Goal: Task Accomplishment & Management: Manage account settings

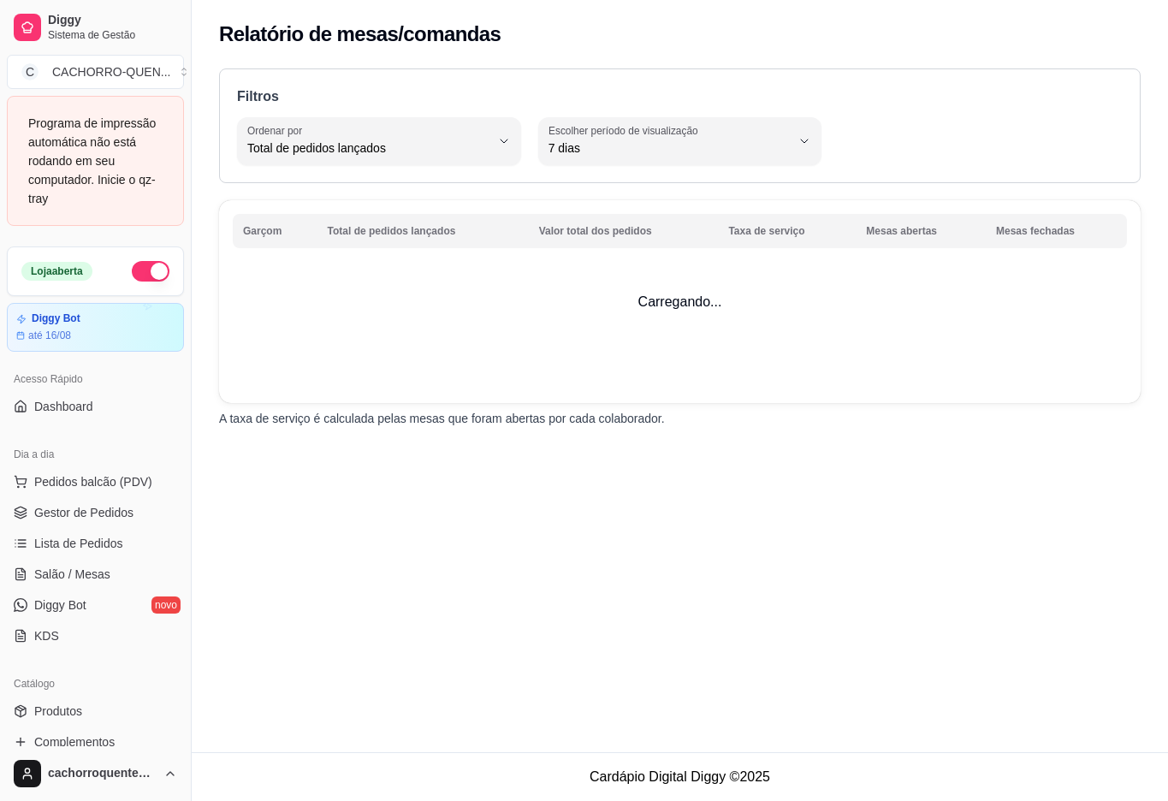
select select "TOTAL_OF_ORDERS"
select select "7"
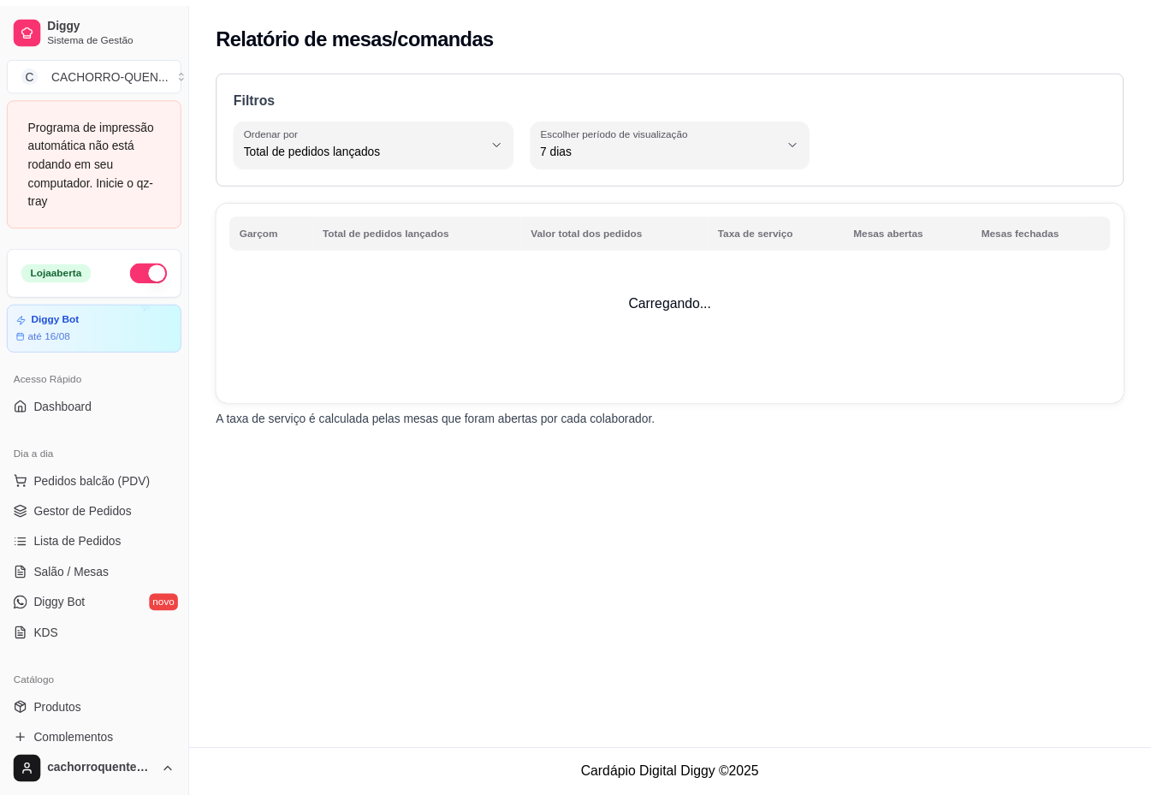
scroll to position [582, 0]
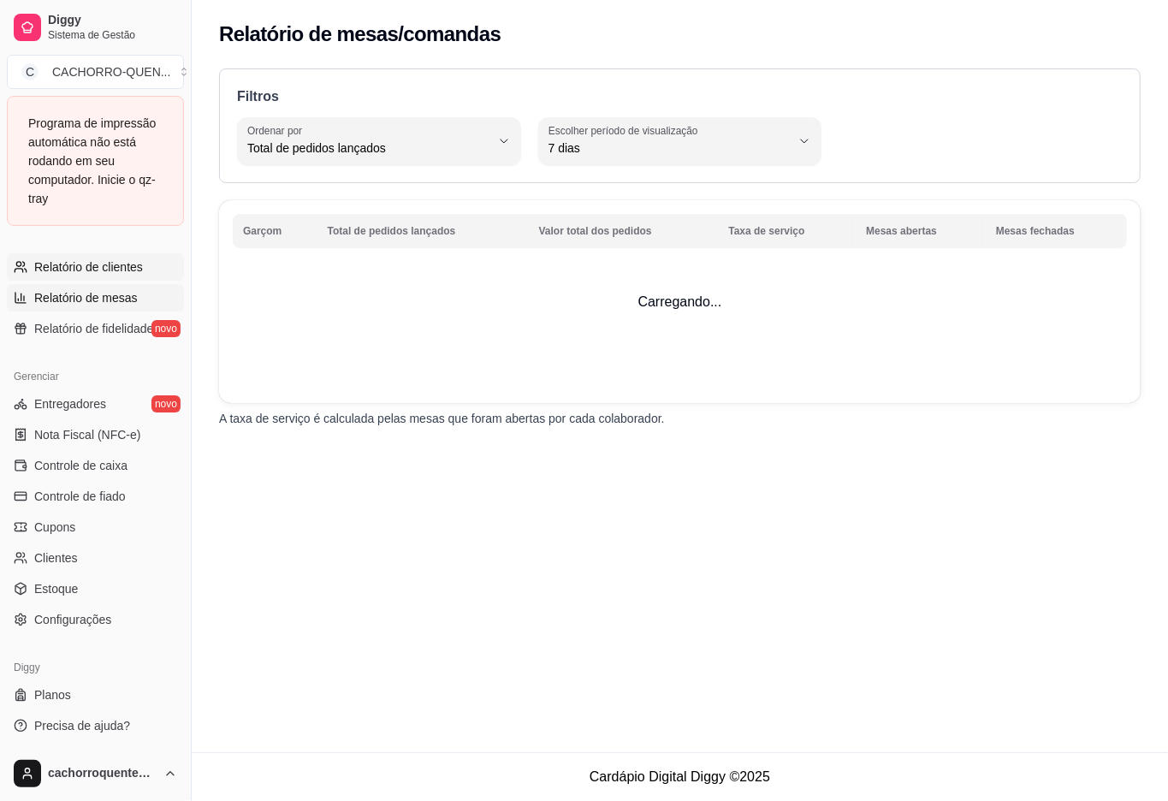
click at [131, 272] on span "Relatório de clientes" at bounding box center [88, 266] width 109 height 17
select select "30"
select select "HIGHEST_TOTAL_SPENT_WITH_ORDERS"
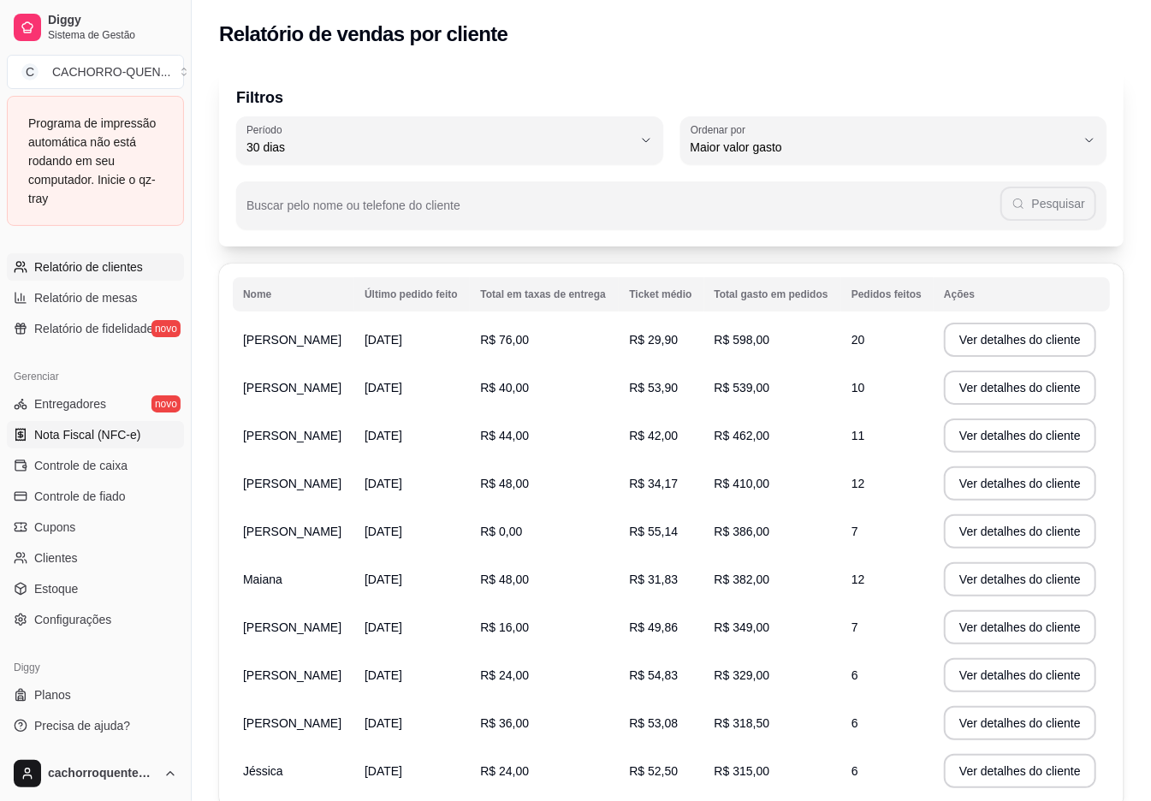
click at [127, 435] on span "Nota Fiscal (NFC-e)" at bounding box center [87, 434] width 106 height 17
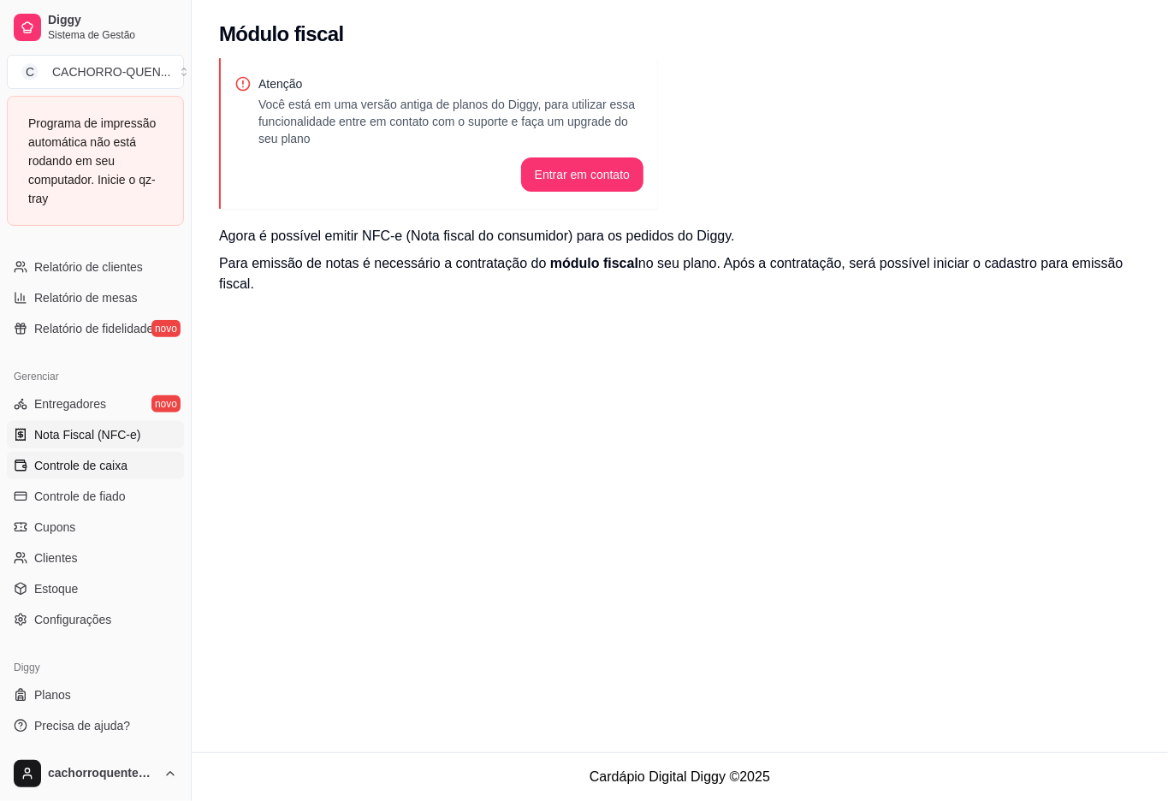
click at [120, 466] on span "Controle de caixa" at bounding box center [80, 465] width 93 height 17
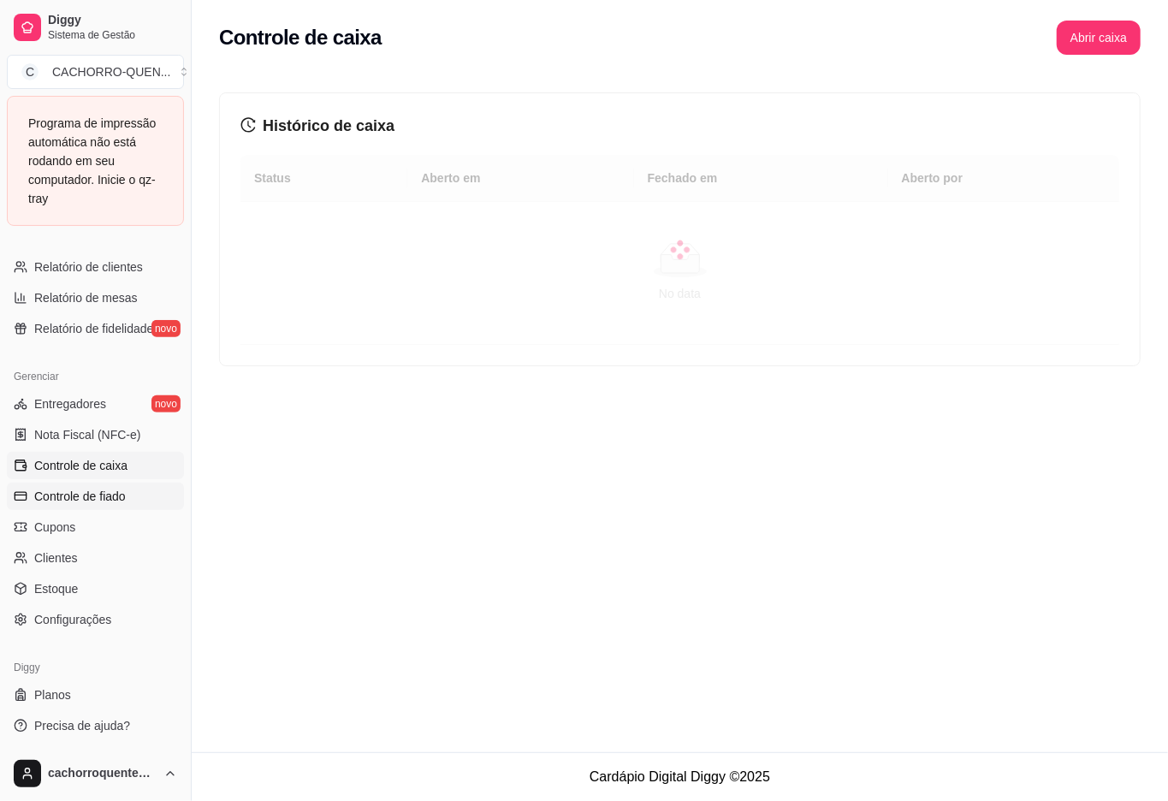
click at [127, 484] on link "Controle de fiado" at bounding box center [95, 496] width 177 height 27
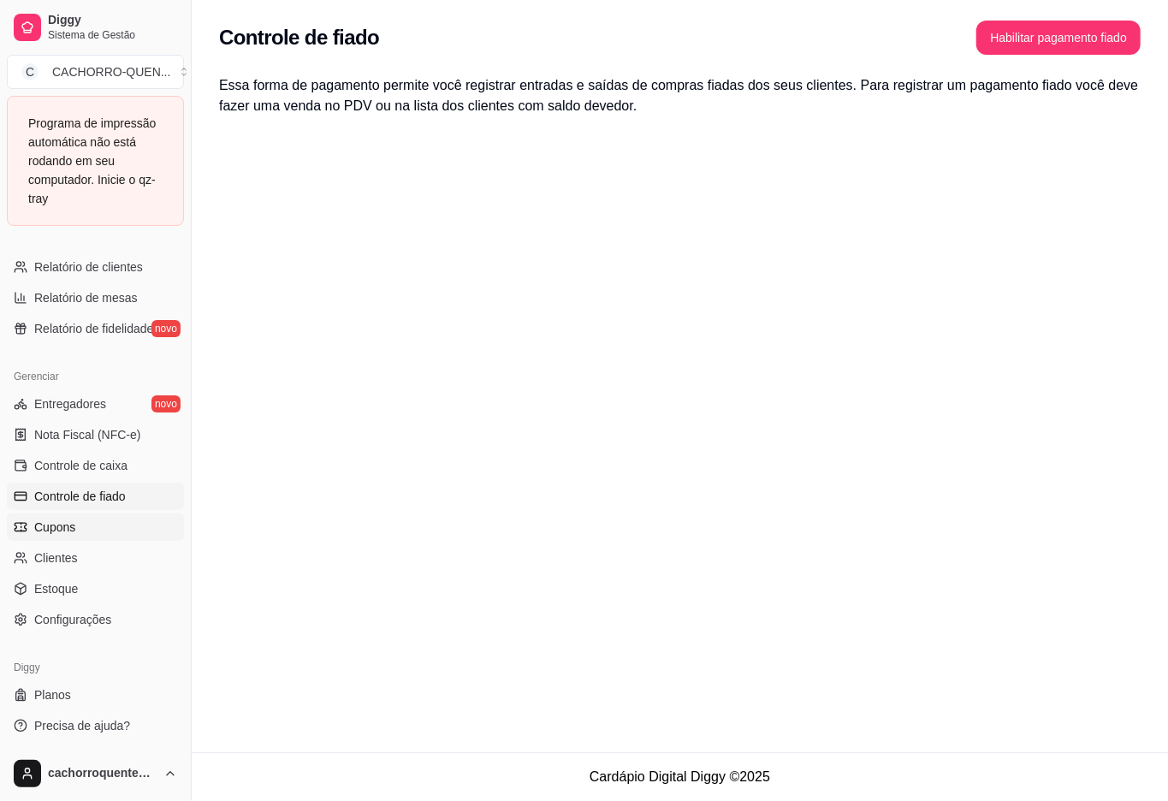
click at [115, 514] on link "Cupons" at bounding box center [95, 527] width 177 height 27
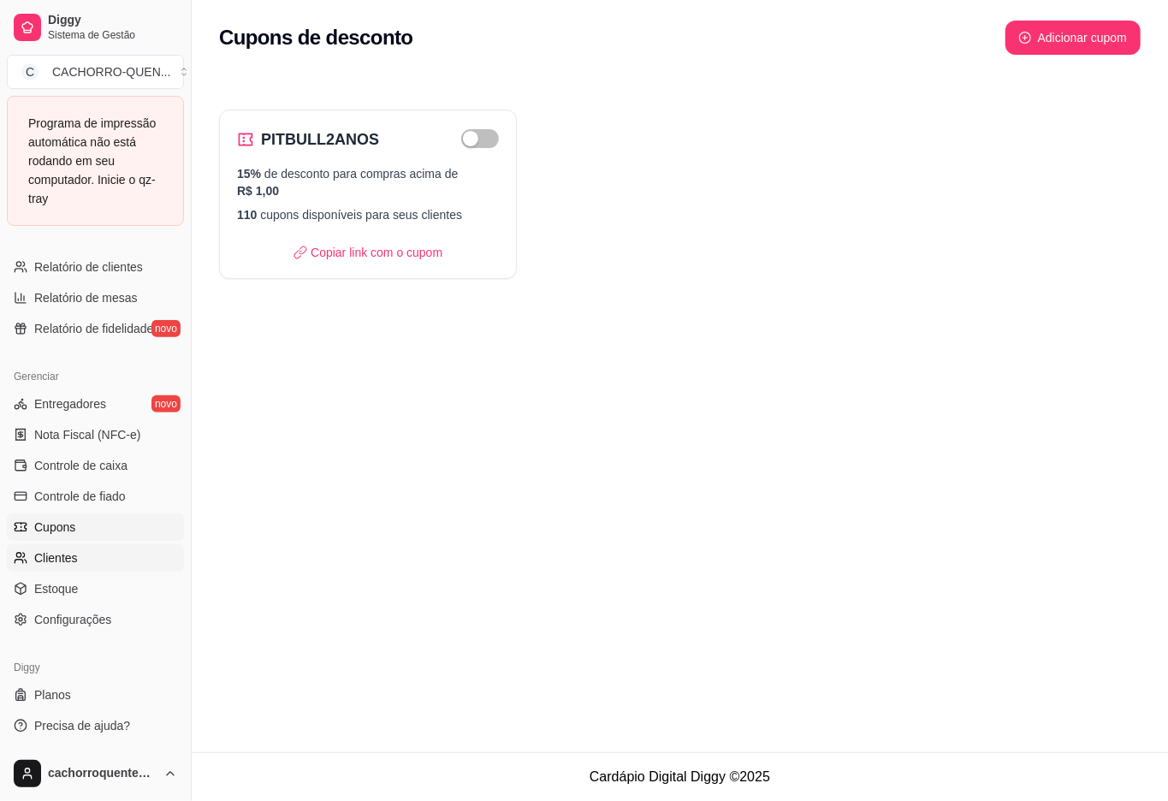
click at [101, 555] on link "Clientes" at bounding box center [95, 557] width 177 height 27
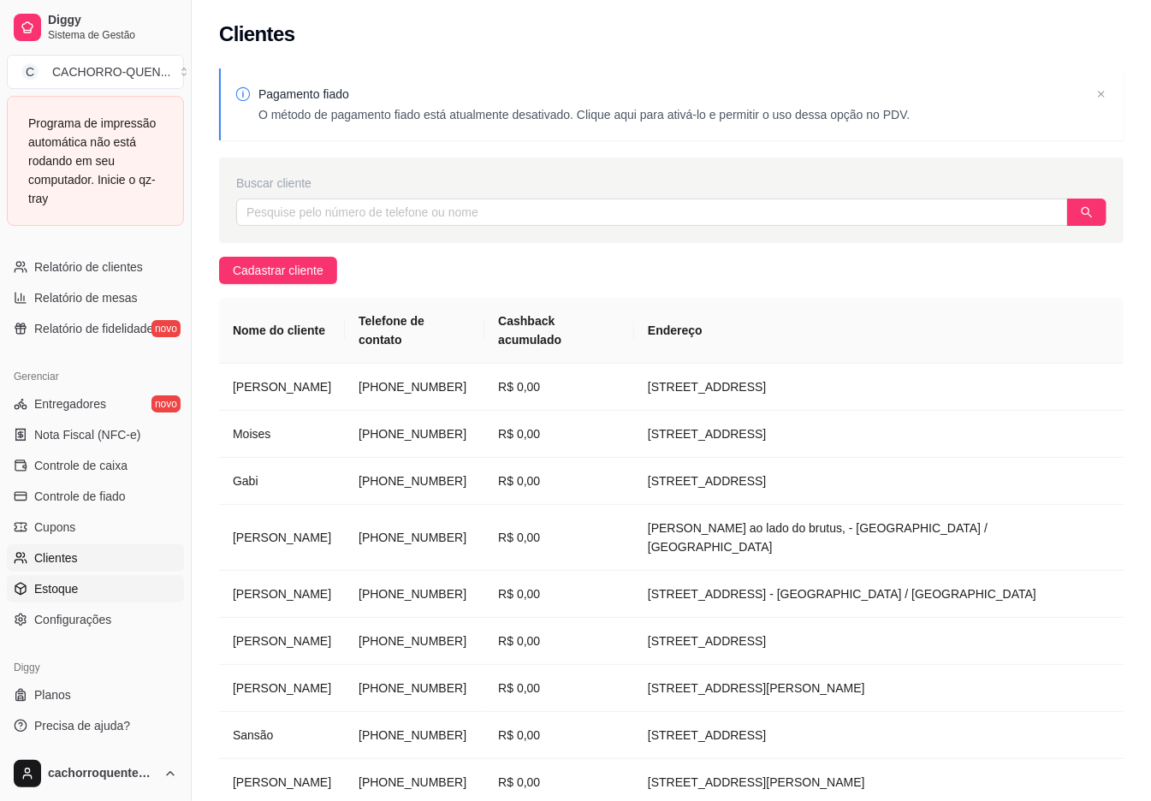
click at [104, 577] on link "Estoque" at bounding box center [95, 588] width 177 height 27
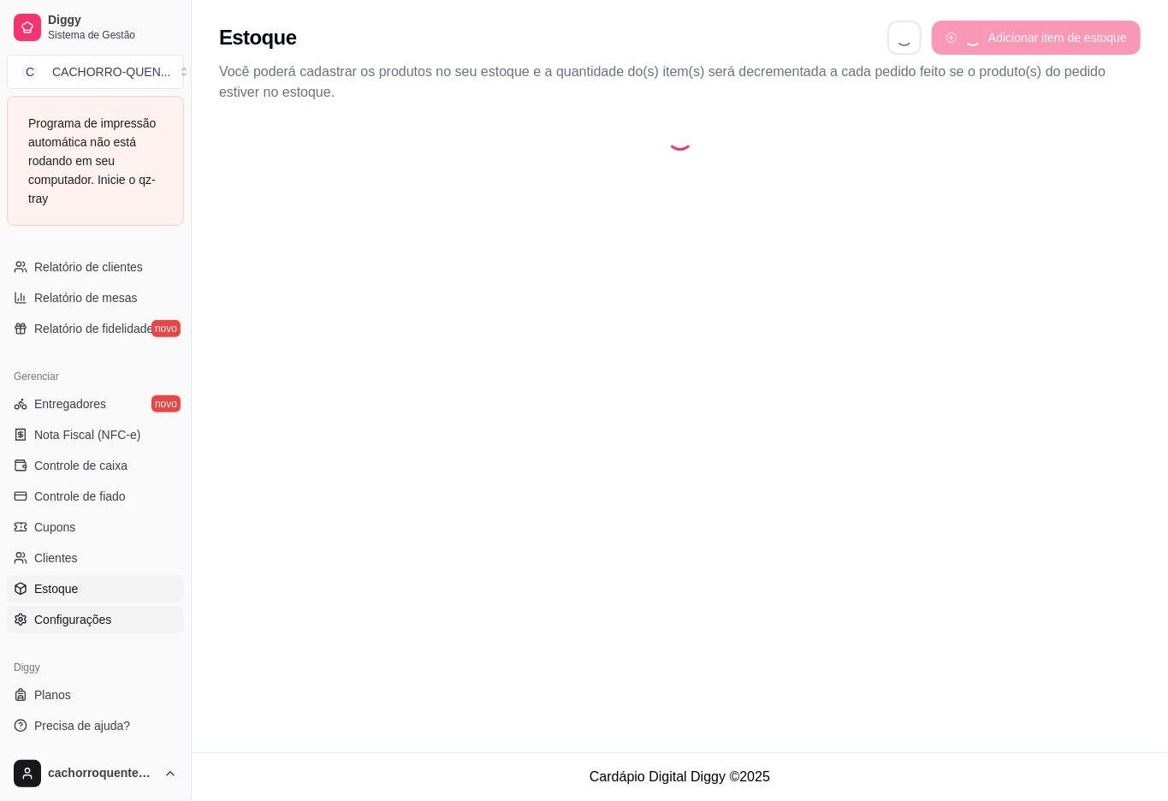
click at [96, 615] on span "Configurações" at bounding box center [72, 619] width 77 height 17
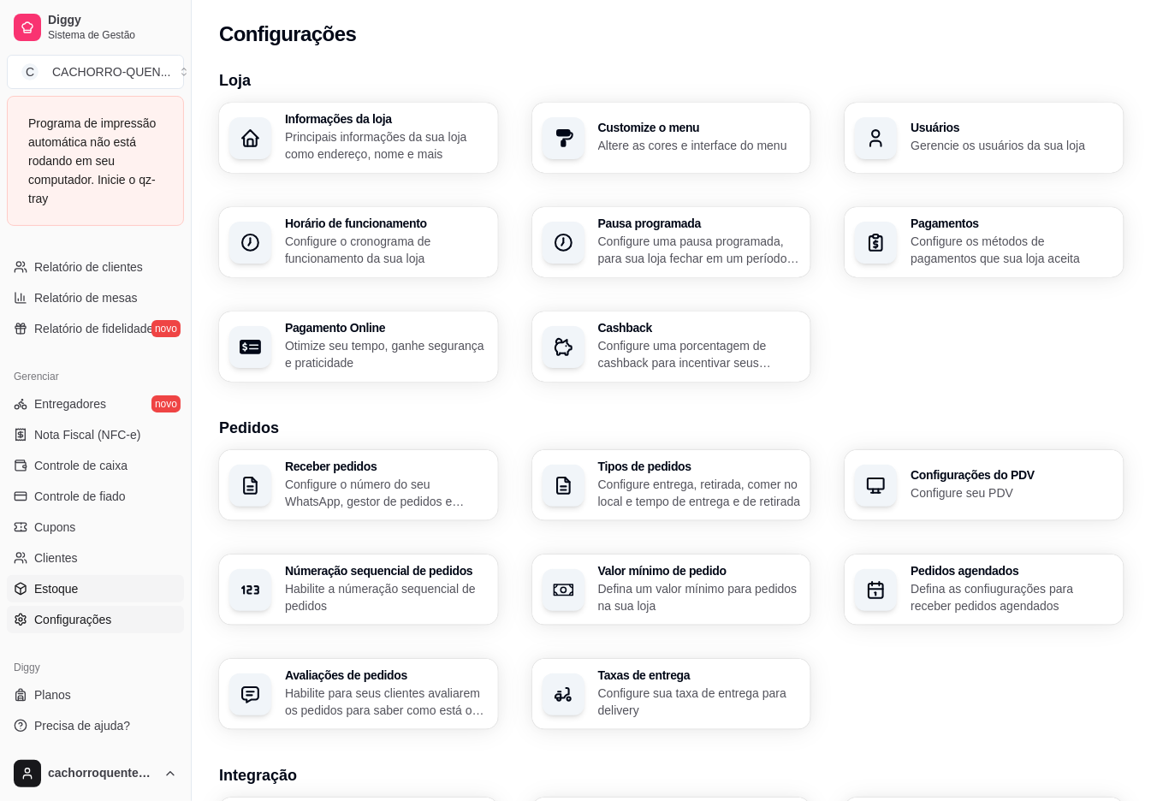
click at [114, 579] on link "Estoque" at bounding box center [95, 588] width 177 height 27
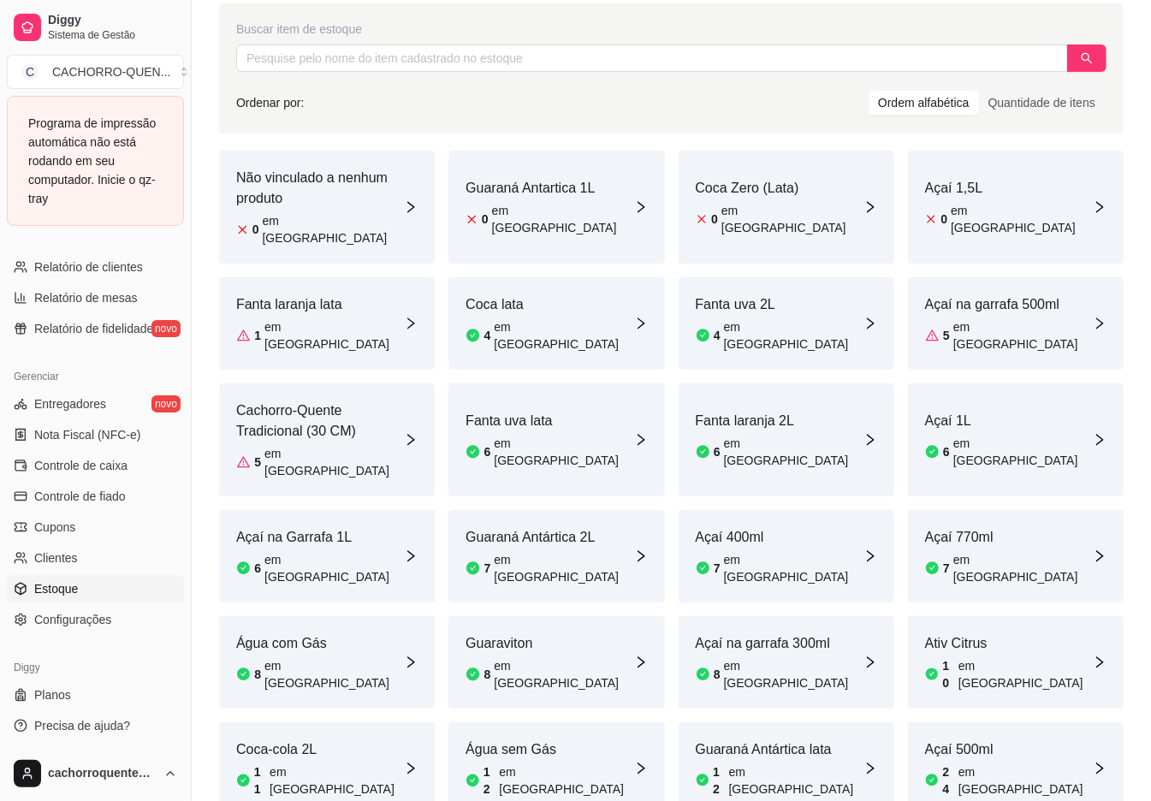
scroll to position [118, 0]
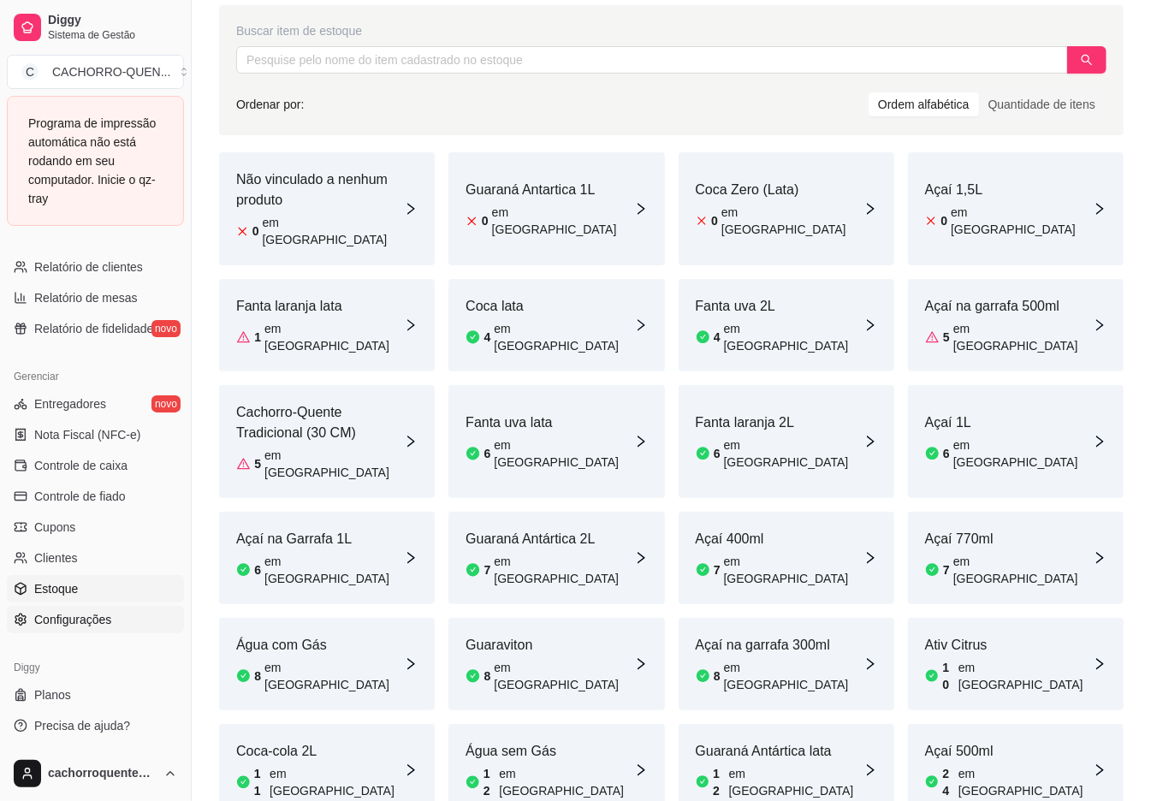
click at [124, 609] on link "Configurações" at bounding box center [95, 619] width 177 height 27
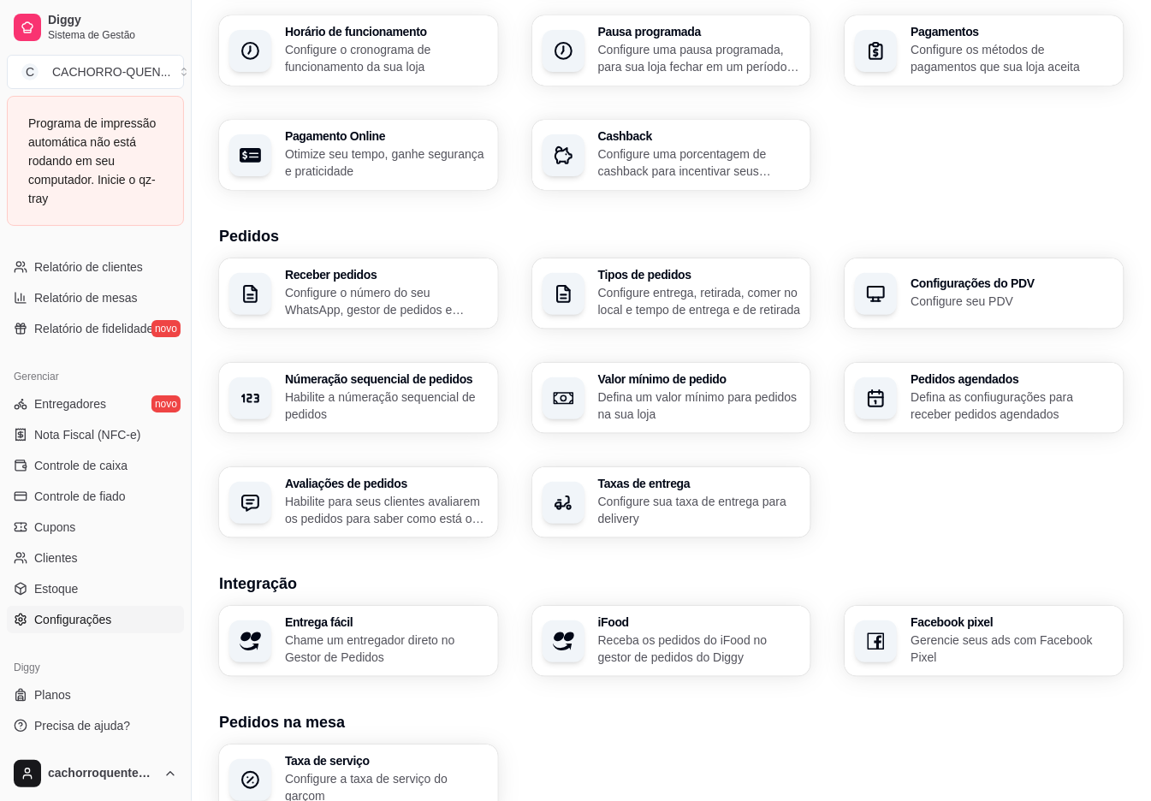
scroll to position [216, 0]
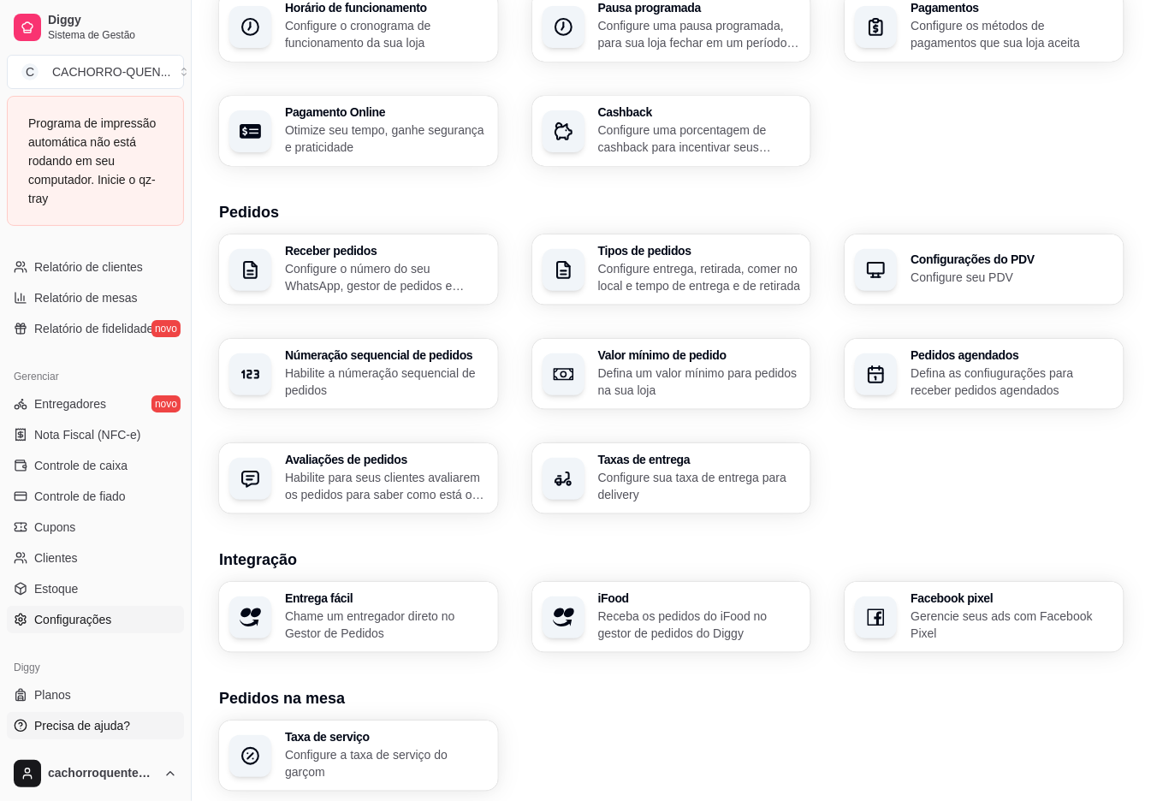
click at [111, 727] on span "Precisa de ajuda?" at bounding box center [82, 725] width 96 height 17
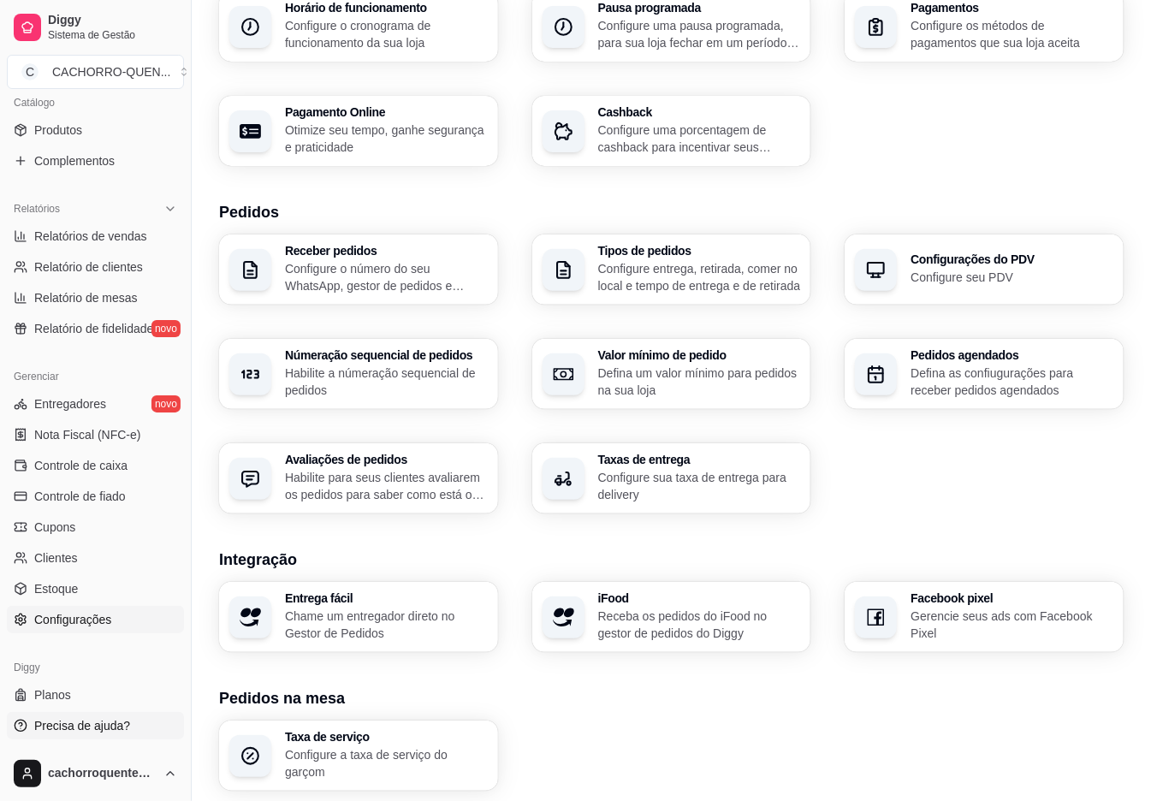
scroll to position [431, 0]
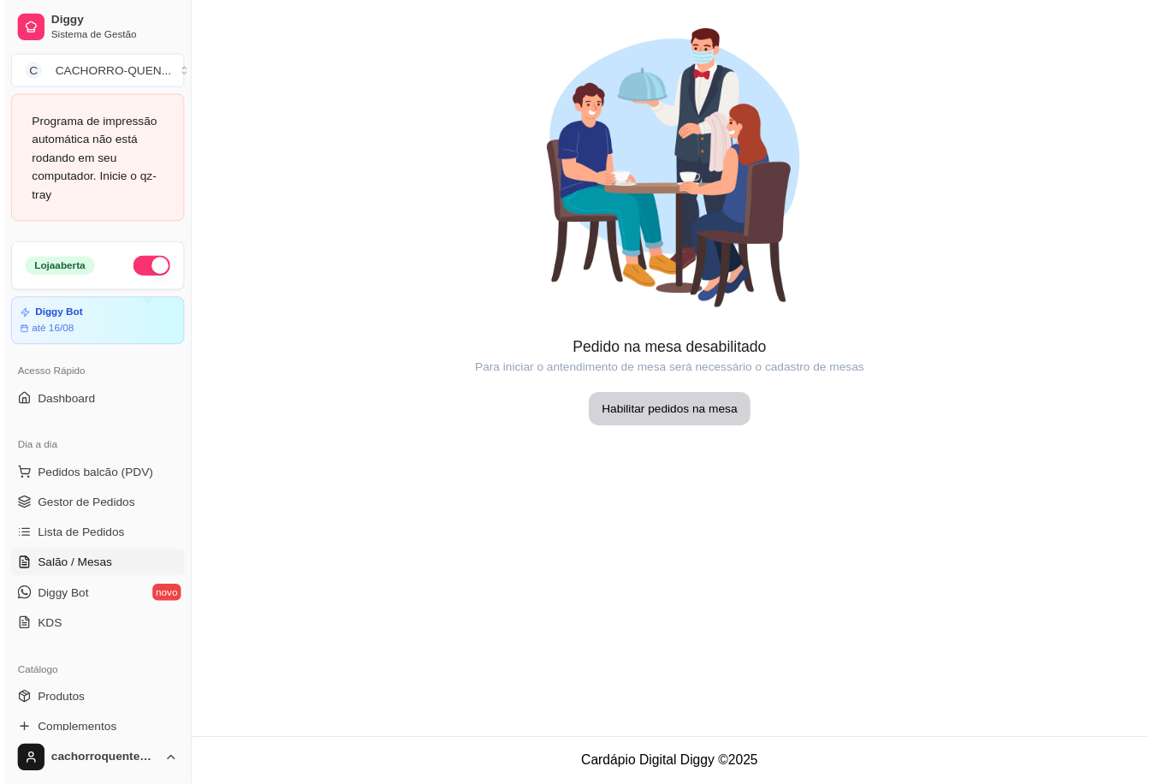
scroll to position [72, 0]
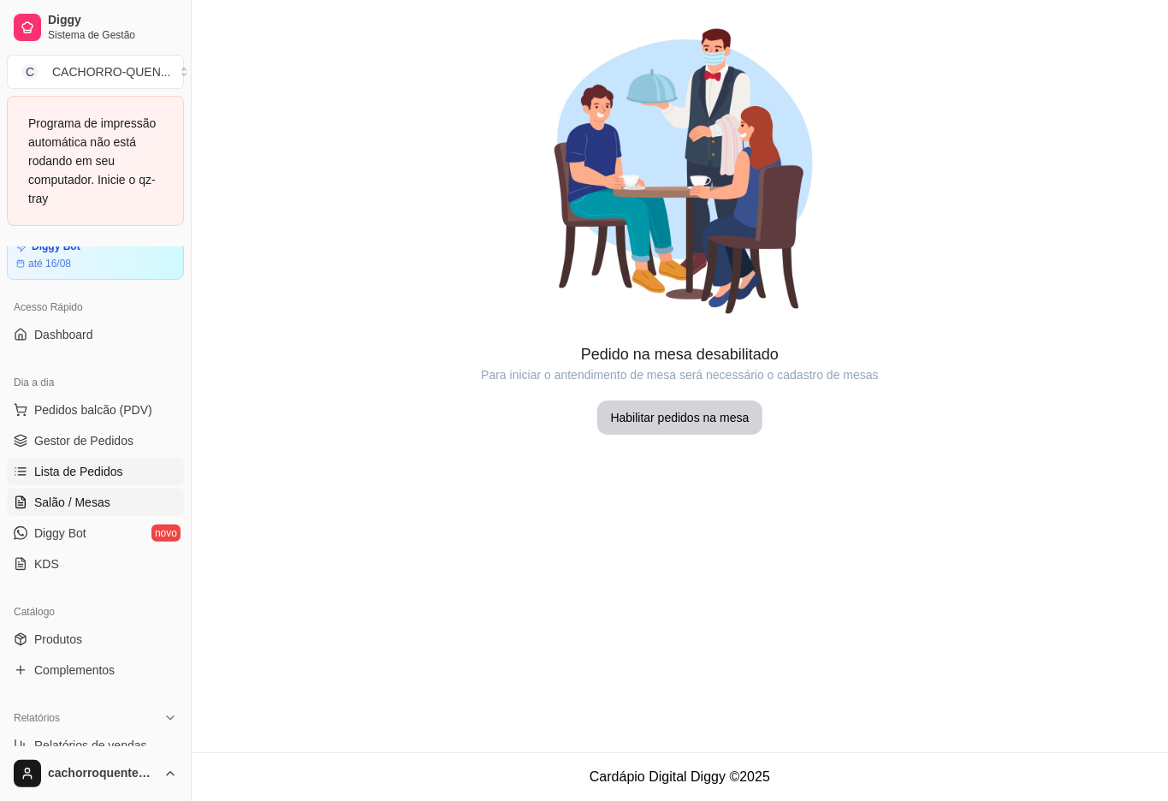
click at [123, 480] on span "Lista de Pedidos" at bounding box center [78, 471] width 89 height 17
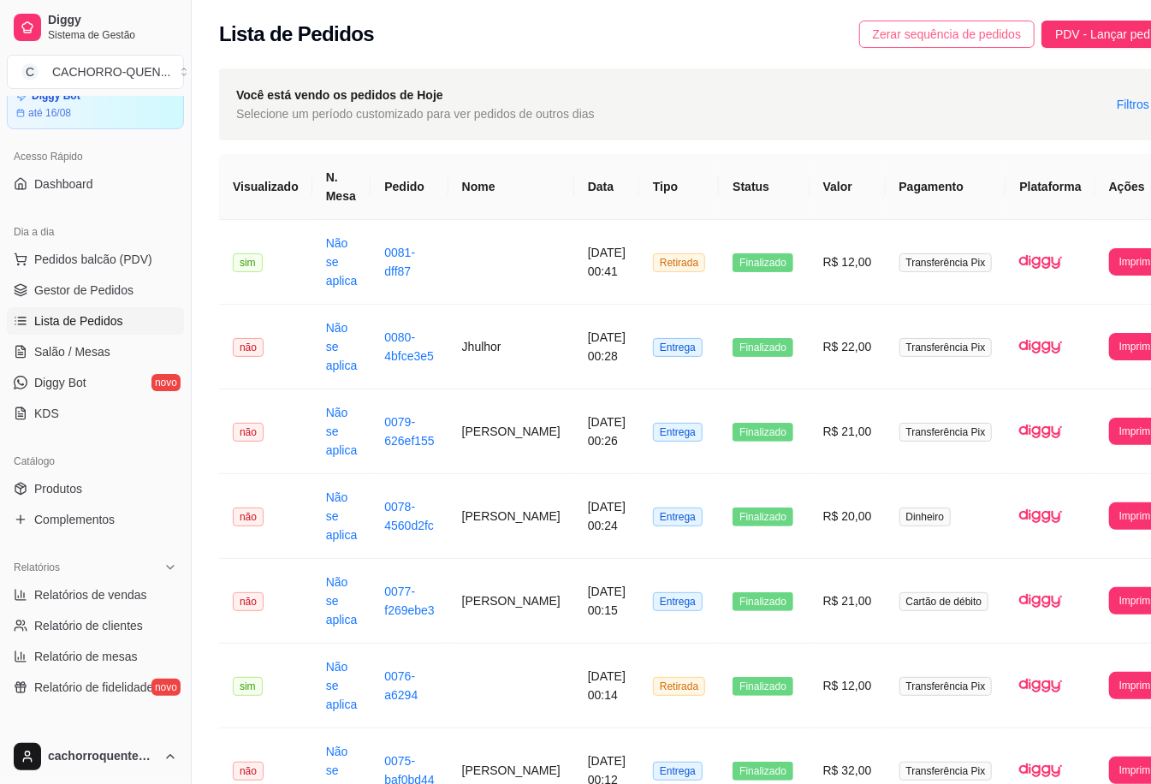
click at [902, 33] on span "Zerar sequência de pedidos" at bounding box center [947, 34] width 149 height 19
click at [110, 370] on link "Diggy Bot novo" at bounding box center [95, 382] width 177 height 27
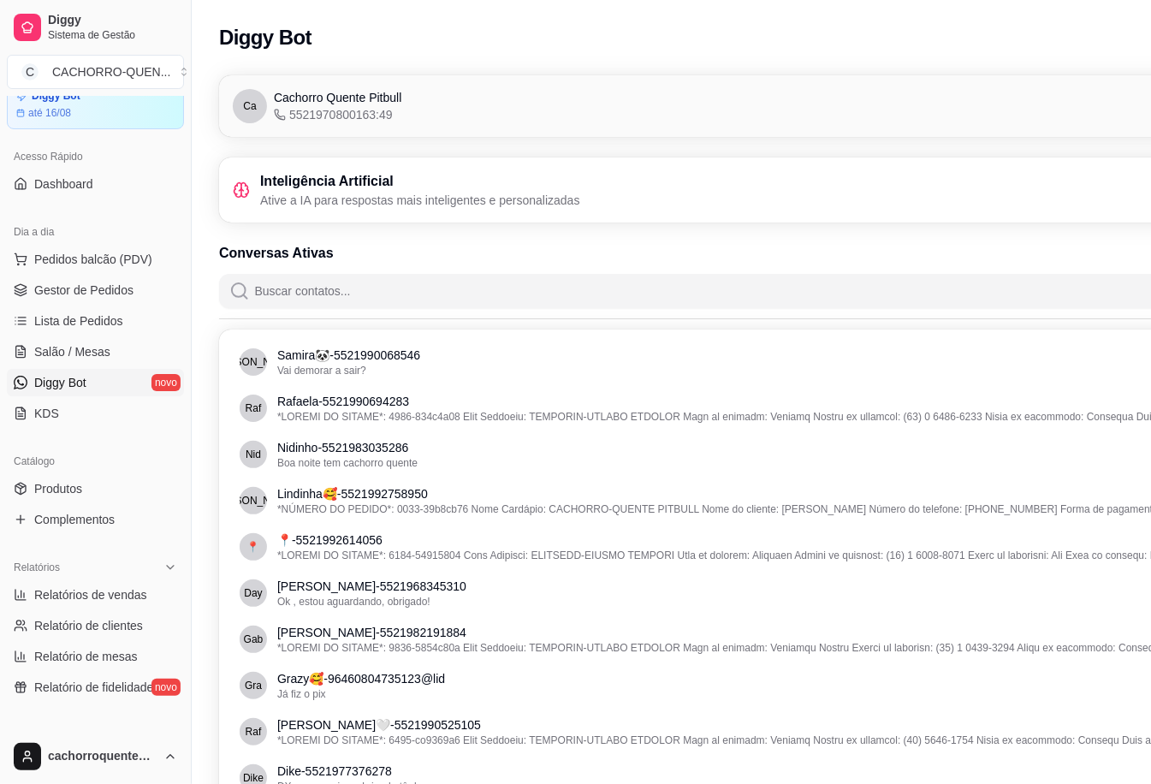
click at [104, 382] on link "Diggy Bot novo" at bounding box center [95, 382] width 177 height 27
click at [104, 391] on link "Diggy Bot novo" at bounding box center [95, 382] width 177 height 27
click at [104, 382] on link "Diggy Bot novo" at bounding box center [95, 382] width 177 height 27
click at [118, 358] on link "Salão / Mesas" at bounding box center [95, 351] width 177 height 27
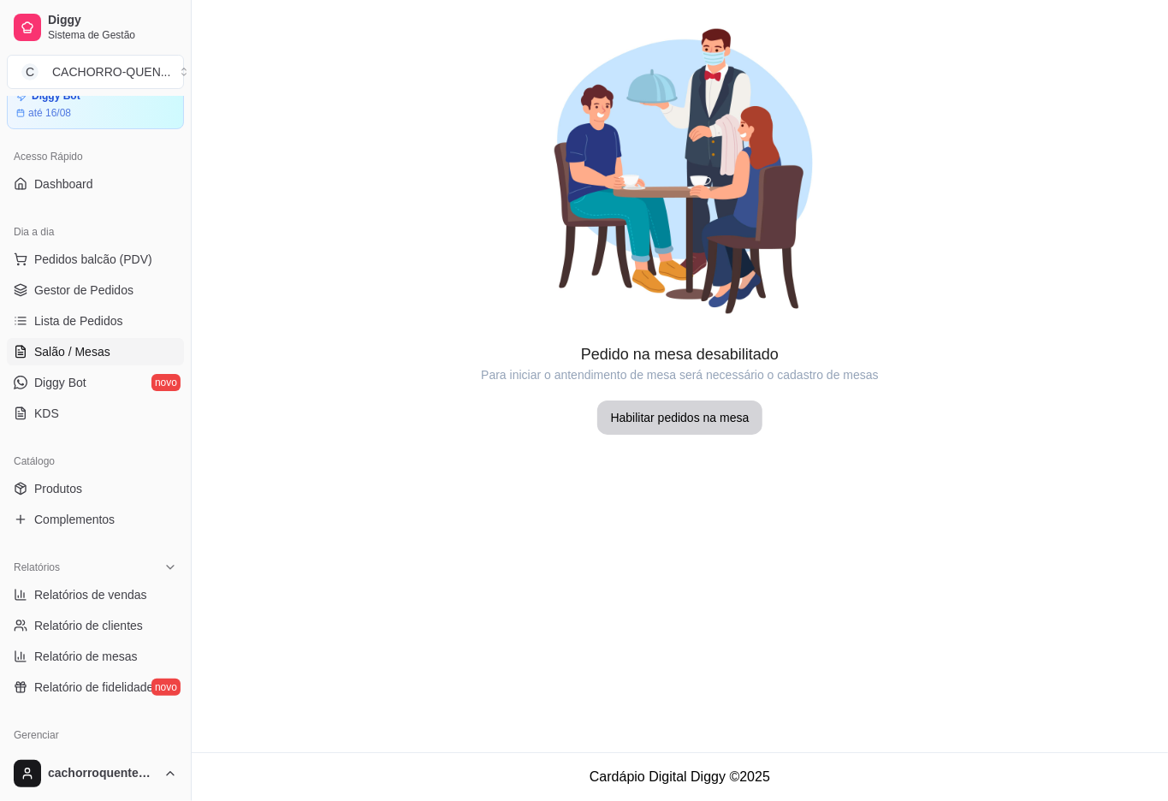
click at [110, 347] on span "Salão / Mesas" at bounding box center [72, 351] width 76 height 17
click at [123, 322] on span "Lista de Pedidos" at bounding box center [78, 320] width 89 height 17
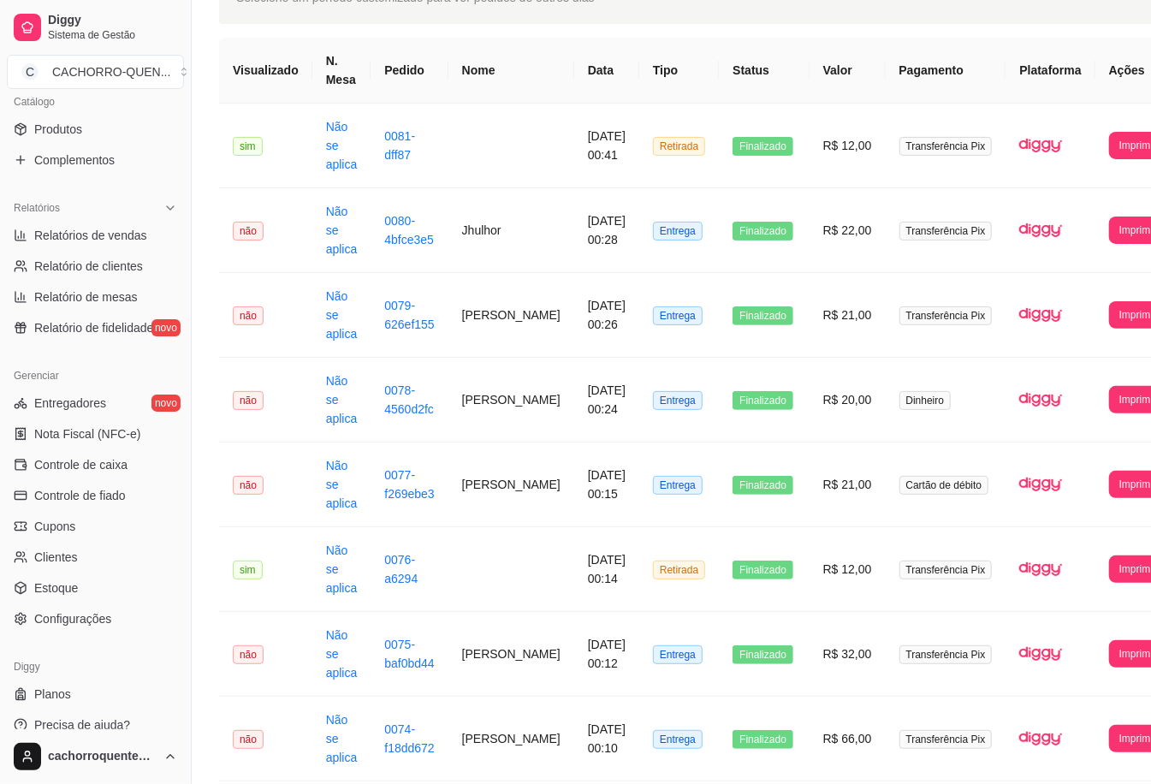
scroll to position [120, 0]
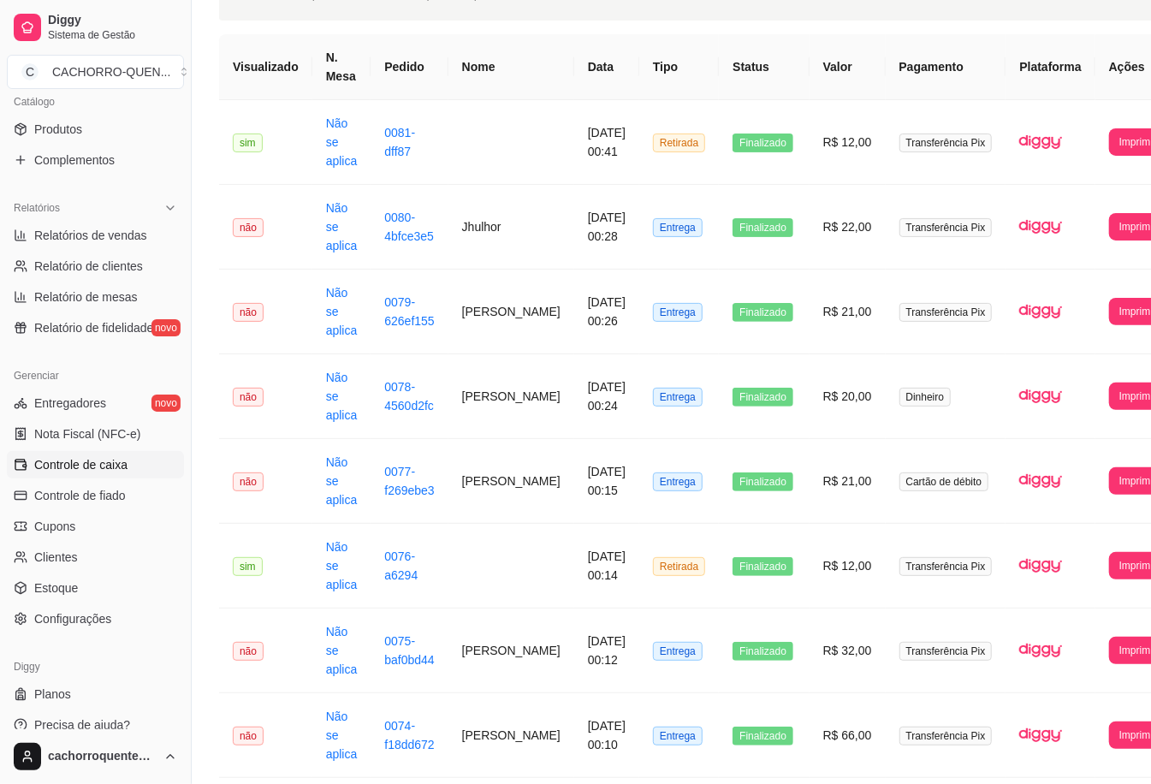
click at [127, 453] on link "Controle de caixa" at bounding box center [95, 464] width 177 height 27
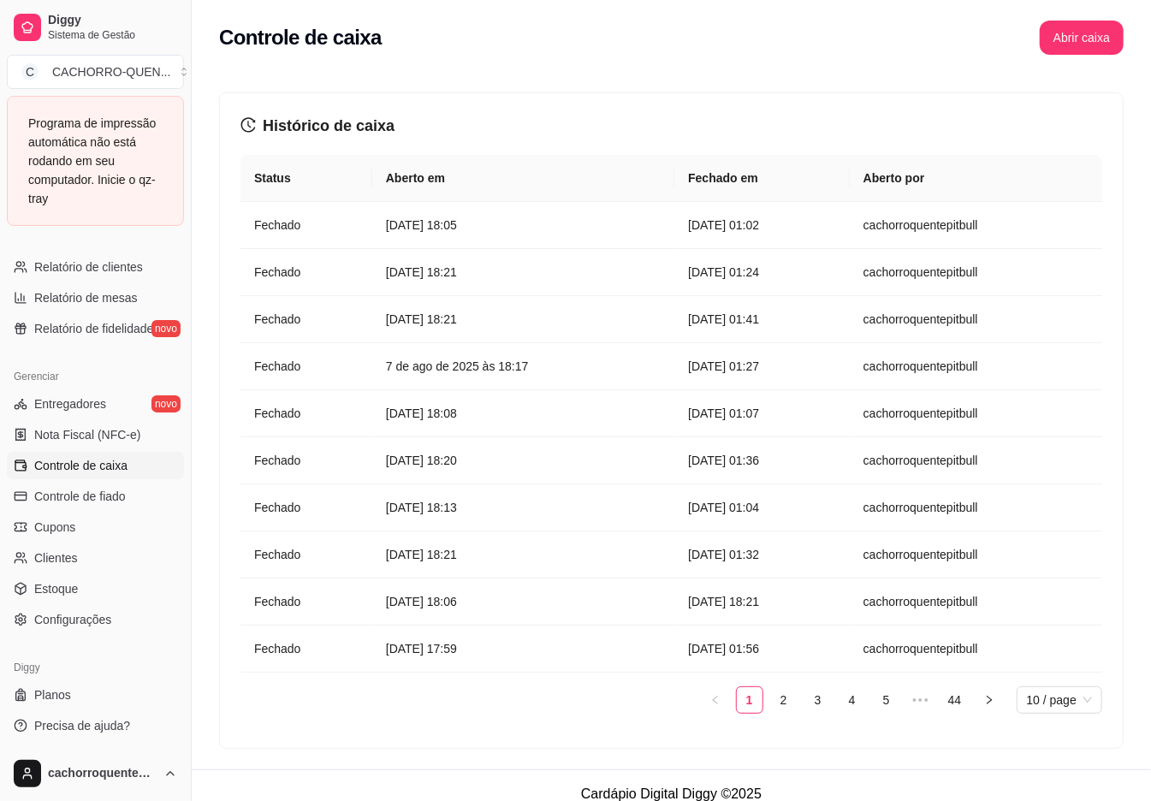
scroll to position [21, 0]
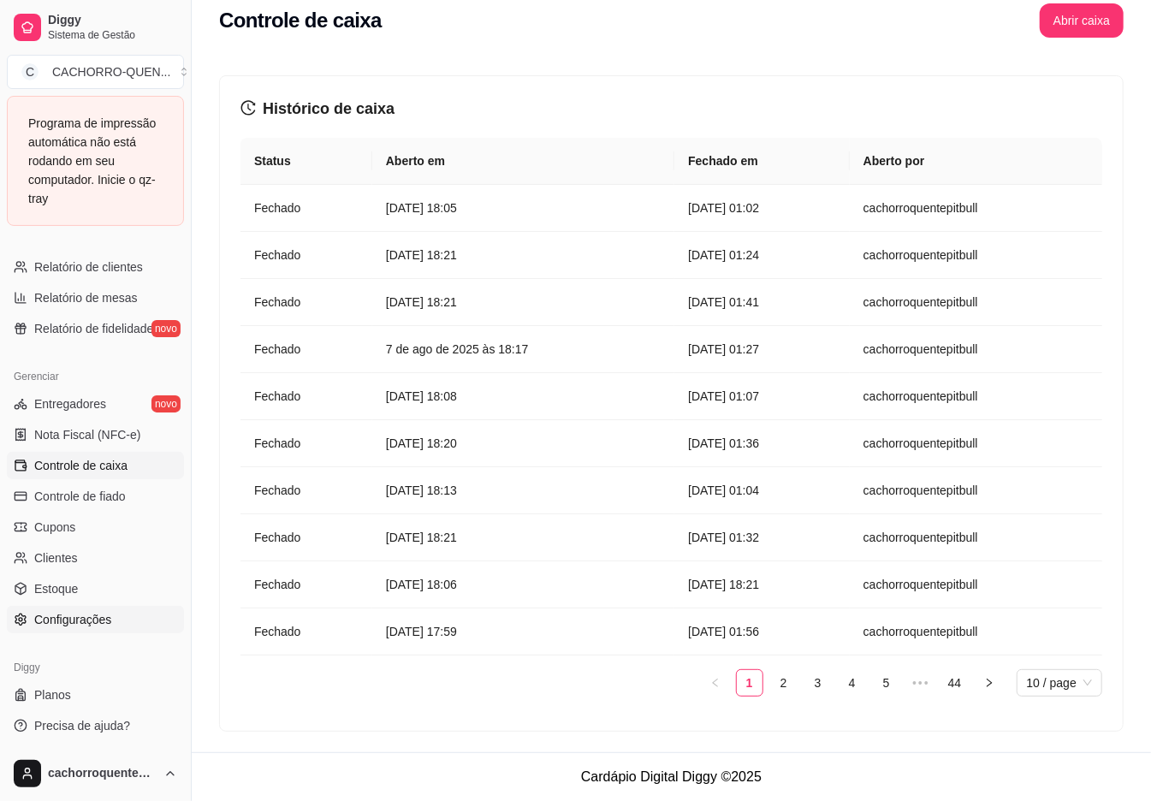
click at [111, 627] on span "Configurações" at bounding box center [72, 619] width 77 height 17
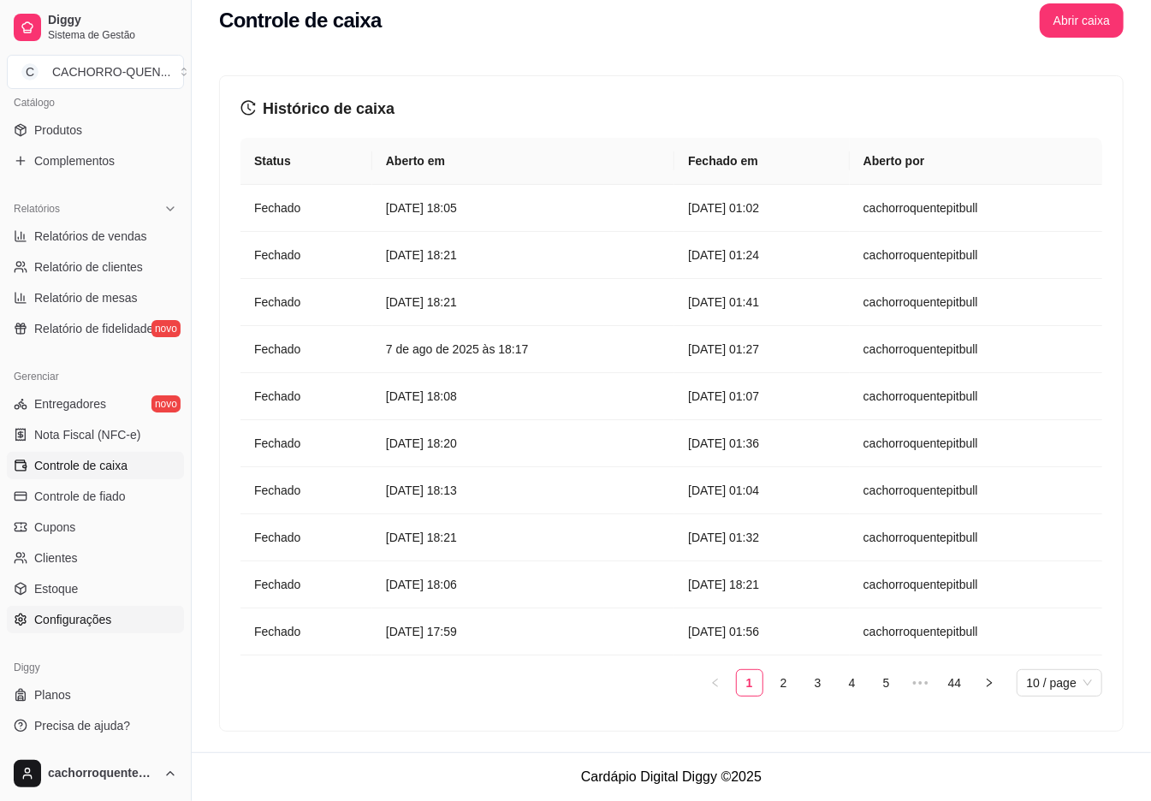
scroll to position [431, 0]
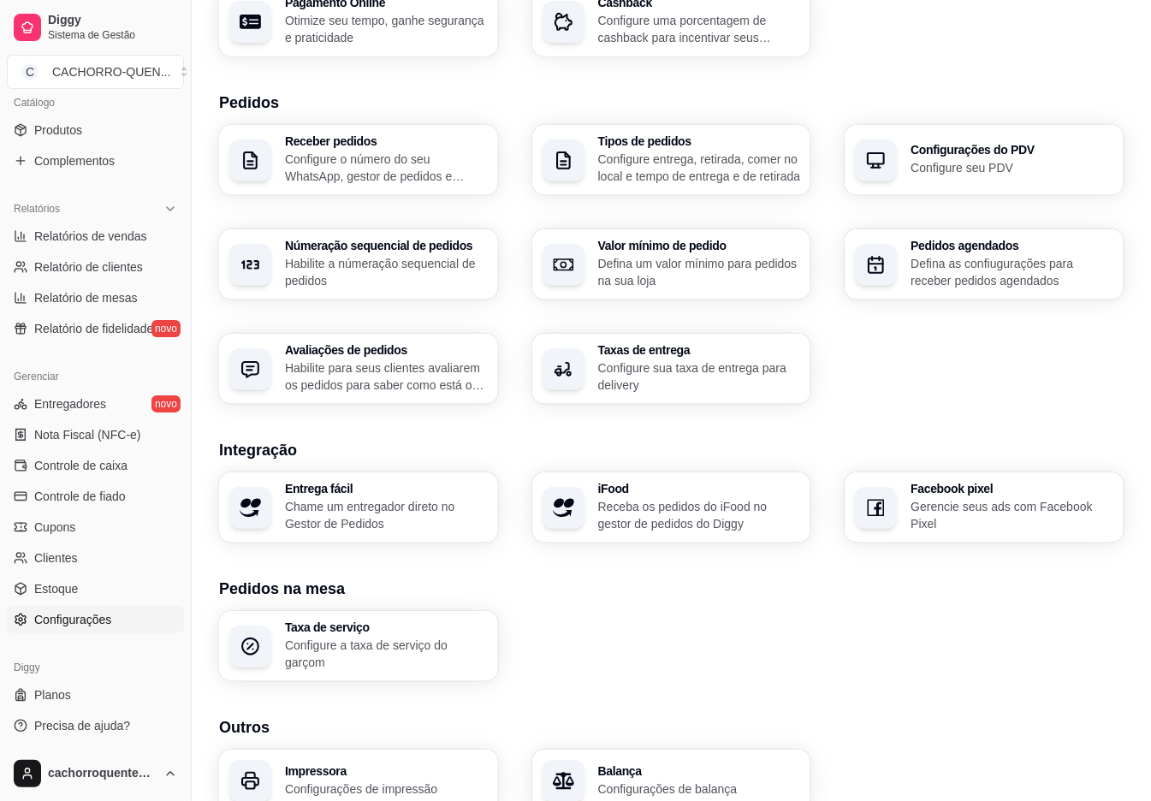
scroll to position [406, 0]
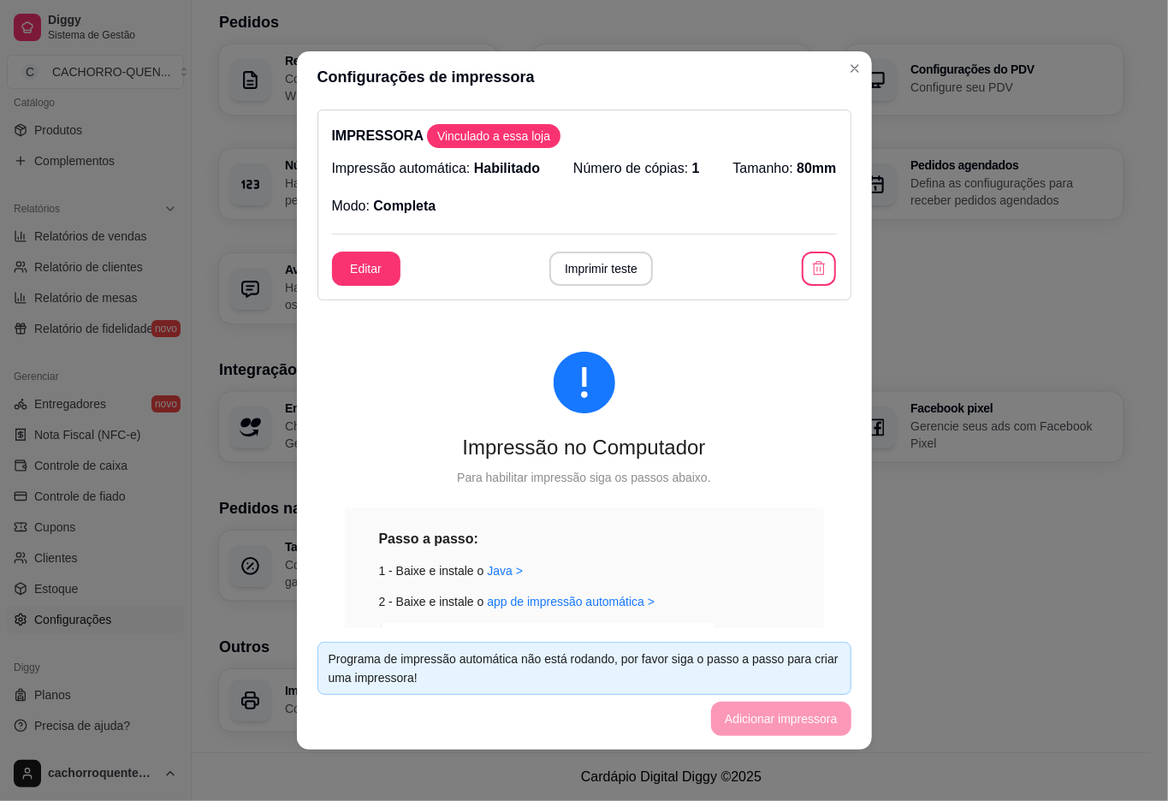
click at [603, 274] on button "Imprimir teste" at bounding box center [602, 269] width 104 height 34
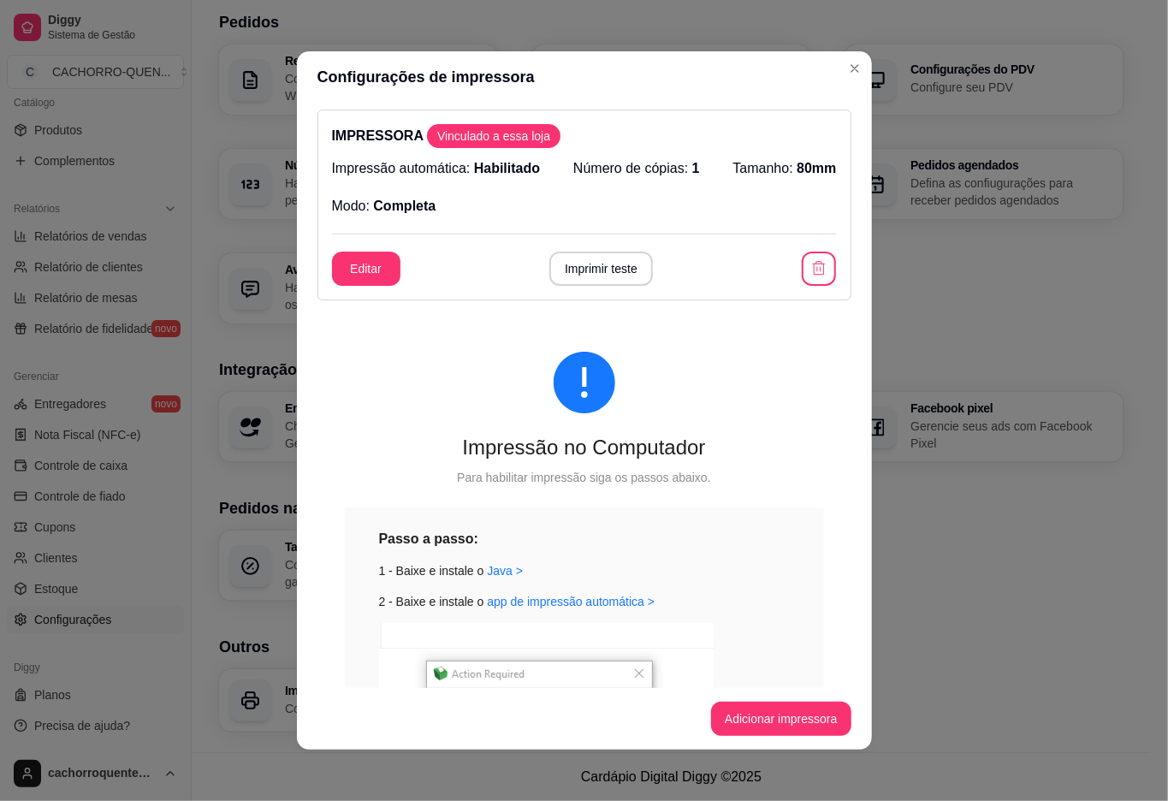
click at [845, 62] on div "Configurações do PDV Configure seu PDV" at bounding box center [984, 80] width 279 height 70
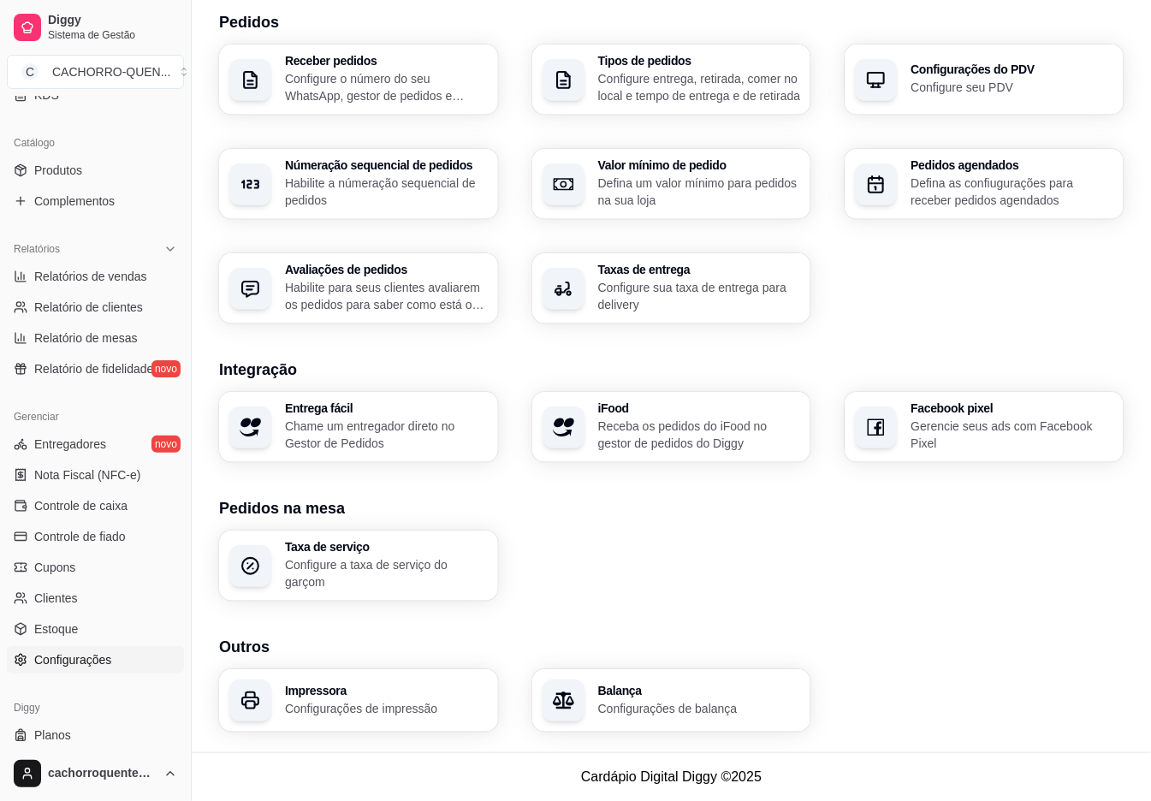
scroll to position [404, 0]
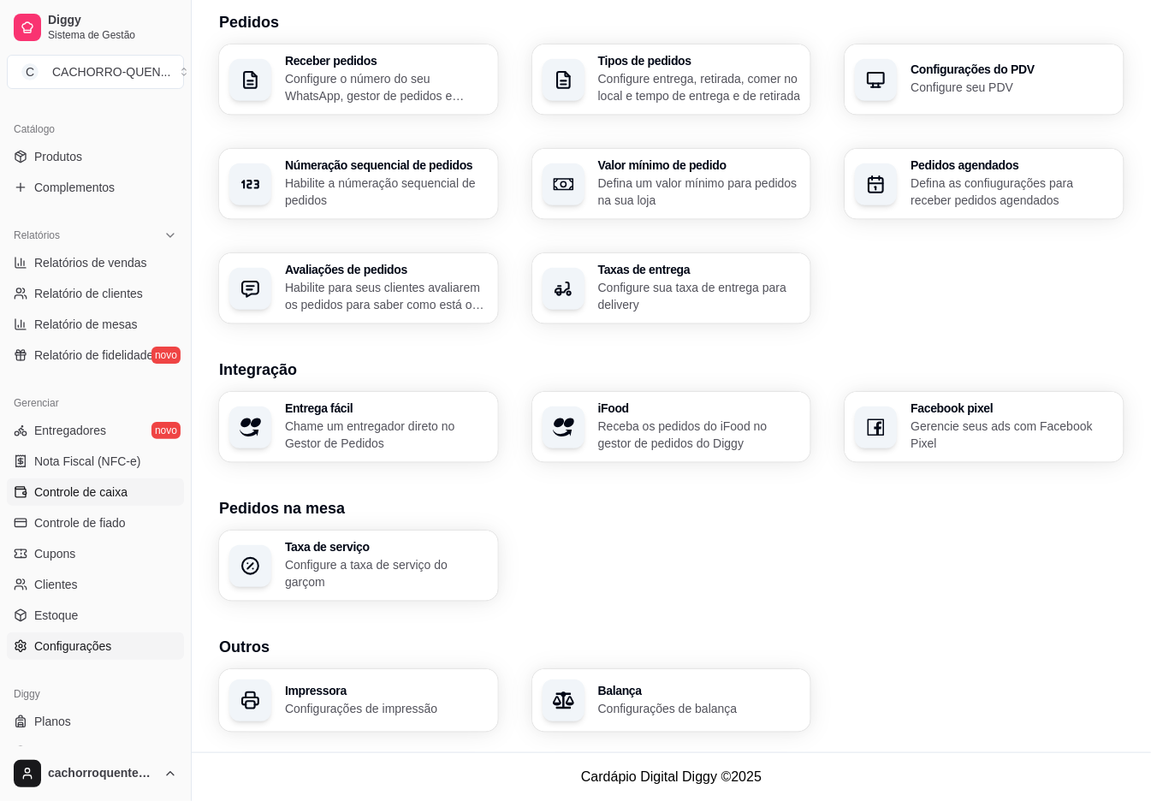
click at [128, 493] on span "Controle de caixa" at bounding box center [80, 492] width 93 height 17
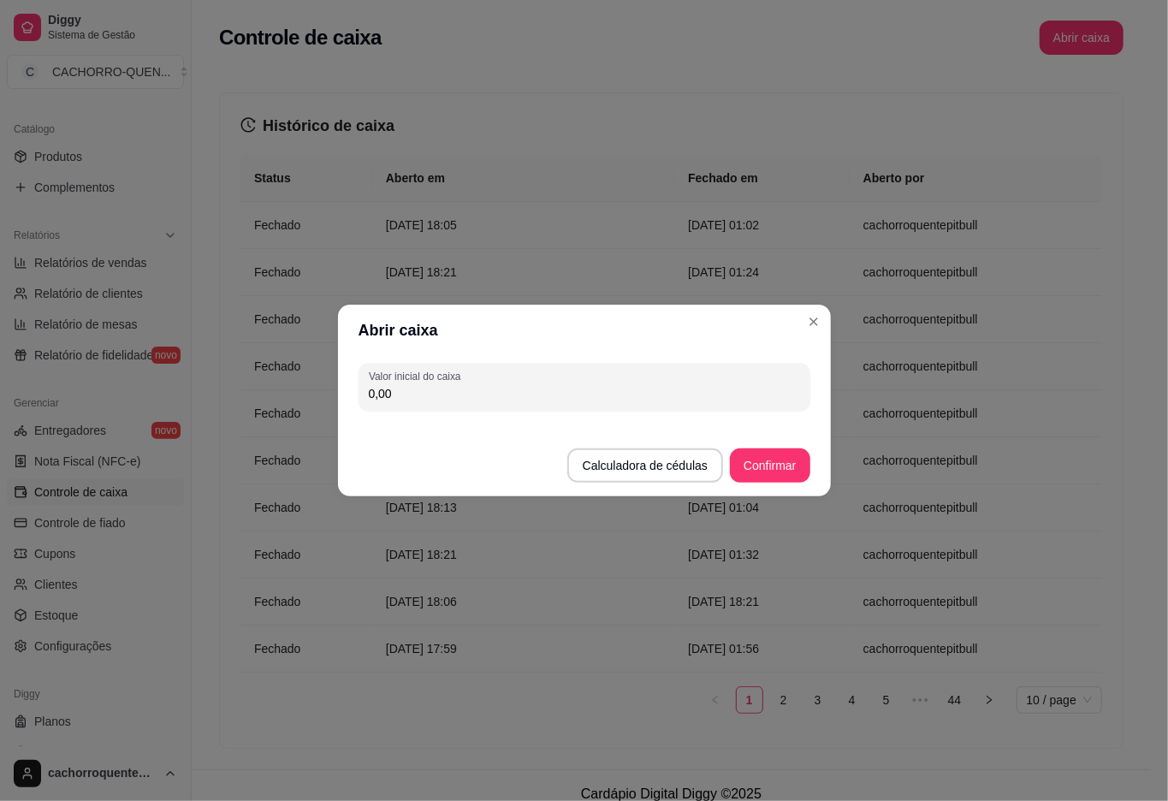
click at [610, 385] on input "0,00" at bounding box center [584, 393] width 431 height 17
type input "256,10"
click at [774, 460] on button "Confirmar" at bounding box center [770, 466] width 80 height 34
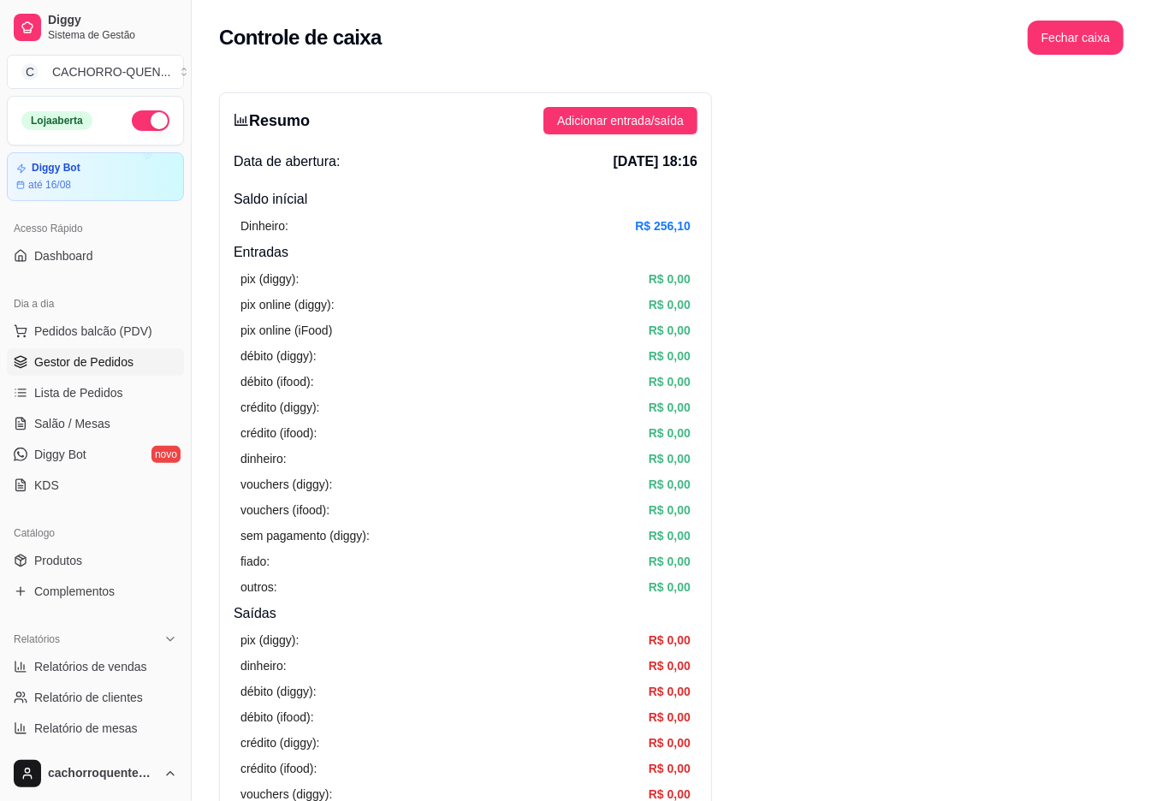
click at [116, 360] on span "Gestor de Pedidos" at bounding box center [83, 362] width 99 height 17
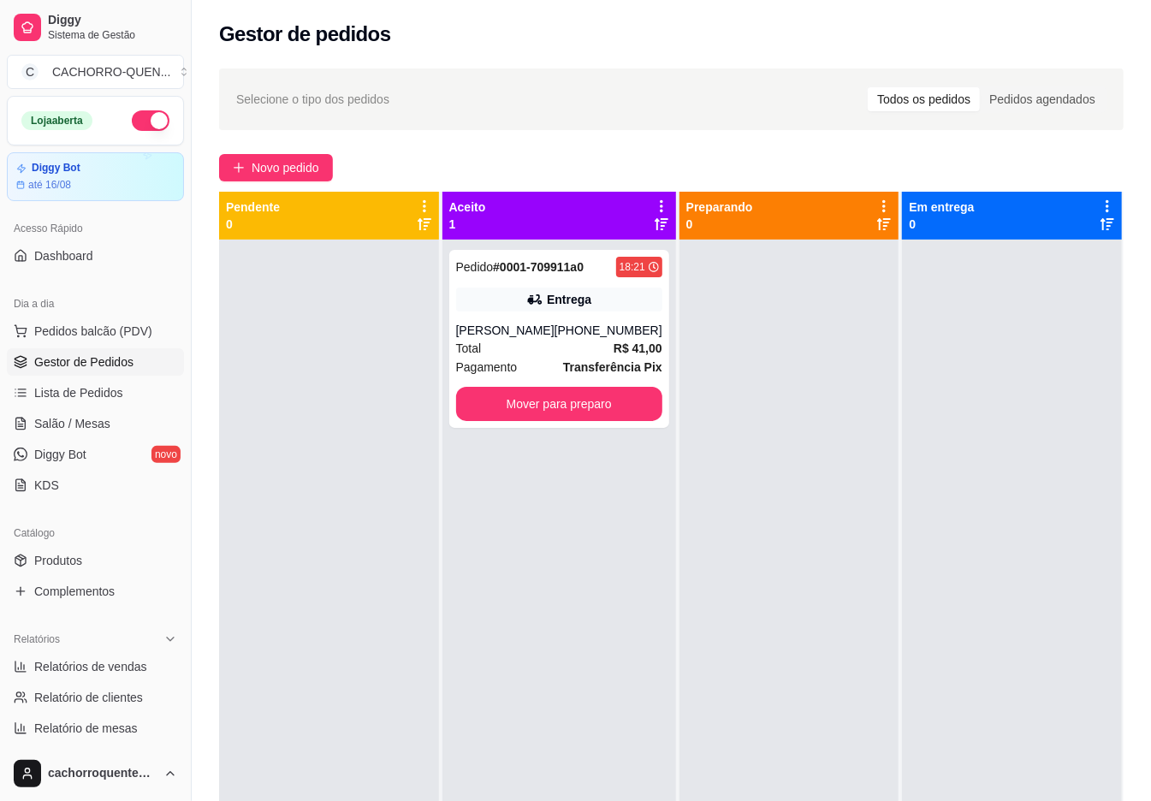
click at [568, 407] on button "Mover para preparo" at bounding box center [559, 404] width 206 height 34
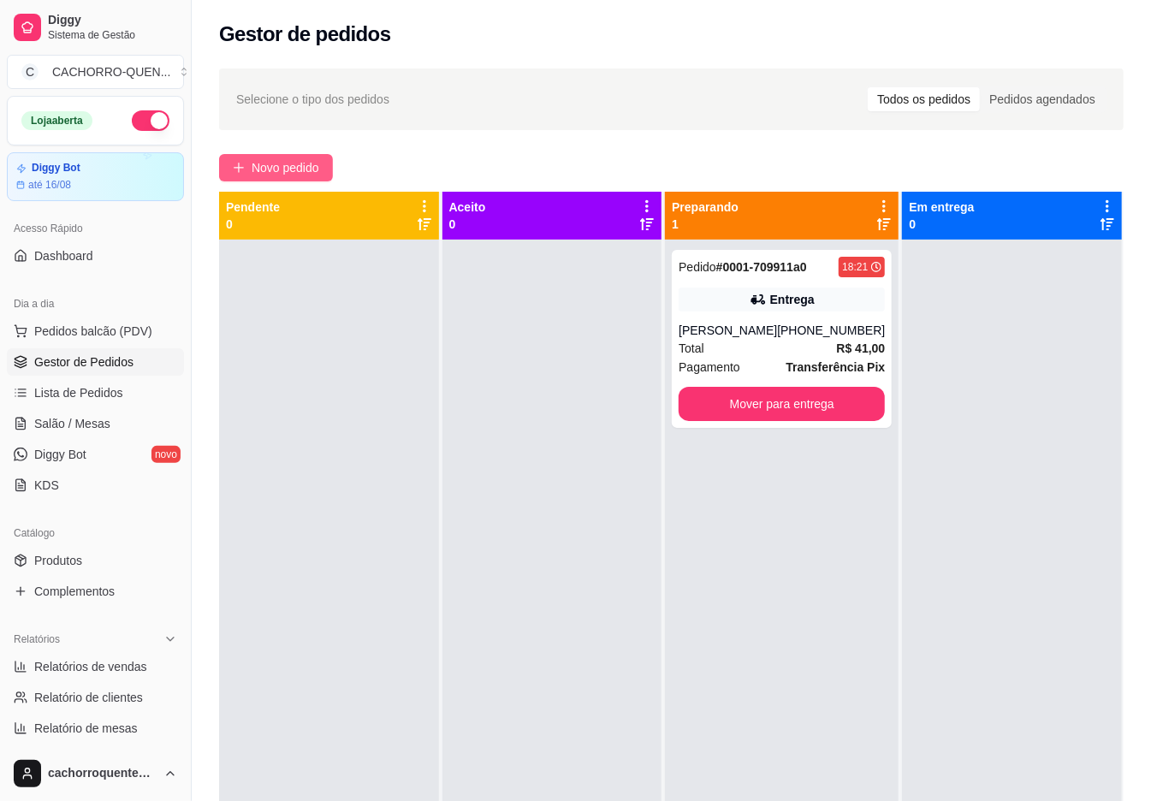
click at [272, 166] on span "Novo pedido" at bounding box center [286, 167] width 68 height 19
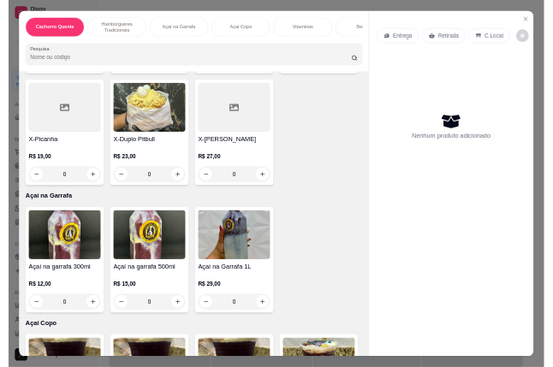
scroll to position [1140, 0]
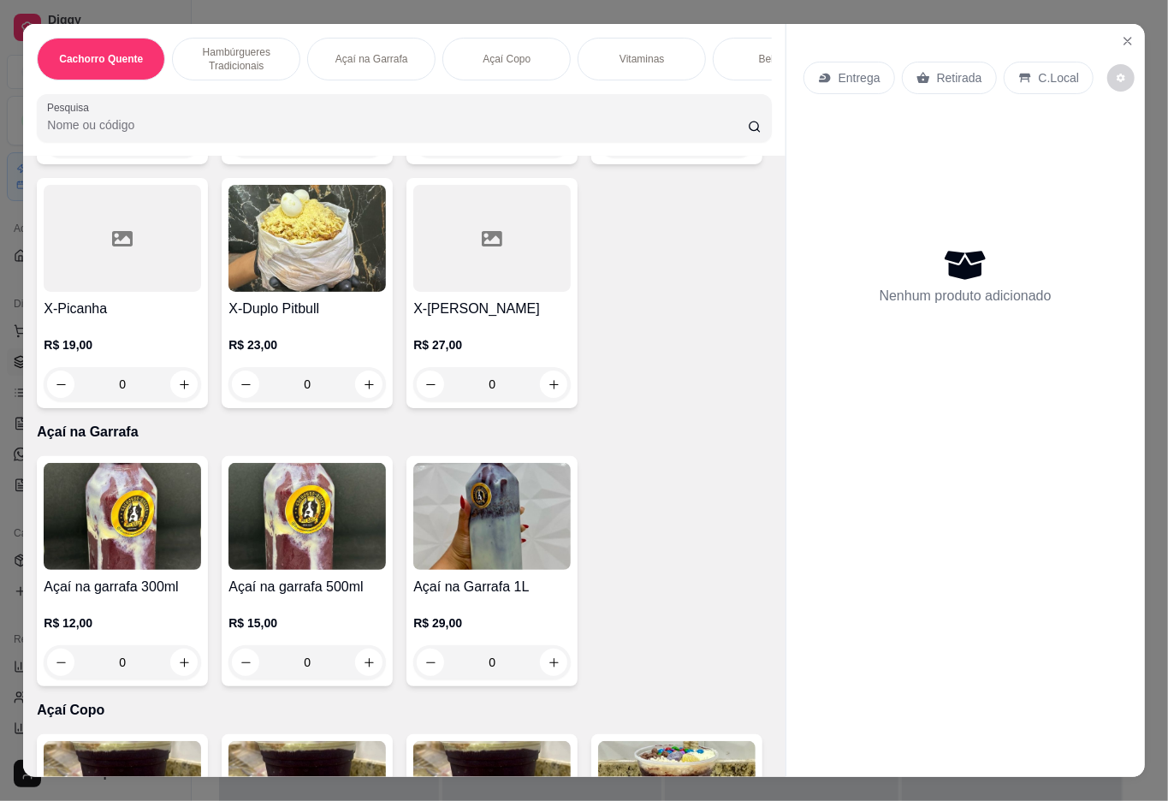
click at [201, 385] on div "0" at bounding box center [122, 384] width 157 height 34
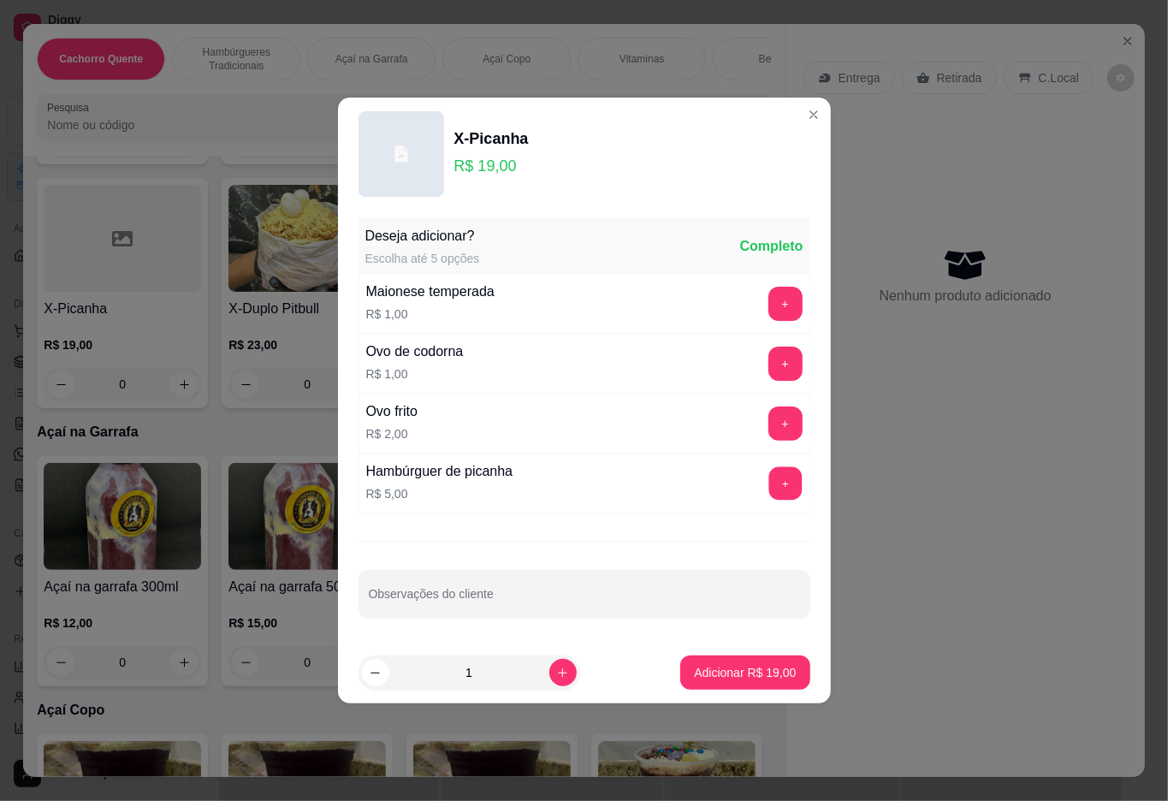
click at [769, 481] on button "+" at bounding box center [785, 483] width 33 height 33
click at [746, 672] on p "Adicionar R$ 24,00" at bounding box center [745, 672] width 99 height 16
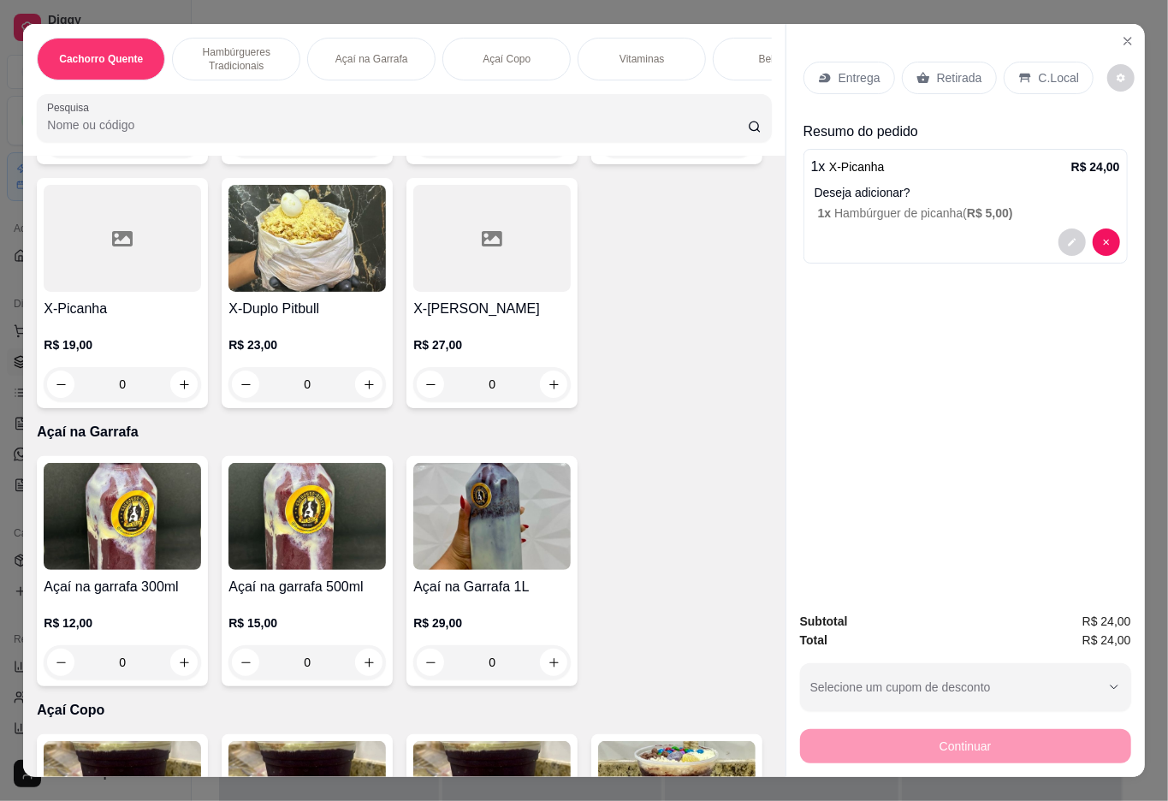
click at [819, 75] on icon at bounding box center [821, 76] width 5 height 3
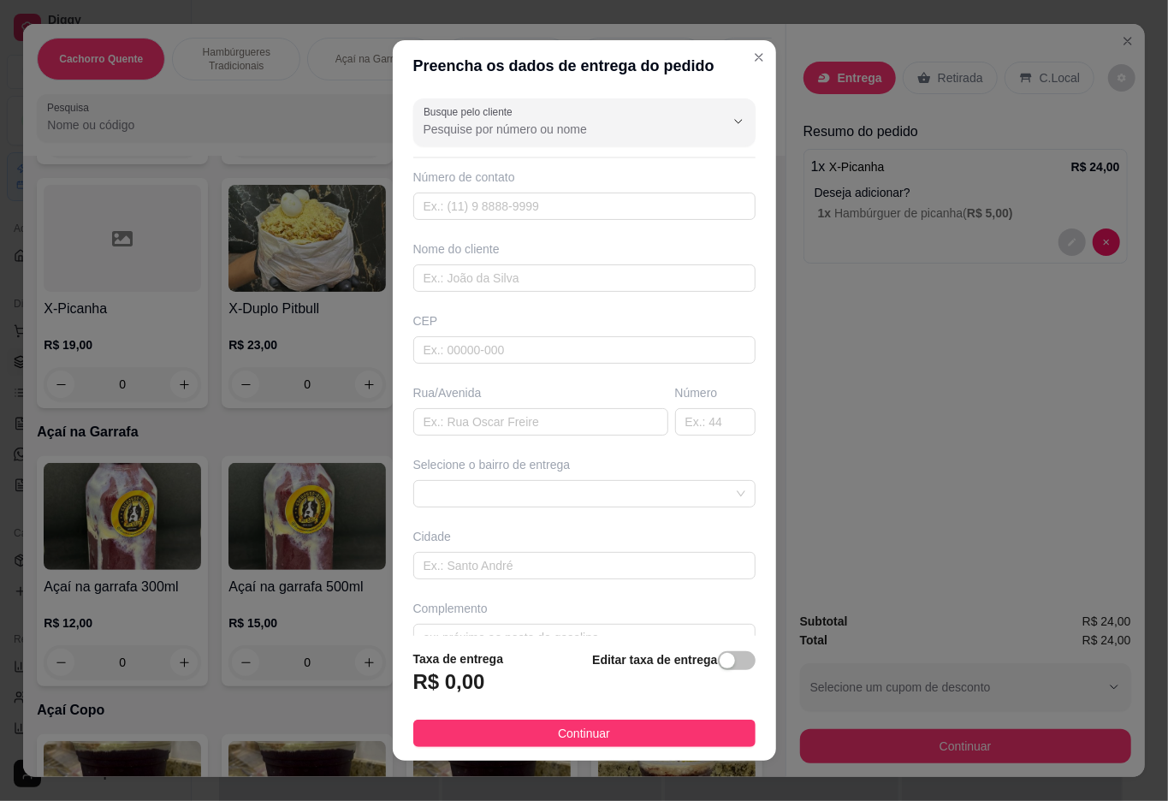
click at [600, 128] on input "Busque pelo cliente" at bounding box center [561, 129] width 274 height 17
click at [481, 169] on span "[PERSON_NAME]" at bounding box center [551, 170] width 264 height 17
type input "[PERSON_NAME]"
type input "5521995590272"
type input "[PERSON_NAME]"
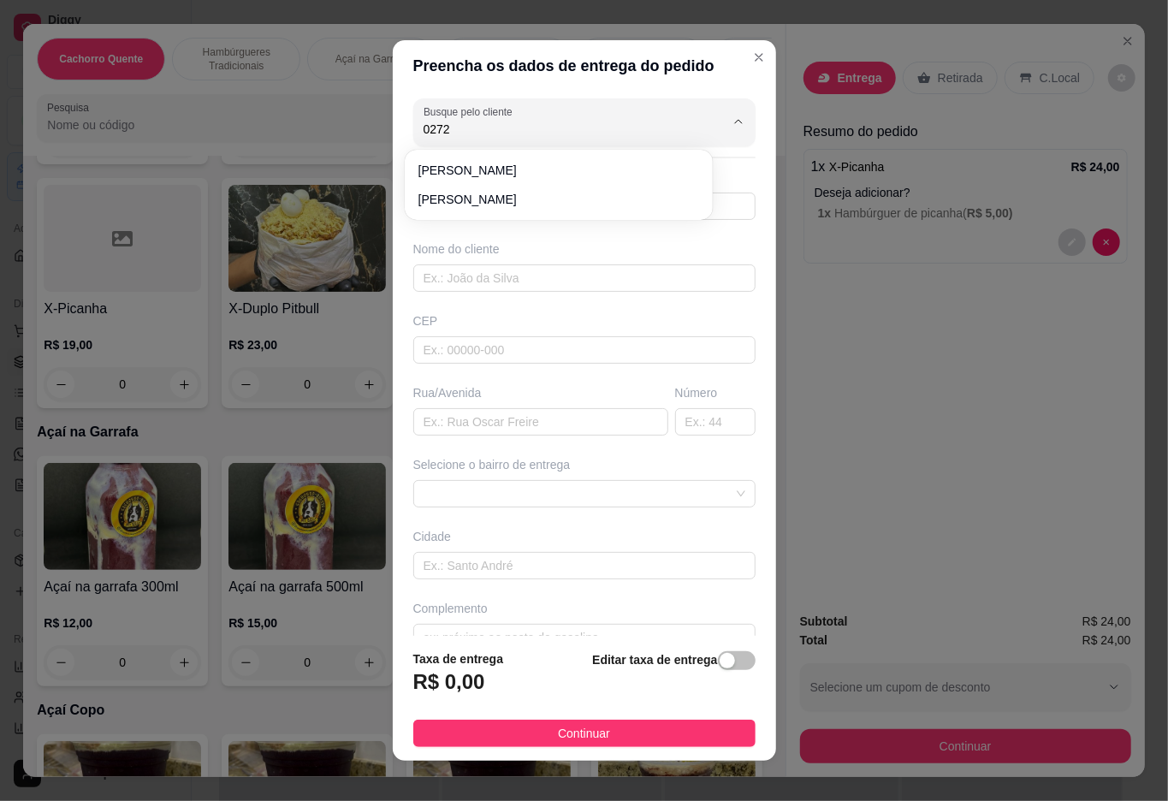
type input "Quarentena"
type input "24"
type input "Duque de Caxias"
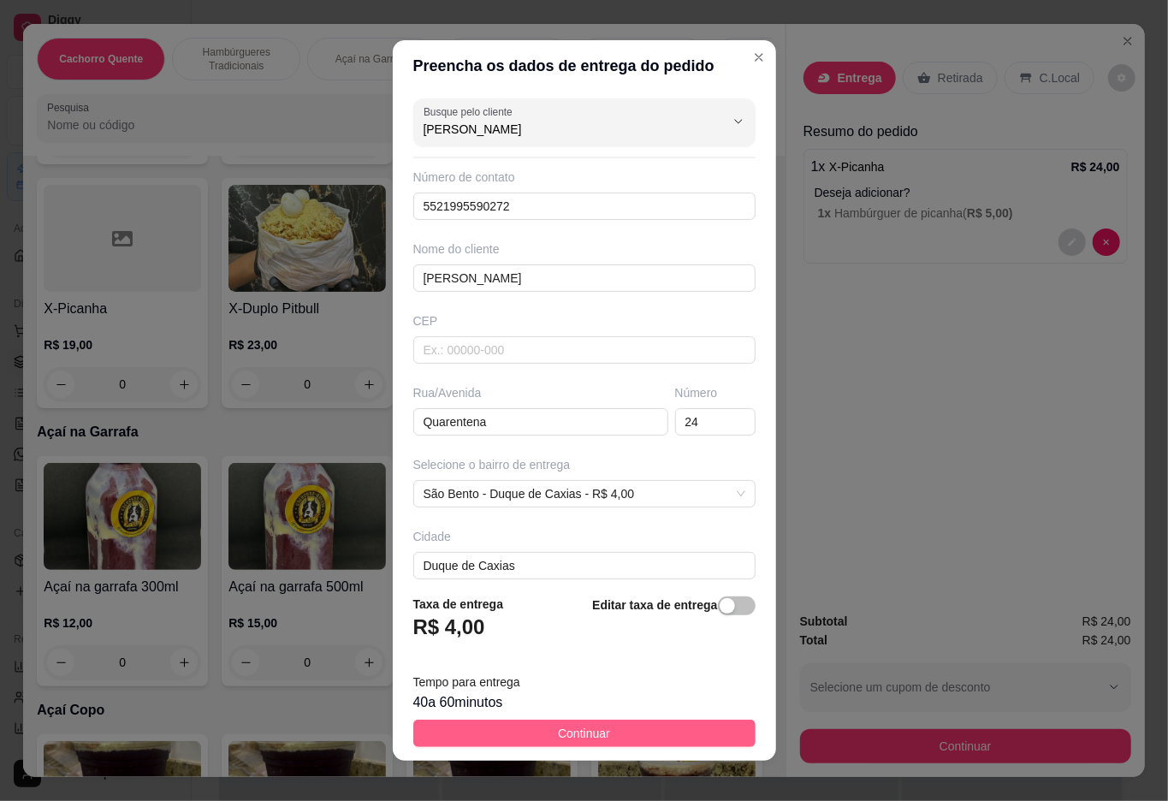
click at [635, 731] on button "Continuar" at bounding box center [584, 733] width 342 height 27
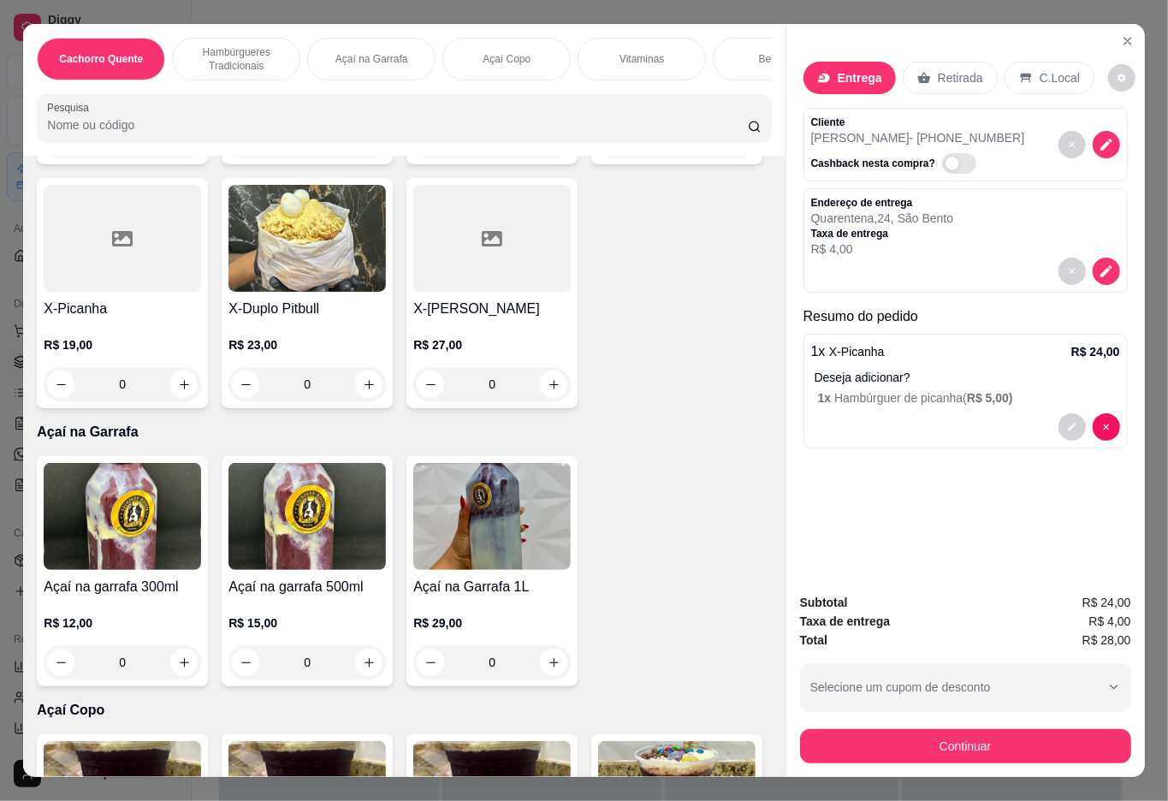
click at [954, 244] on p "R$ 4,00" at bounding box center [882, 249] width 143 height 17
click at [1063, 369] on p "Deseja adicionar?" at bounding box center [968, 377] width 306 height 17
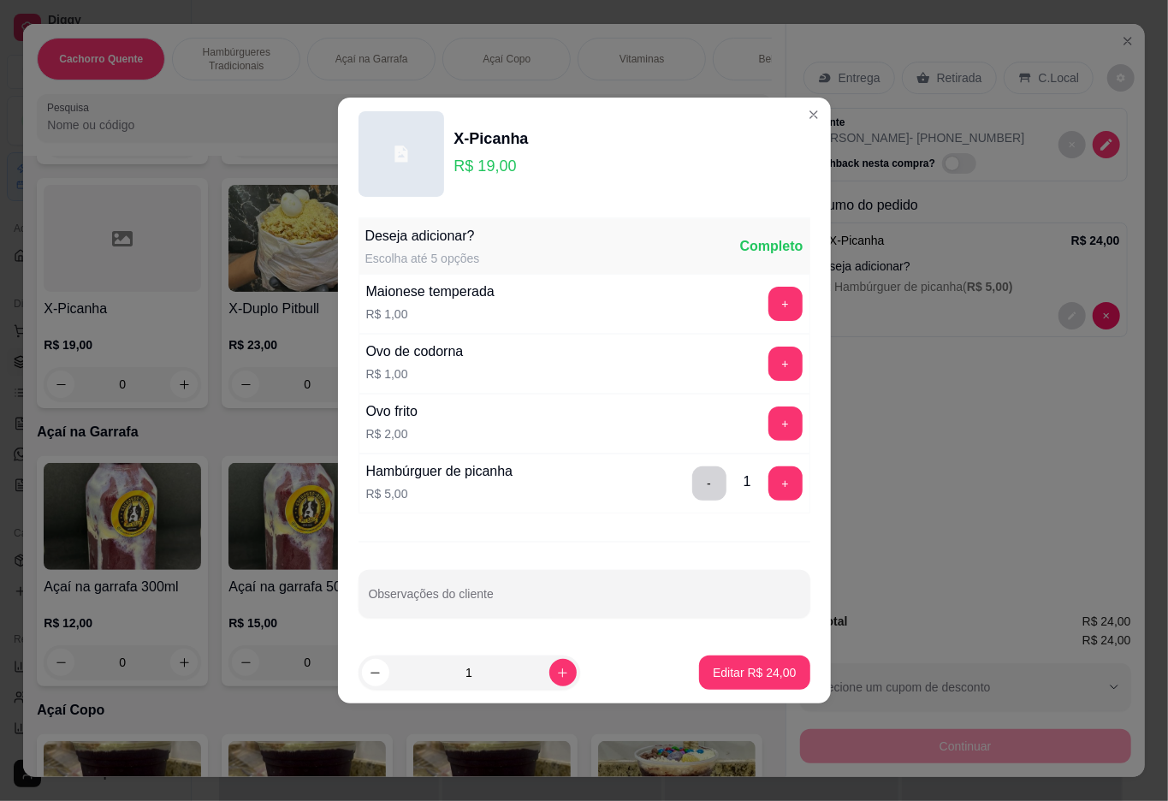
click at [918, 496] on div "Entrega Retirada C.Local Cliente [PERSON_NAME] - [PHONE_NUMBER] Cashback nesta …" at bounding box center [966, 311] width 359 height 574
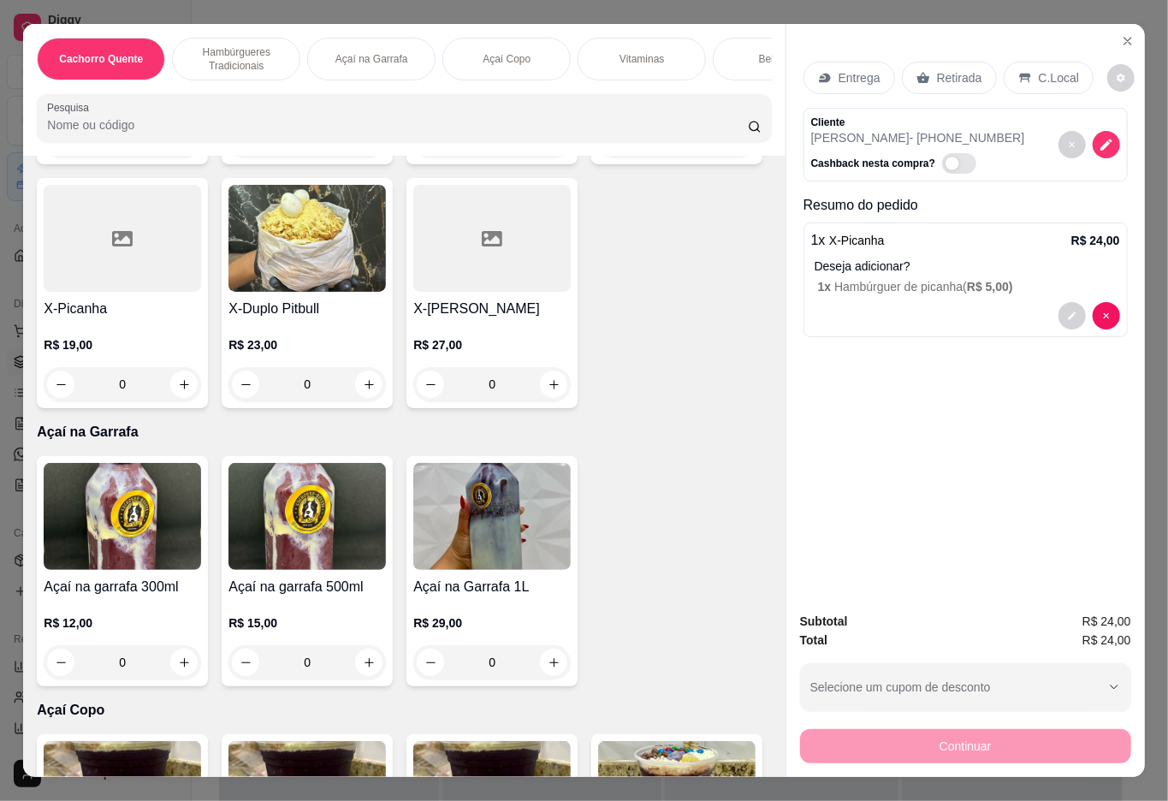
click at [847, 74] on p "Entrega" at bounding box center [860, 77] width 42 height 17
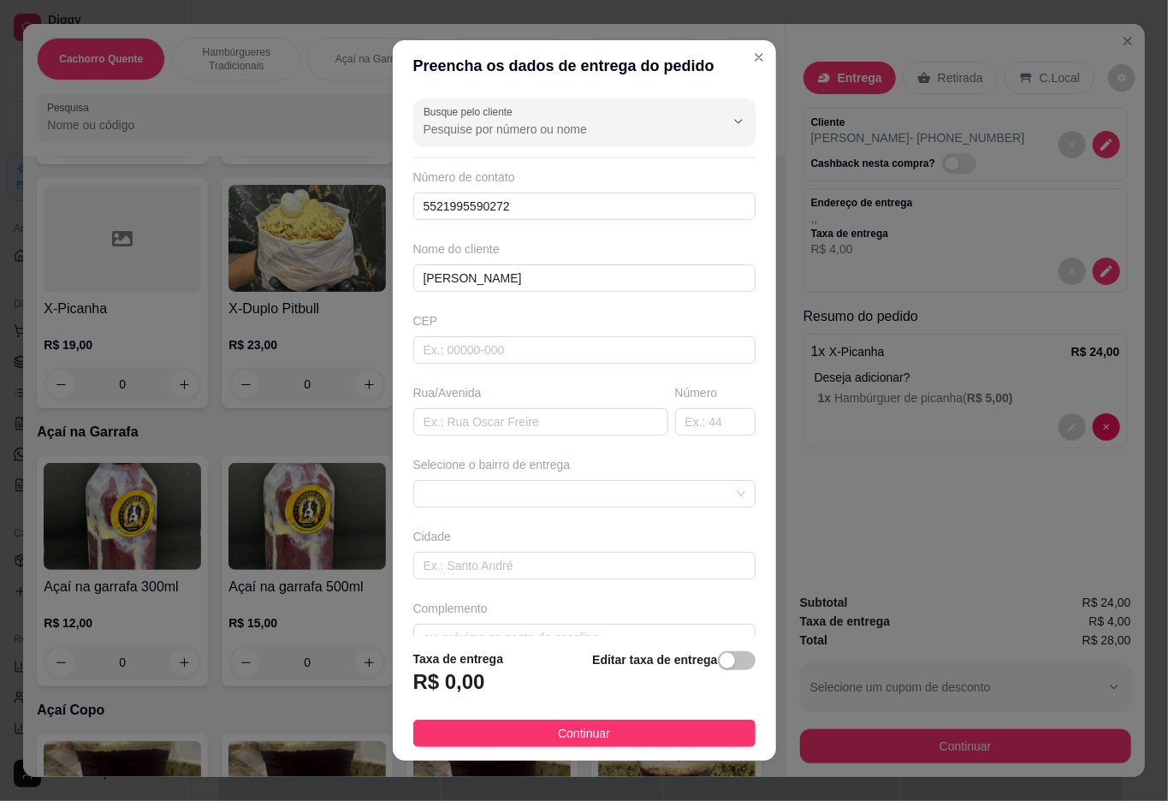
click at [549, 125] on input "Busque pelo cliente" at bounding box center [561, 129] width 274 height 17
click at [535, 169] on span "[PERSON_NAME]" at bounding box center [551, 170] width 264 height 17
type input "[PERSON_NAME]"
type input "Quarentena"
type input "24"
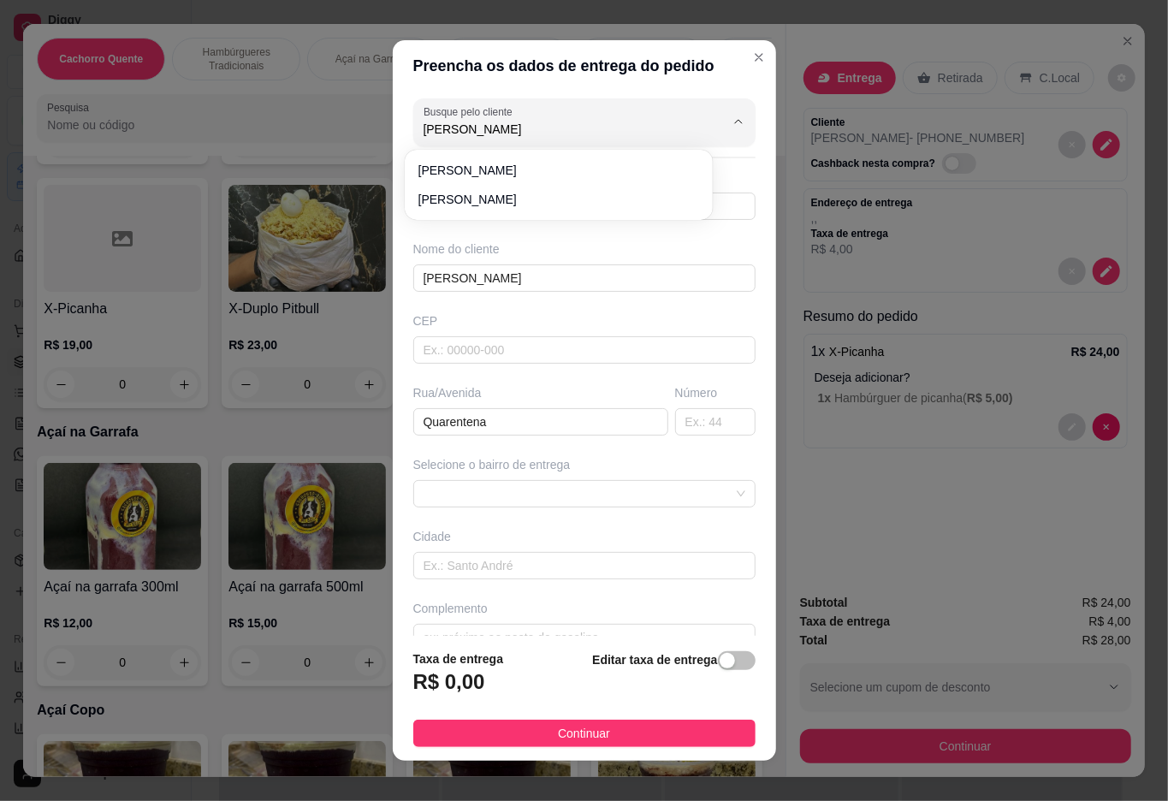
type input "Duque de Caxias"
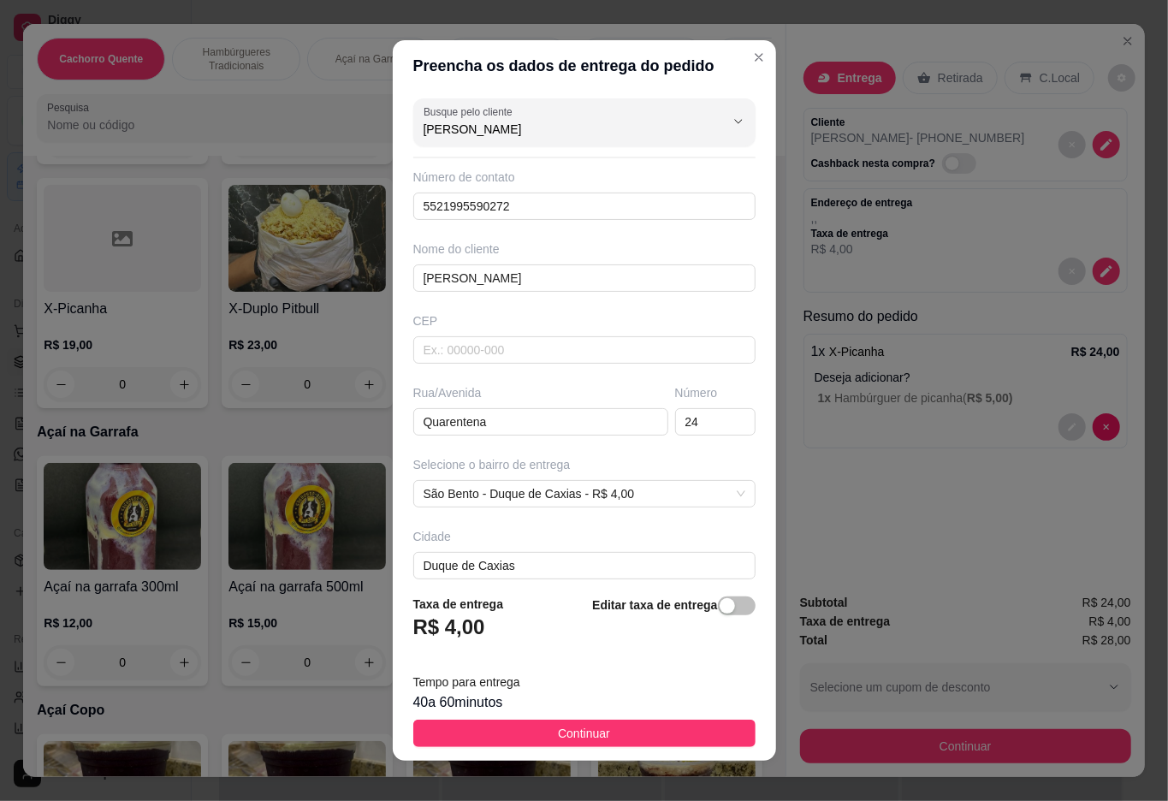
type input "[PERSON_NAME]"
click at [668, 621] on div "Editar taxa de entrega" at bounding box center [673, 623] width 163 height 56
click at [720, 604] on div "button" at bounding box center [727, 605] width 15 height 15
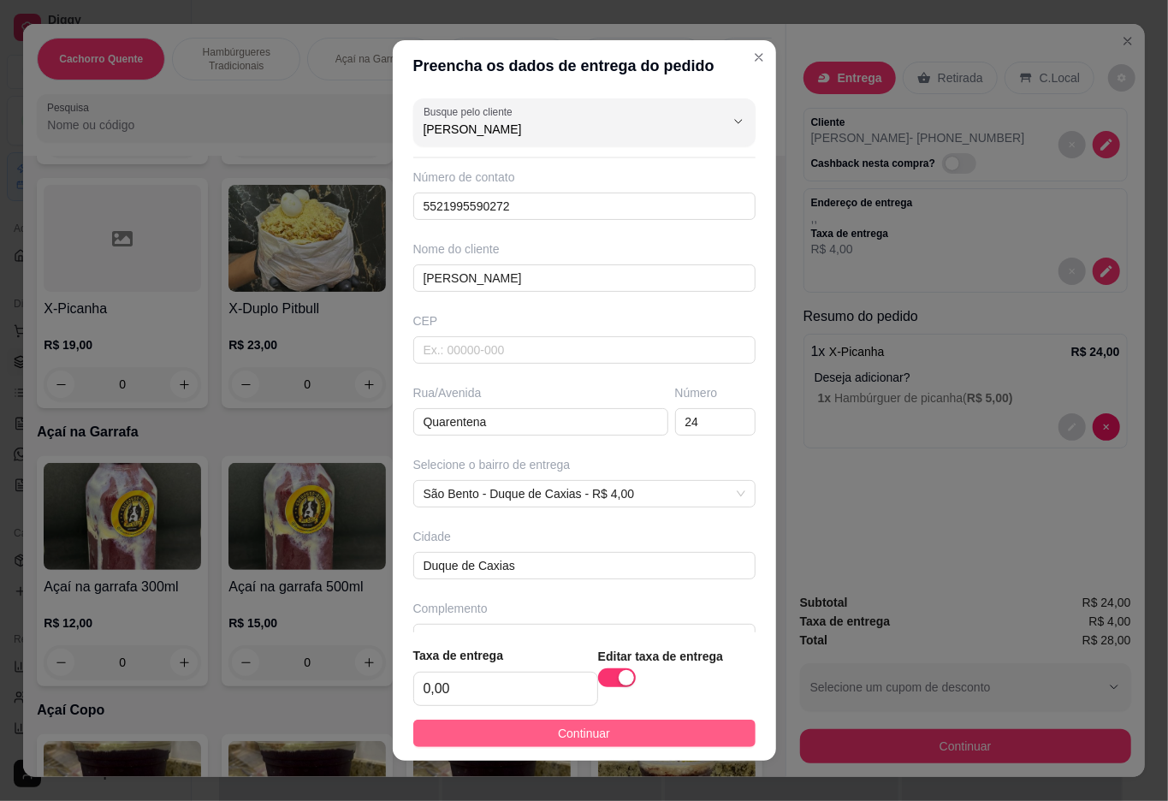
click at [676, 738] on button "Continuar" at bounding box center [584, 733] width 342 height 27
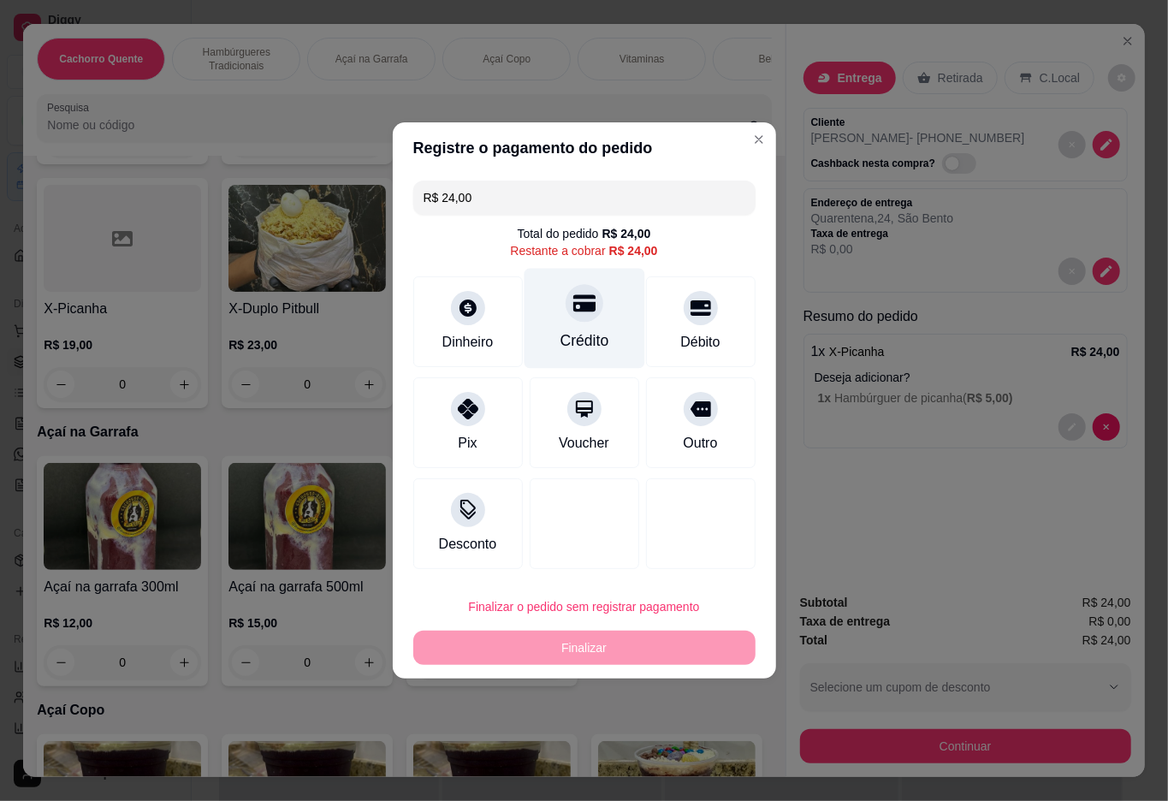
click at [587, 313] on div at bounding box center [585, 303] width 38 height 38
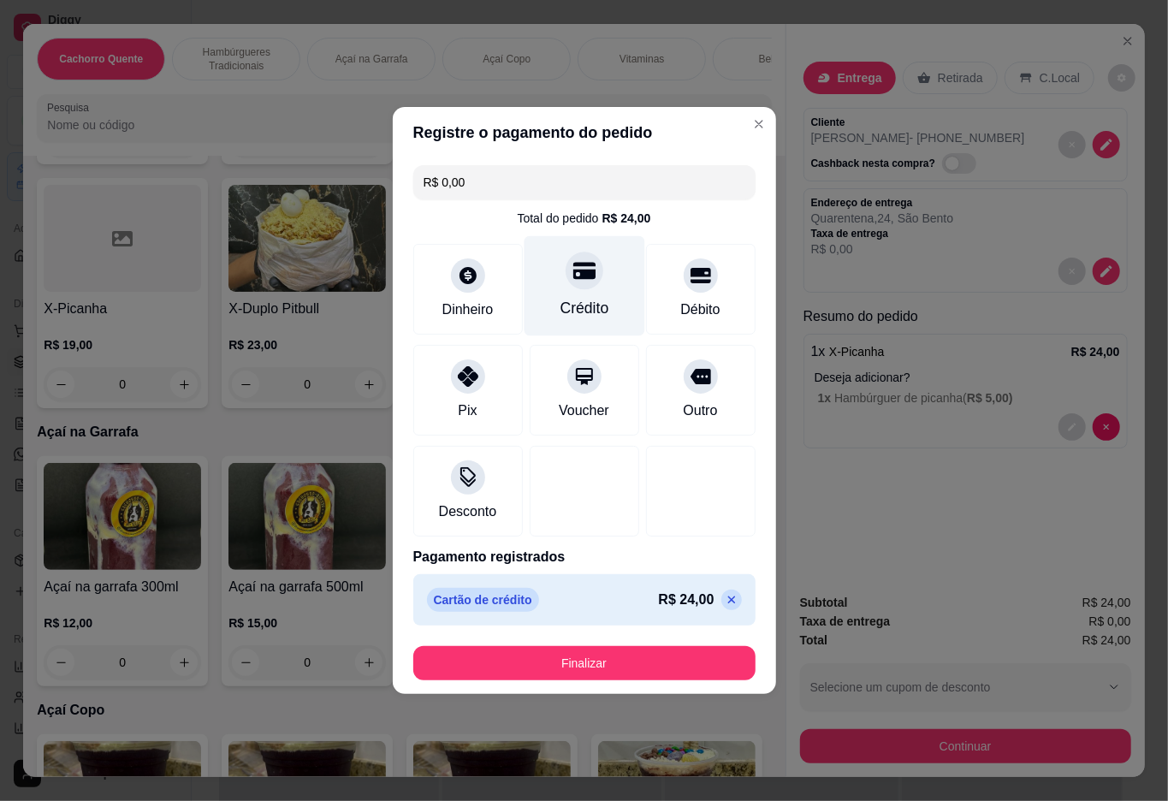
click at [645, 655] on button "Finalizar" at bounding box center [584, 663] width 342 height 34
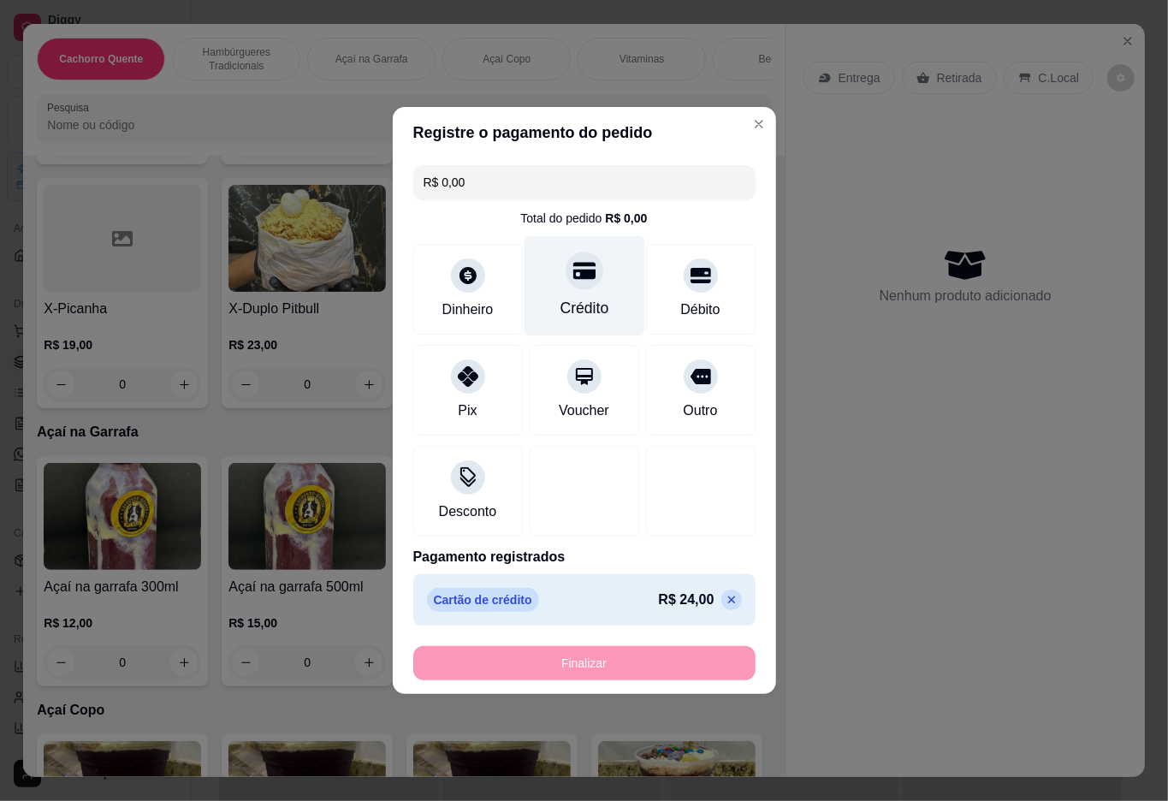
type input "-R$ 24,00"
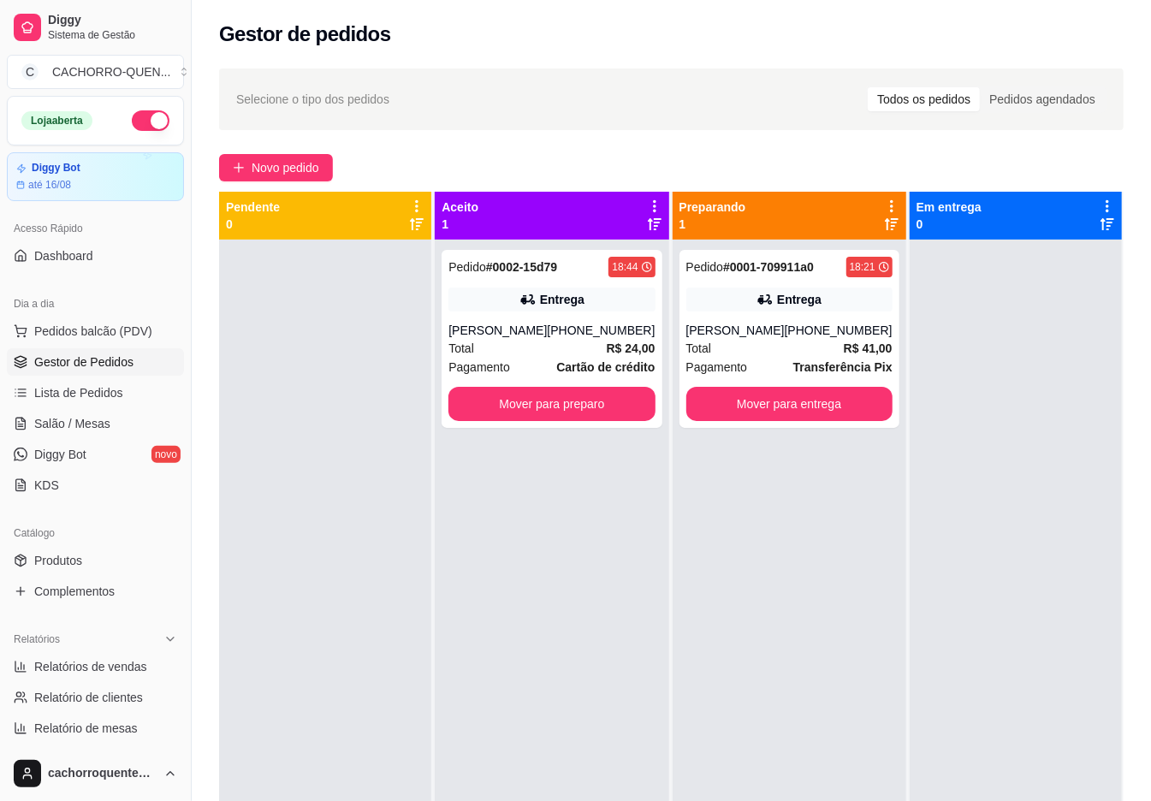
click at [541, 404] on button "Mover para preparo" at bounding box center [552, 404] width 206 height 34
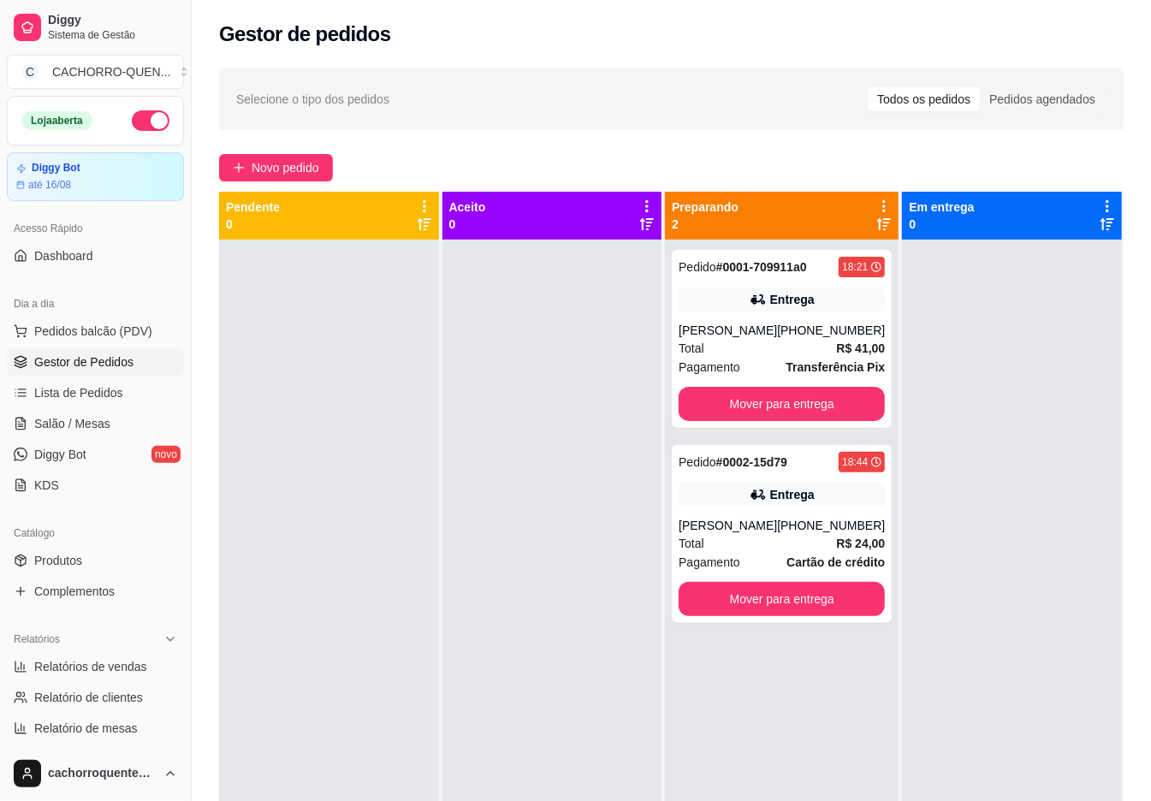
click at [544, 799] on div at bounding box center [553, 640] width 220 height 801
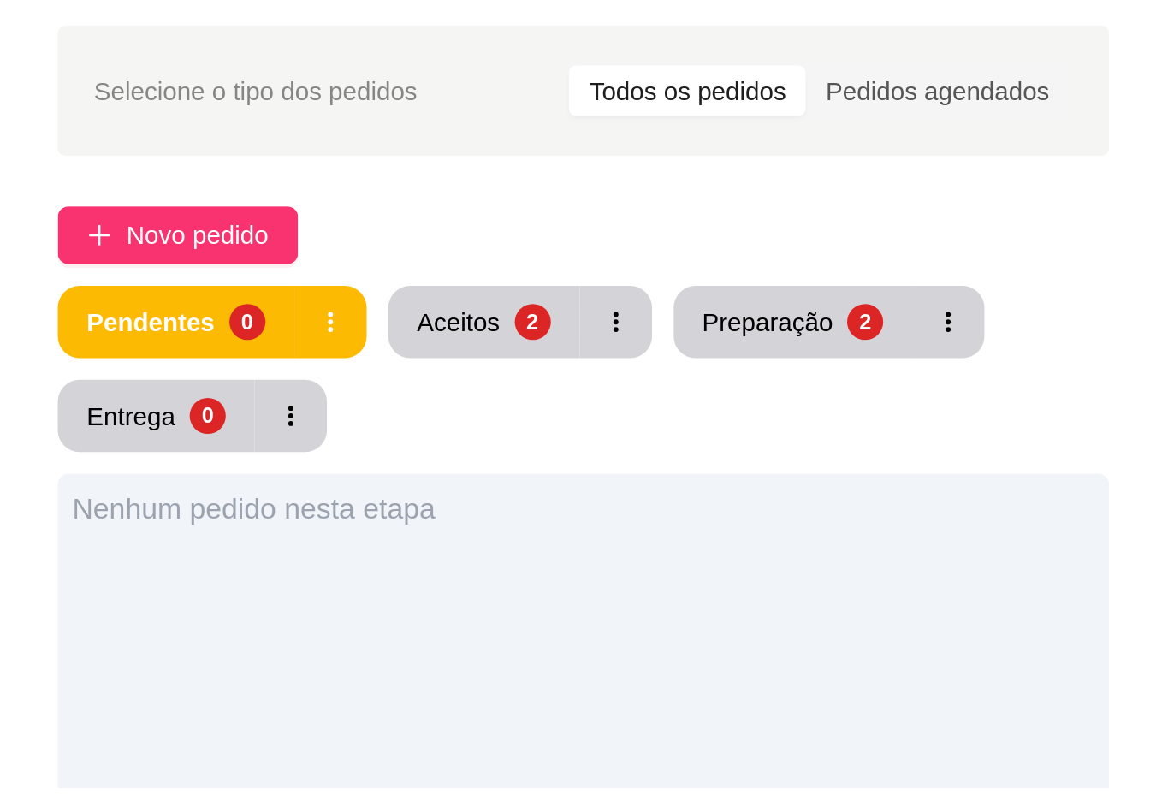
scroll to position [115, 0]
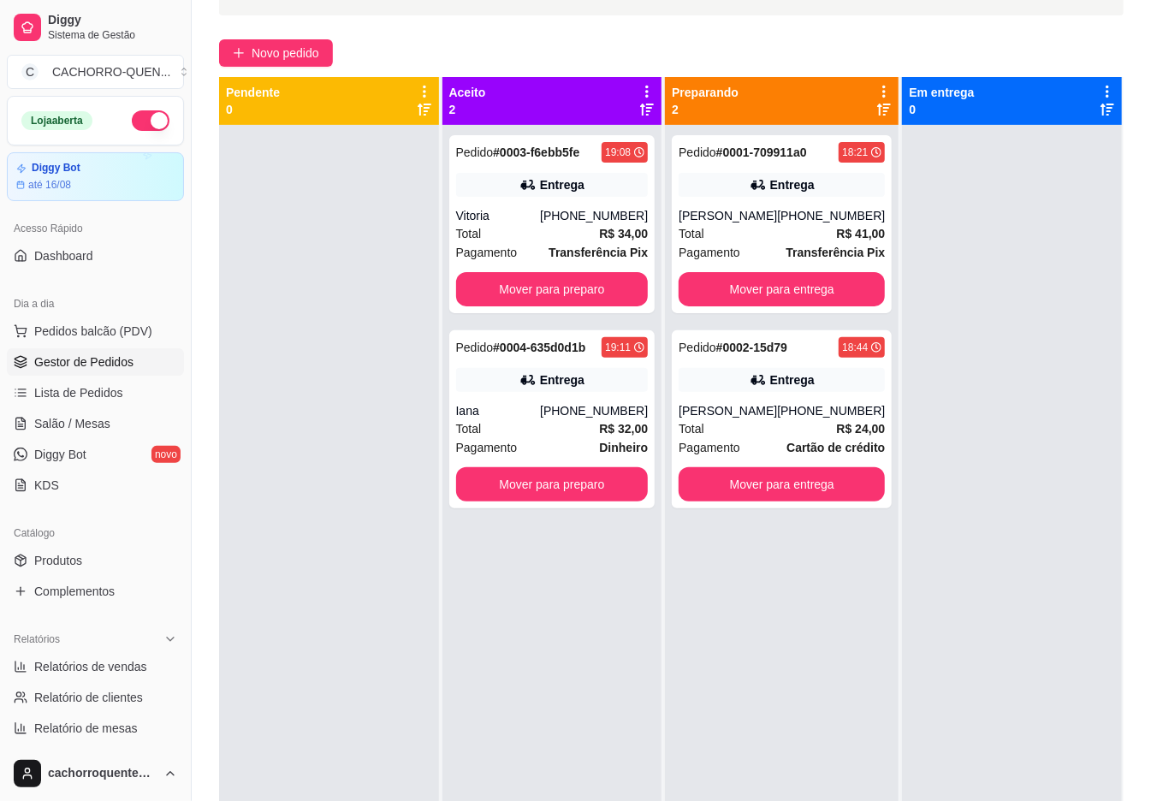
click at [784, 288] on button "Mover para entrega" at bounding box center [782, 289] width 206 height 34
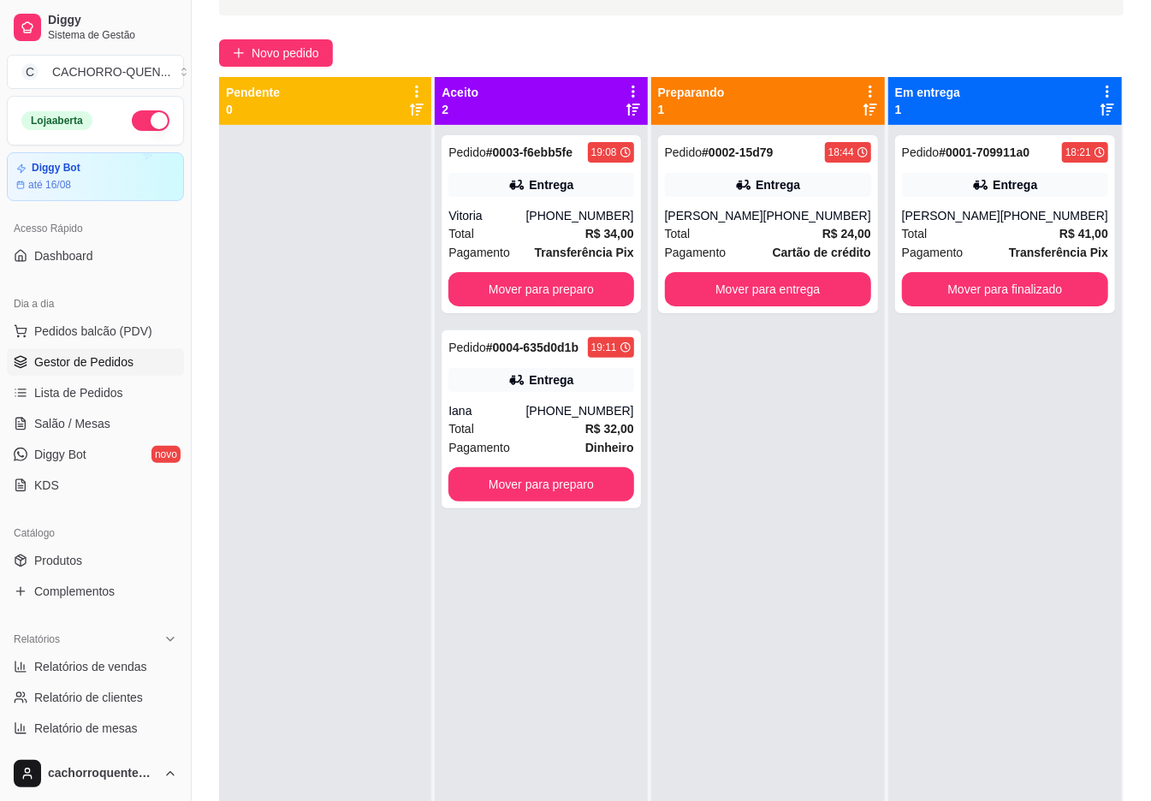
click at [811, 288] on button "Mover para entrega" at bounding box center [768, 289] width 206 height 34
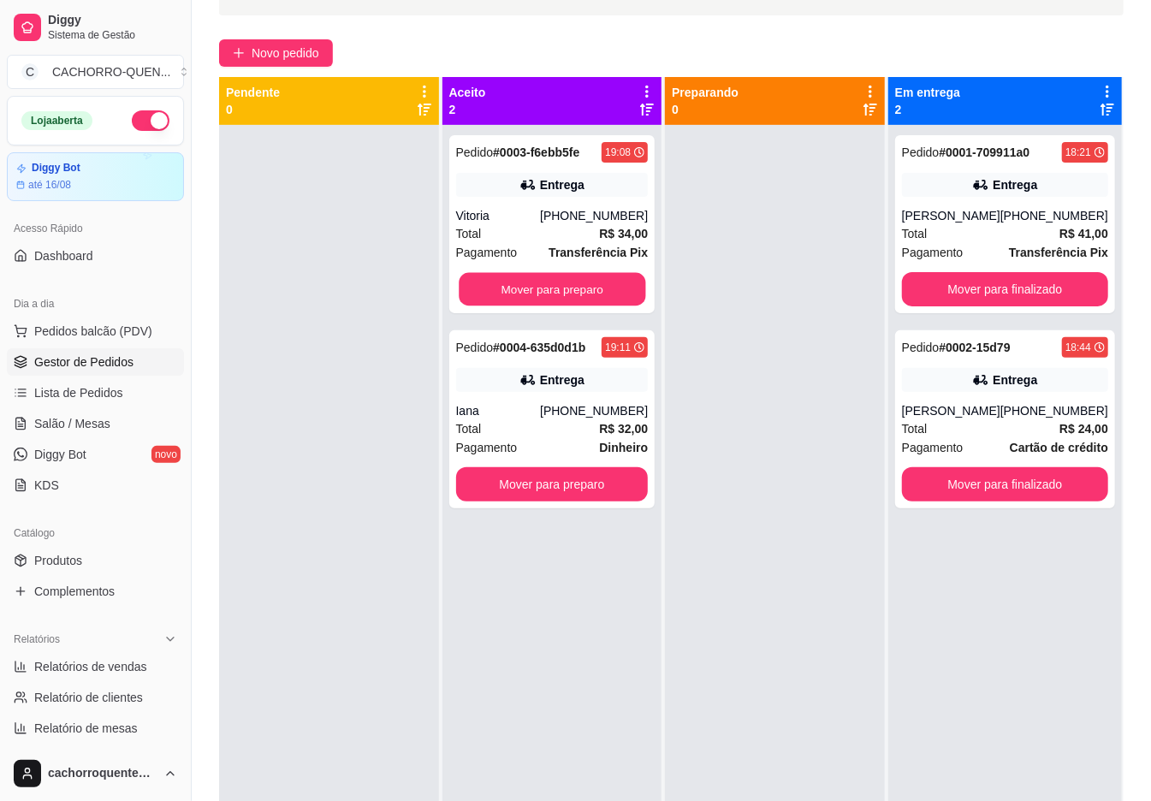
click at [562, 286] on button "Mover para preparo" at bounding box center [552, 289] width 187 height 33
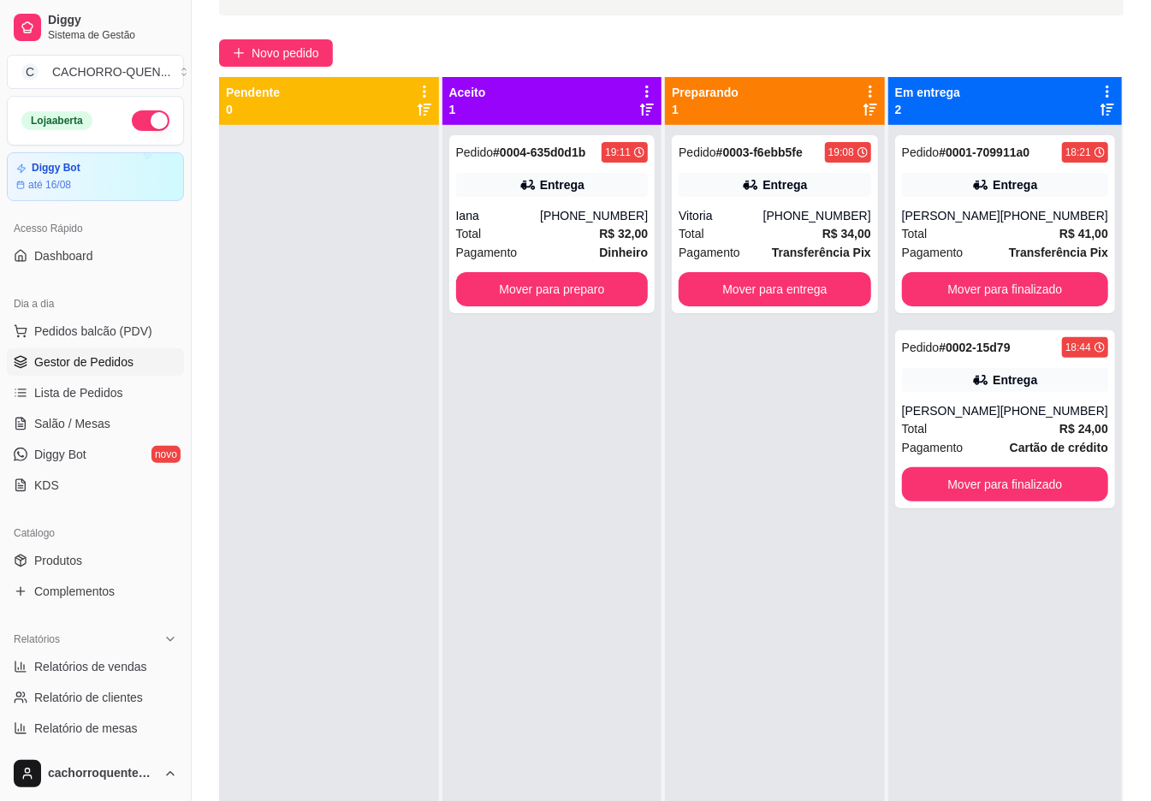
click at [583, 292] on button "Mover para preparo" at bounding box center [552, 289] width 193 height 34
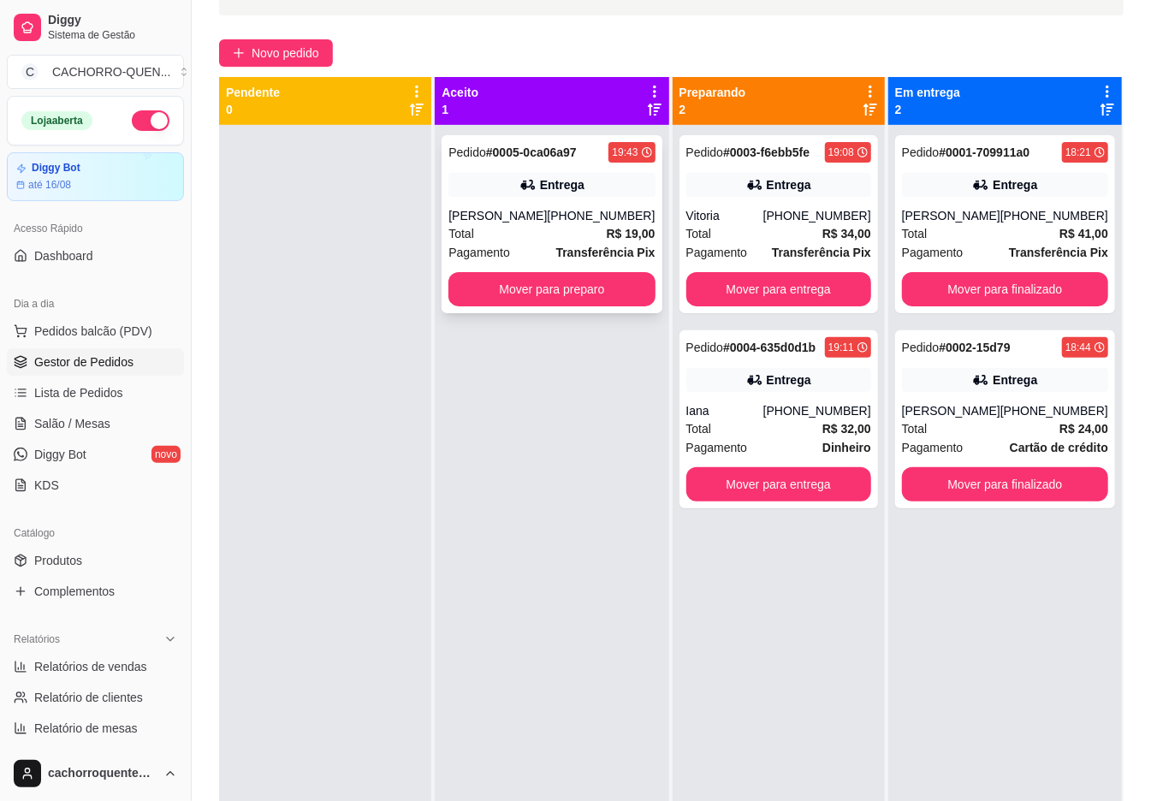
click at [570, 217] on div "[PHONE_NUMBER]" at bounding box center [601, 215] width 108 height 17
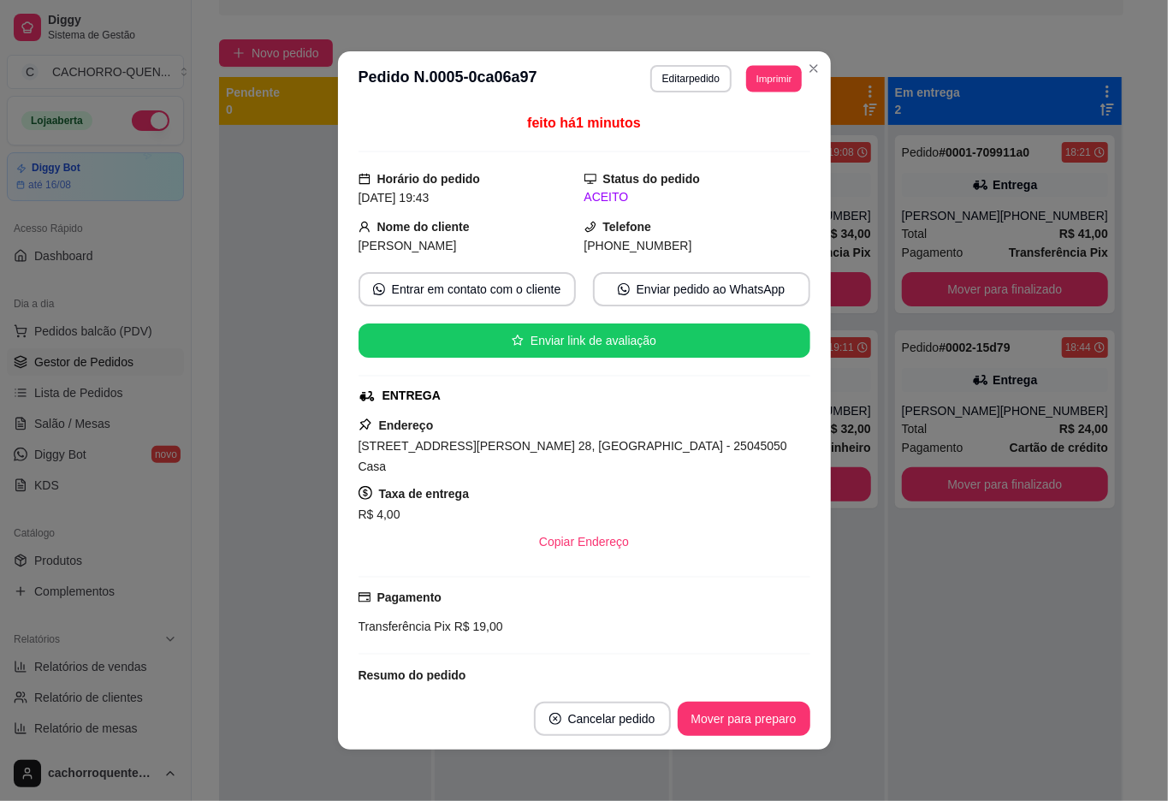
click at [782, 65] on button "Imprimir" at bounding box center [774, 78] width 56 height 27
click at [745, 141] on button "IMPRESSORA" at bounding box center [725, 139] width 124 height 27
click at [262, 308] on div at bounding box center [325, 525] width 212 height 801
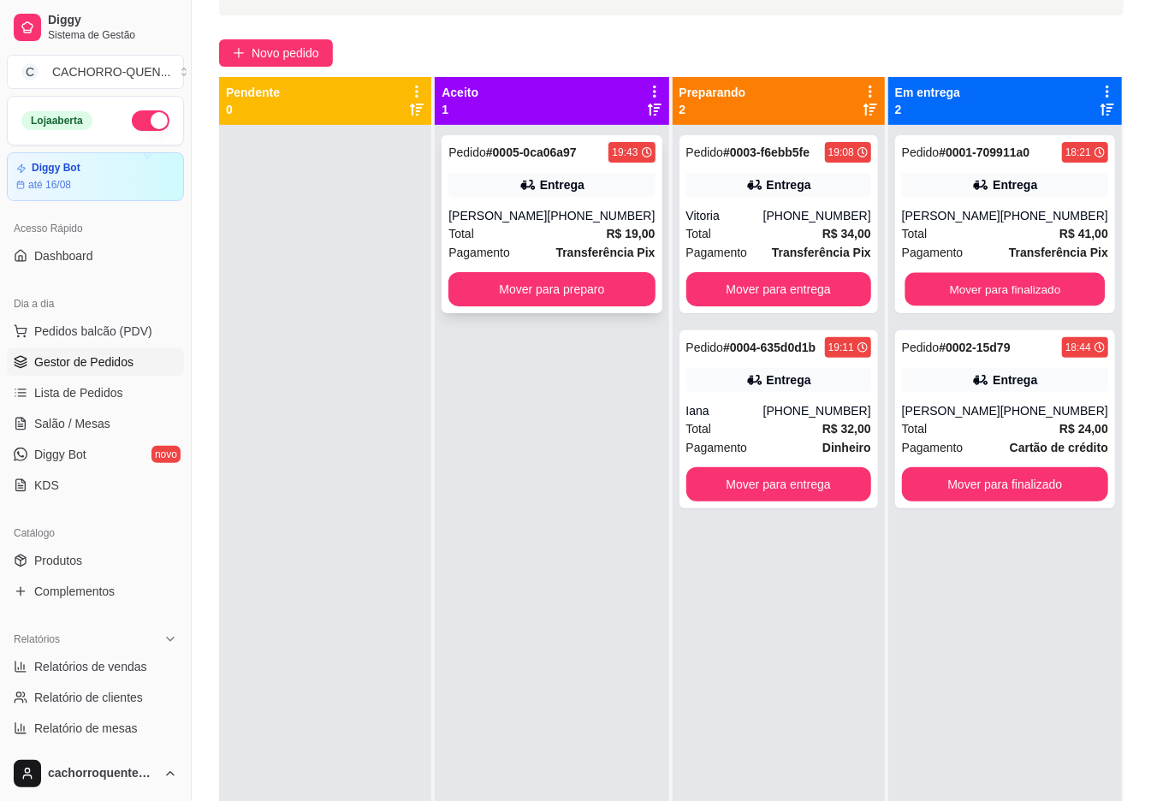
click at [983, 293] on button "Mover para finalizado" at bounding box center [1005, 289] width 200 height 33
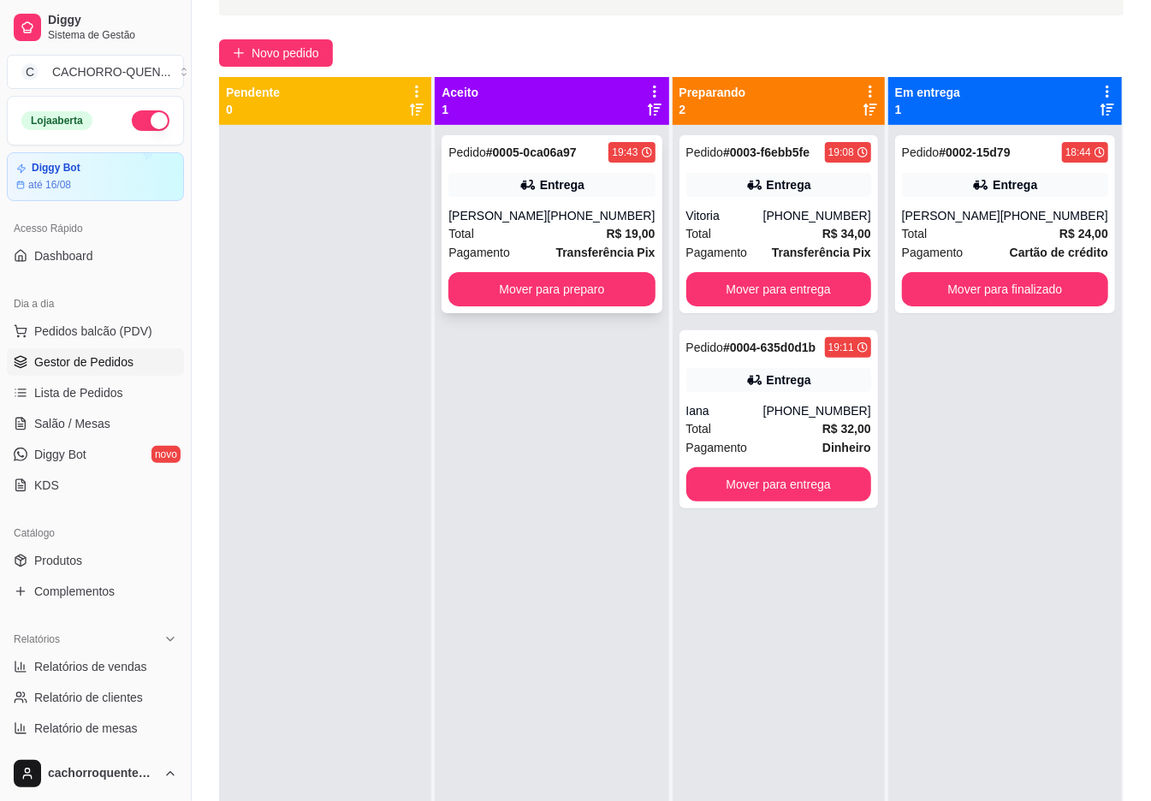
click at [1013, 288] on button "Mover para finalizado" at bounding box center [1005, 289] width 206 height 34
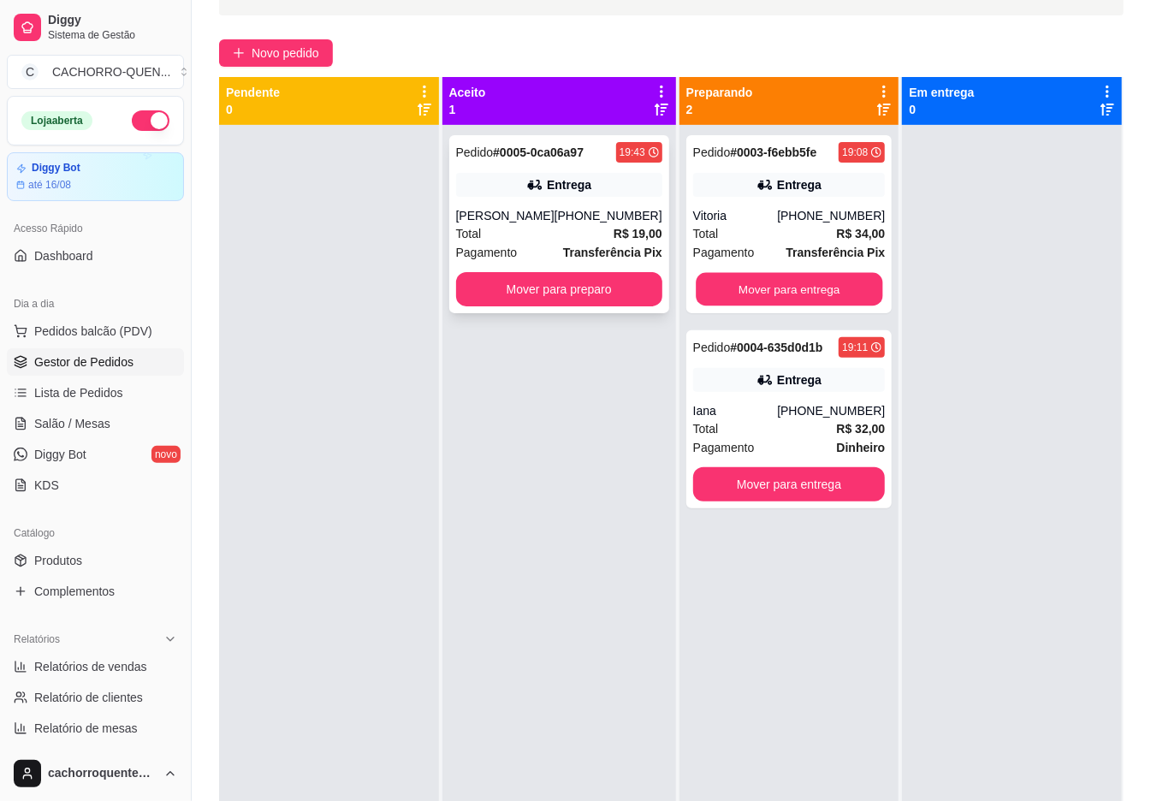
click at [811, 286] on button "Mover para entrega" at bounding box center [789, 289] width 187 height 33
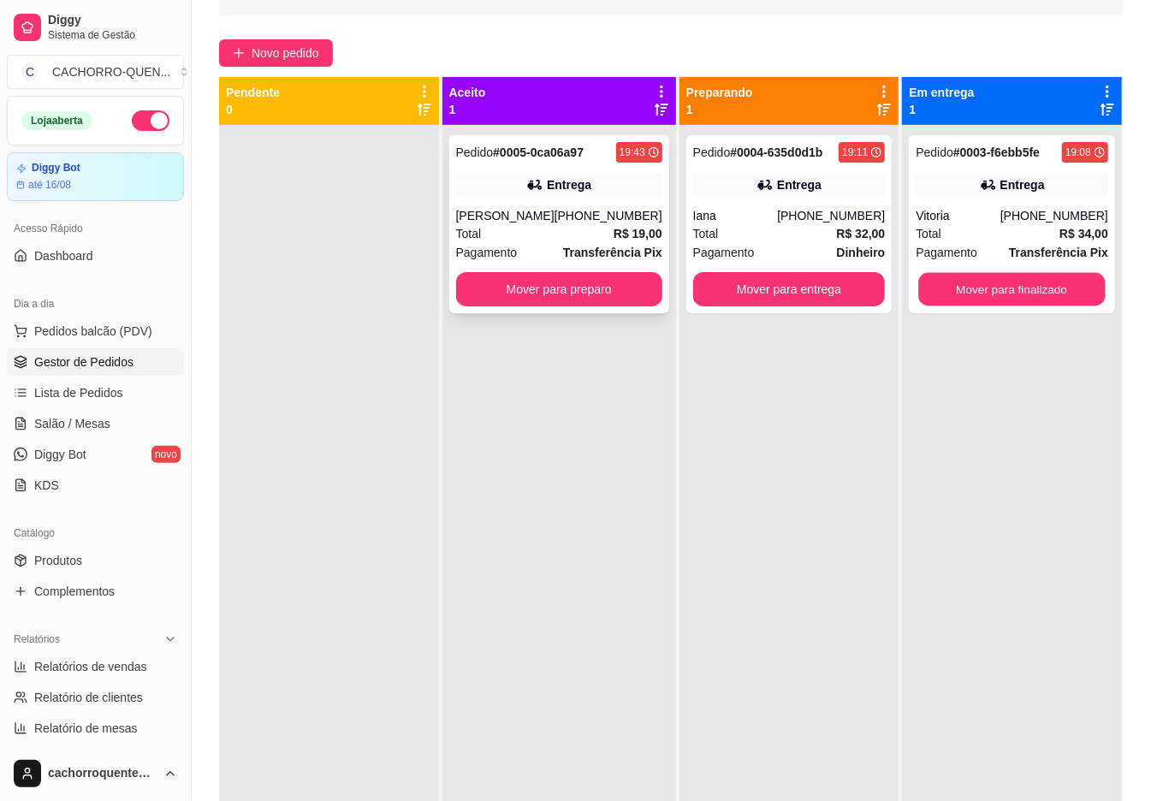
click at [931, 284] on button "Mover para finalizado" at bounding box center [1012, 289] width 187 height 33
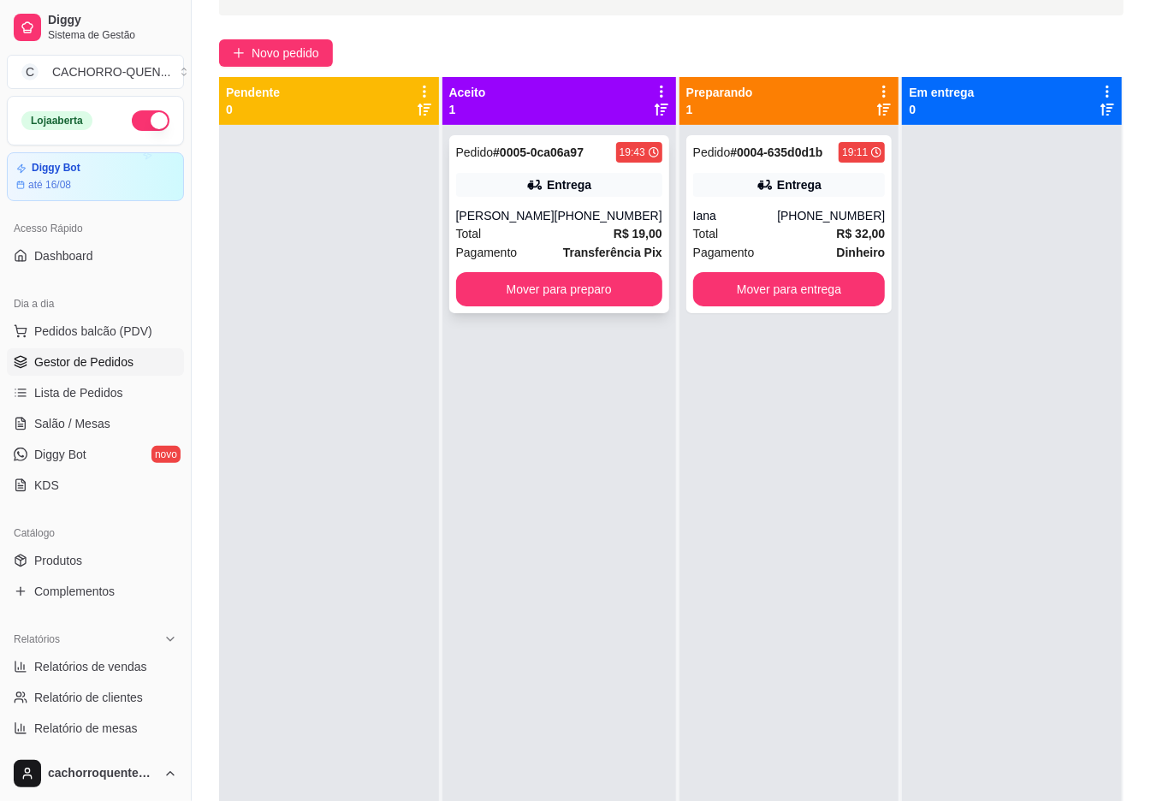
click at [802, 286] on button "Mover para entrega" at bounding box center [789, 289] width 193 height 34
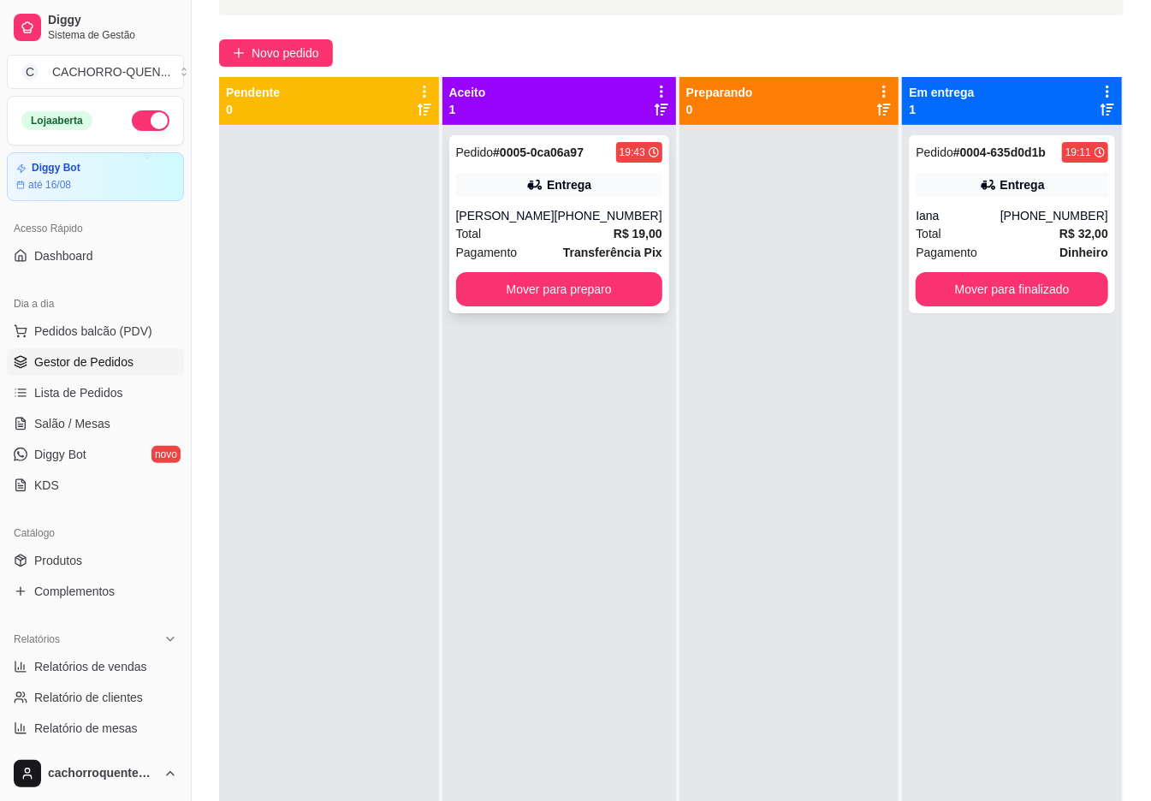
click at [965, 288] on button "Mover para finalizado" at bounding box center [1012, 289] width 193 height 34
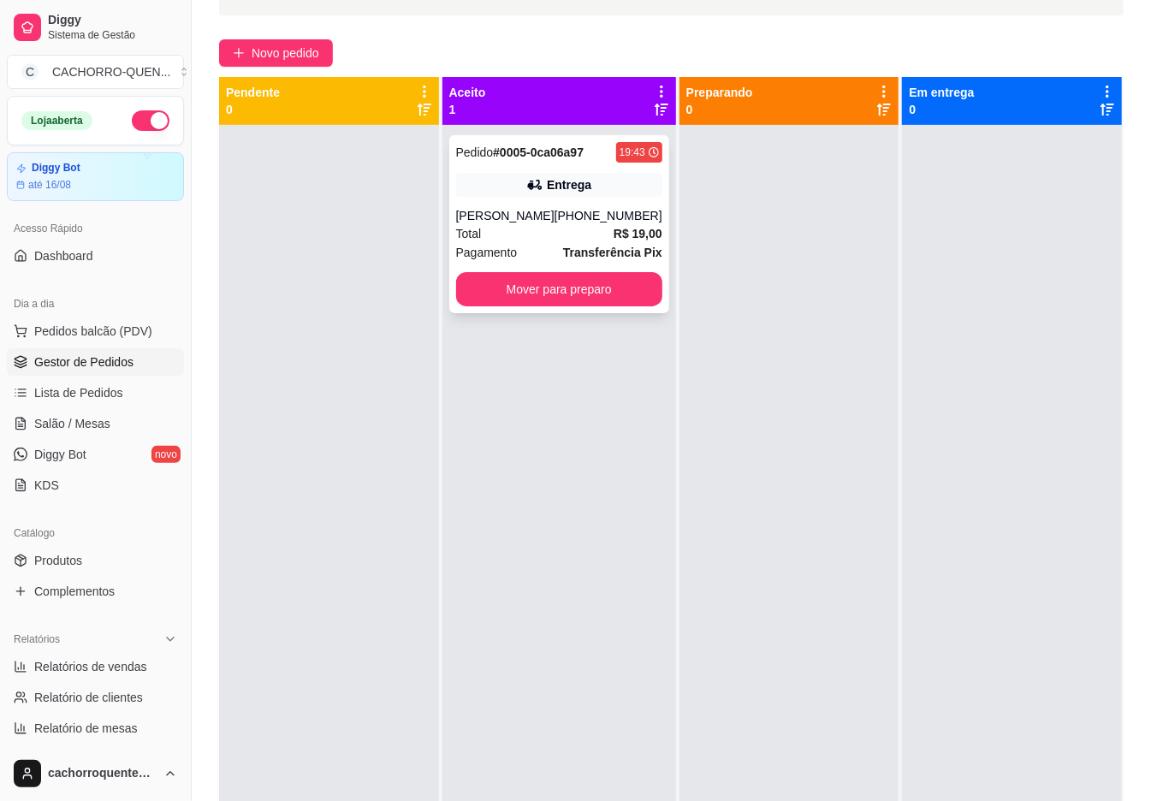
click at [587, 286] on button "Mover para preparo" at bounding box center [559, 289] width 206 height 34
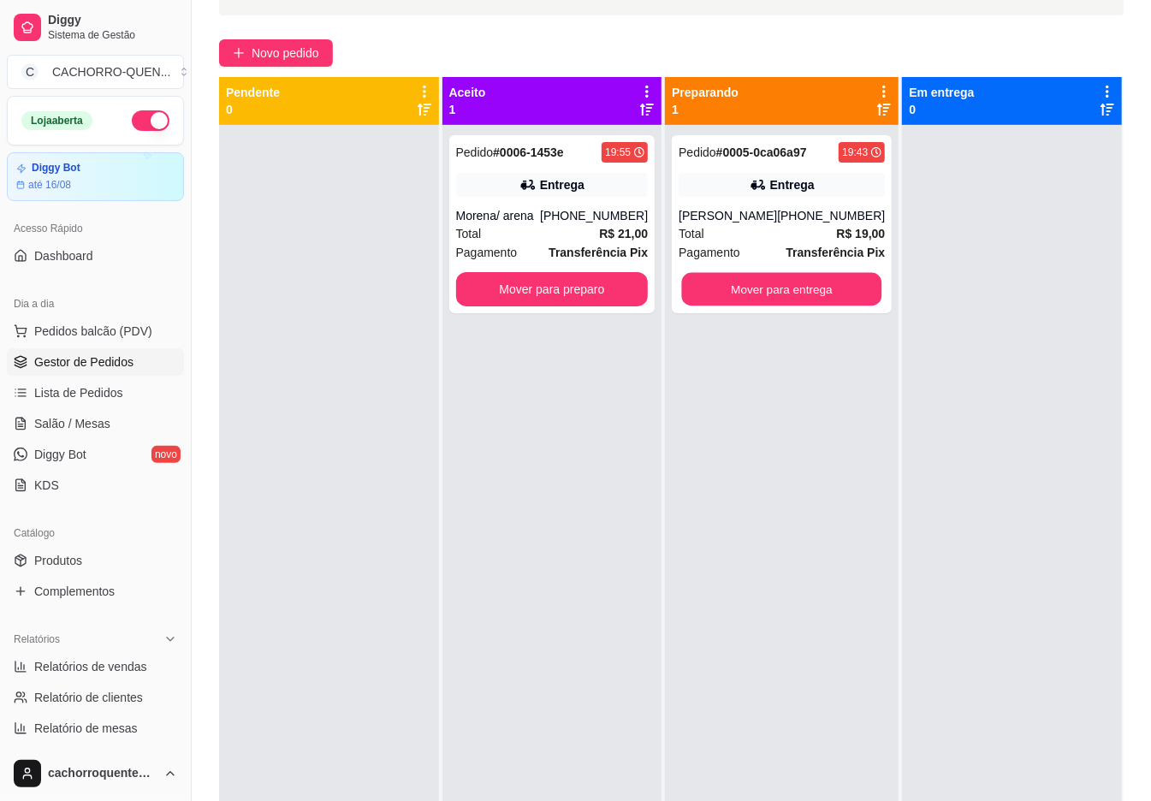
click at [763, 288] on button "Mover para entrega" at bounding box center [782, 289] width 200 height 33
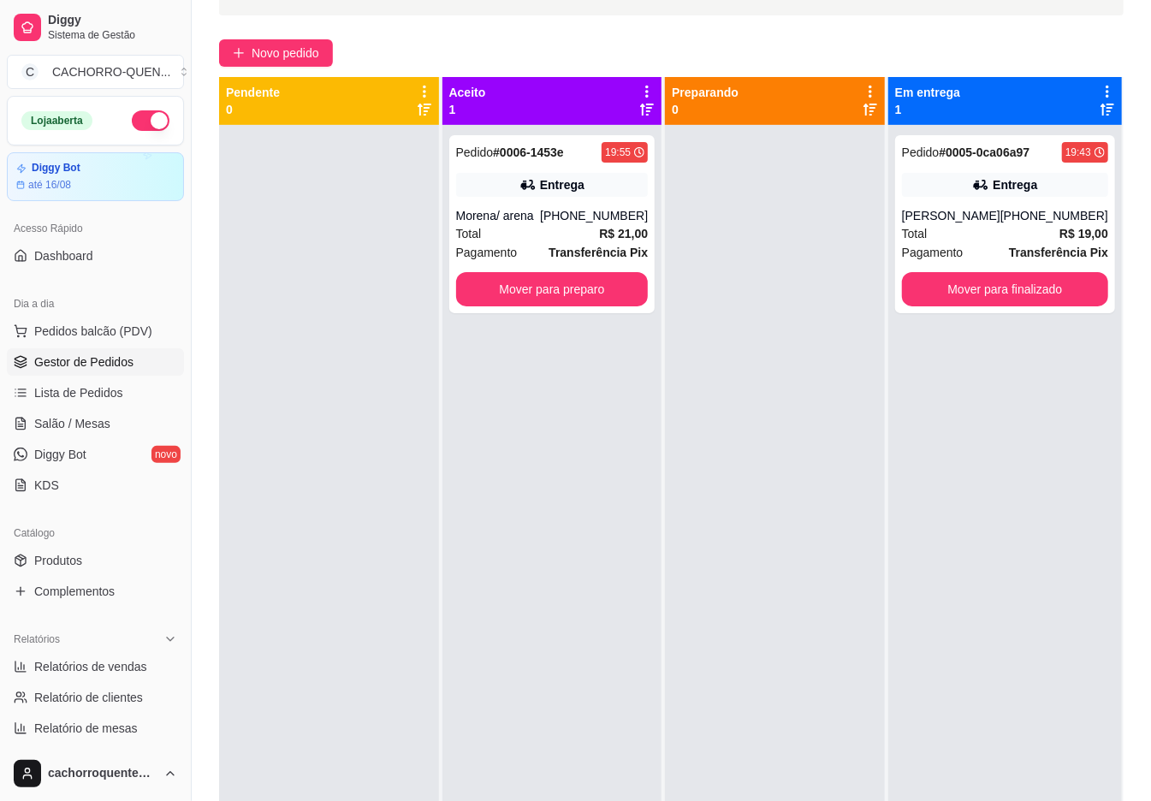
click at [973, 299] on button "Mover para finalizado" at bounding box center [1005, 289] width 206 height 34
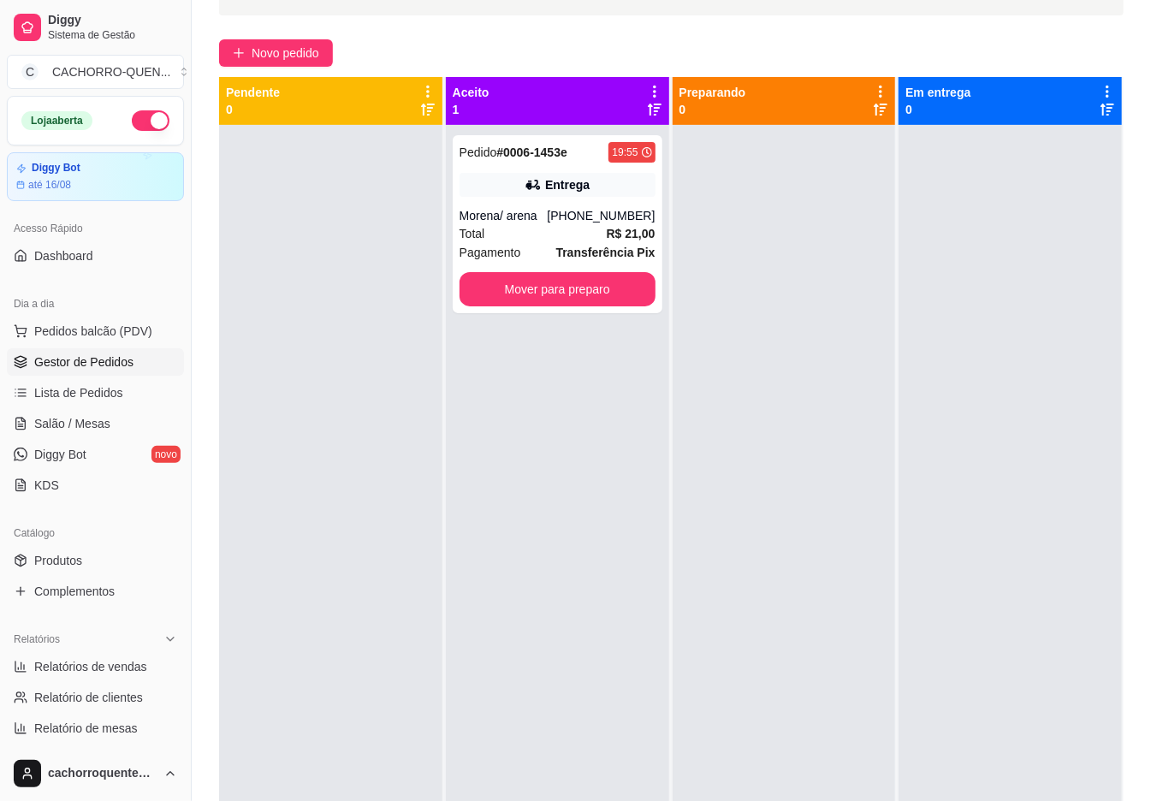
click at [573, 288] on button "Mover para preparo" at bounding box center [558, 289] width 196 height 34
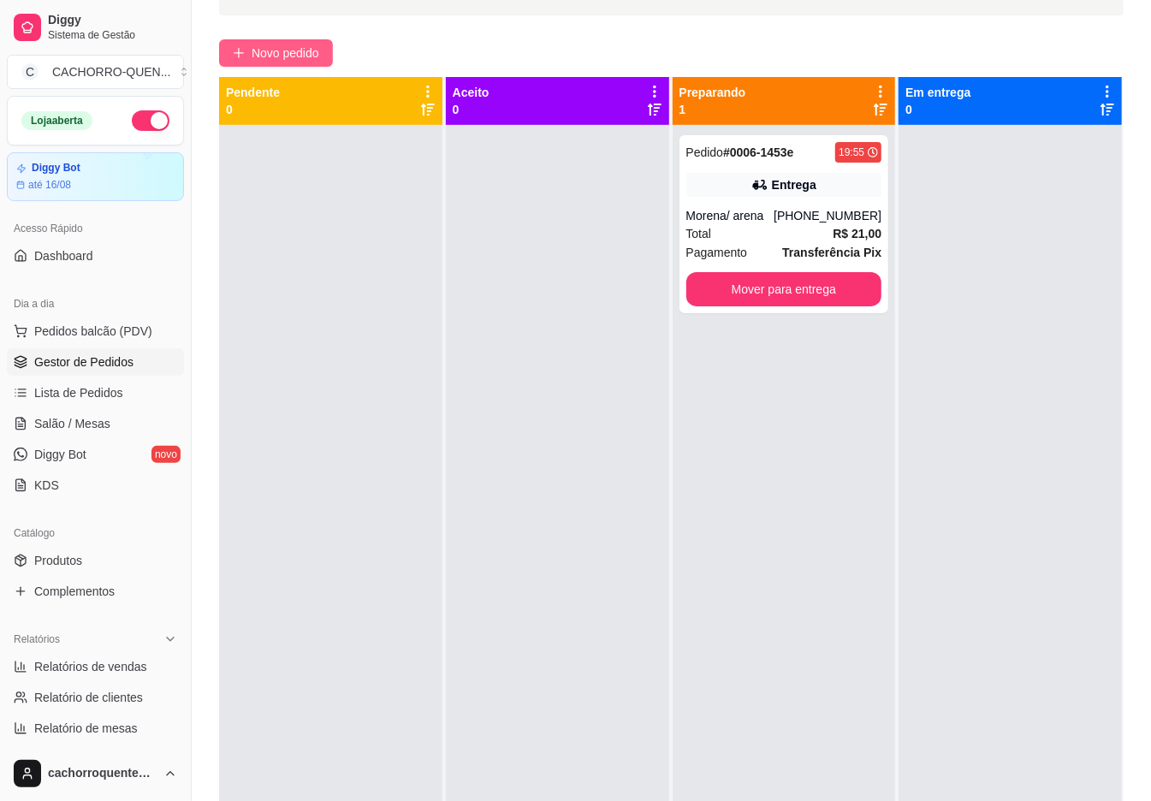
click at [275, 60] on span "Novo pedido" at bounding box center [286, 53] width 68 height 19
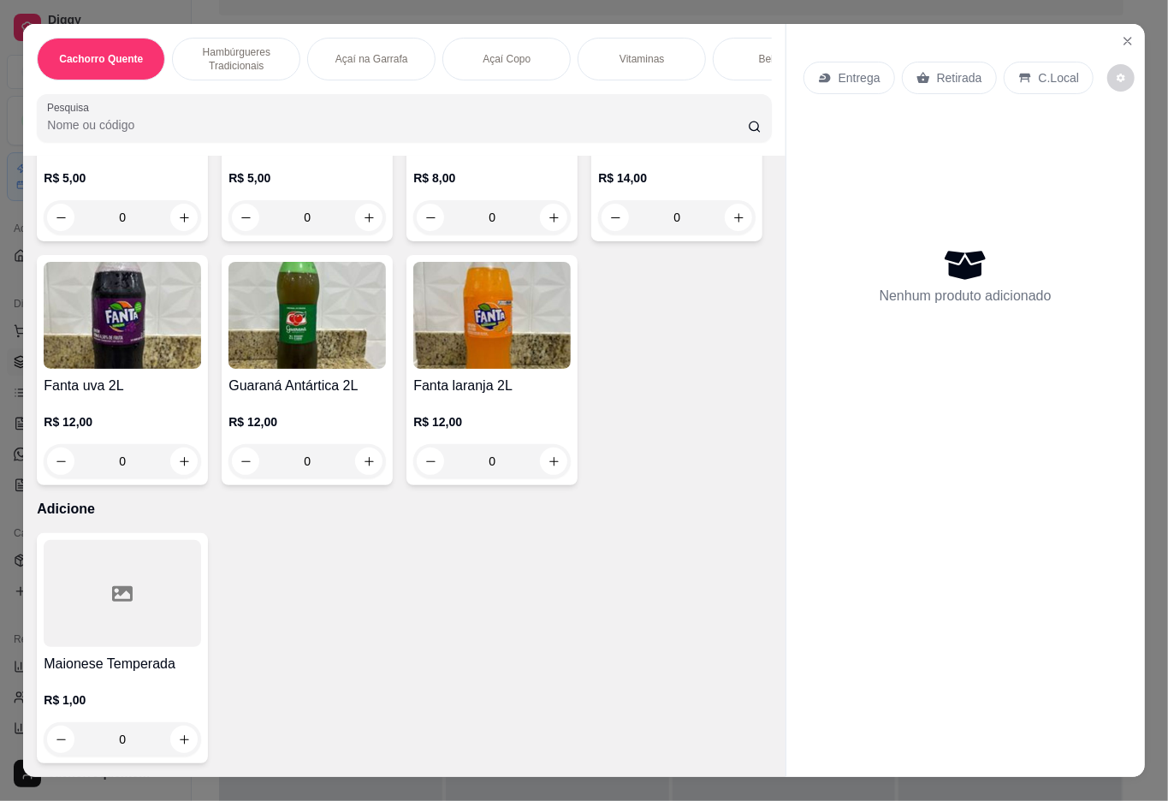
scroll to position [39, 0]
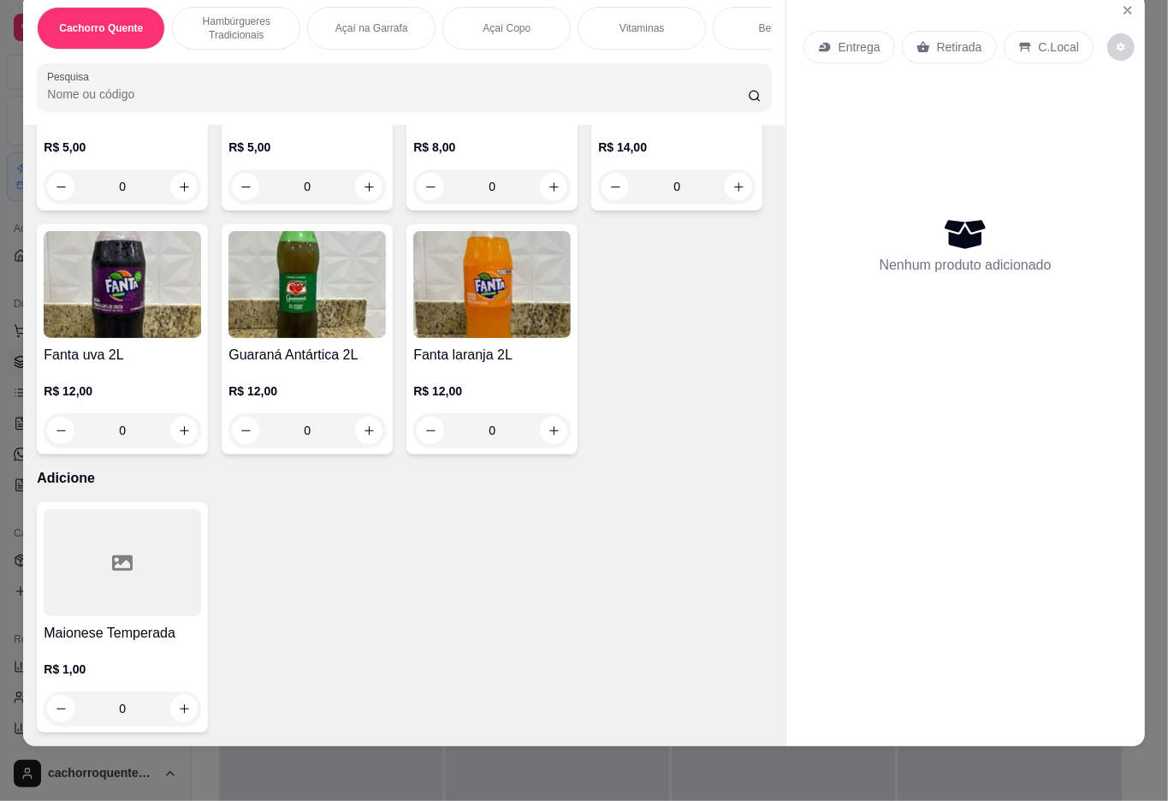
click at [178, 703] on icon "increase-product-quantity" at bounding box center [184, 709] width 13 height 13
type input "1"
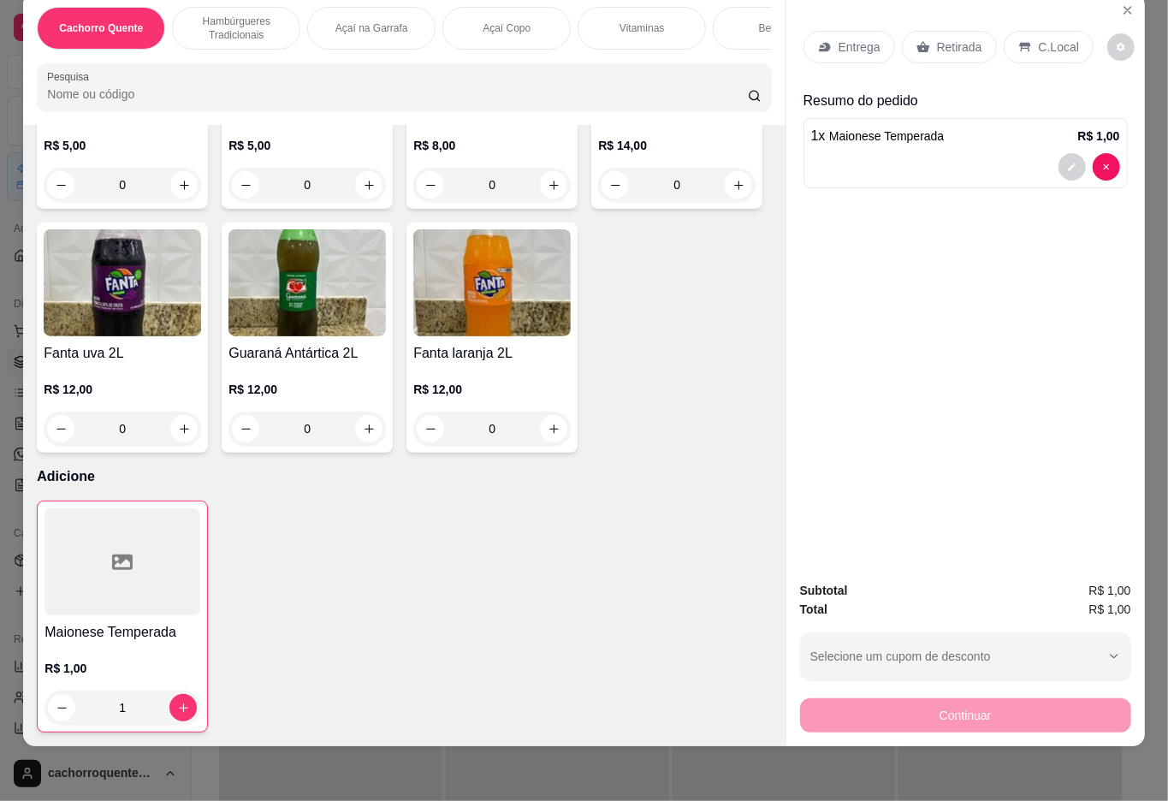
click at [972, 39] on p "Retirada" at bounding box center [959, 47] width 45 height 17
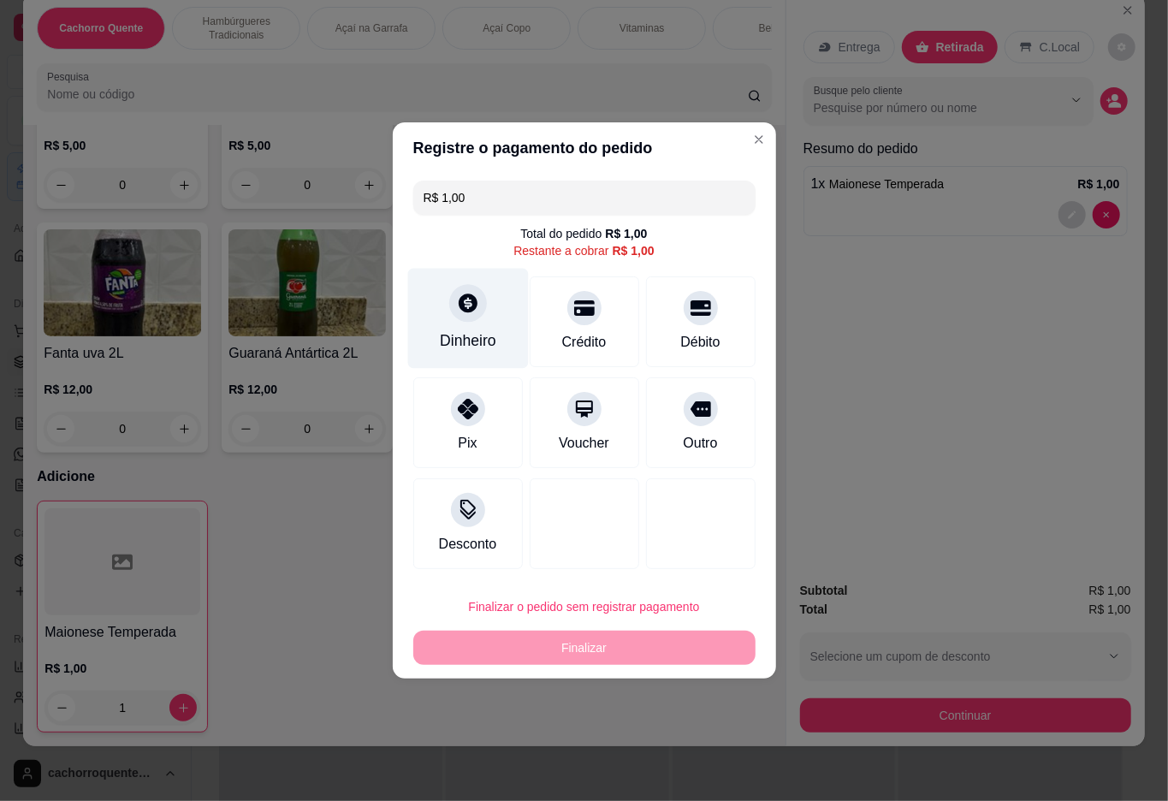
click at [466, 299] on icon at bounding box center [467, 303] width 22 height 22
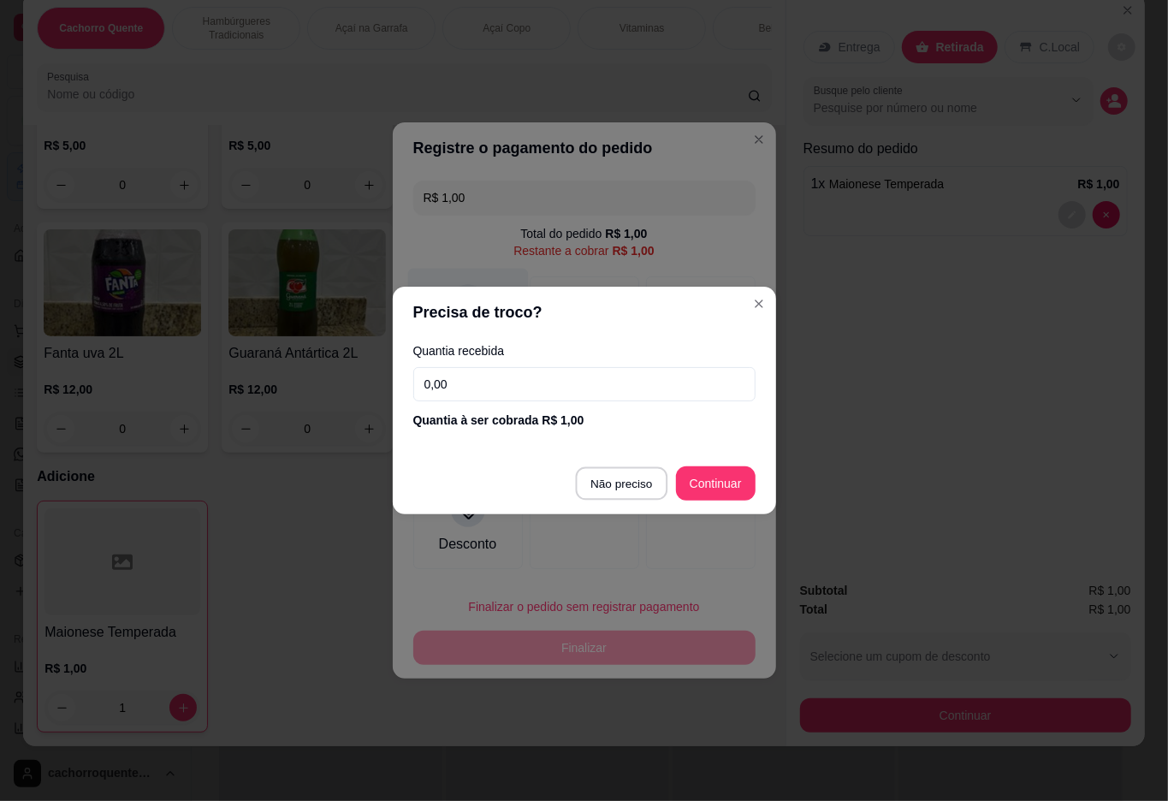
click at [621, 478] on div at bounding box center [585, 523] width 110 height 91
type input "R$ 0,00"
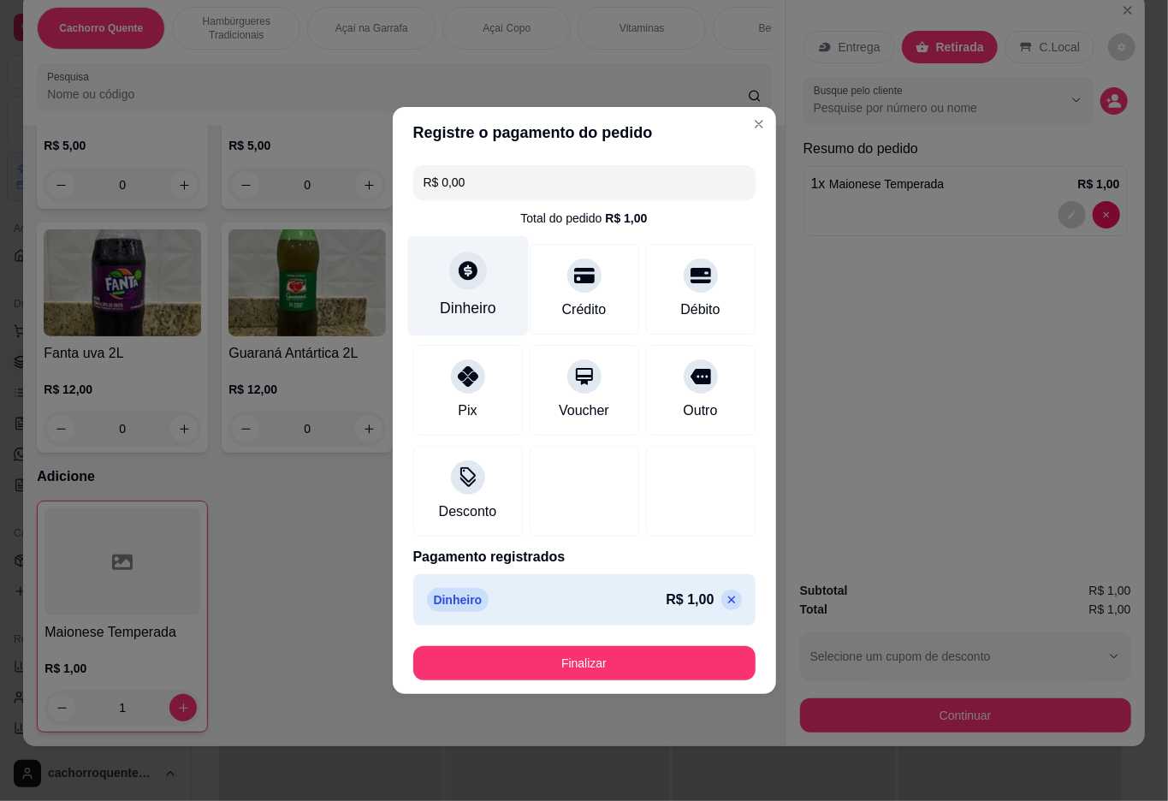
click at [593, 652] on button "Finalizar" at bounding box center [584, 663] width 342 height 34
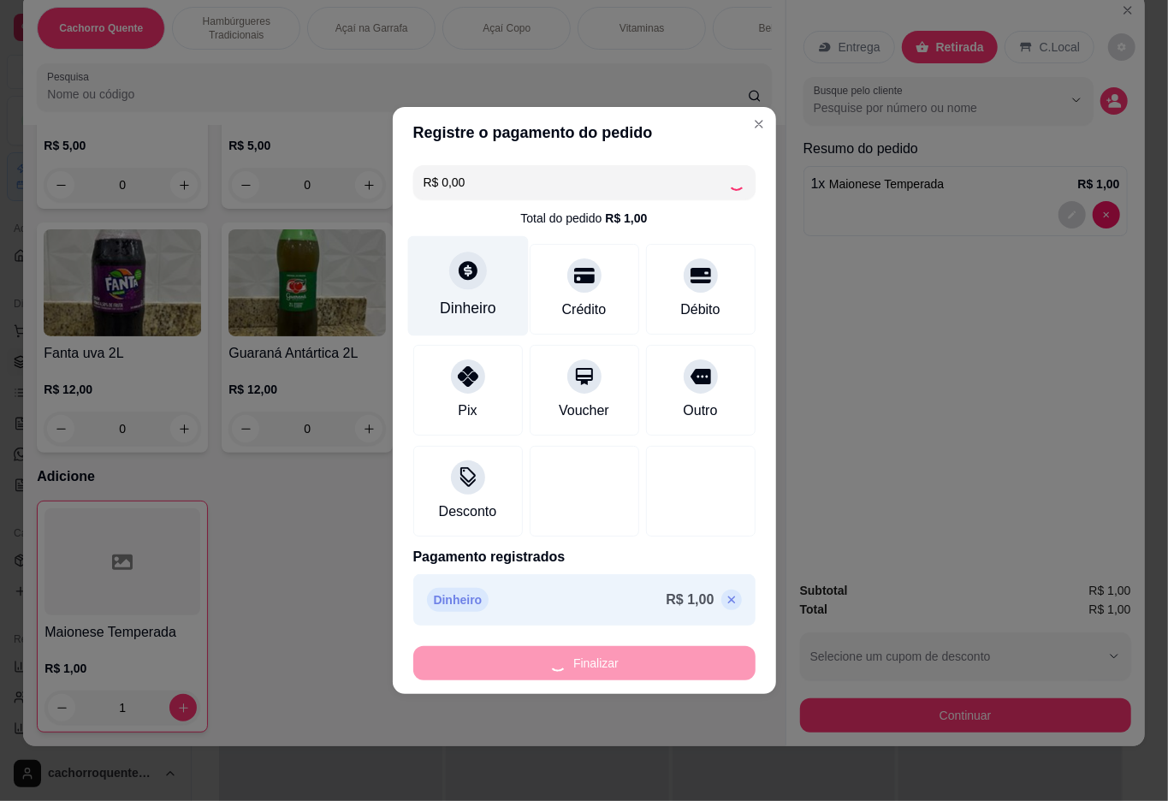
type input "0"
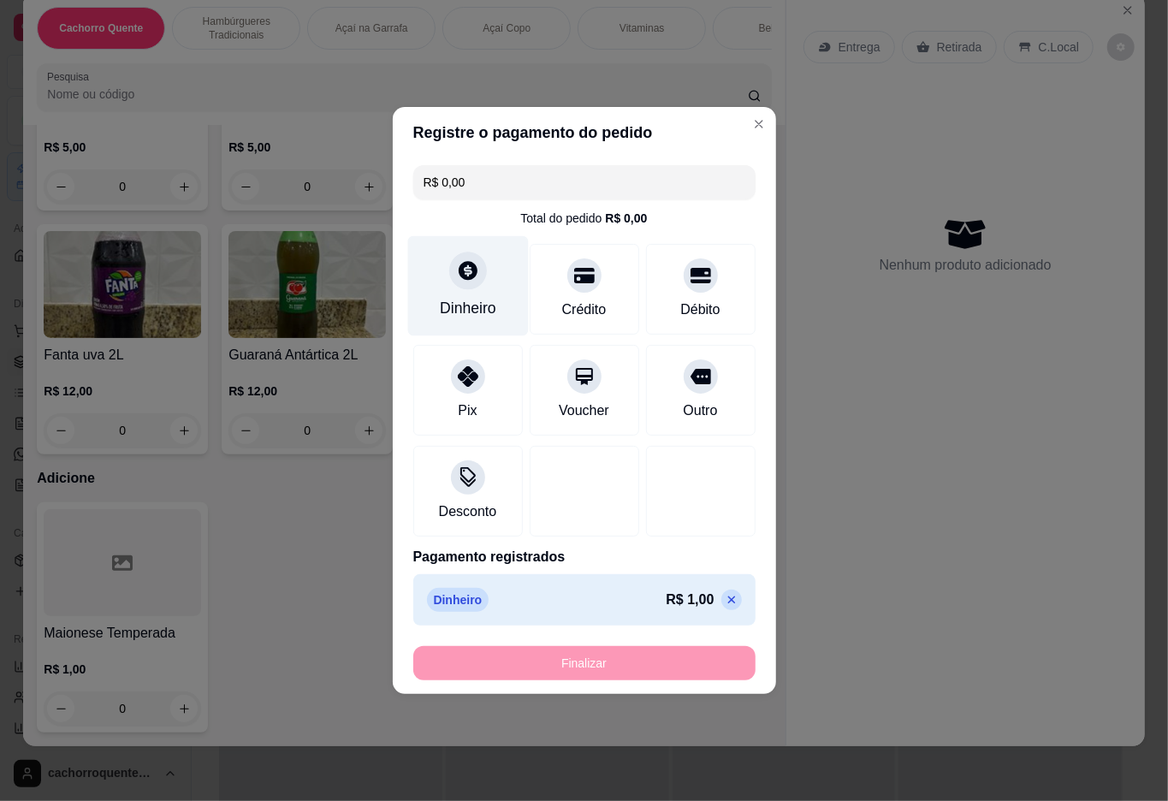
type input "-R$ 1,00"
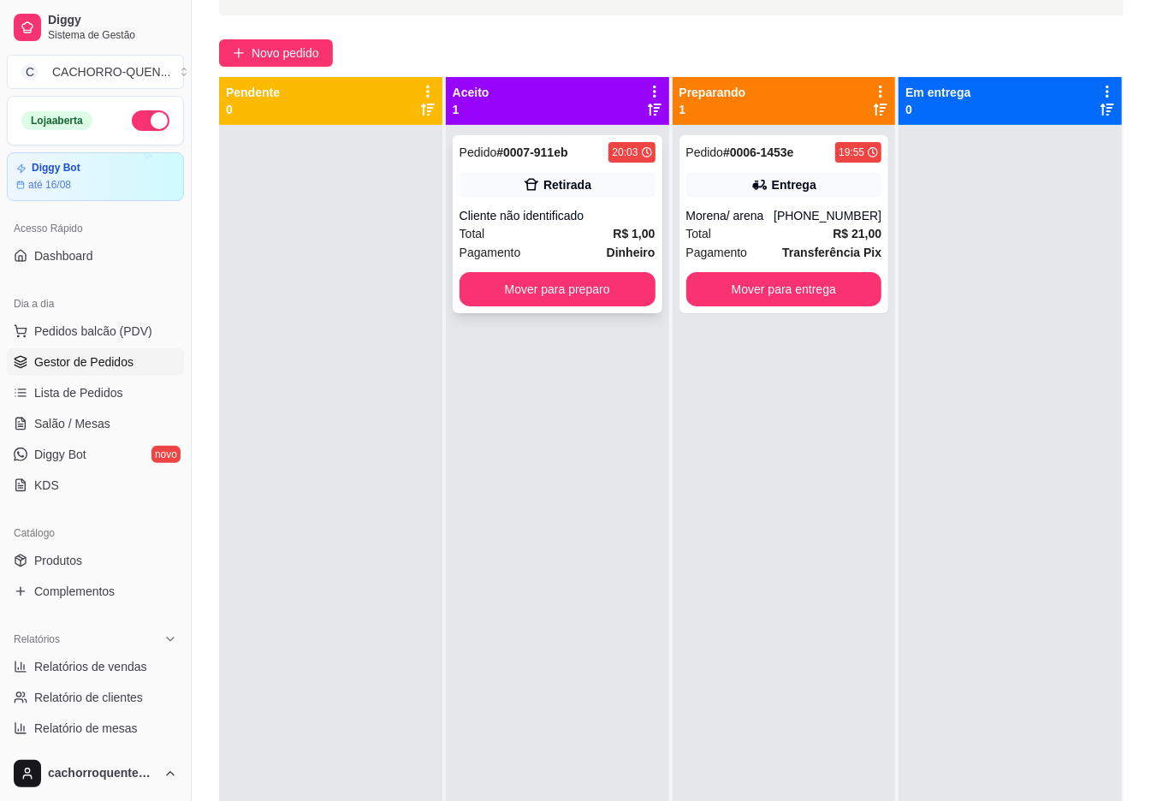
click at [553, 192] on div "Retirada" at bounding box center [568, 184] width 48 height 17
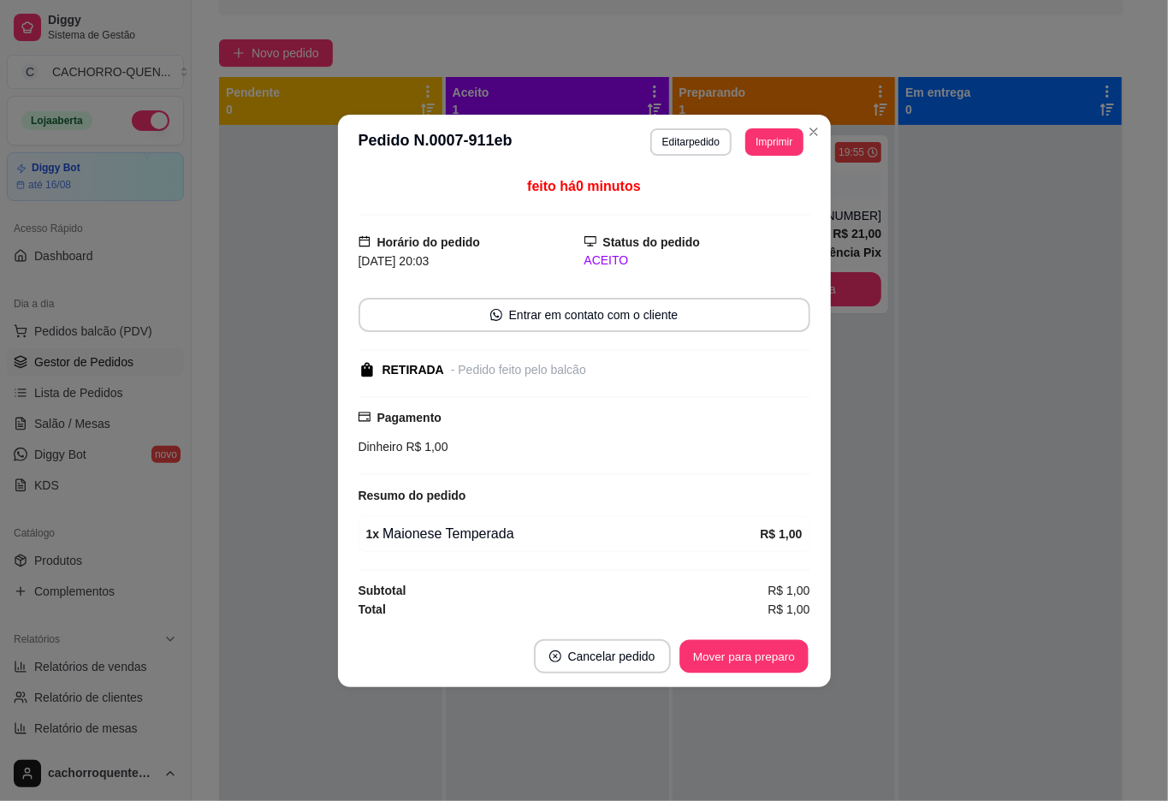
click at [703, 648] on button "Mover para preparo" at bounding box center [744, 655] width 128 height 33
click at [743, 633] on footer "Cancelar pedido Mover para preparo" at bounding box center [584, 657] width 493 height 62
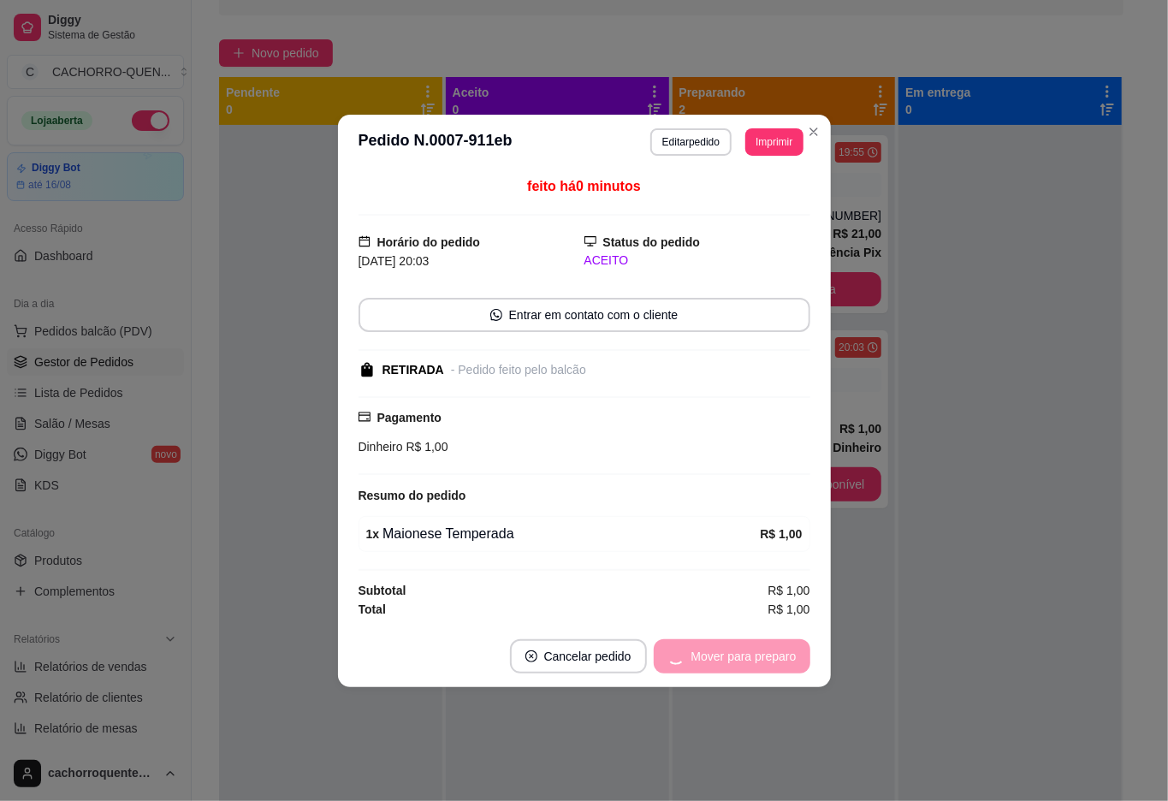
click at [727, 642] on div "Mover para preparo" at bounding box center [732, 656] width 157 height 34
click at [744, 656] on button "Mover para retirada disponível" at bounding box center [715, 655] width 183 height 33
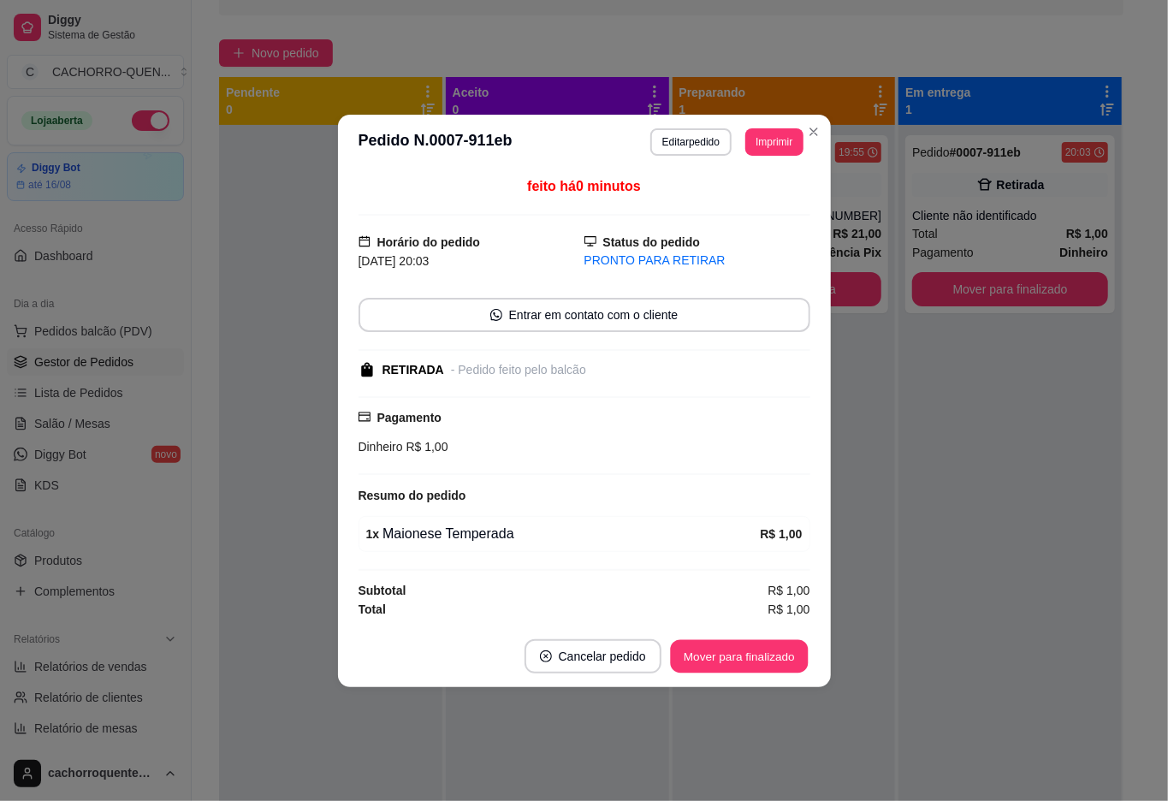
click at [723, 644] on button "Mover para finalizado" at bounding box center [739, 655] width 138 height 33
click at [723, 645] on button "Mover para finalizado" at bounding box center [739, 655] width 138 height 33
click at [729, 658] on button "Mover para finalizado" at bounding box center [739, 656] width 142 height 34
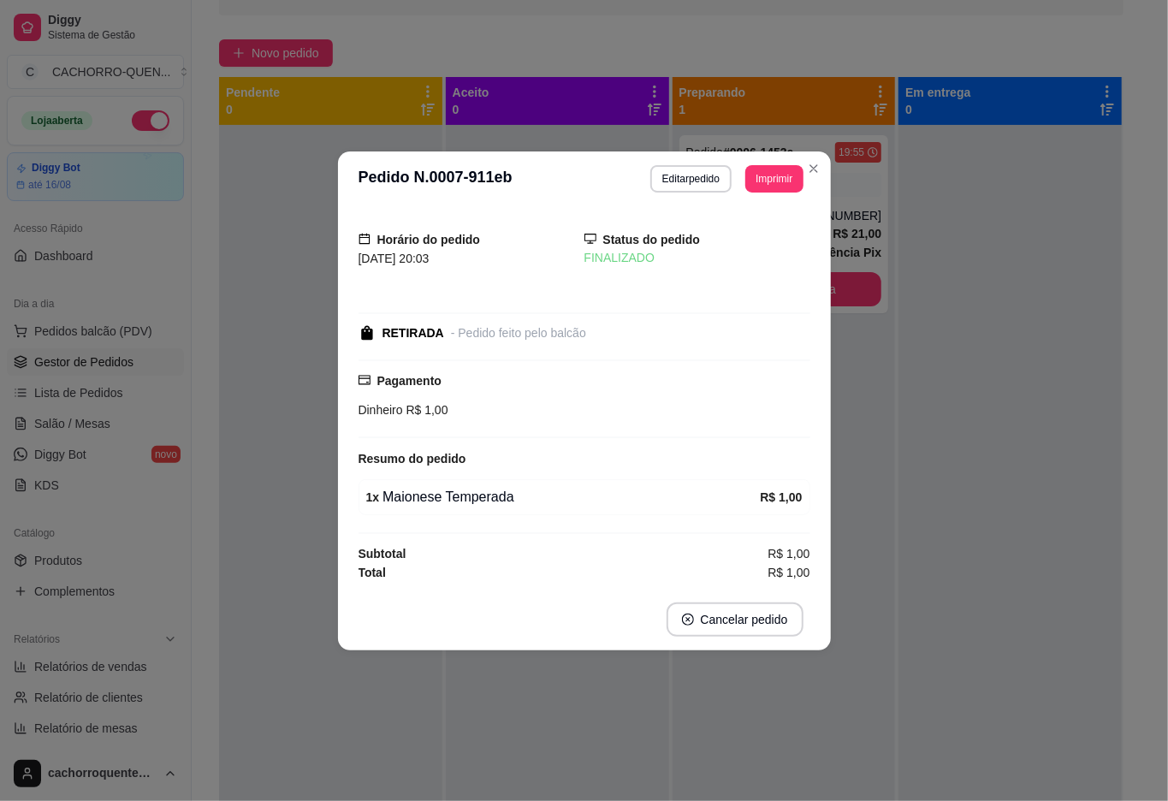
click at [952, 438] on div at bounding box center [1010, 525] width 223 height 801
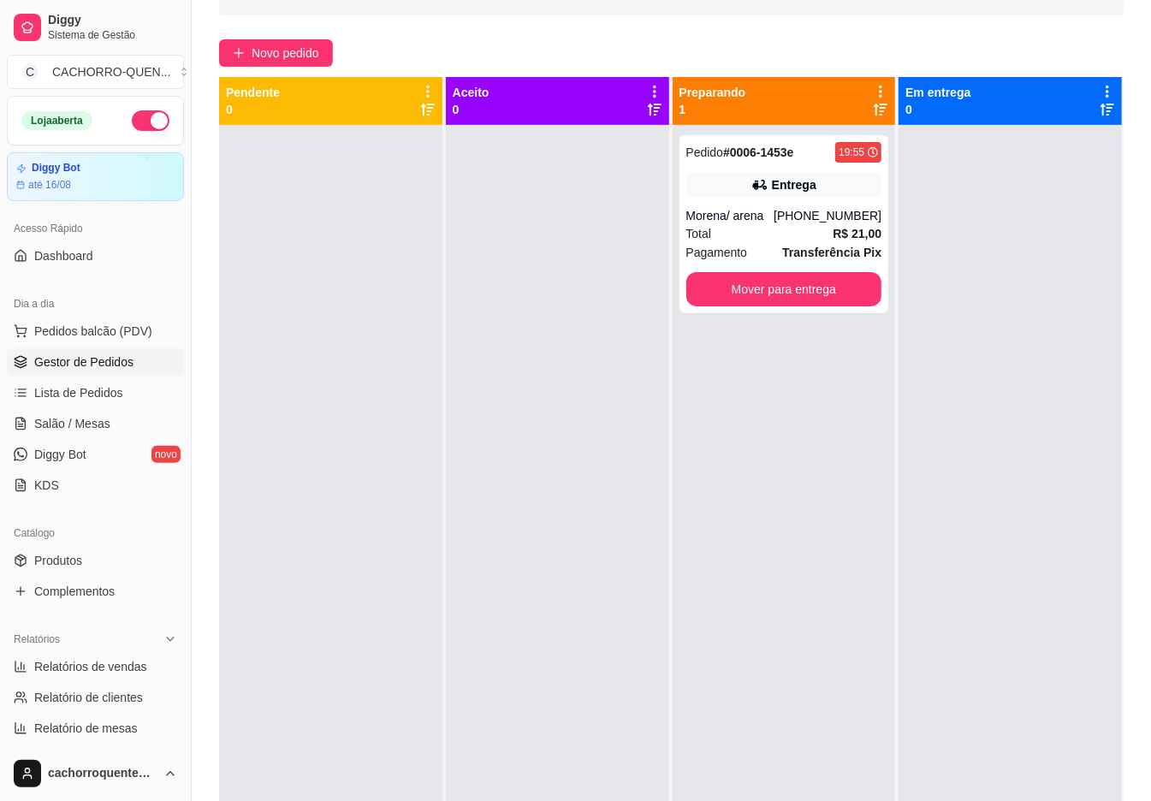
click at [781, 294] on button "Mover para entrega" at bounding box center [784, 289] width 196 height 34
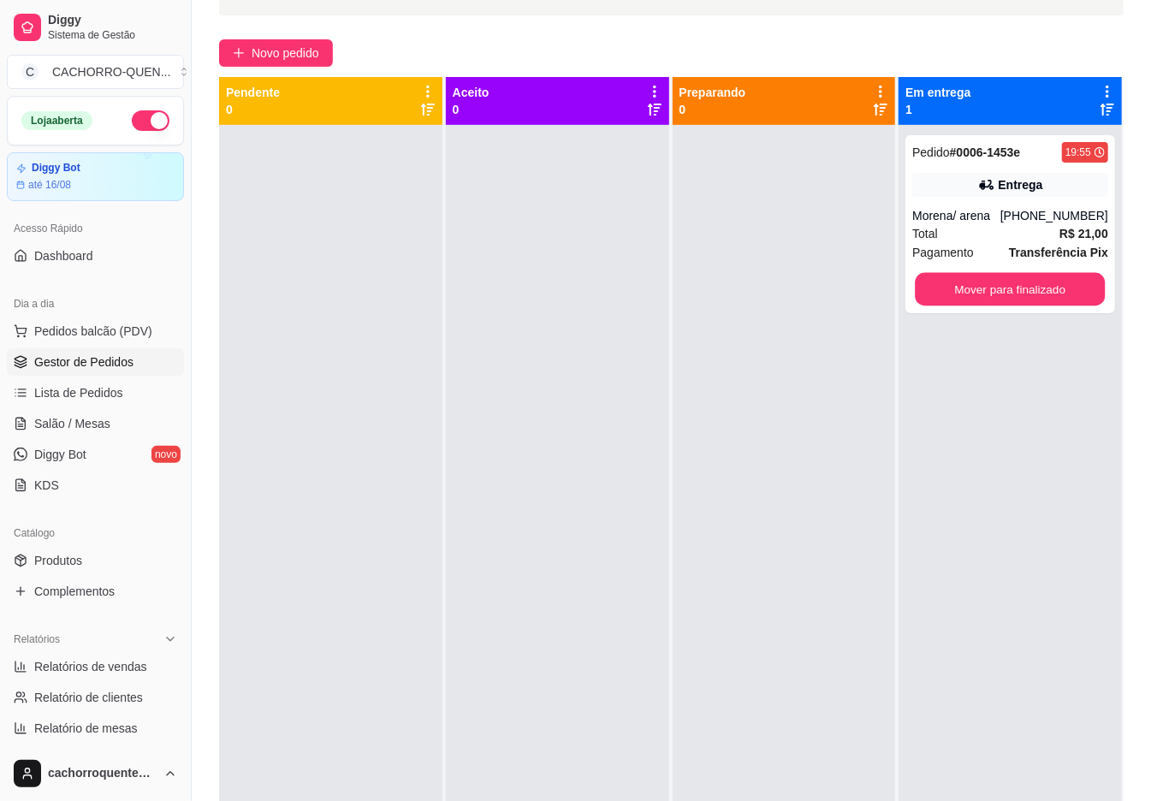
click at [974, 291] on button "Mover para finalizado" at bounding box center [1011, 289] width 190 height 33
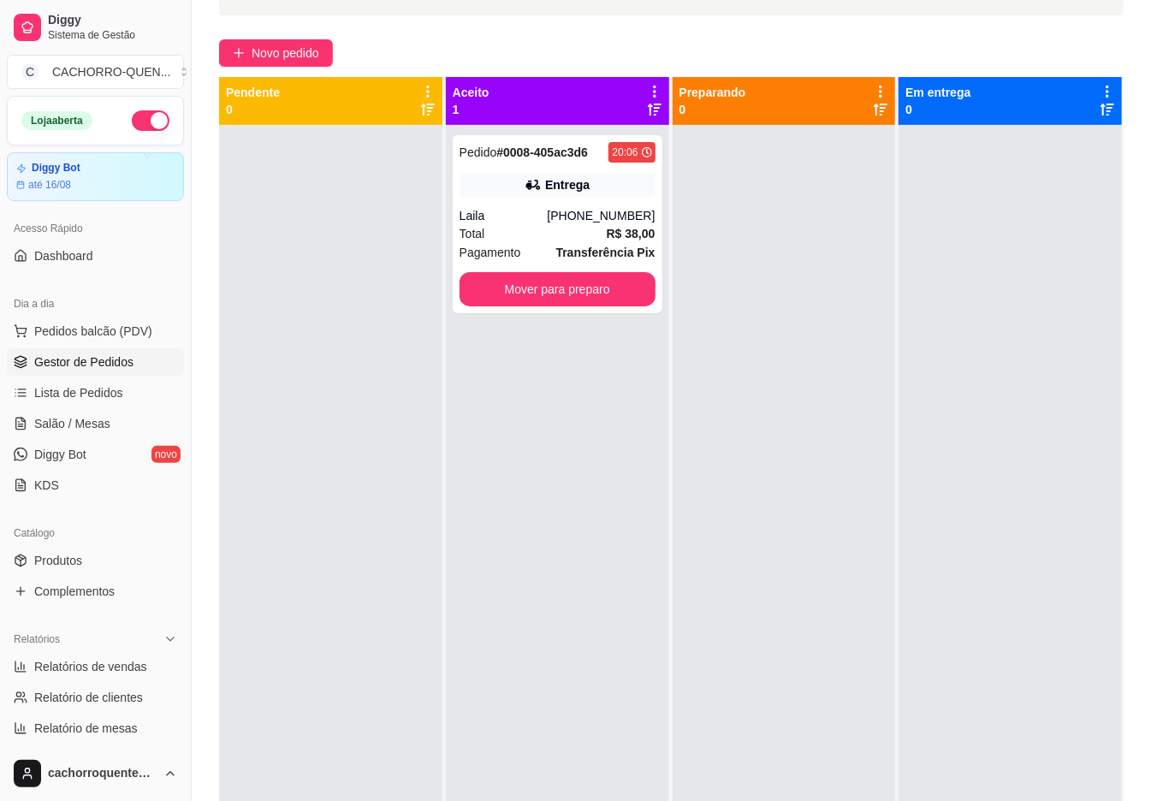
click at [579, 294] on button "Mover para preparo" at bounding box center [558, 289] width 196 height 34
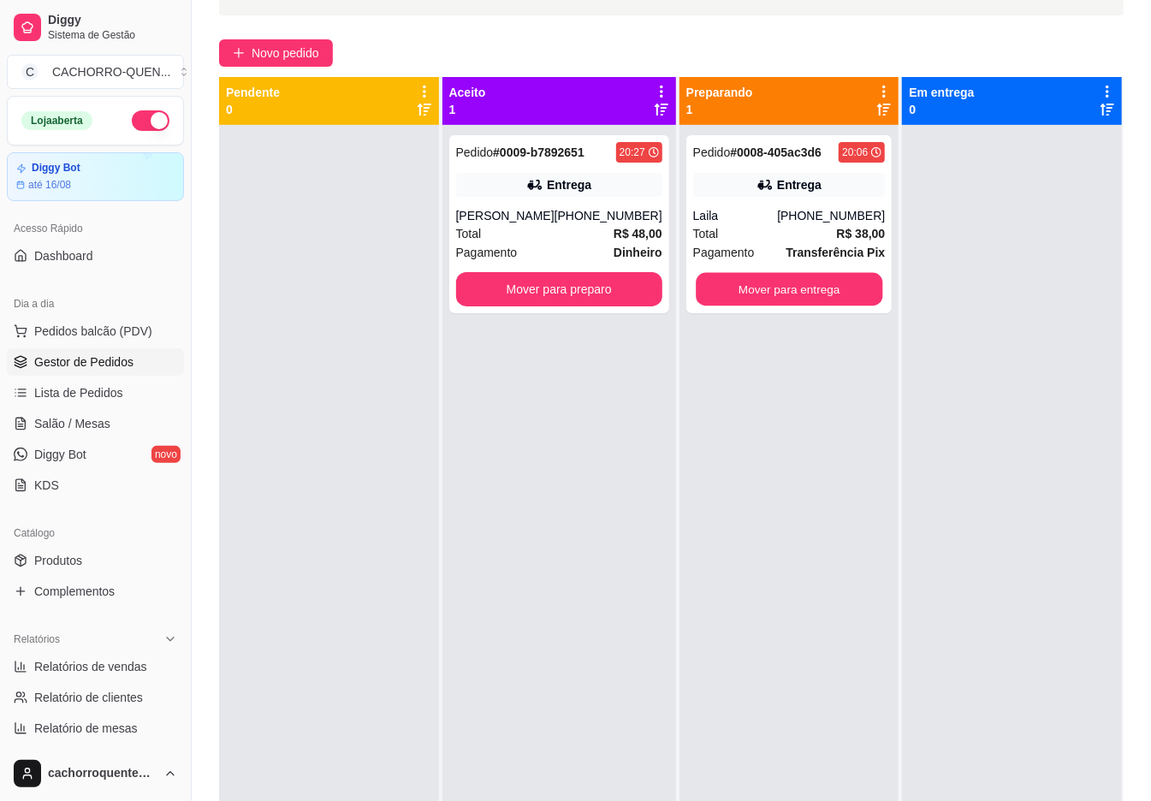
click at [719, 286] on button "Mover para entrega" at bounding box center [789, 289] width 187 height 33
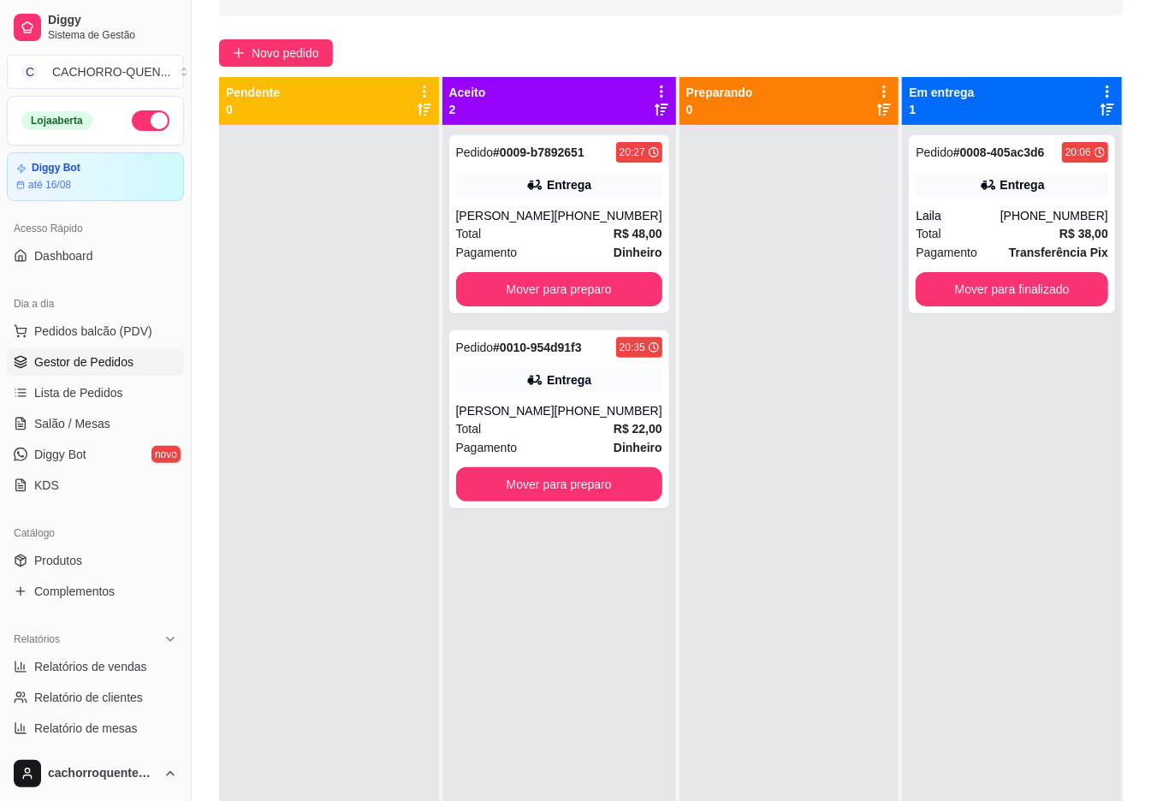
click at [980, 288] on button "Mover para finalizado" at bounding box center [1012, 289] width 193 height 34
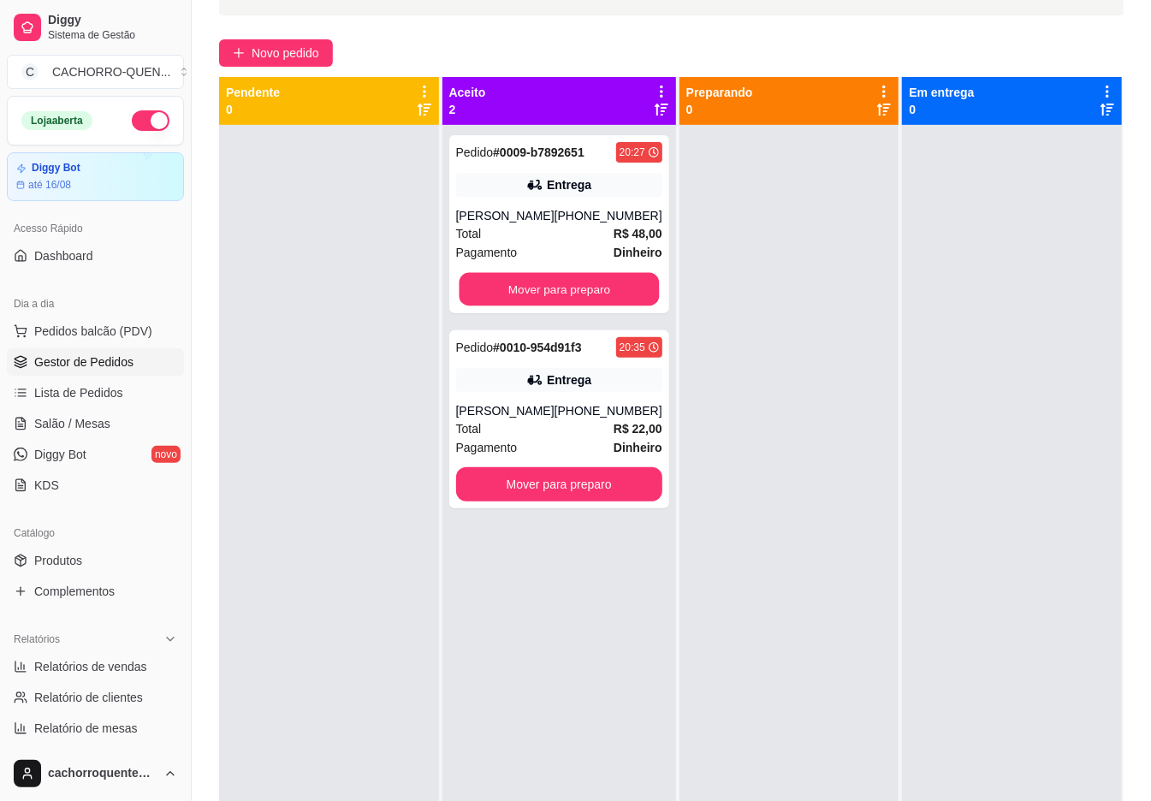
click at [567, 281] on button "Mover para preparo" at bounding box center [559, 289] width 200 height 33
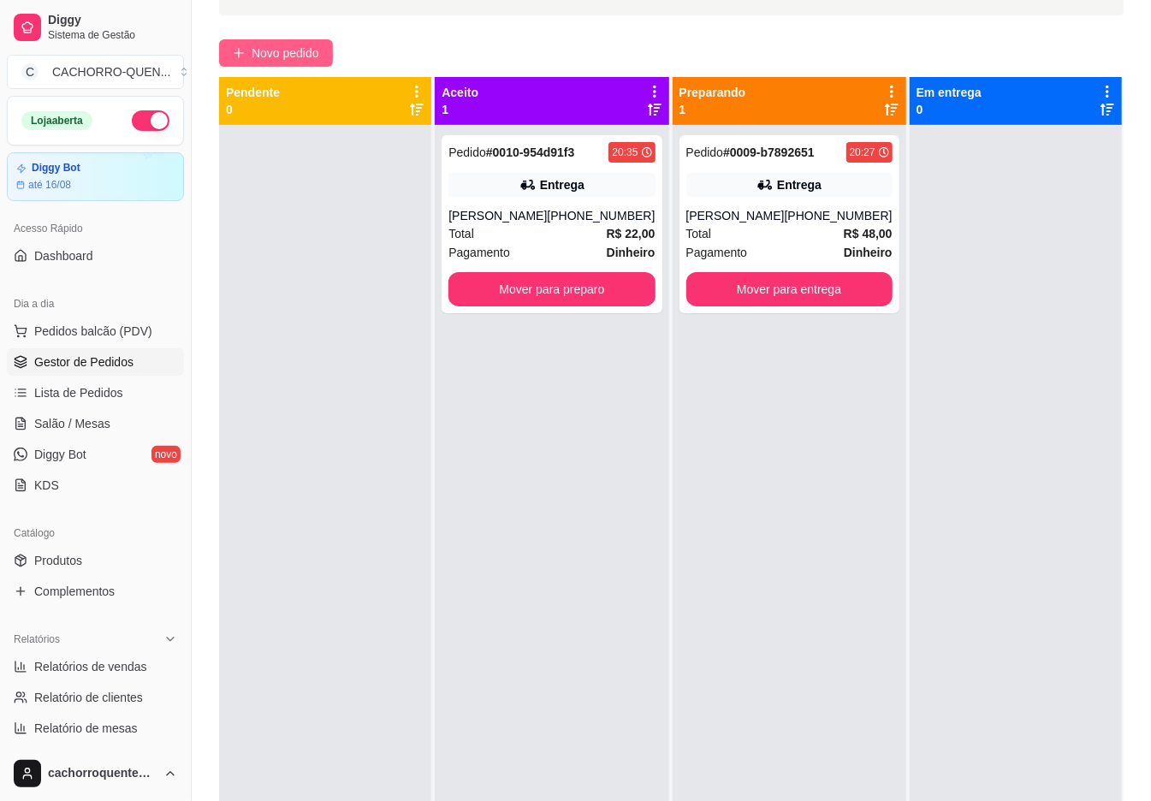
click at [317, 44] on span "Novo pedido" at bounding box center [286, 53] width 68 height 19
click at [284, 56] on div "Hambúrgueres Tradicionais" at bounding box center [231, 55] width 130 height 44
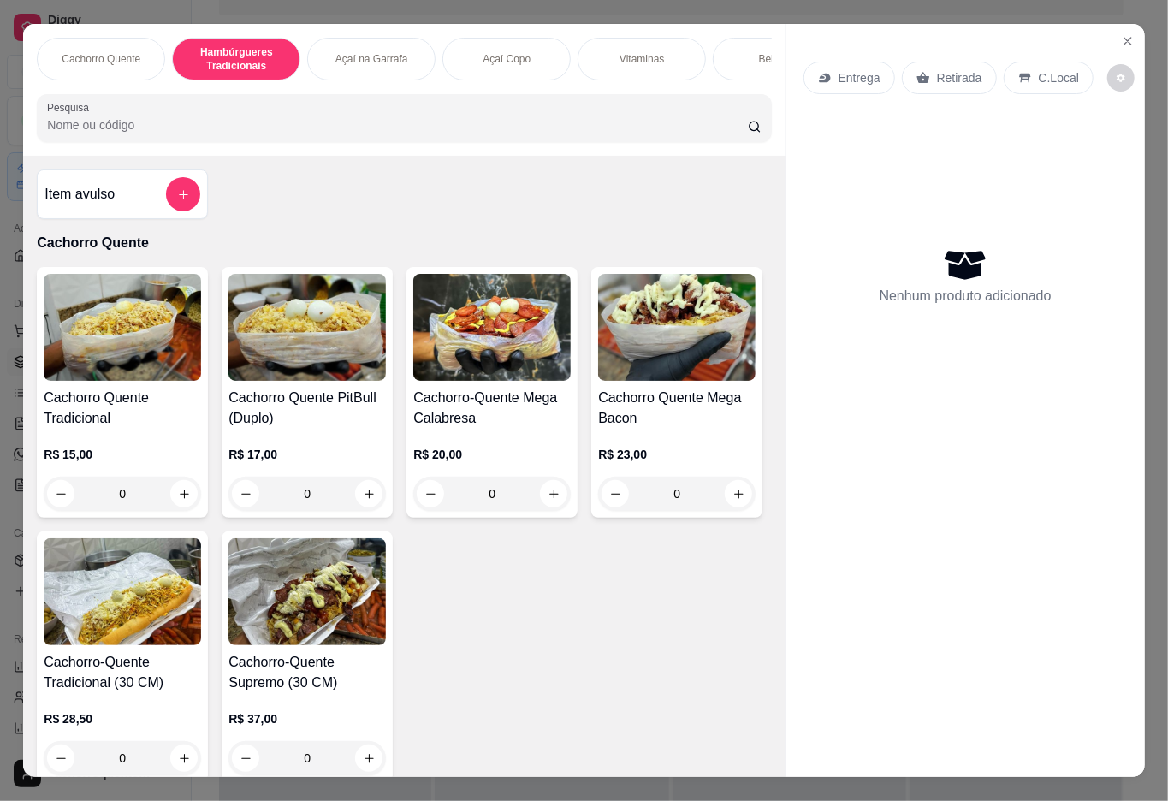
scroll to position [39, 0]
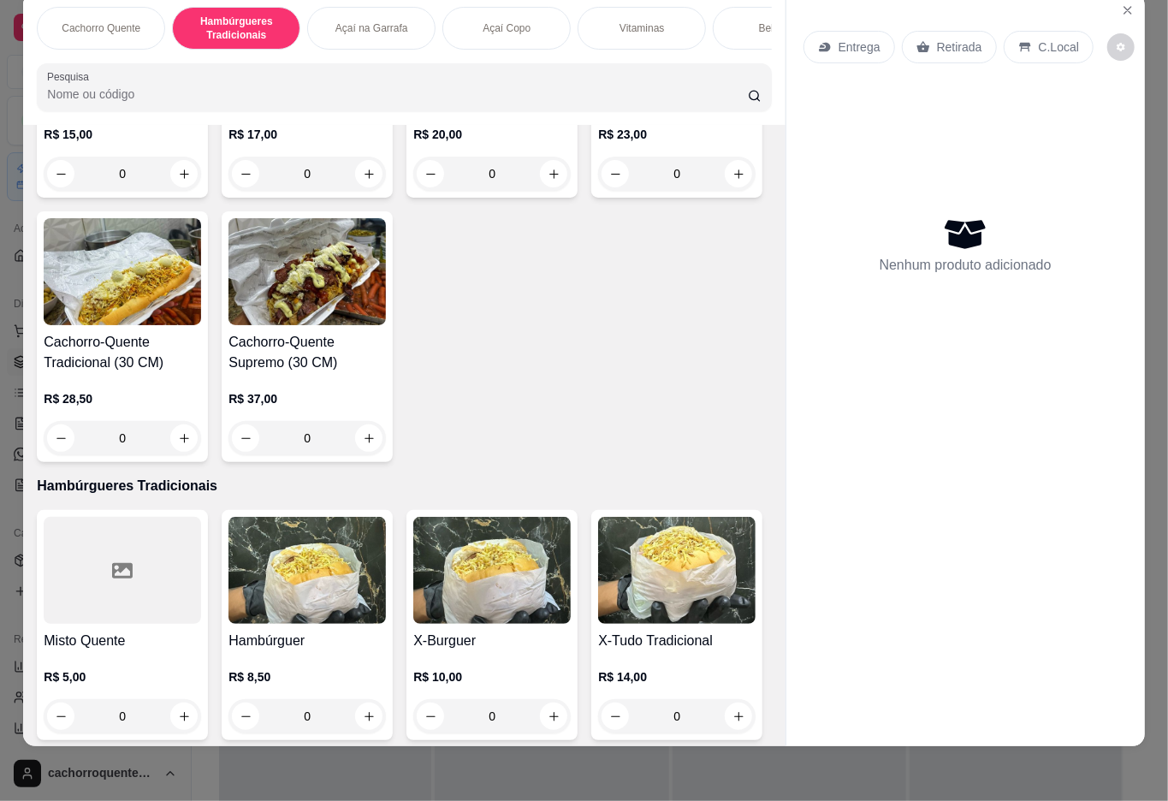
click at [98, 21] on p "Cachorro Quente" at bounding box center [101, 28] width 79 height 14
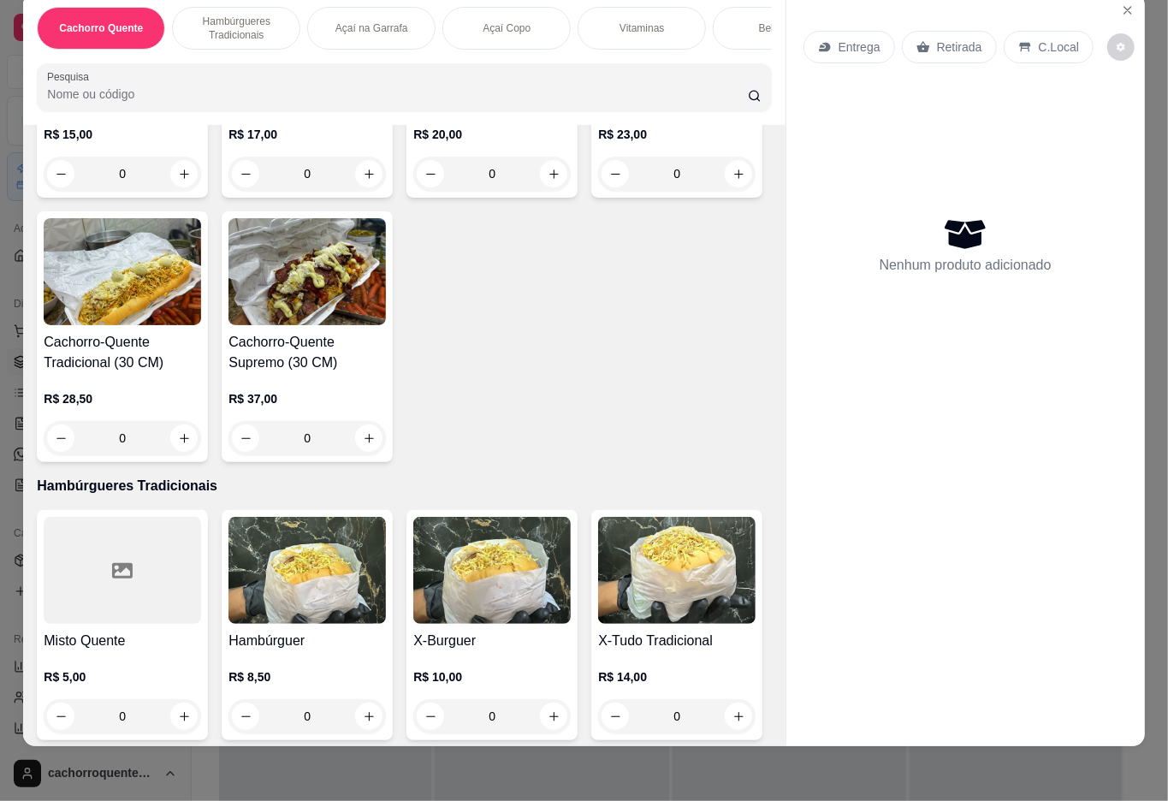
scroll to position [77, 0]
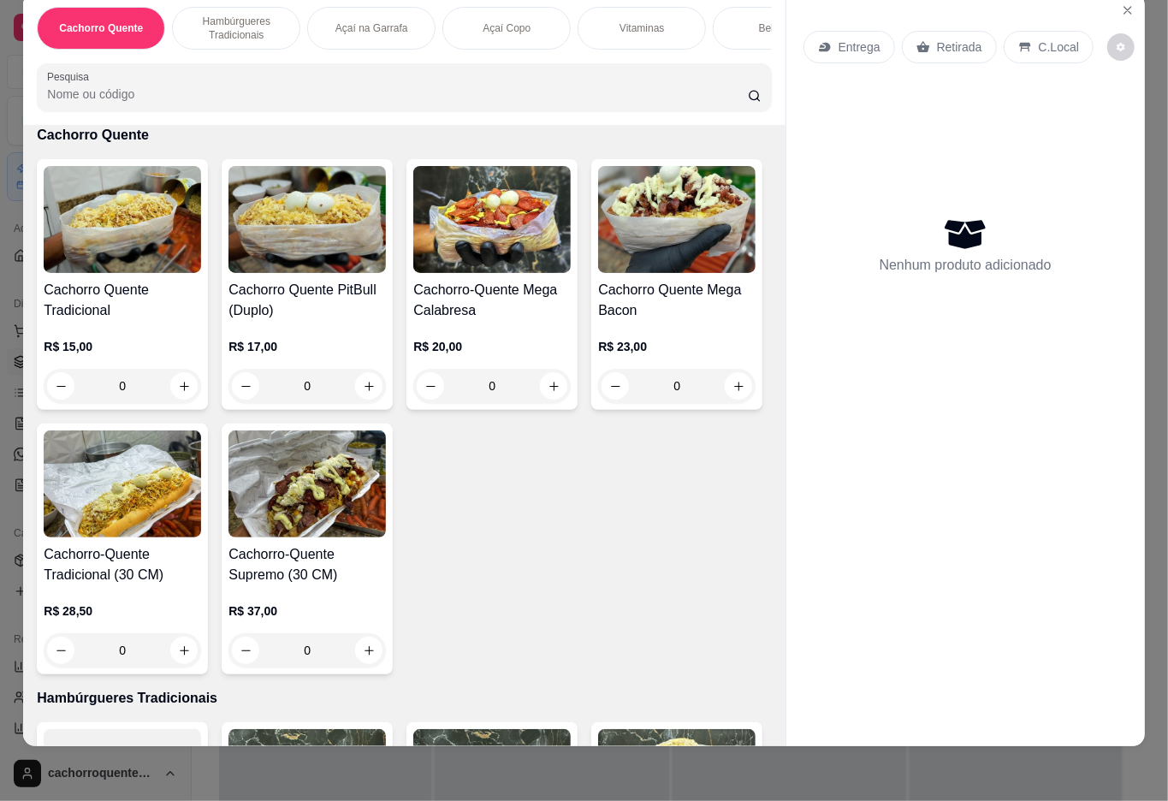
click at [536, 389] on div "0" at bounding box center [491, 386] width 157 height 34
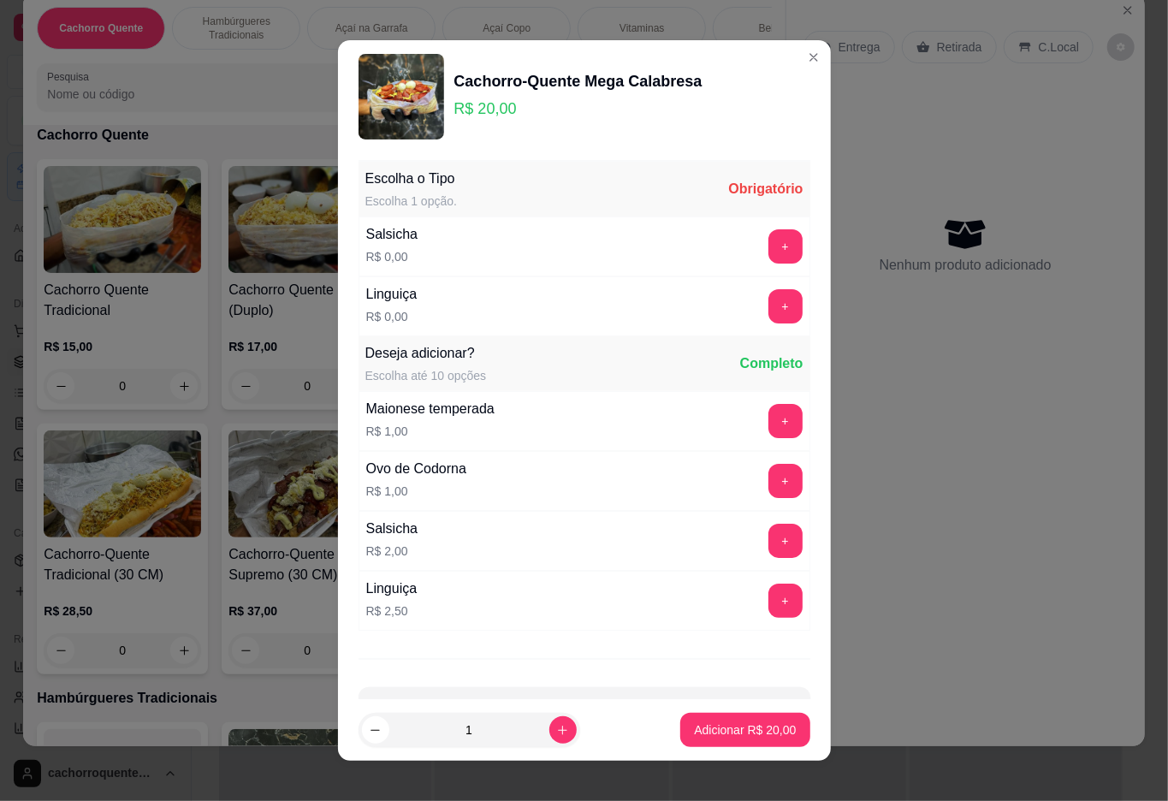
click at [769, 308] on button "+" at bounding box center [786, 306] width 34 height 34
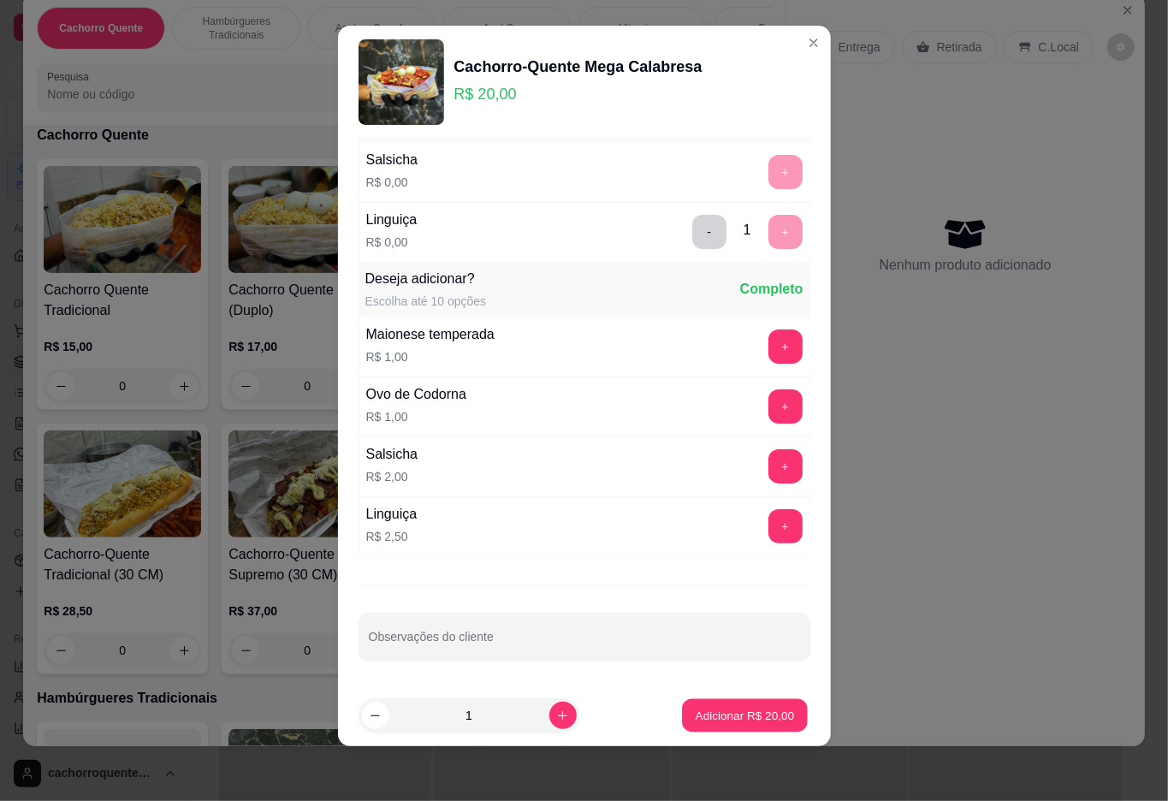
click at [705, 709] on p "Adicionar R$ 20,00" at bounding box center [745, 716] width 99 height 16
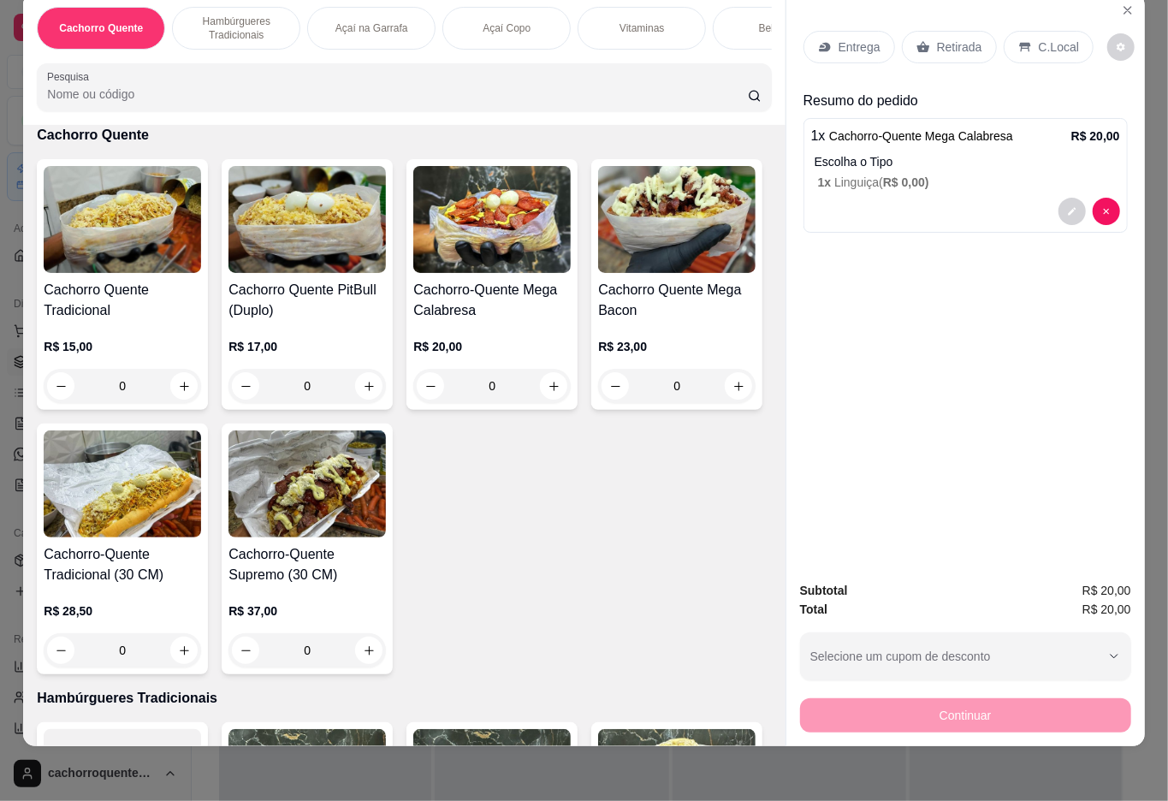
click at [945, 39] on p "Retirada" at bounding box center [959, 47] width 45 height 17
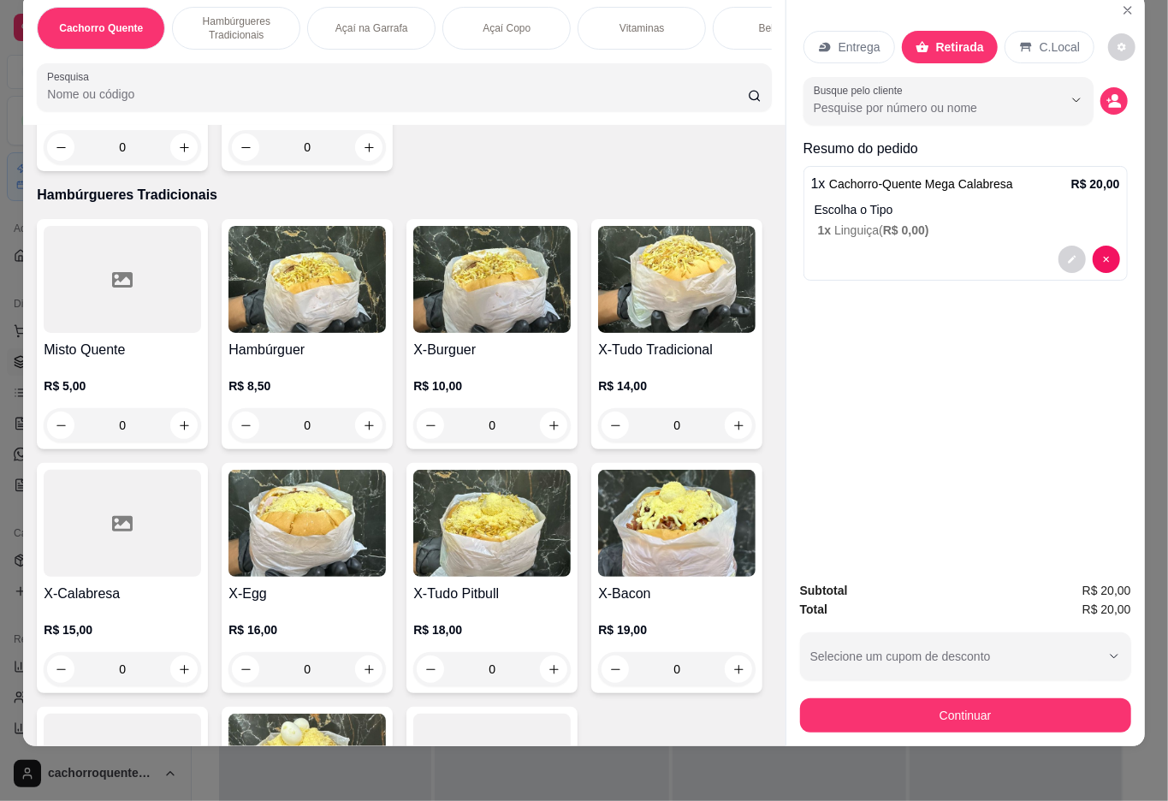
scroll to position [645, 0]
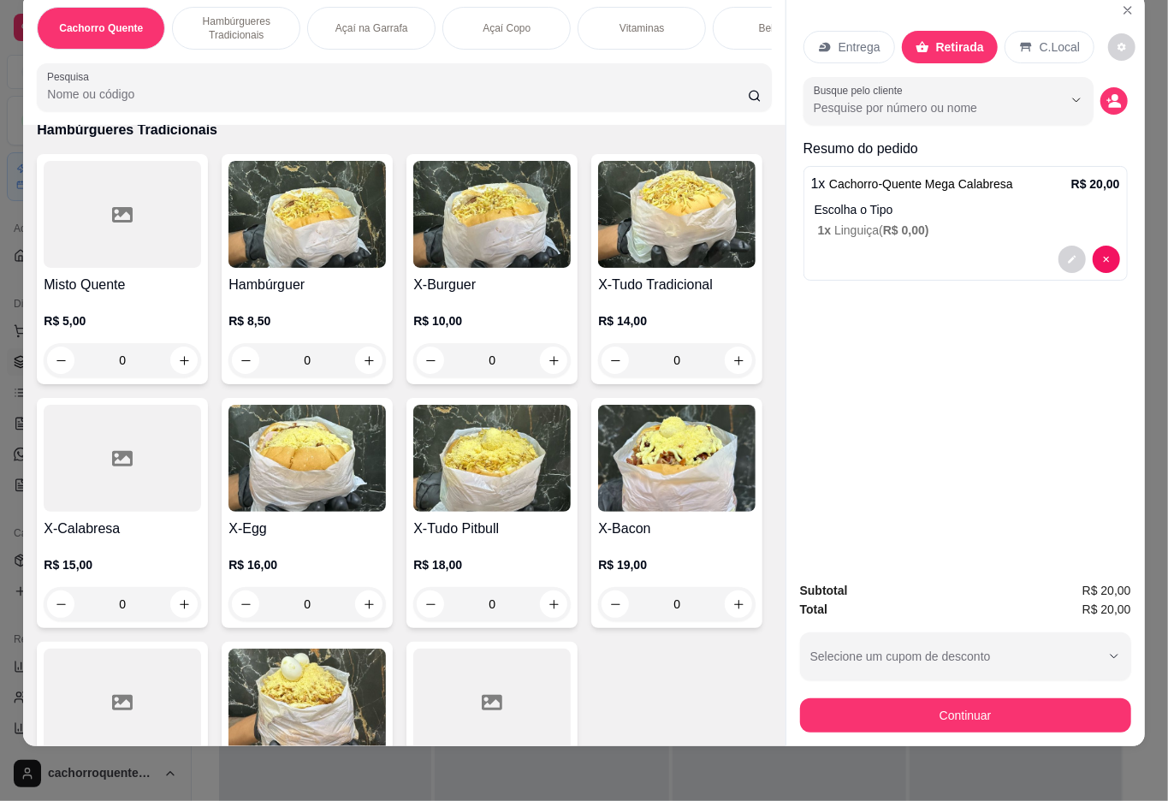
click at [598, 377] on div "0" at bounding box center [676, 360] width 157 height 34
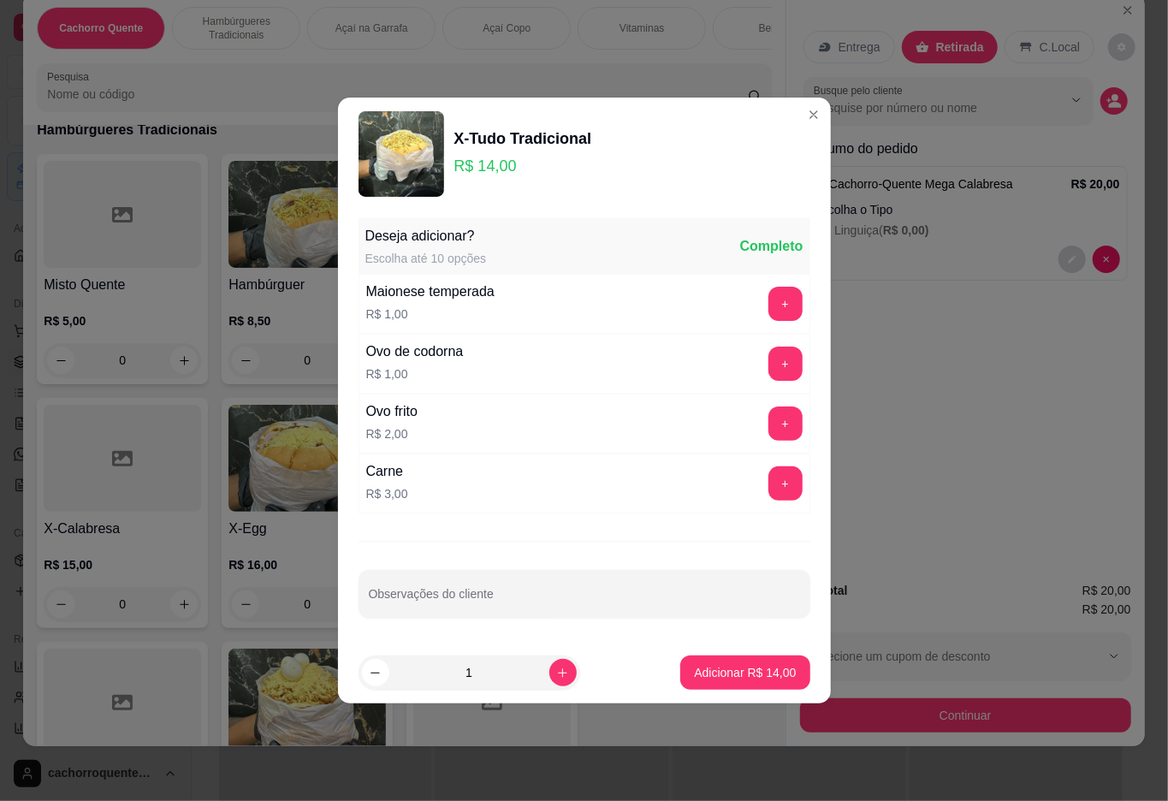
click at [698, 665] on p "Adicionar R$ 14,00" at bounding box center [745, 672] width 102 height 17
type input "1"
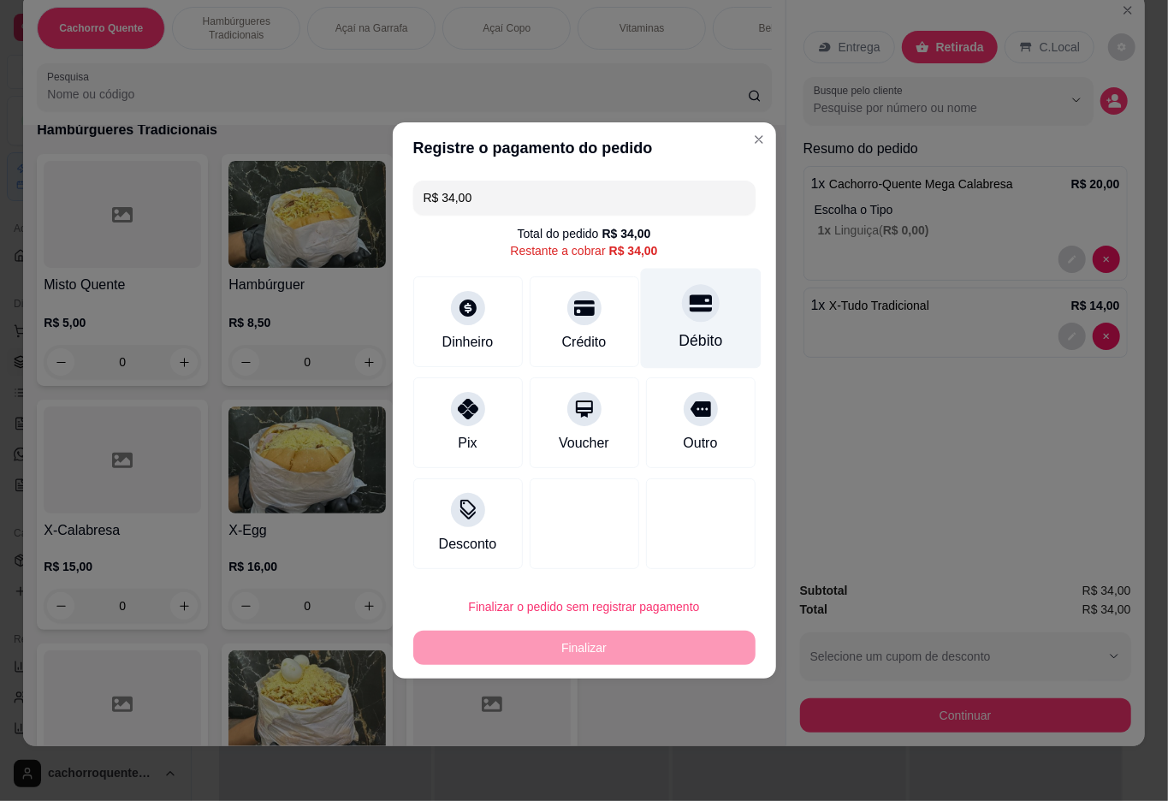
click at [690, 309] on icon at bounding box center [700, 303] width 22 height 17
type input "R$ 0,00"
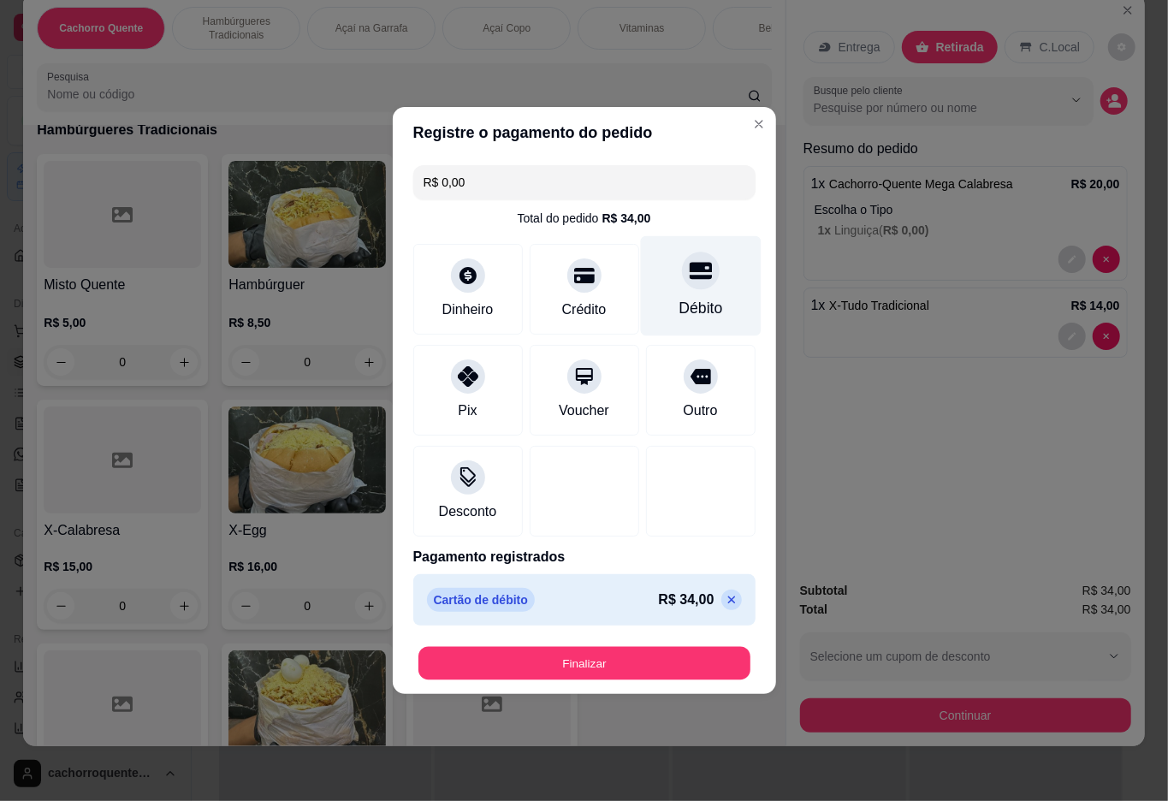
click at [614, 655] on button "Finalizar" at bounding box center [585, 663] width 332 height 33
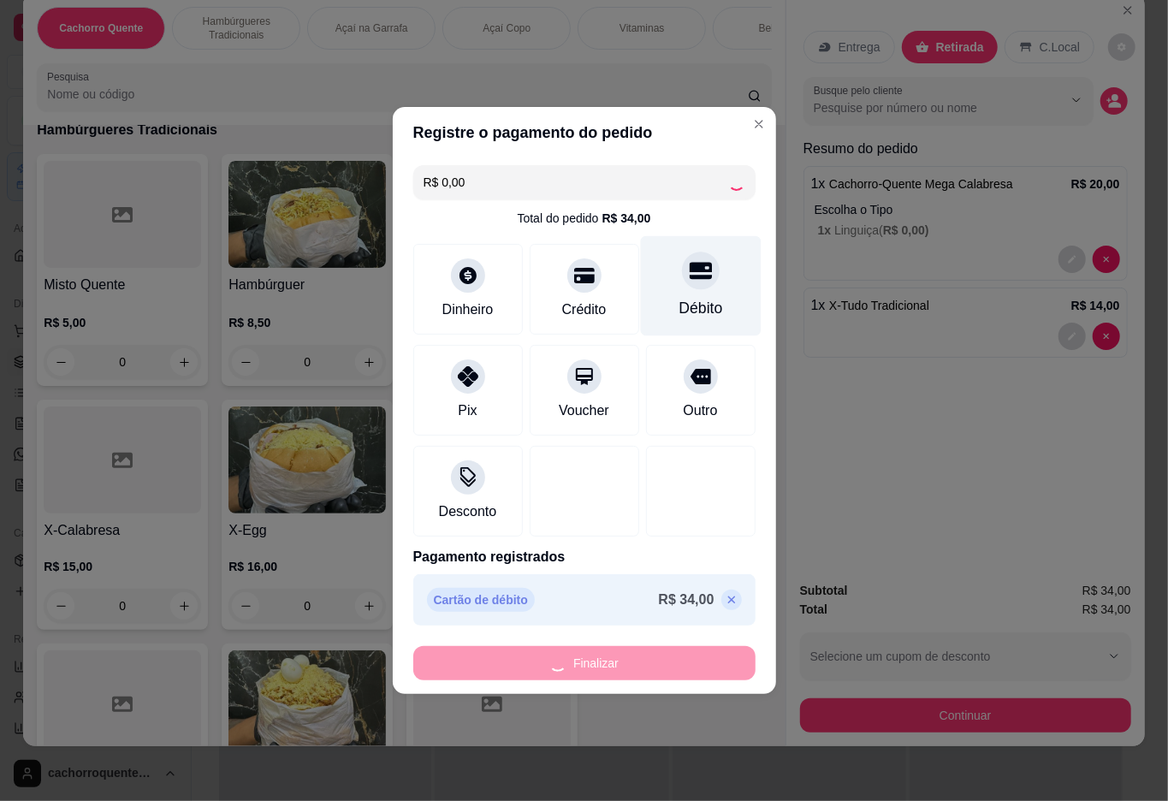
type input "0"
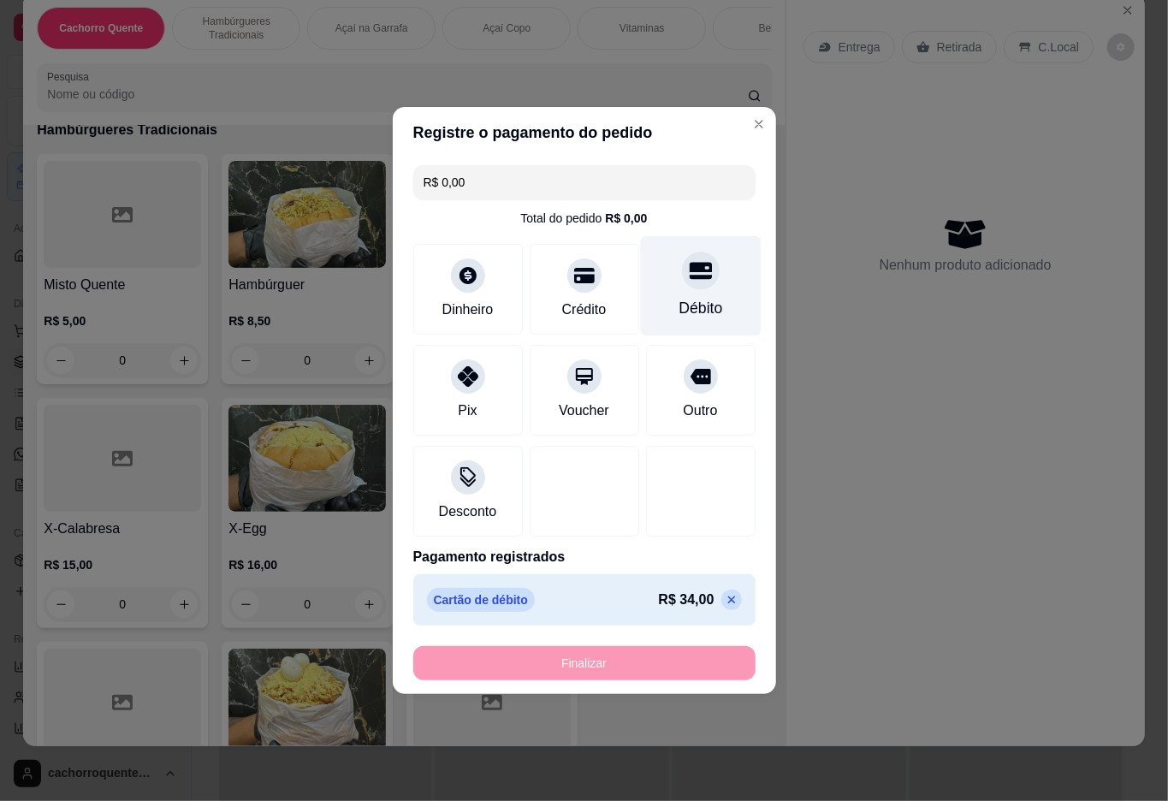
type input "-R$ 34,00"
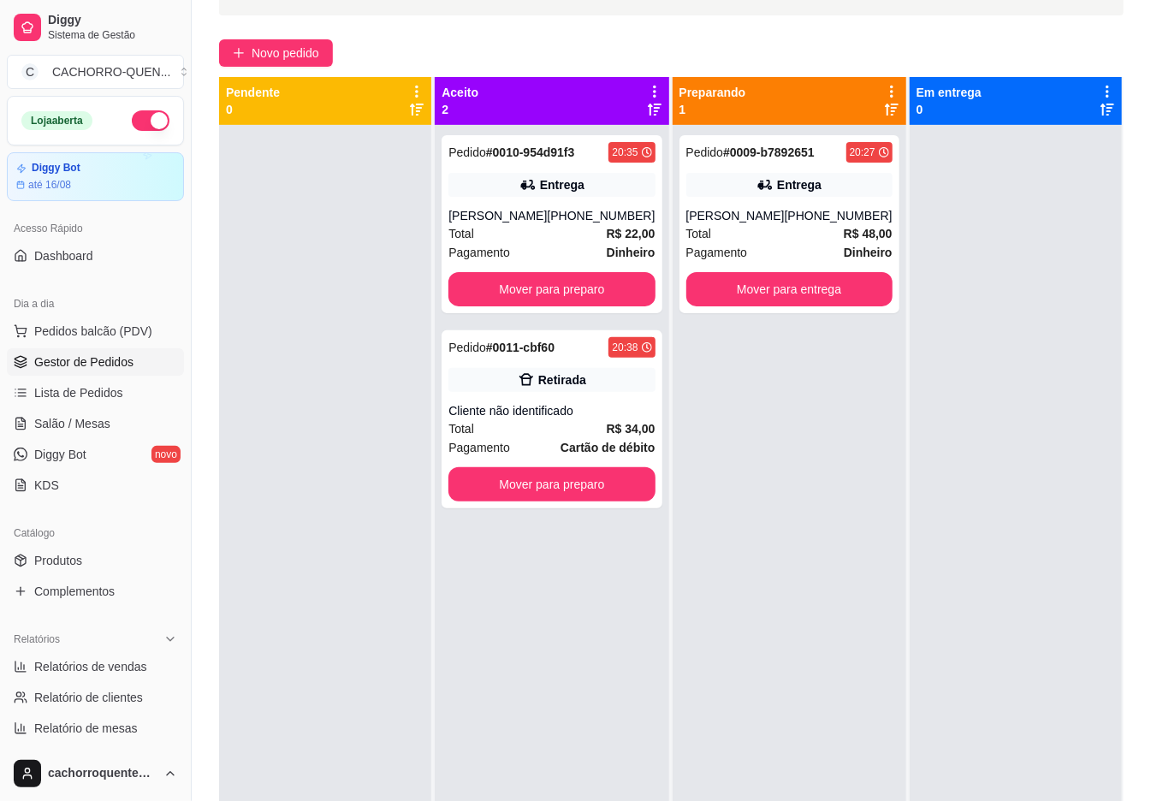
click at [750, 288] on button "Mover para entrega" at bounding box center [789, 289] width 206 height 34
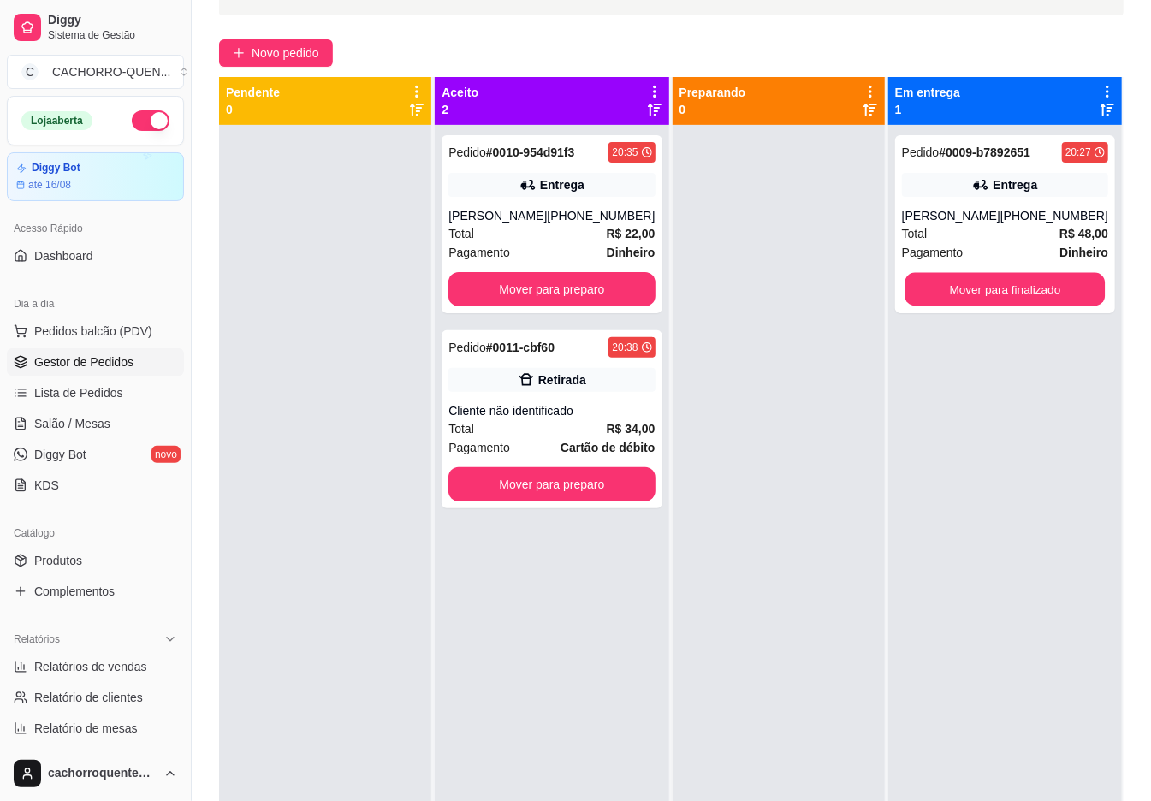
click at [967, 286] on button "Mover para finalizado" at bounding box center [1005, 289] width 200 height 33
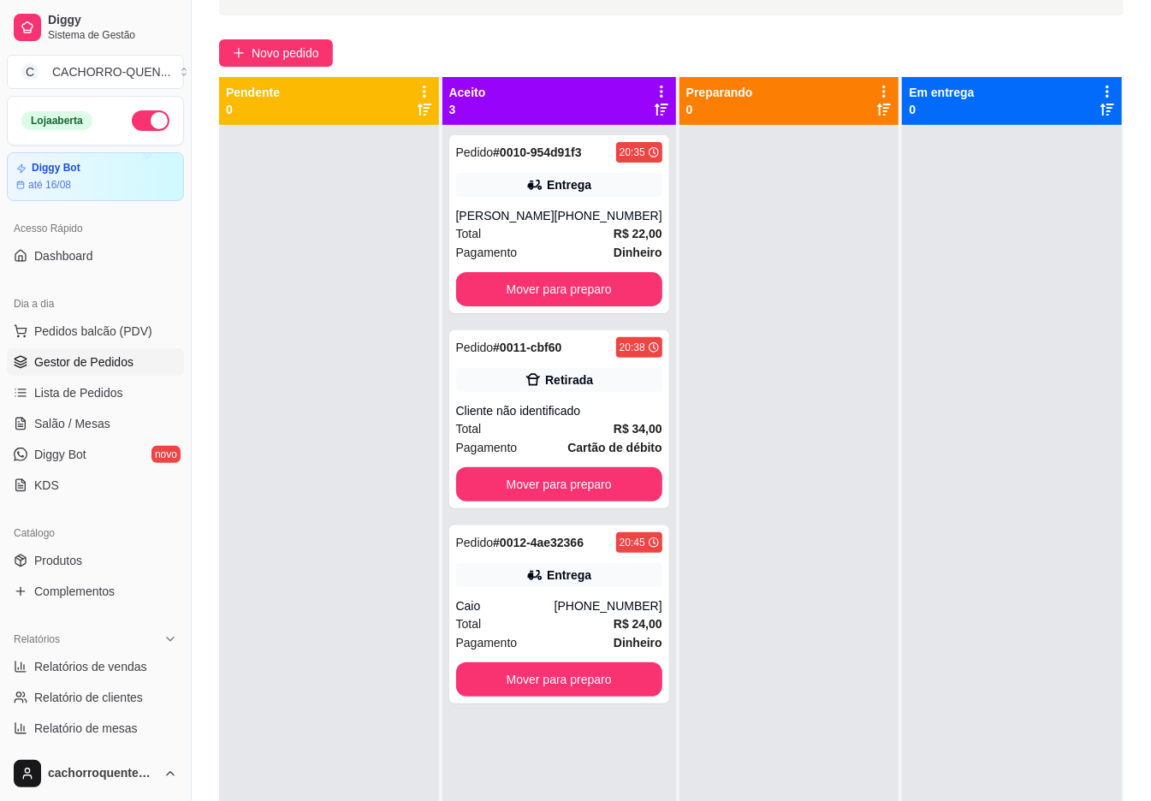
click at [583, 291] on button "Mover para preparo" at bounding box center [559, 289] width 206 height 34
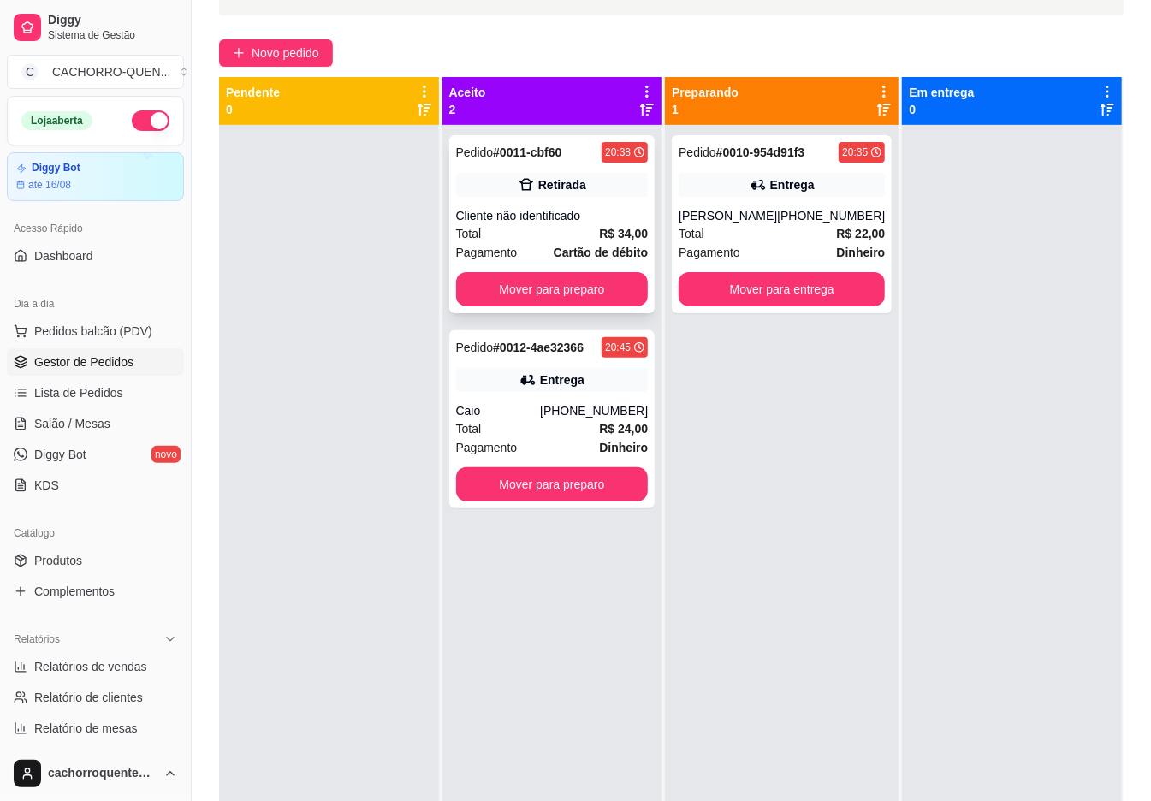
click at [567, 213] on div "Cliente não identificado" at bounding box center [552, 215] width 193 height 17
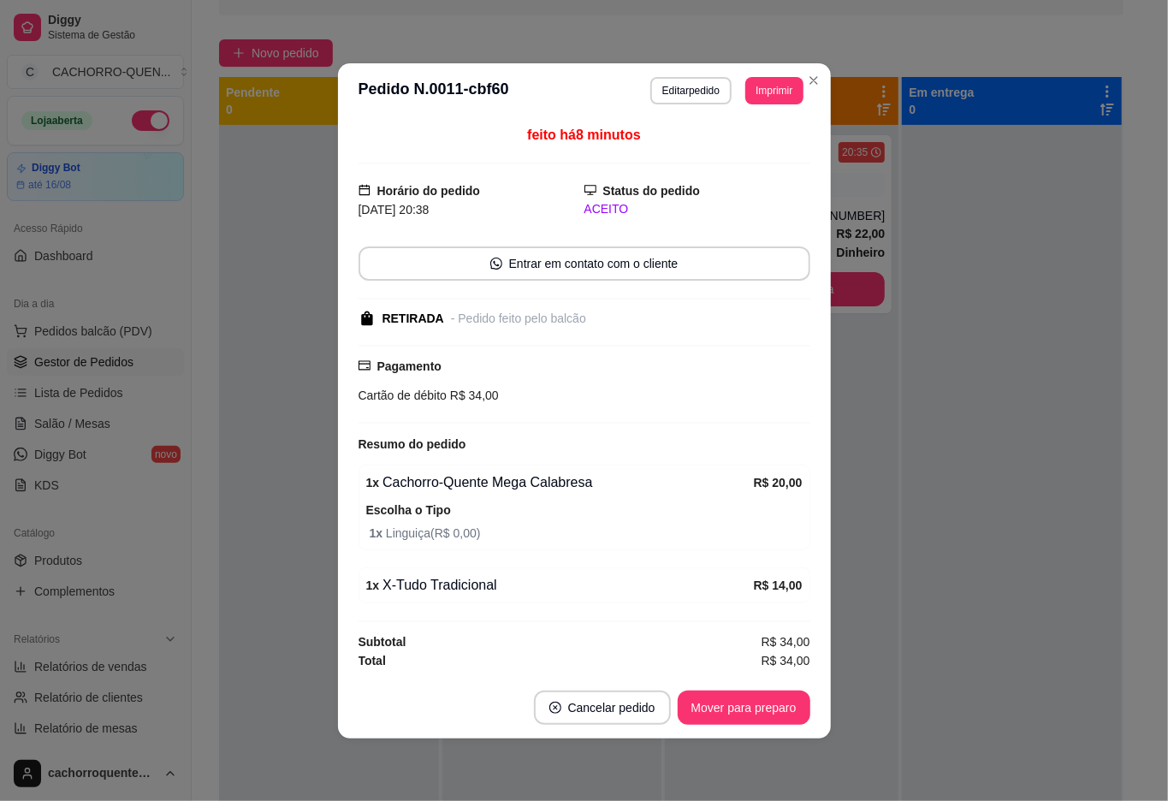
click at [692, 702] on button "Mover para preparo" at bounding box center [744, 708] width 133 height 34
click at [703, 683] on footer "Cancelar pedido Mover para preparo" at bounding box center [584, 708] width 493 height 62
click at [710, 704] on div "Mover para preparo" at bounding box center [732, 708] width 157 height 34
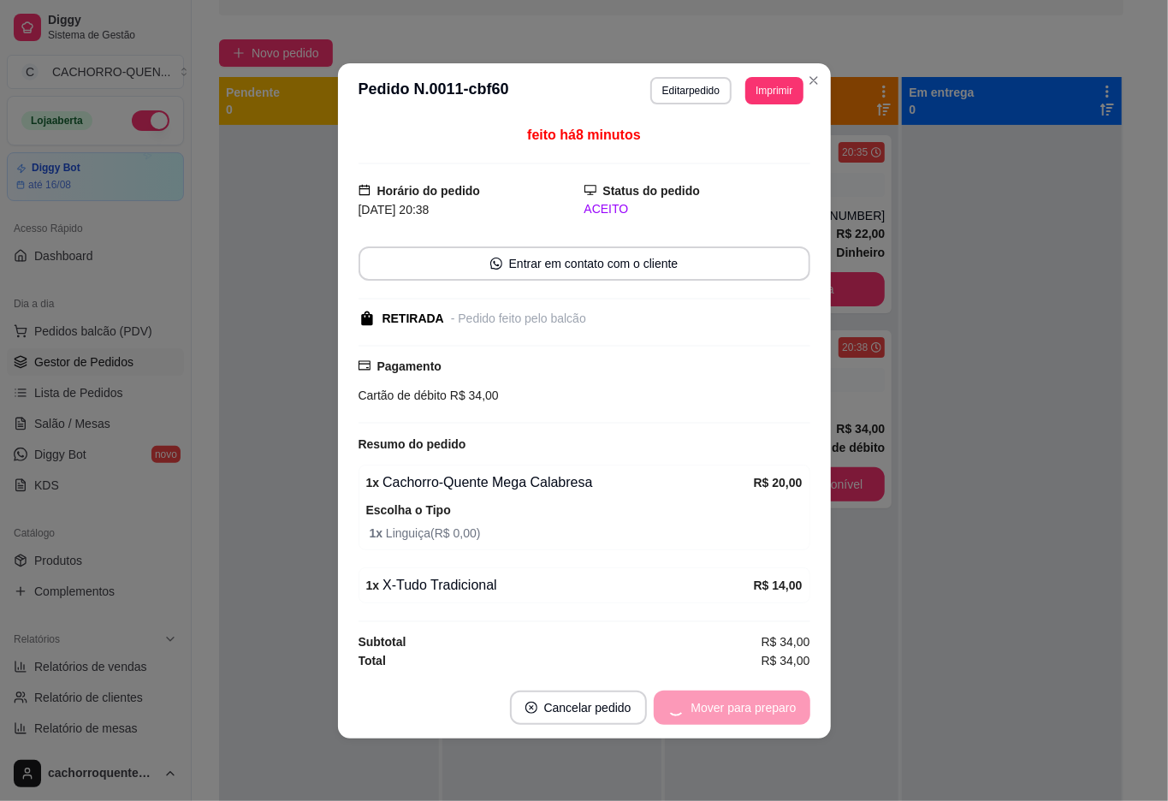
click at [729, 707] on div "Mover para preparo" at bounding box center [732, 708] width 157 height 34
click at [728, 705] on button "Mover para retirada disponível" at bounding box center [715, 708] width 189 height 34
click at [719, 706] on div "Mover para retirada disponível" at bounding box center [703, 708] width 213 height 34
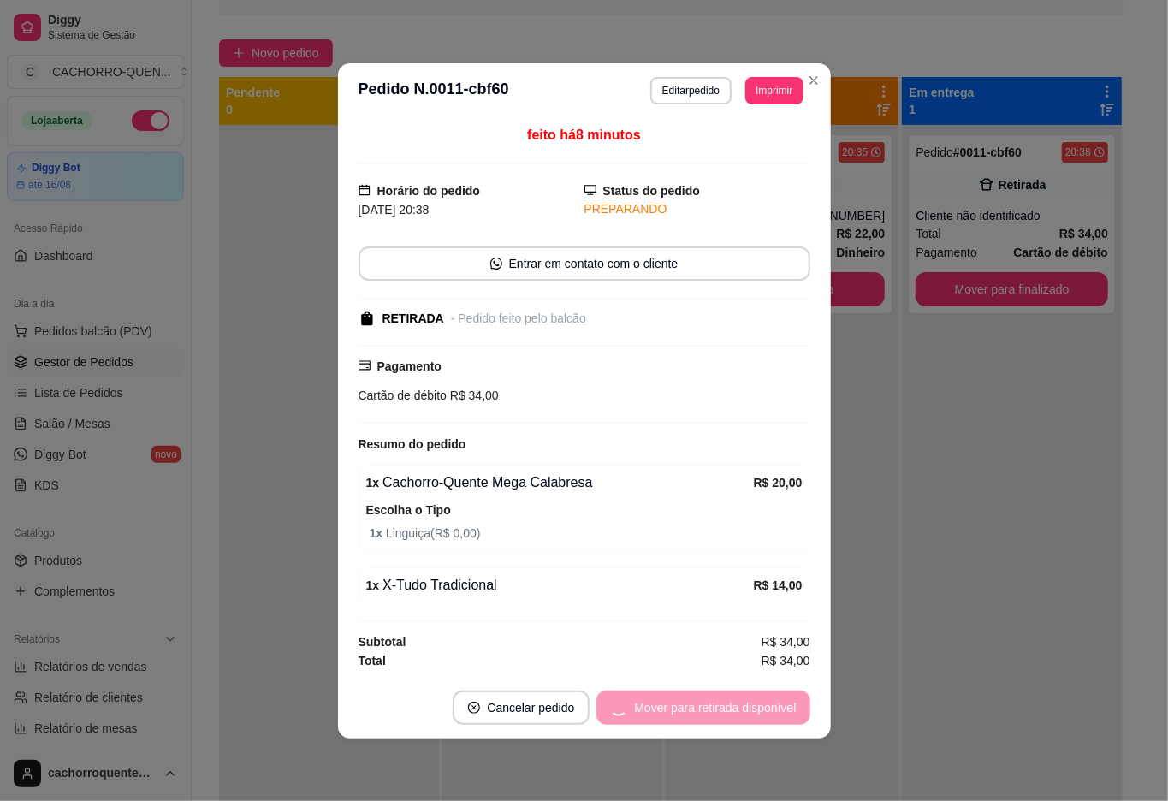
click at [723, 703] on div "Mover para retirada disponível" at bounding box center [703, 708] width 213 height 34
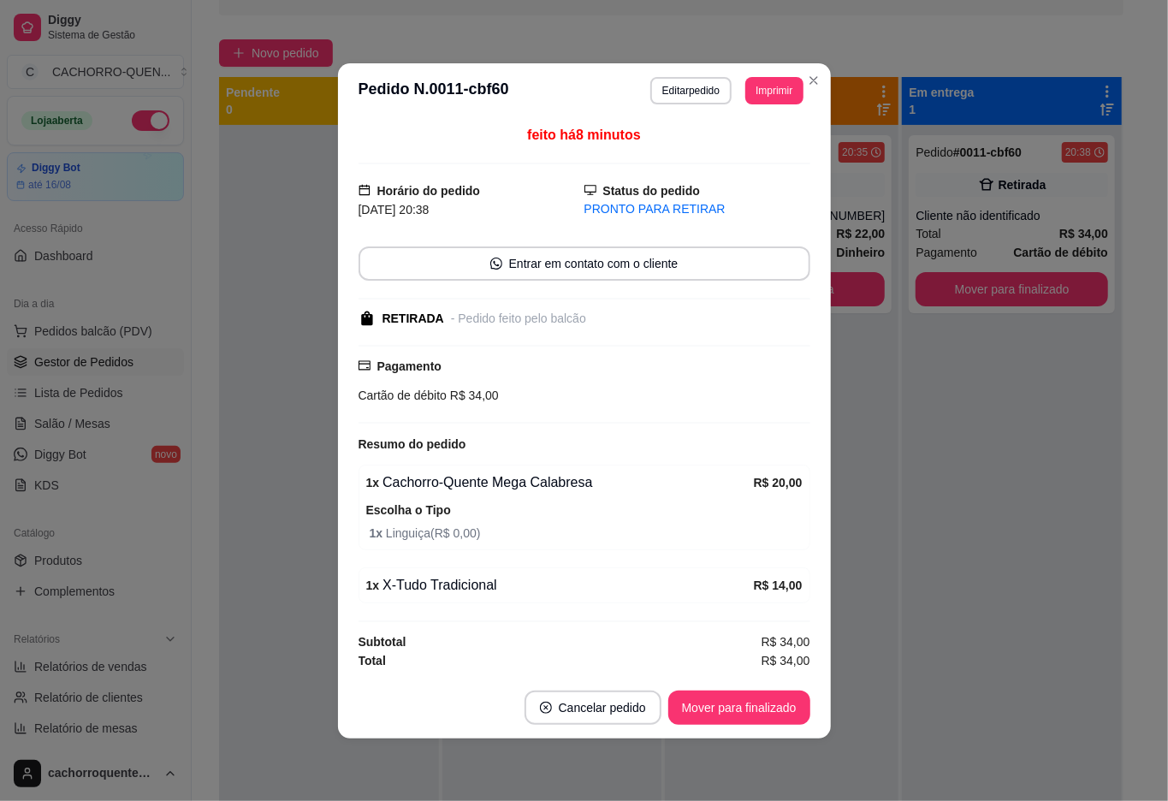
click at [753, 710] on button "Mover para finalizado" at bounding box center [739, 708] width 142 height 34
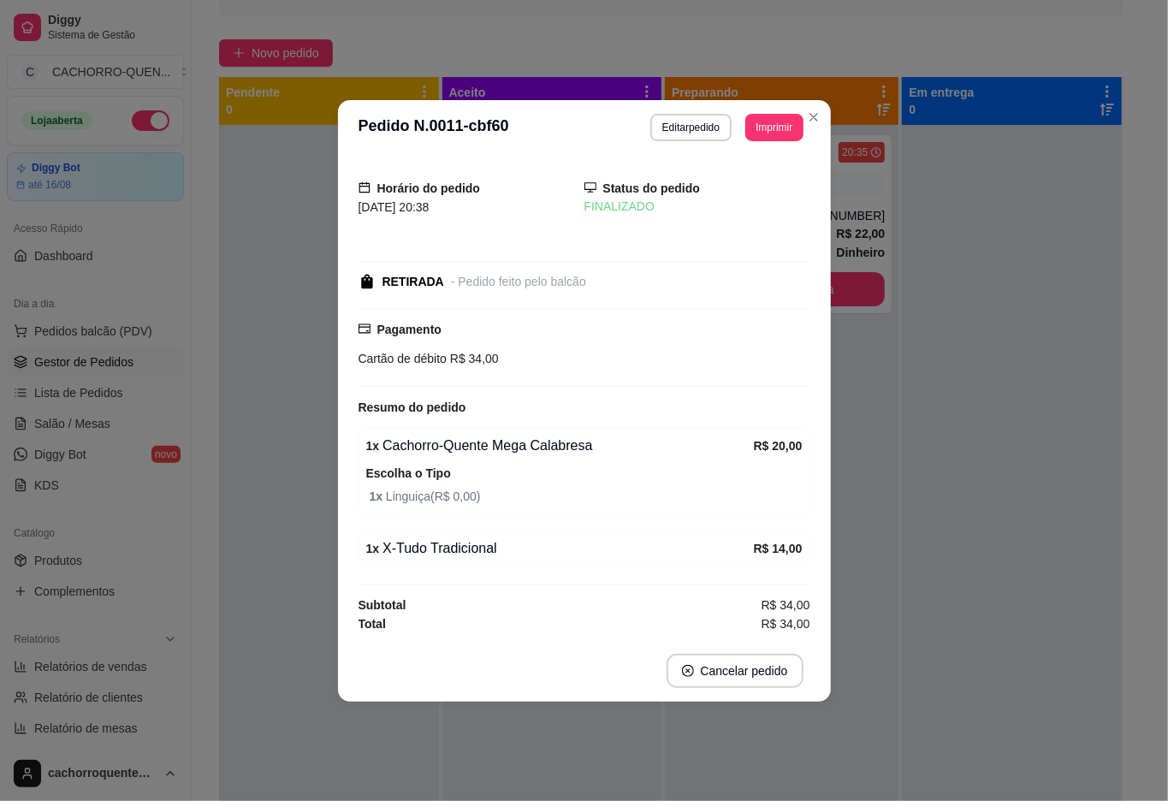
click at [250, 279] on div at bounding box center [329, 525] width 220 height 801
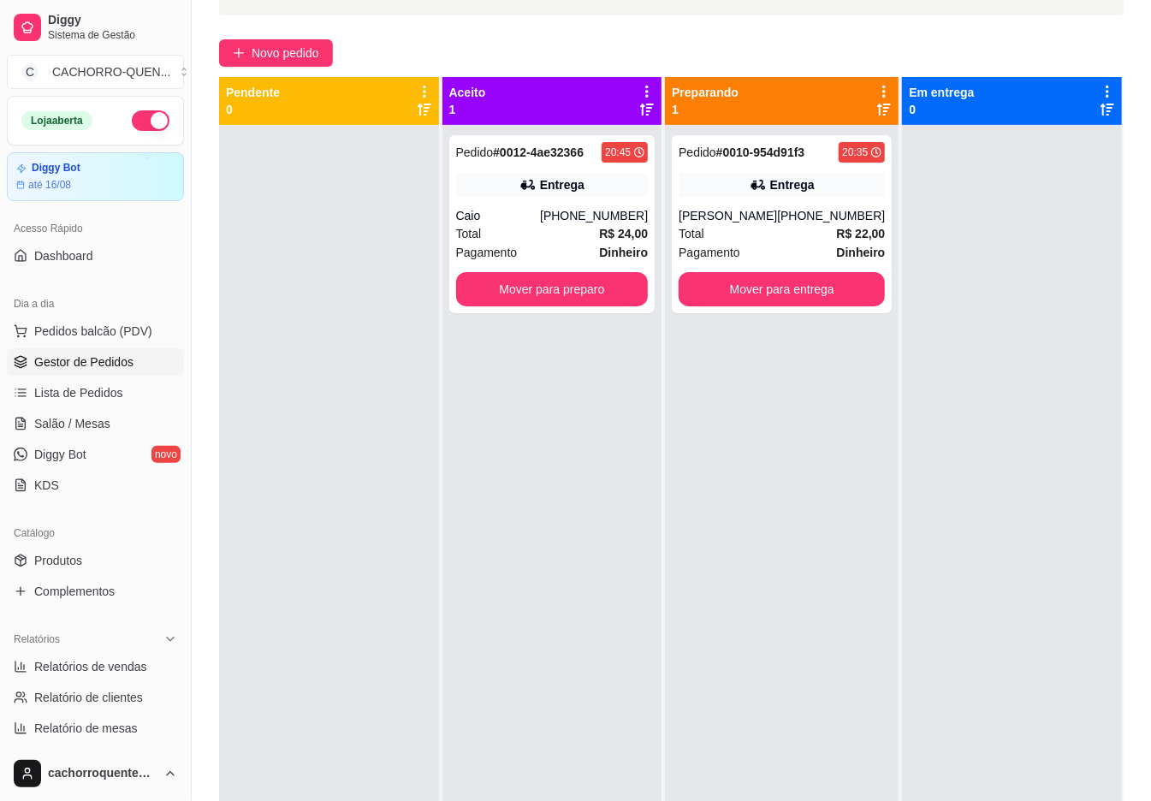
click at [562, 286] on button "Mover para preparo" at bounding box center [552, 289] width 193 height 34
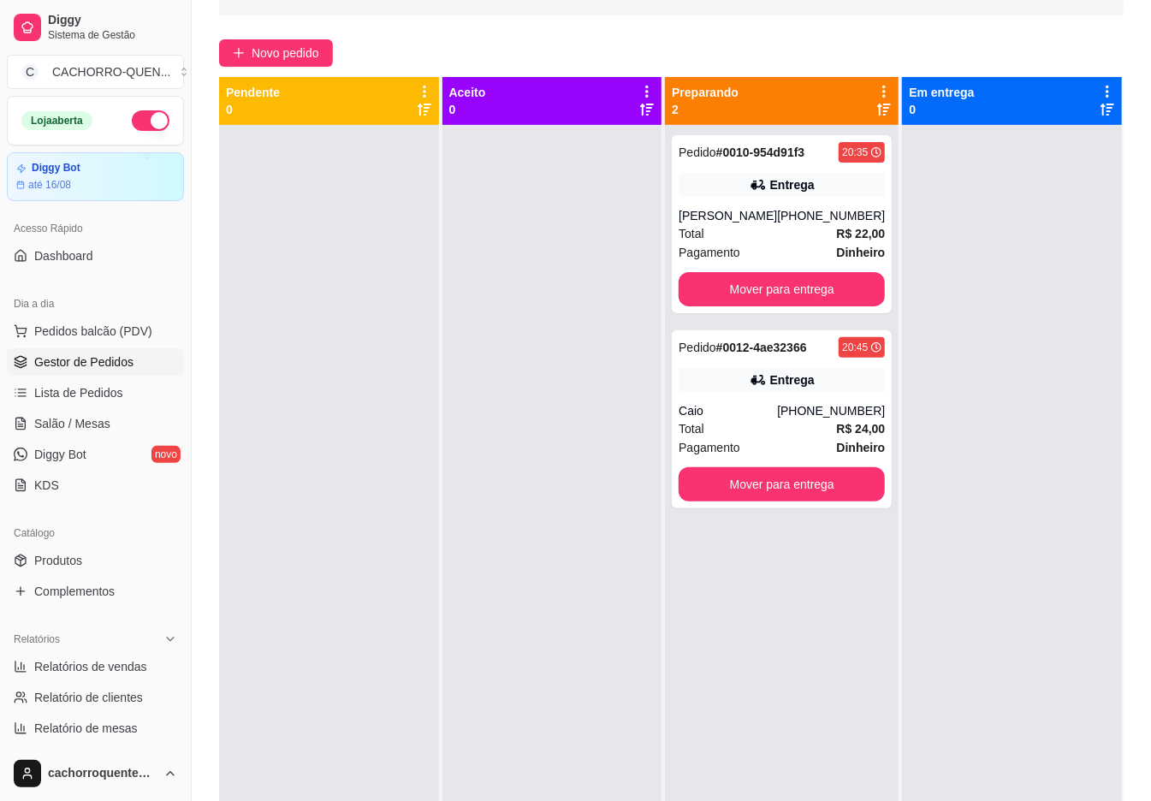
click at [786, 282] on button "Mover para entrega" at bounding box center [782, 289] width 206 height 34
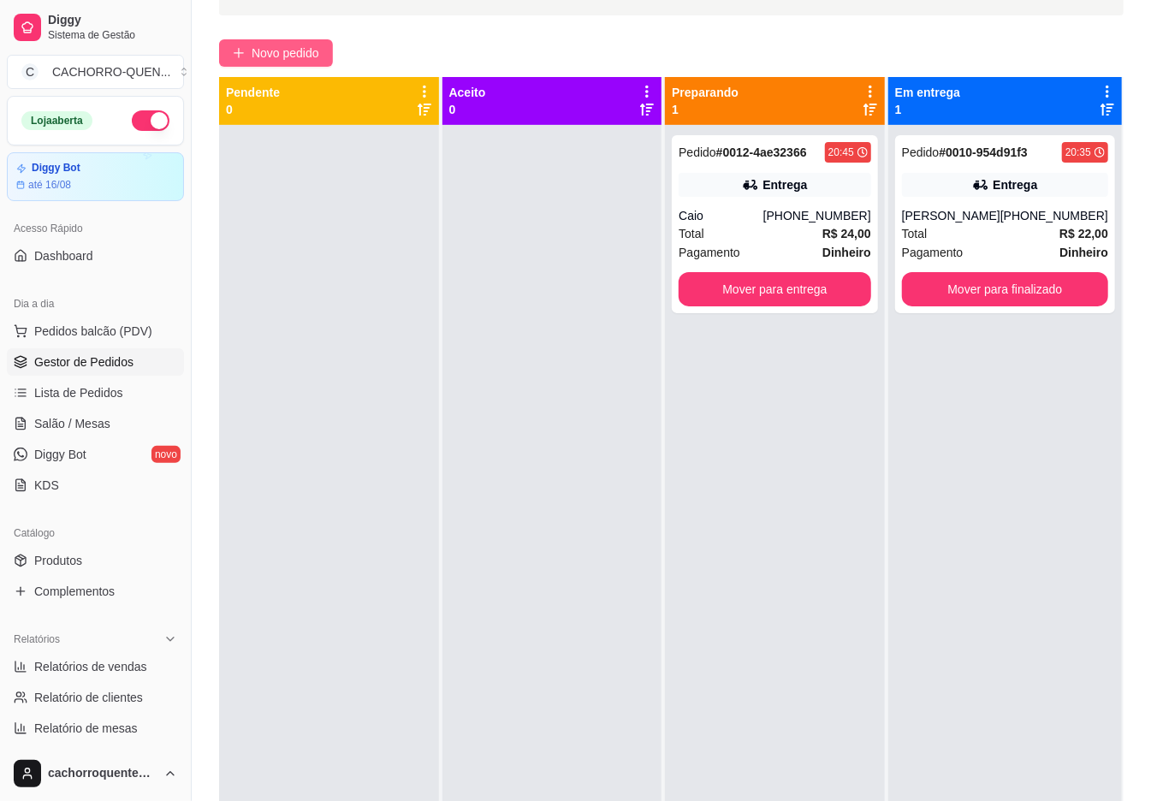
click at [288, 51] on span "Novo pedido" at bounding box center [286, 53] width 68 height 19
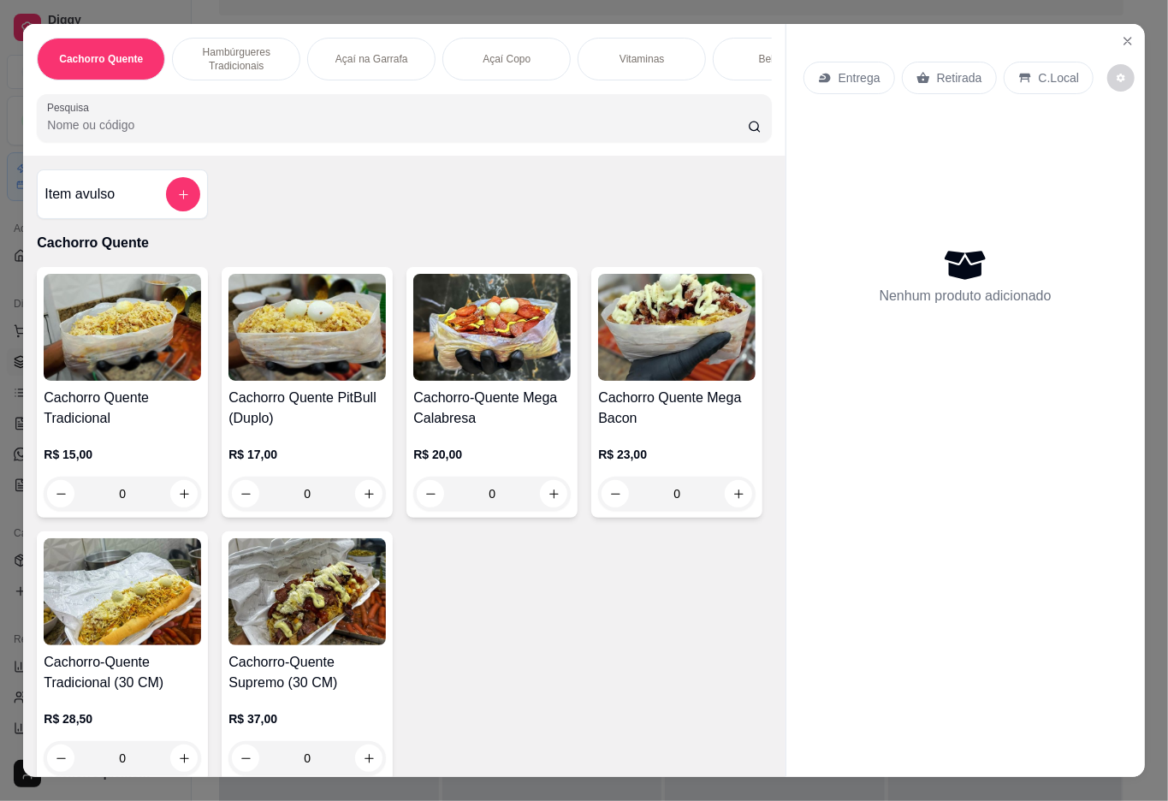
click at [183, 510] on div "0" at bounding box center [122, 494] width 157 height 34
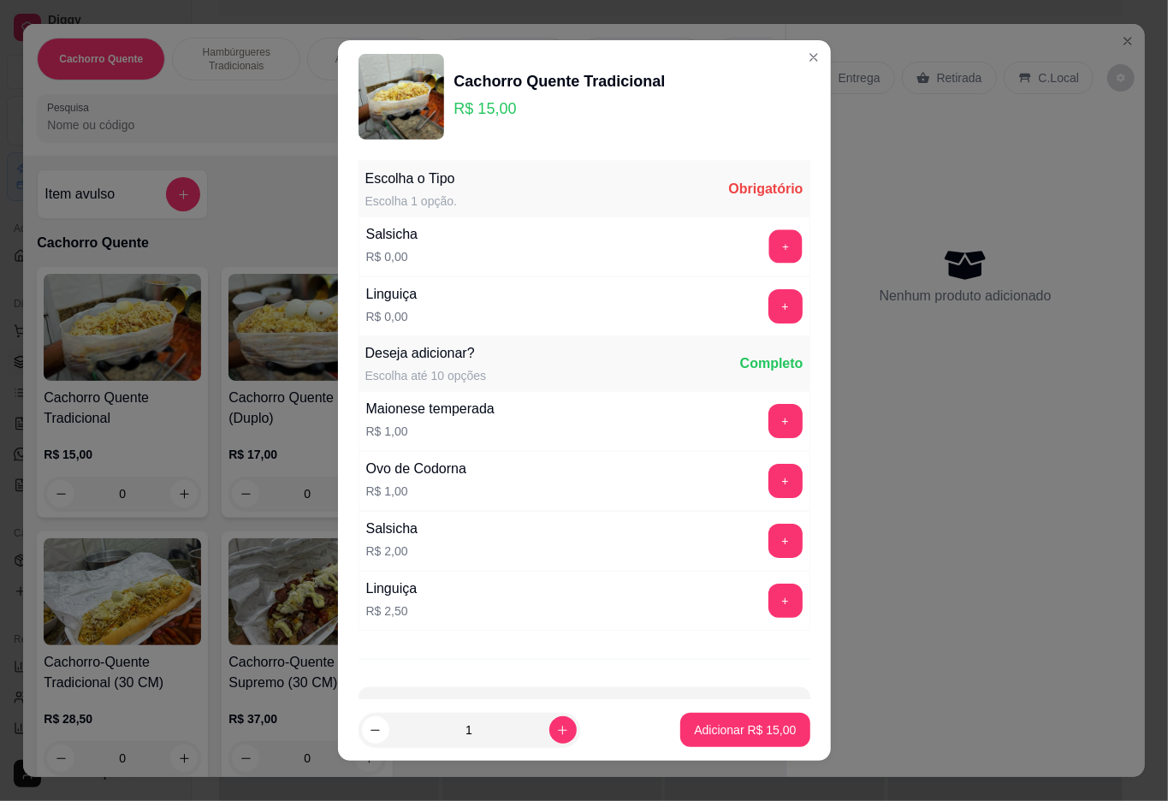
click at [769, 247] on button "+" at bounding box center [785, 245] width 33 height 33
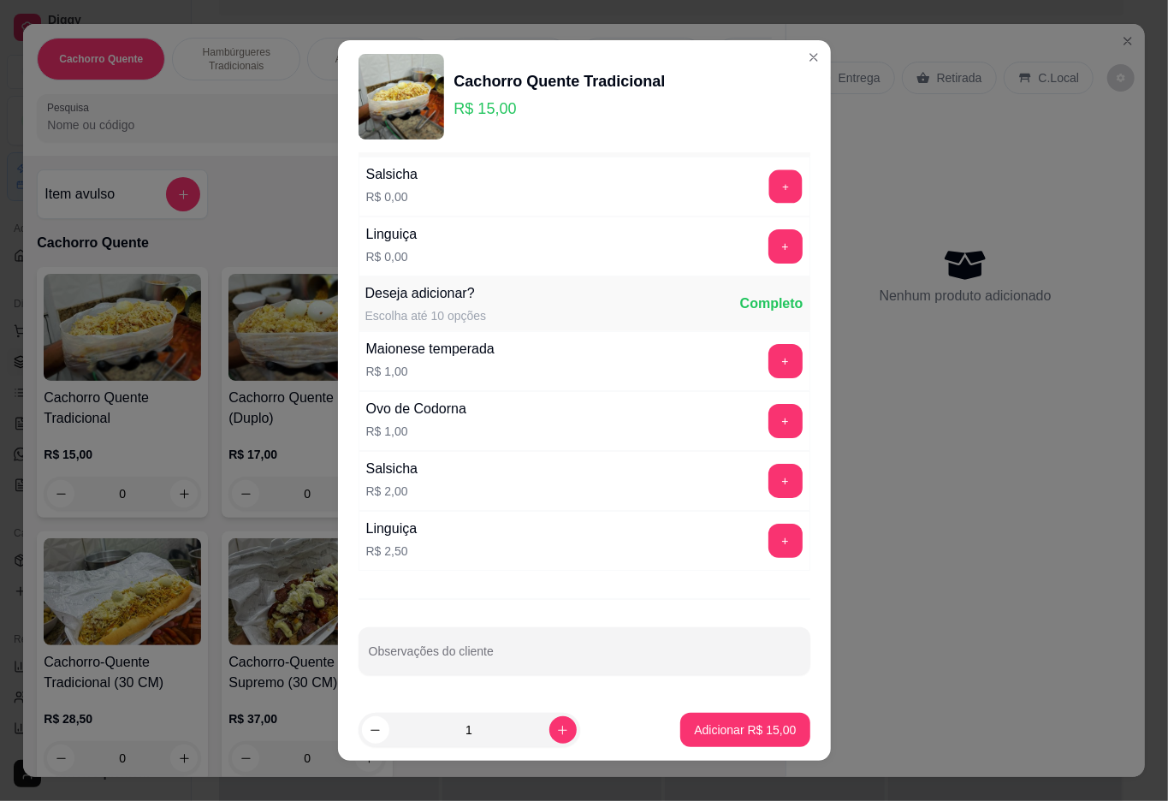
scroll to position [15, 0]
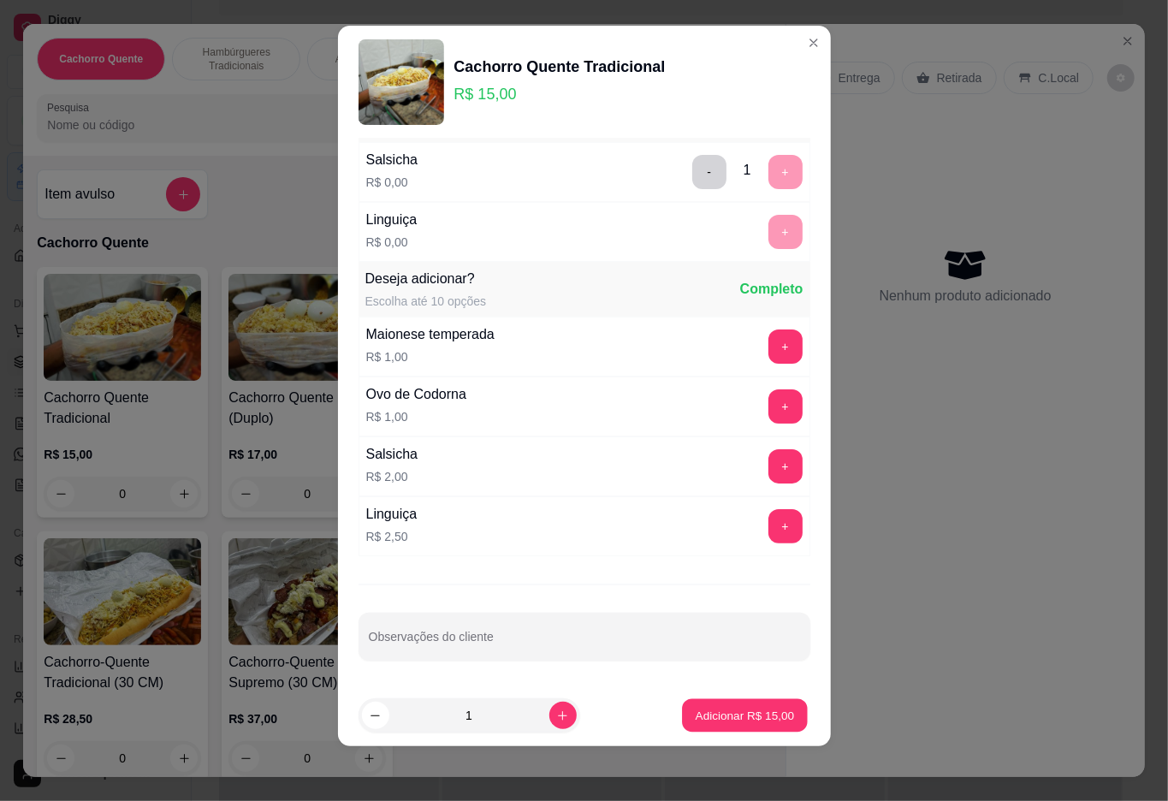
click at [696, 714] on p "Adicionar R$ 15,00" at bounding box center [745, 716] width 99 height 16
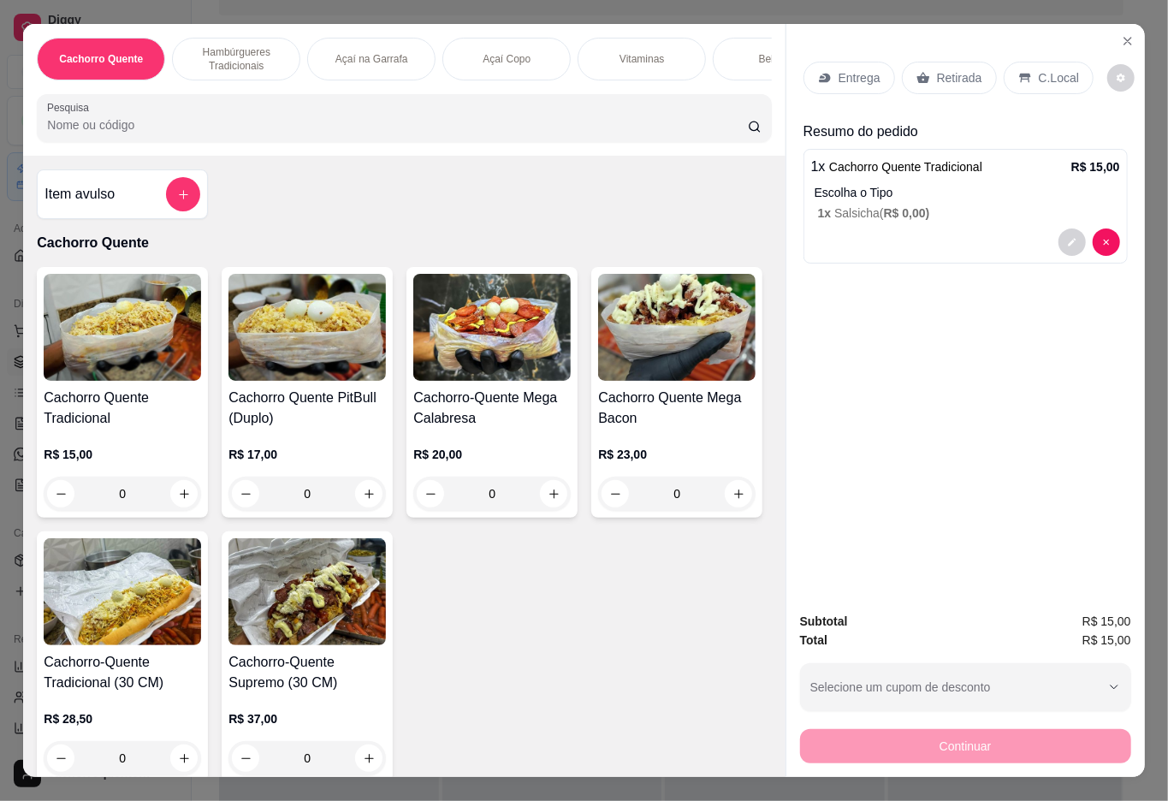
click at [1068, 239] on icon "decrease-product-quantity" at bounding box center [1072, 243] width 8 height 8
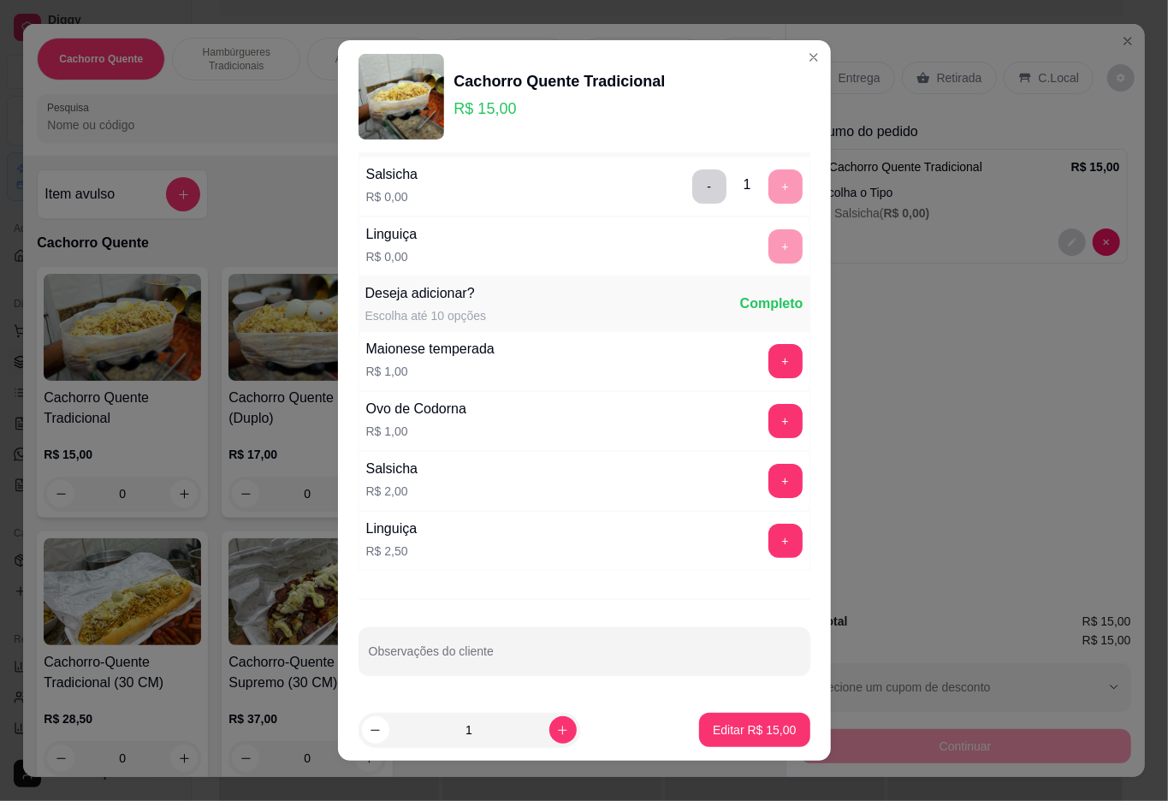
scroll to position [60, 0]
click at [524, 656] on input "Observações do cliente" at bounding box center [584, 658] width 431 height 17
type input "so o caldo"
click at [712, 720] on button "Editar R$ 15,00" at bounding box center [754, 730] width 107 height 33
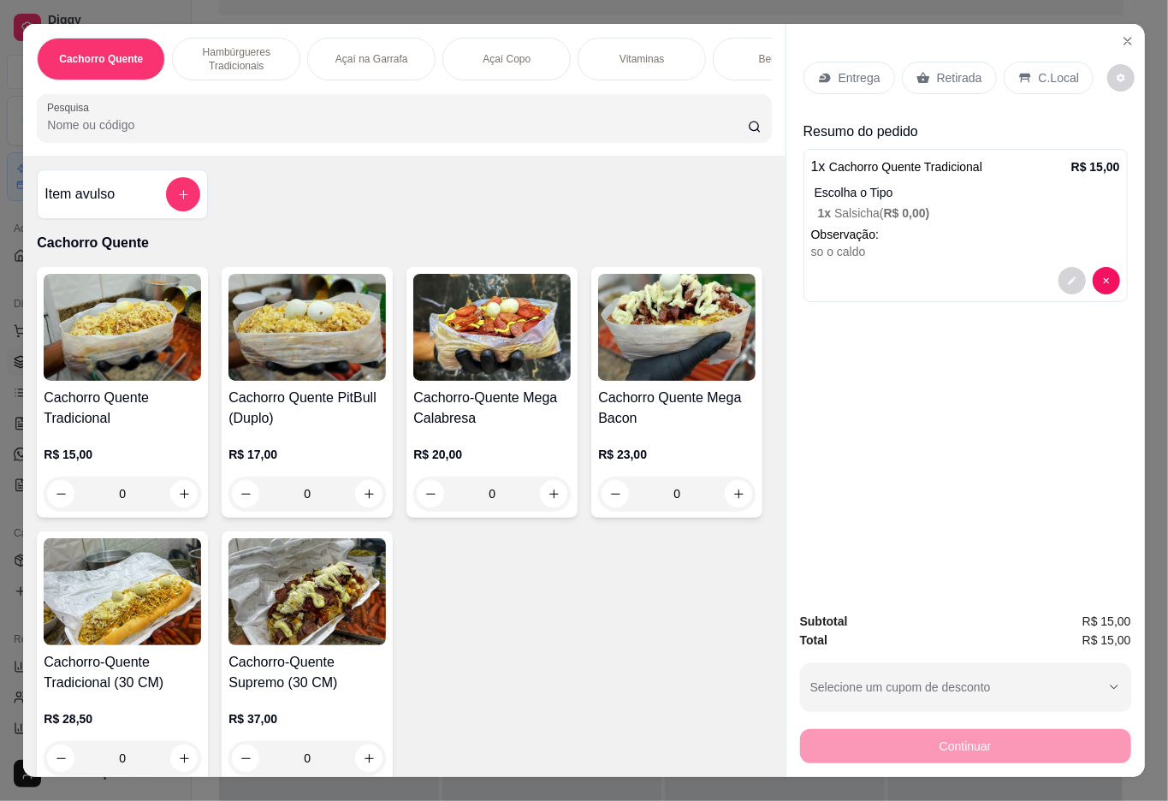
click at [839, 76] on p "Entrega" at bounding box center [860, 77] width 42 height 17
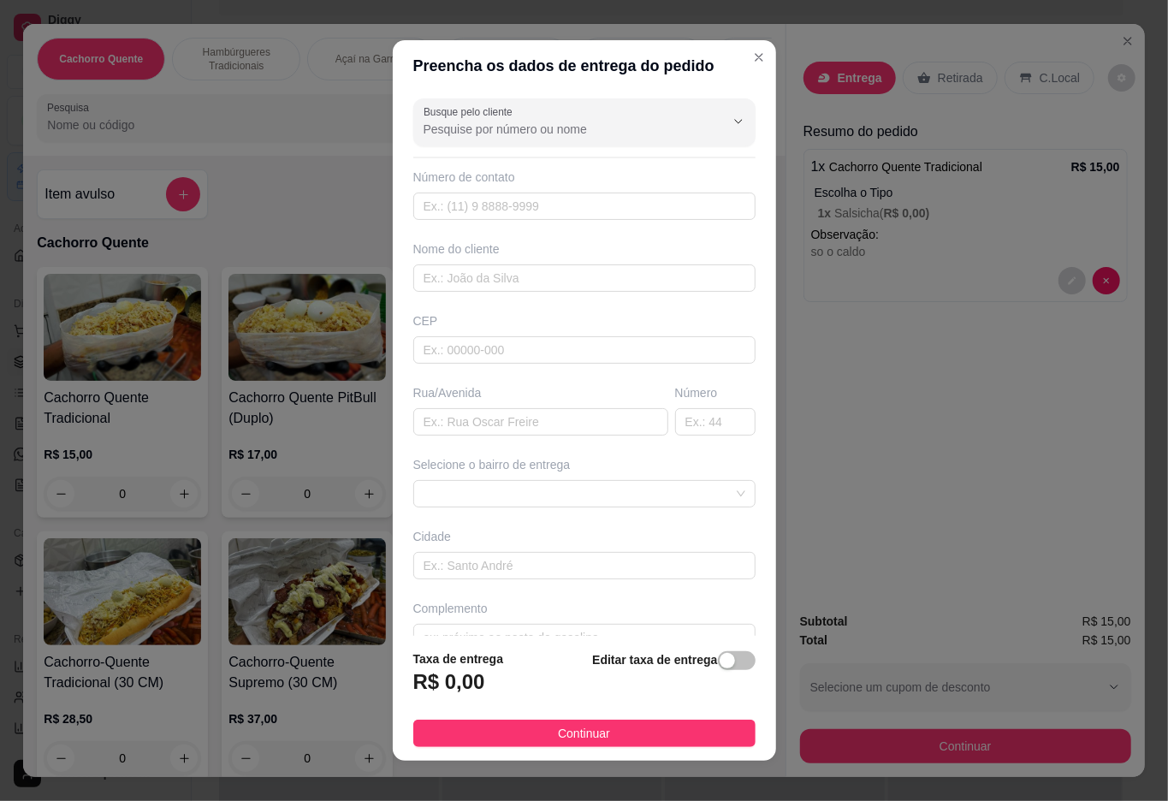
click at [593, 128] on input "Busque pelo cliente" at bounding box center [561, 129] width 274 height 17
click at [498, 253] on span "[PERSON_NAME]" at bounding box center [551, 258] width 264 height 17
type input "[PERSON_NAME]"
type input "21968549866"
type input "[PERSON_NAME]"
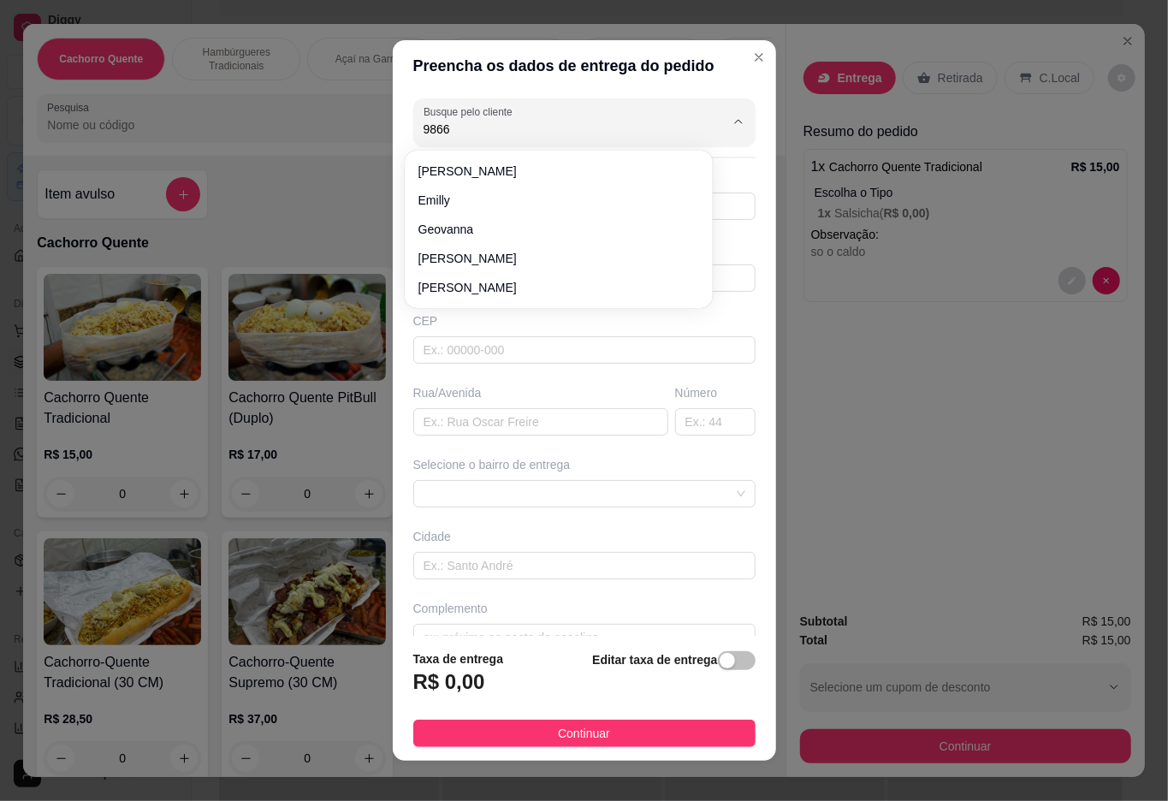
type input "25045037"
type input "[GEOGRAPHIC_DATA]"
type input "21968638830"
type input "Duque de Caxias"
type input "Completo"
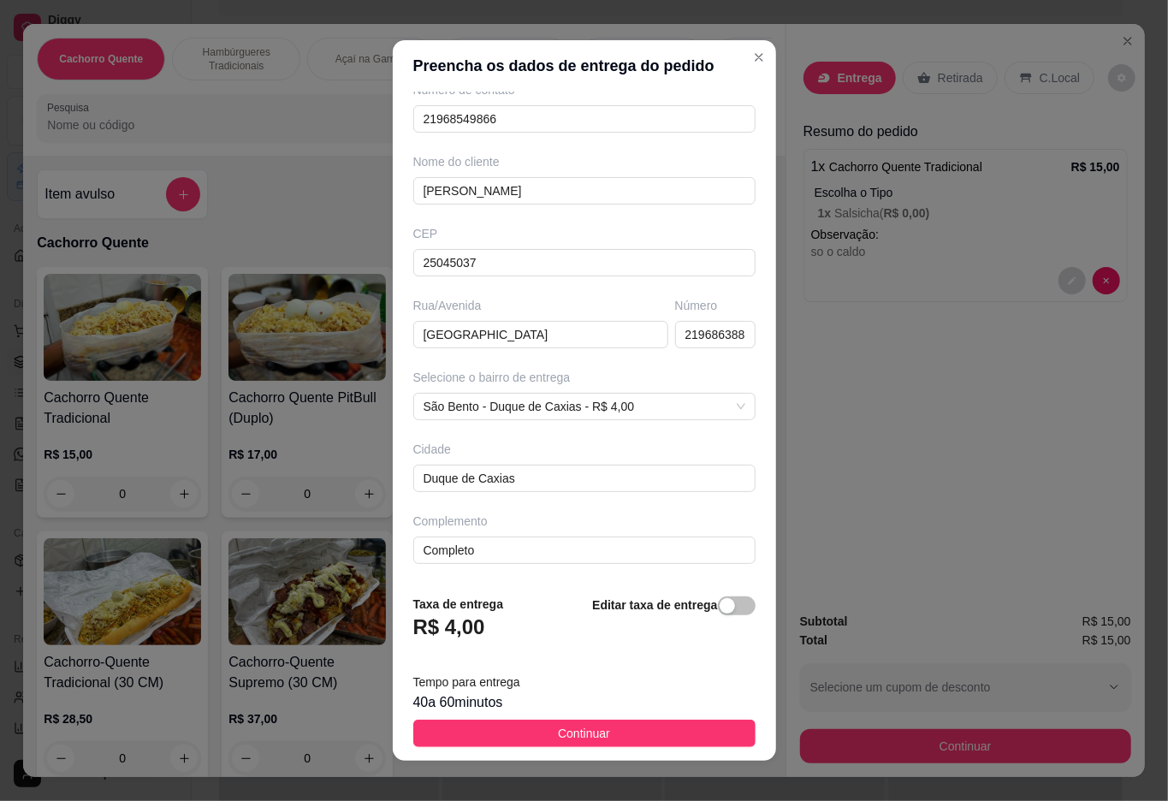
scroll to position [91, 0]
type input "[PERSON_NAME]"
click at [720, 606] on div "button" at bounding box center [727, 605] width 15 height 15
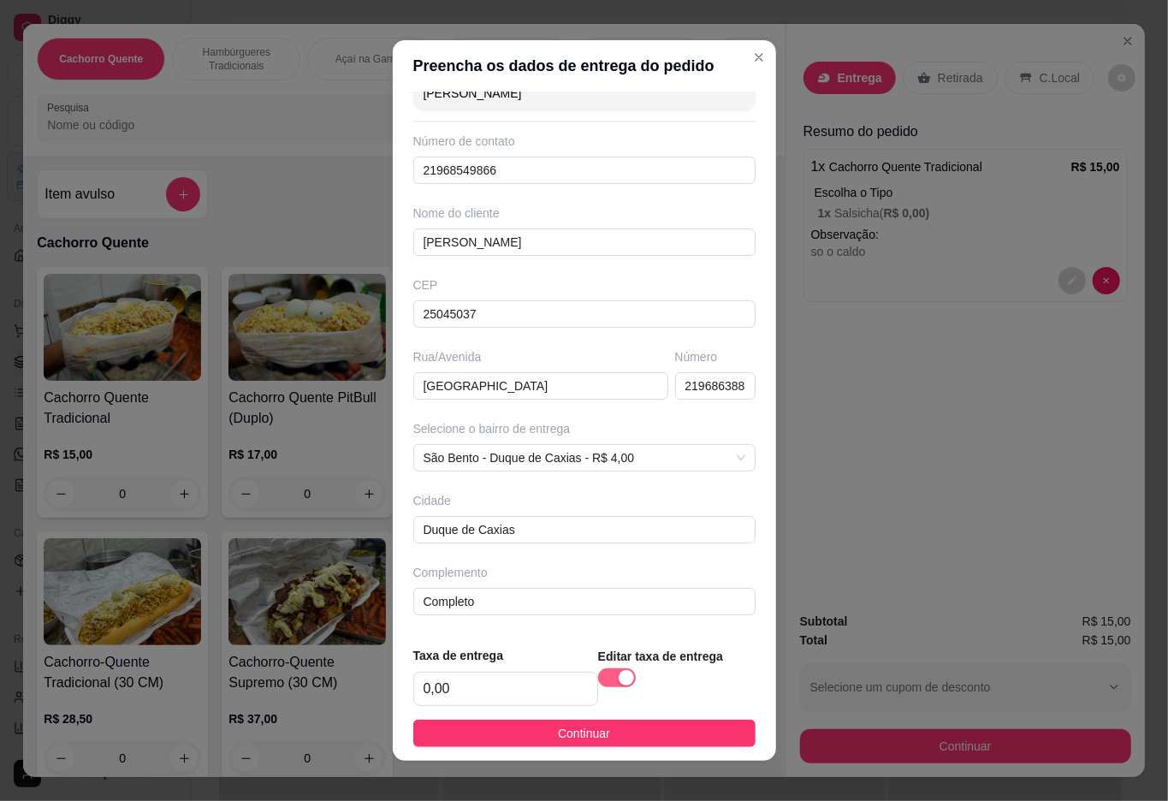
scroll to position [39, 0]
click at [688, 391] on input "21968638830" at bounding box center [715, 385] width 80 height 27
click at [690, 387] on input "638830" at bounding box center [715, 385] width 80 height 27
type input "6"
type input "68"
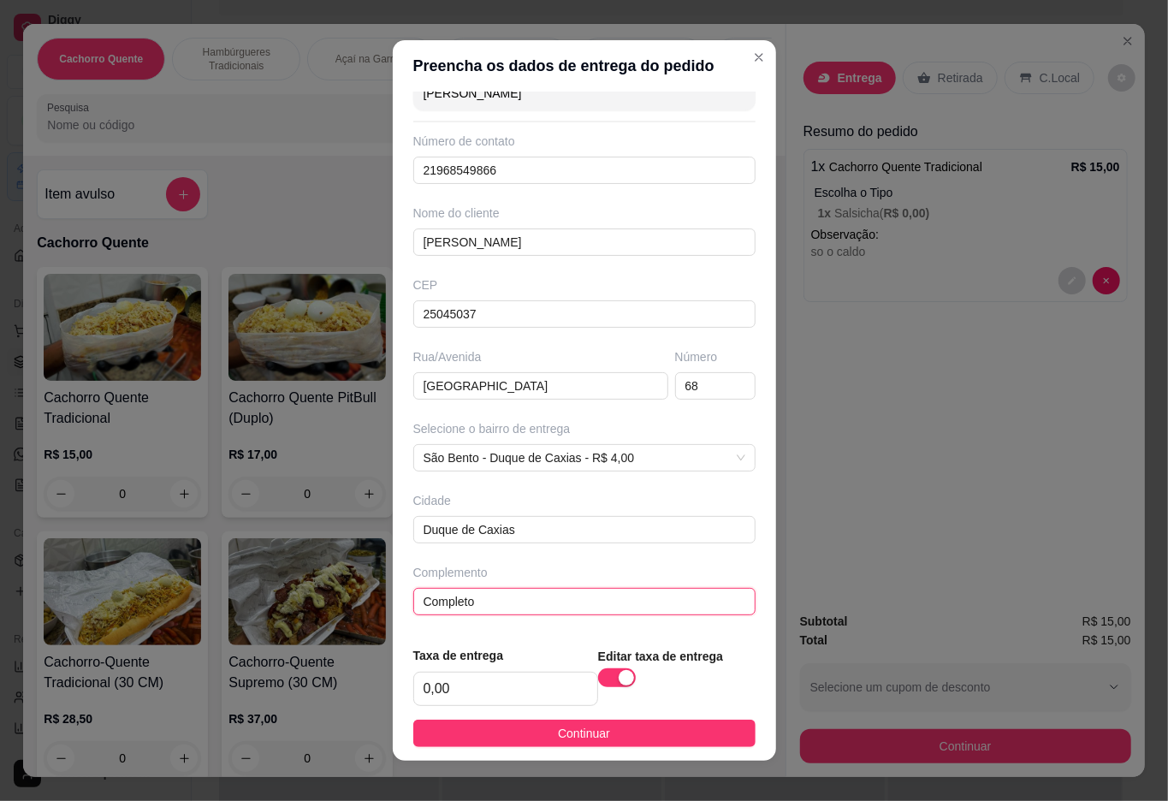
click at [536, 592] on input "Completo" at bounding box center [584, 601] width 342 height 27
type input "C"
click at [598, 671] on span "button" at bounding box center [617, 677] width 38 height 19
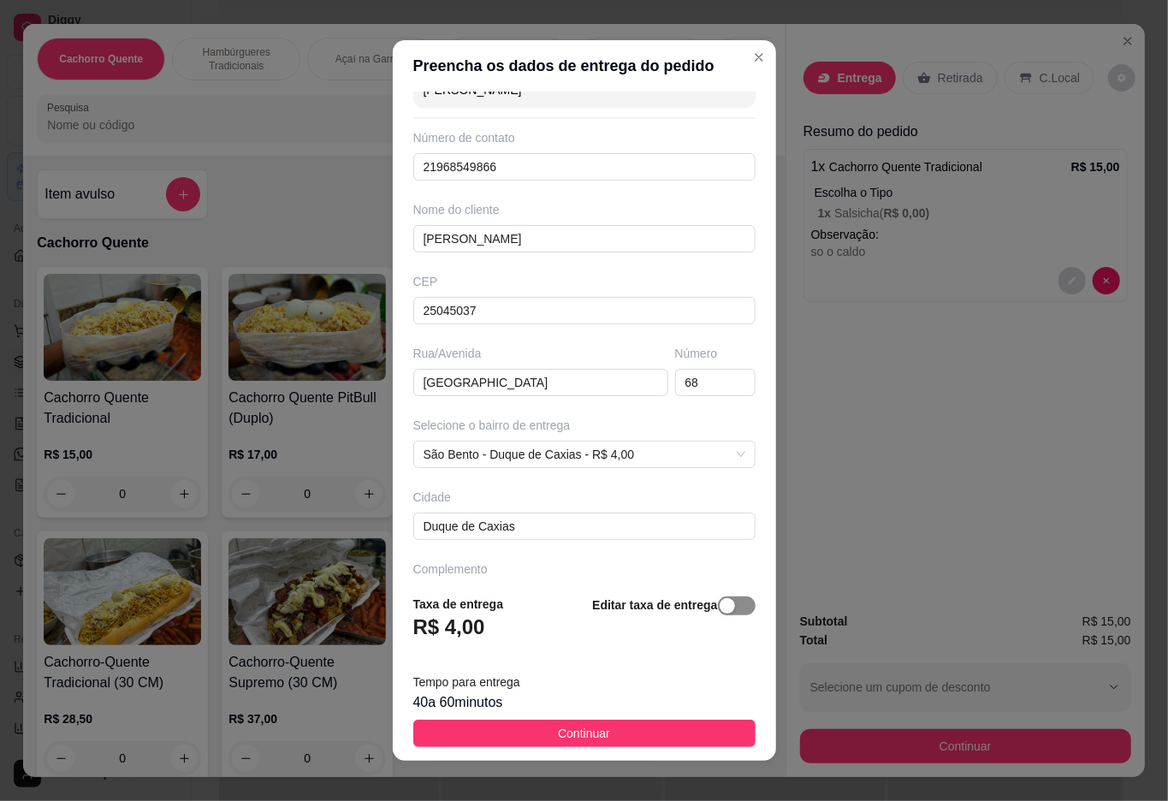
scroll to position [91, 0]
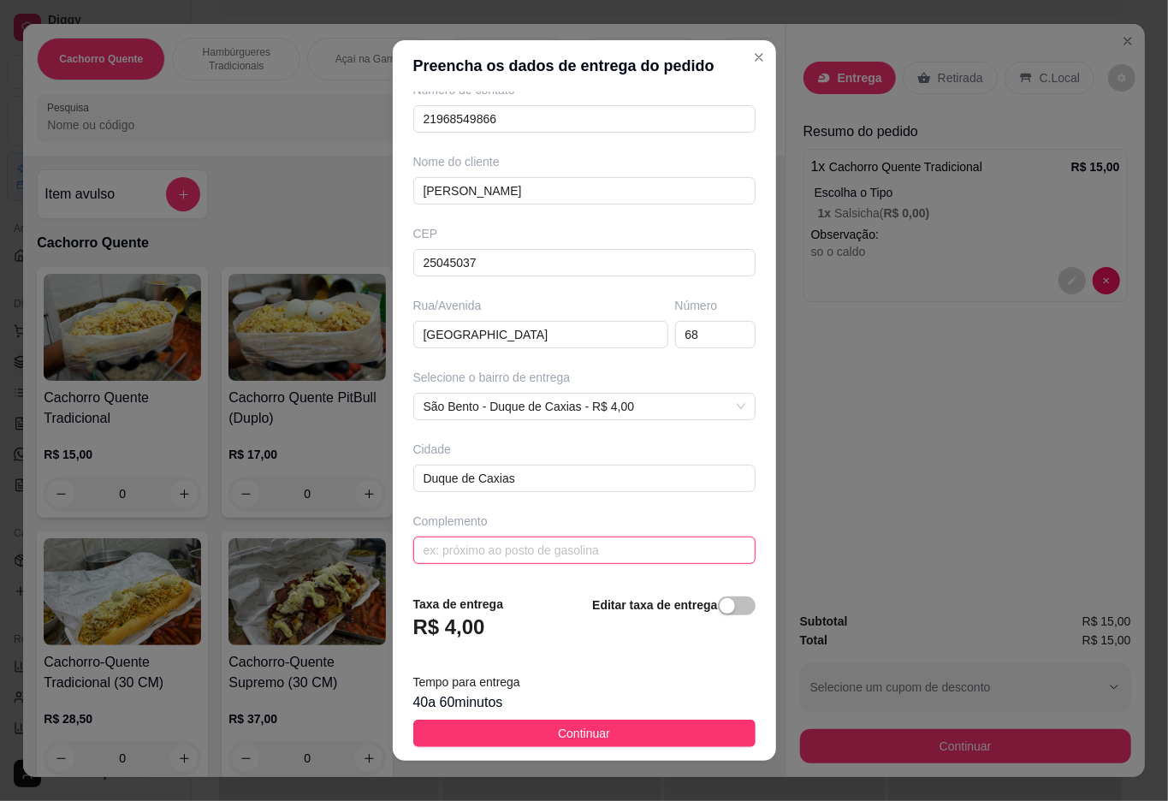
click at [587, 548] on input "text" at bounding box center [584, 550] width 342 height 27
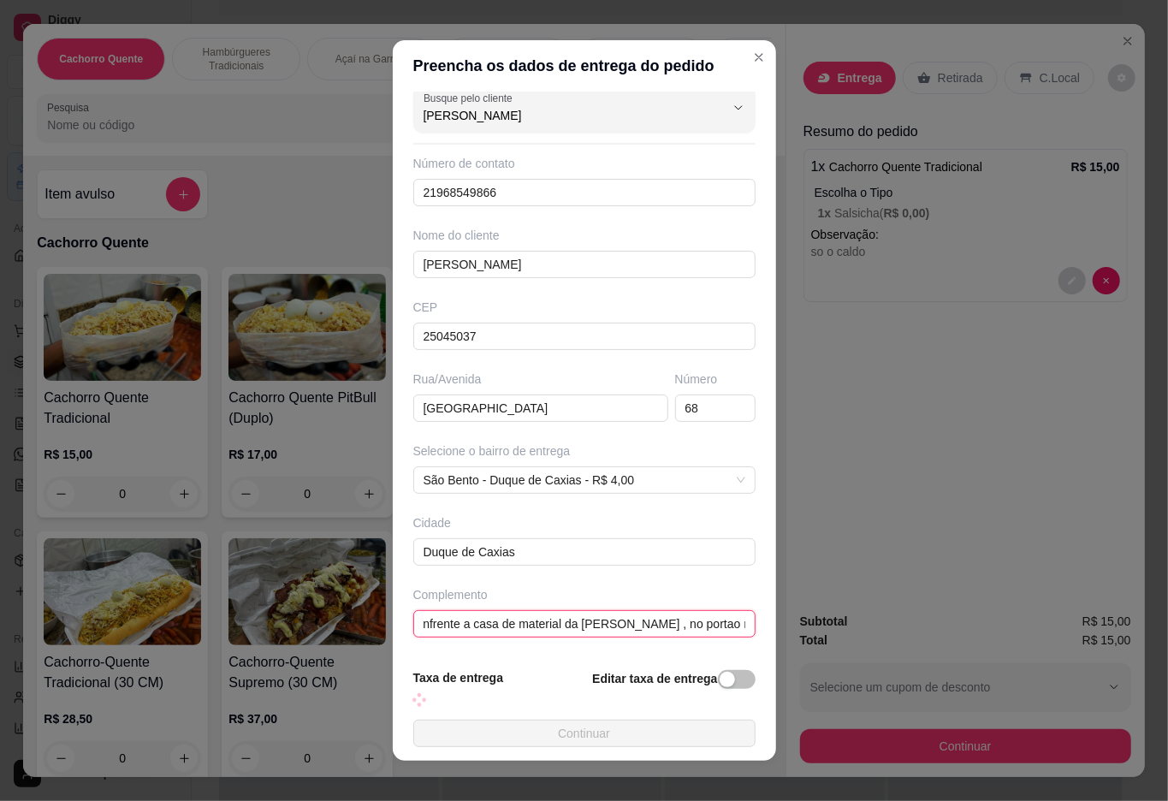
scroll to position [36, 0]
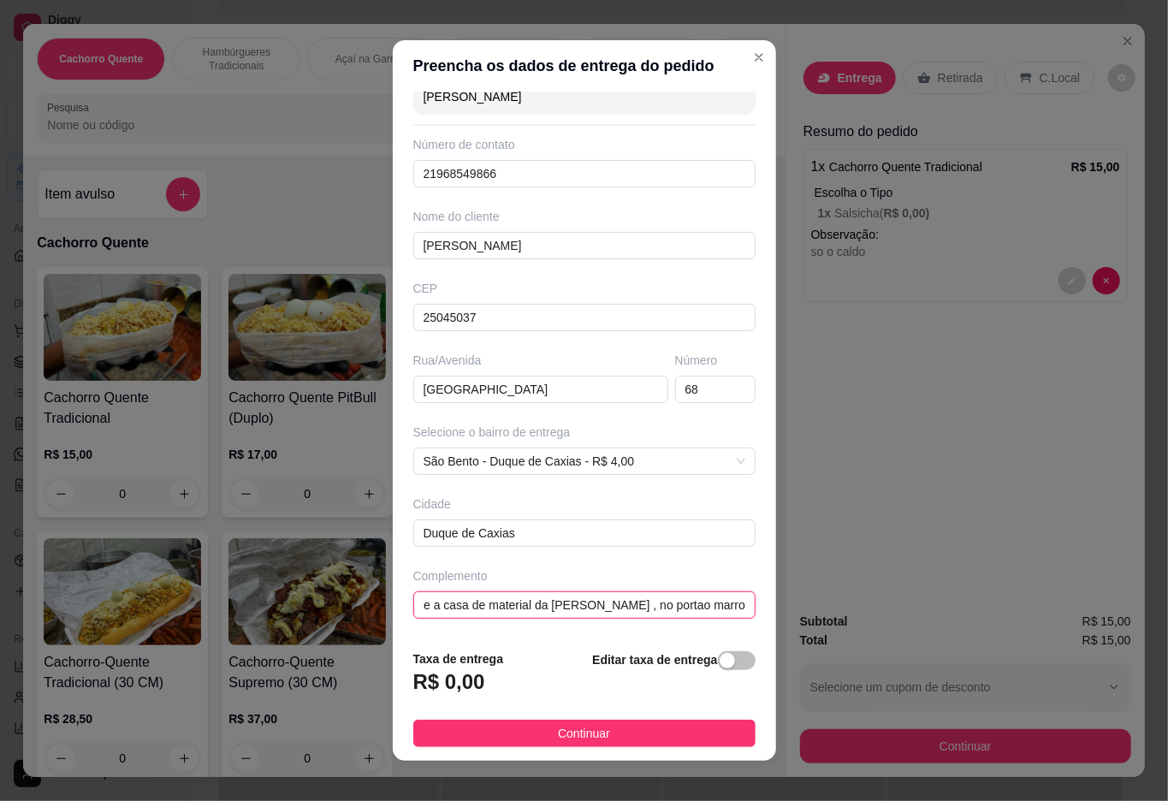
type input "enfrente a casa de material da [PERSON_NAME] , no portao marrom"
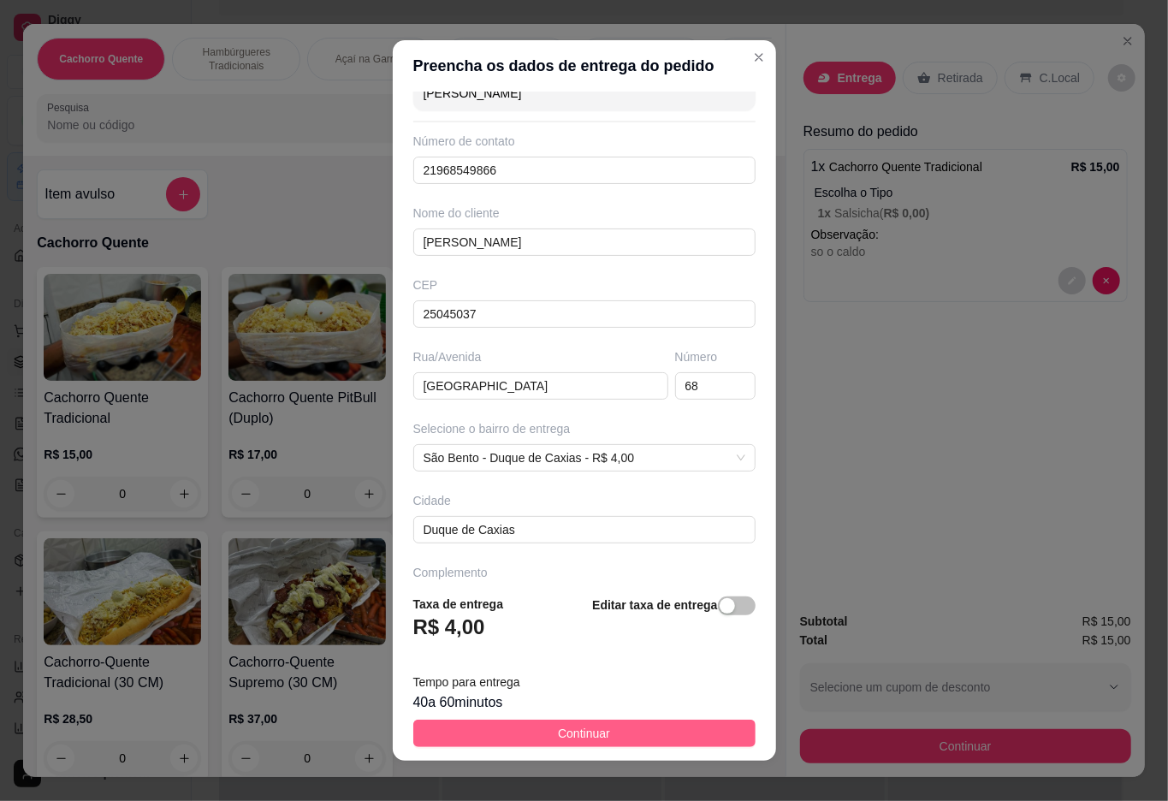
click at [560, 729] on span "Continuar" at bounding box center [584, 733] width 52 height 19
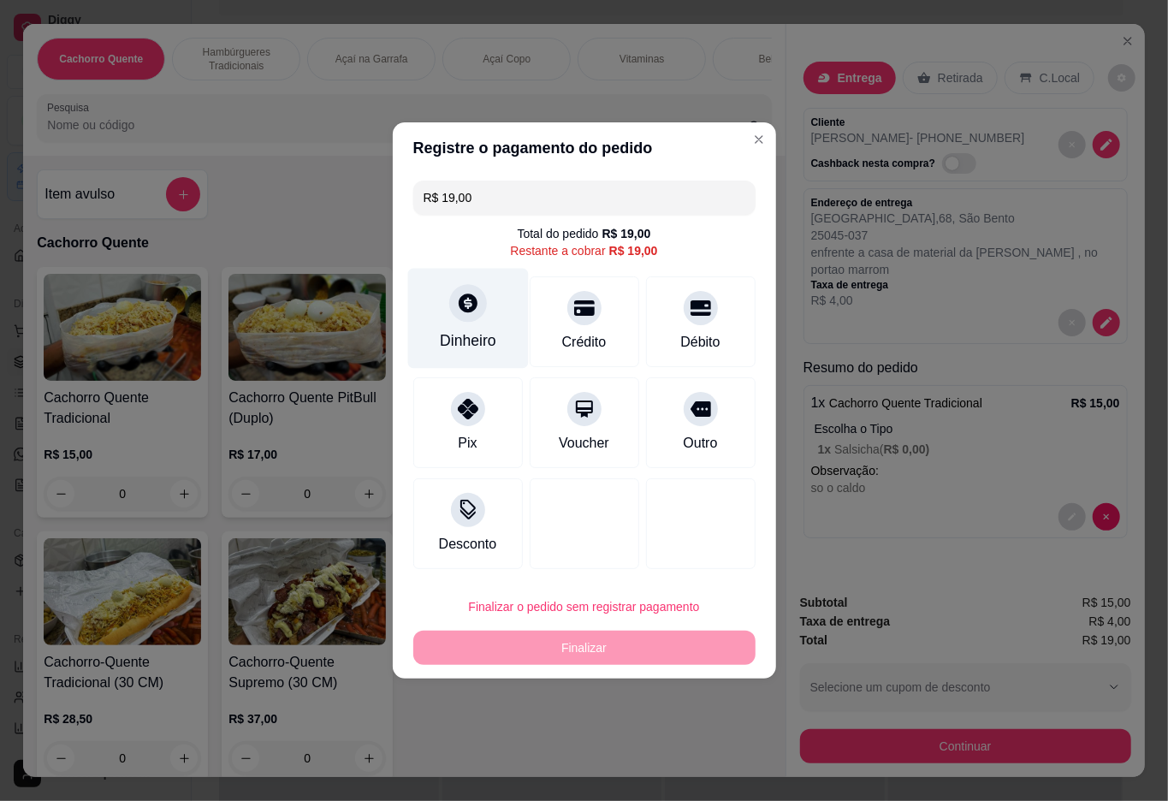
click at [479, 313] on div at bounding box center [468, 303] width 38 height 38
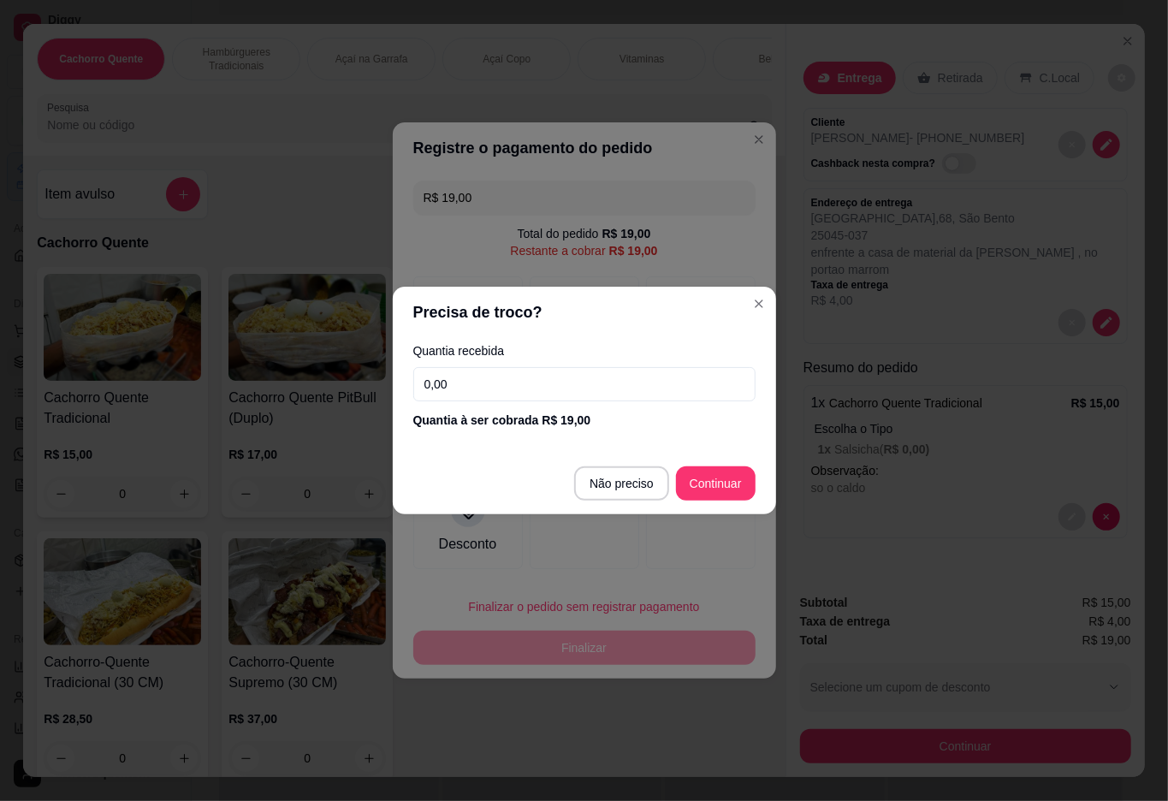
click at [597, 382] on input "0,00" at bounding box center [584, 384] width 342 height 34
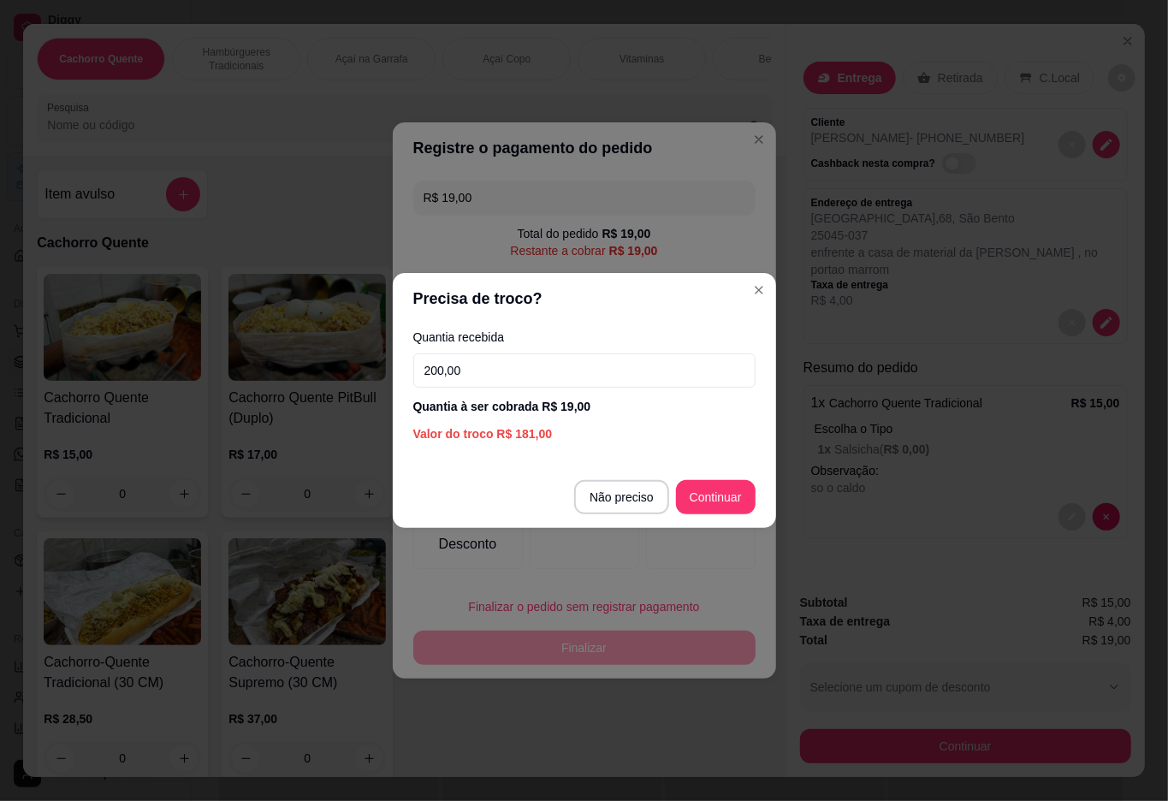
type input "20,00"
click at [710, 490] on div at bounding box center [701, 523] width 110 height 91
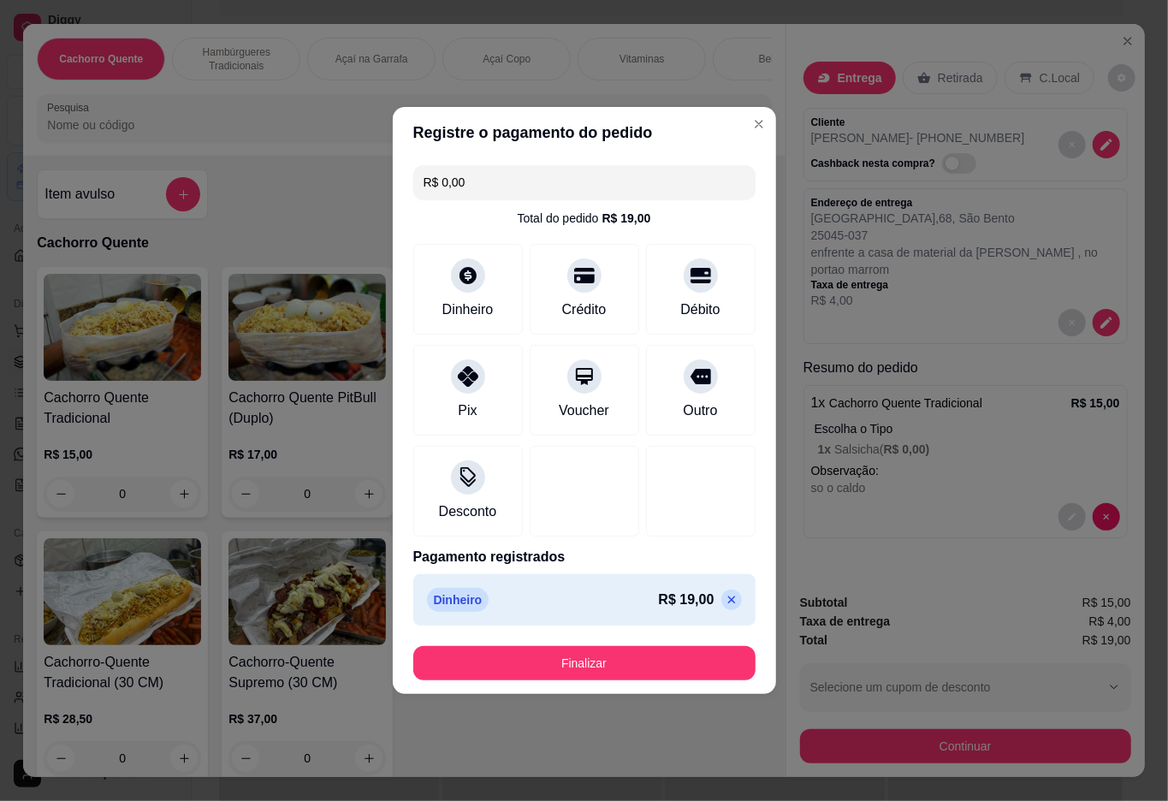
click at [615, 647] on button "Finalizar" at bounding box center [584, 663] width 342 height 34
click at [565, 651] on button "Finalizar" at bounding box center [584, 663] width 342 height 34
click at [579, 659] on button "Finalizar" at bounding box center [585, 663] width 332 height 33
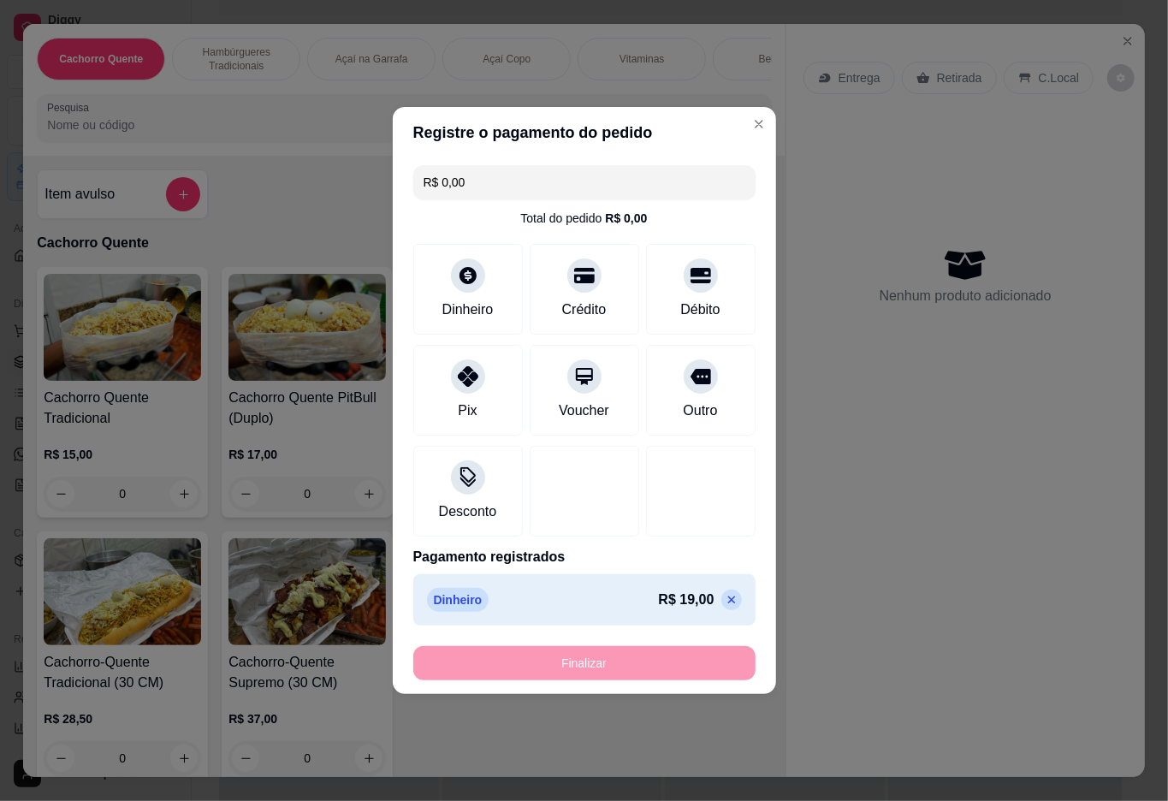
type input "-R$ 19,00"
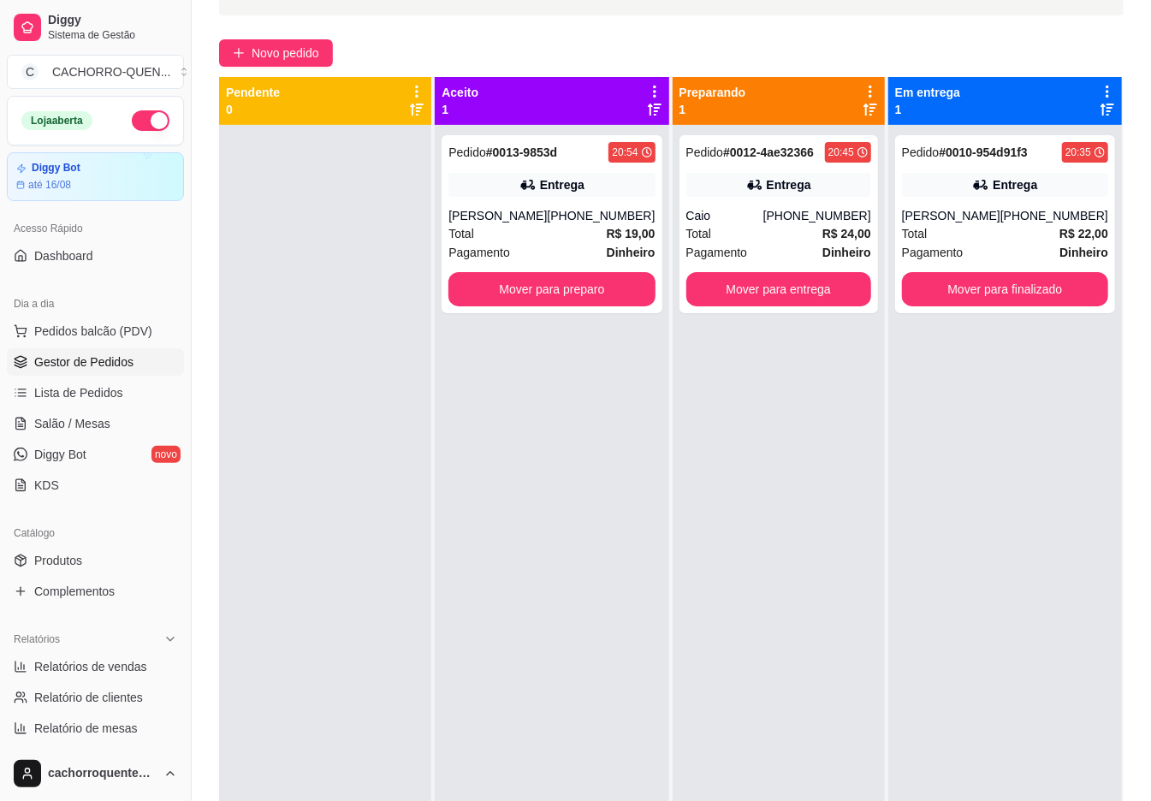
scroll to position [161, 0]
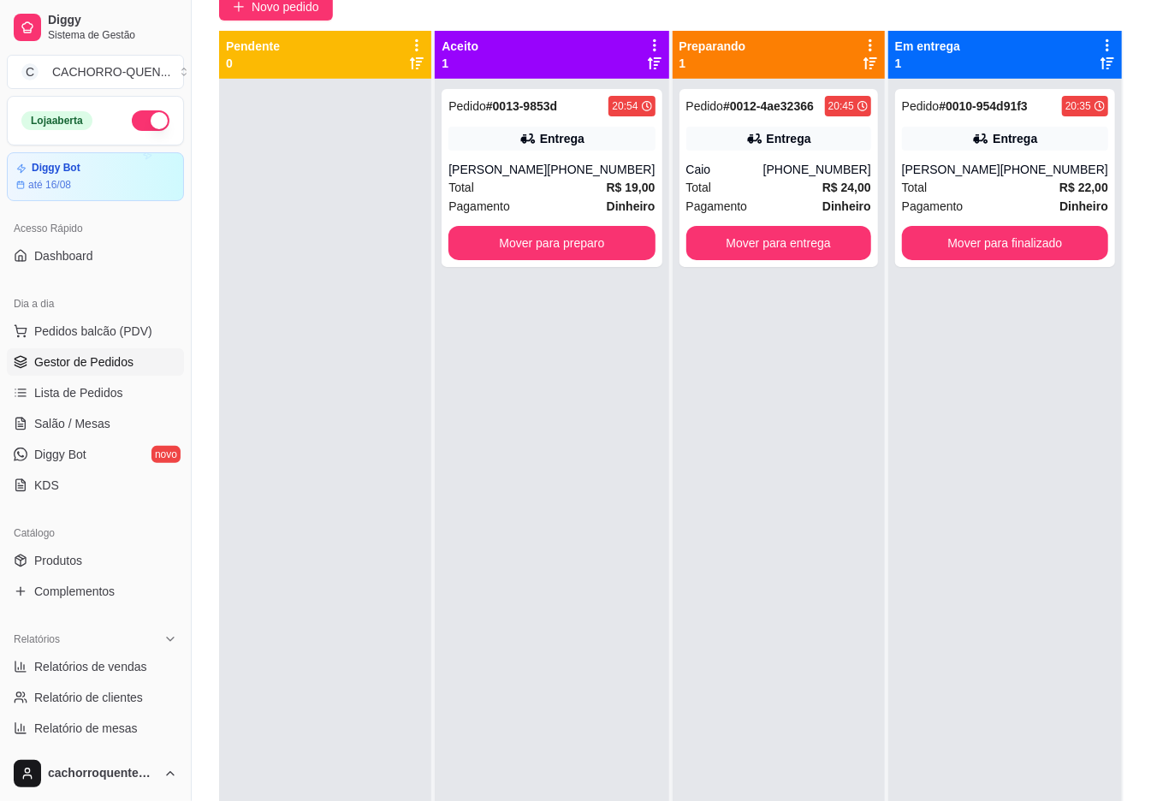
click at [963, 244] on button "Mover para finalizado" at bounding box center [1005, 243] width 206 height 34
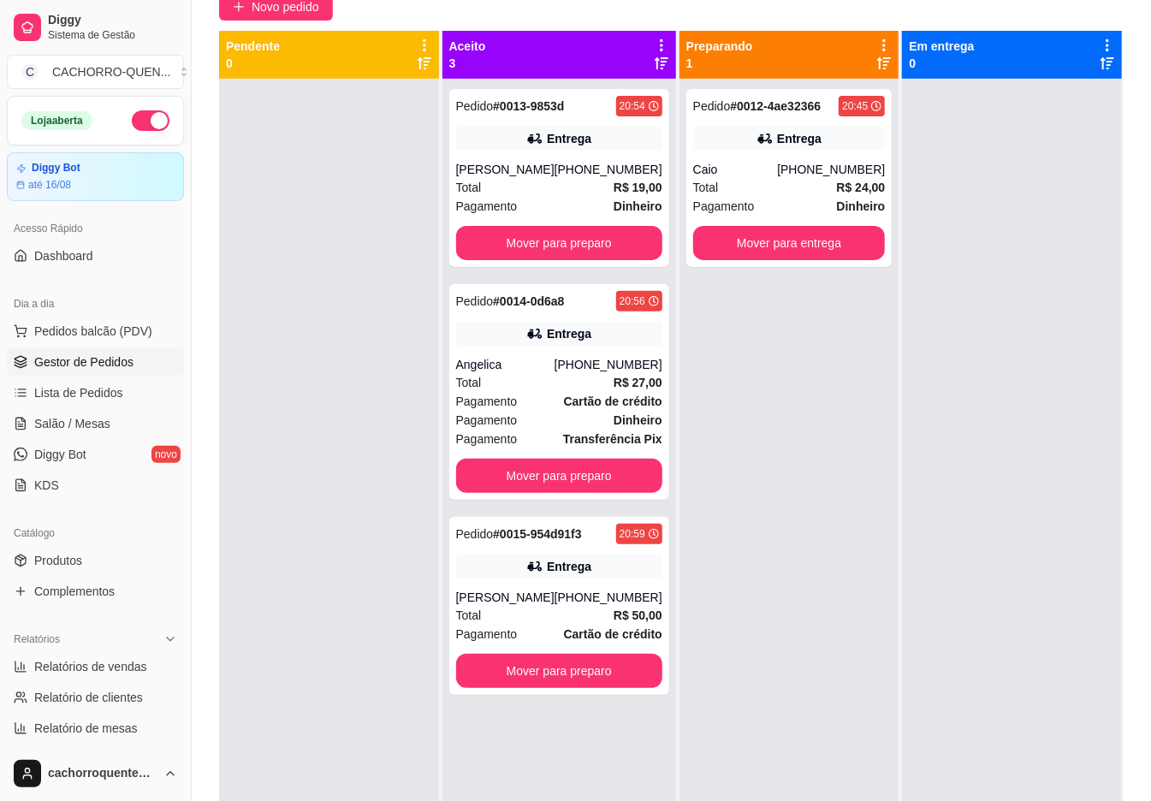
click at [525, 241] on button "Mover para preparo" at bounding box center [559, 243] width 206 height 34
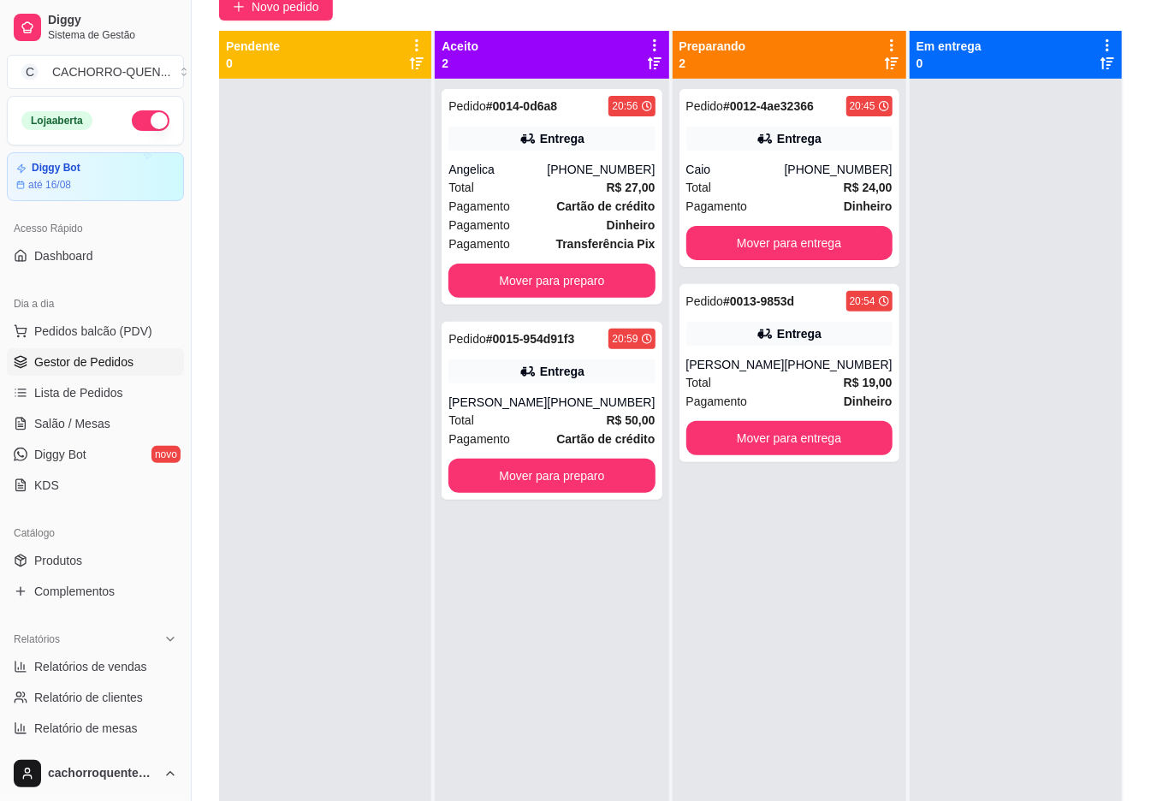
click at [544, 272] on button "Mover para preparo" at bounding box center [552, 281] width 206 height 34
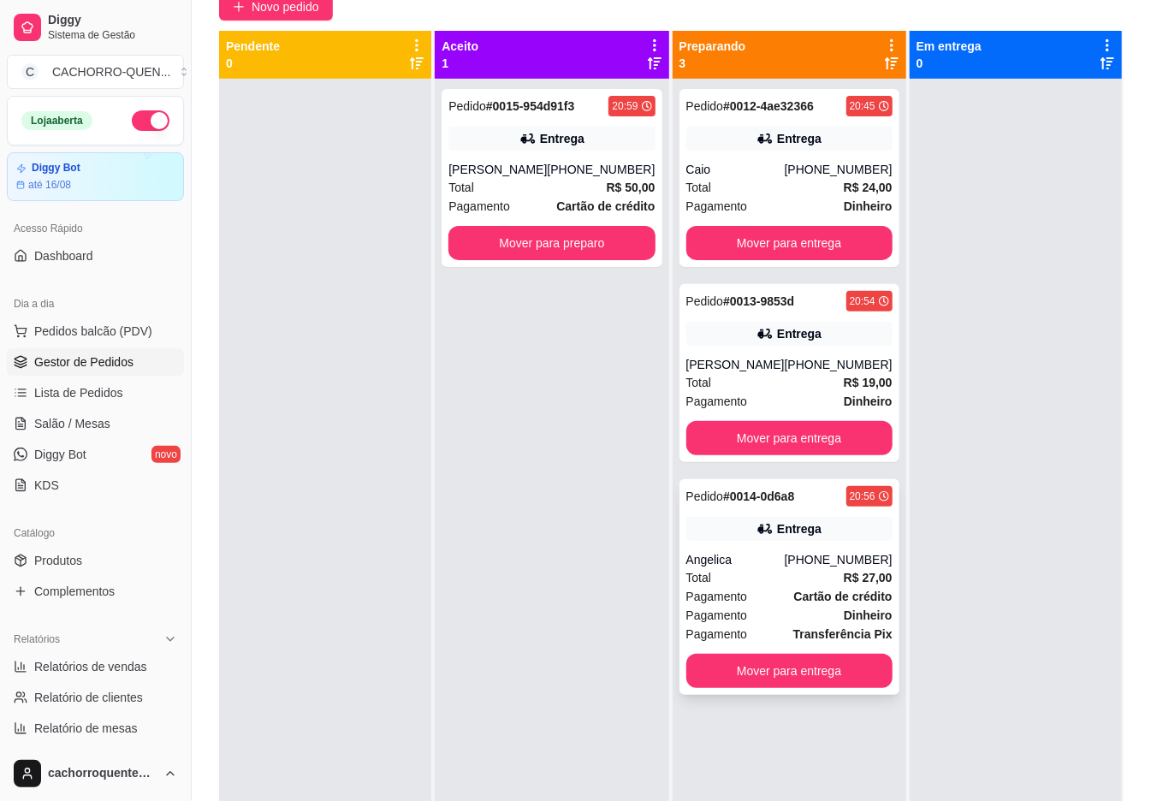
click at [798, 576] on div "Total R$ 27,00" at bounding box center [789, 577] width 206 height 19
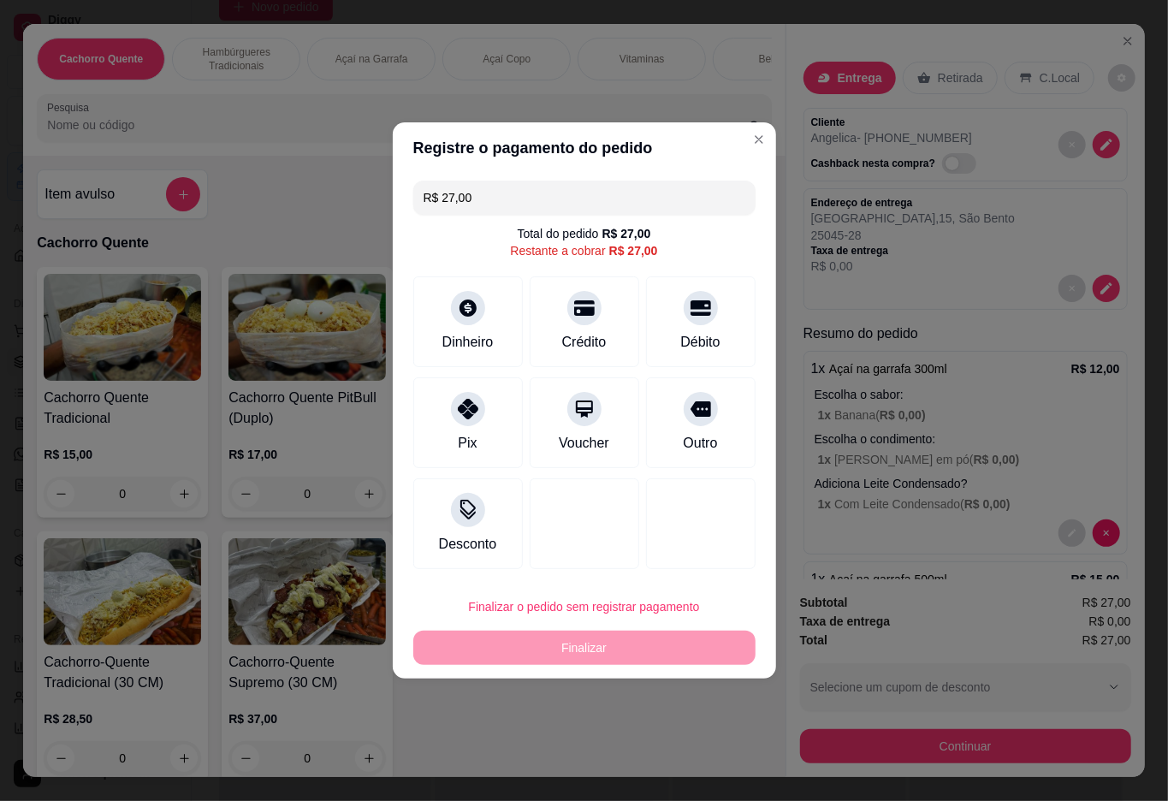
click at [511, 199] on input "R$ 27,00" at bounding box center [585, 198] width 322 height 34
click at [481, 320] on div "Dinheiro" at bounding box center [467, 319] width 121 height 100
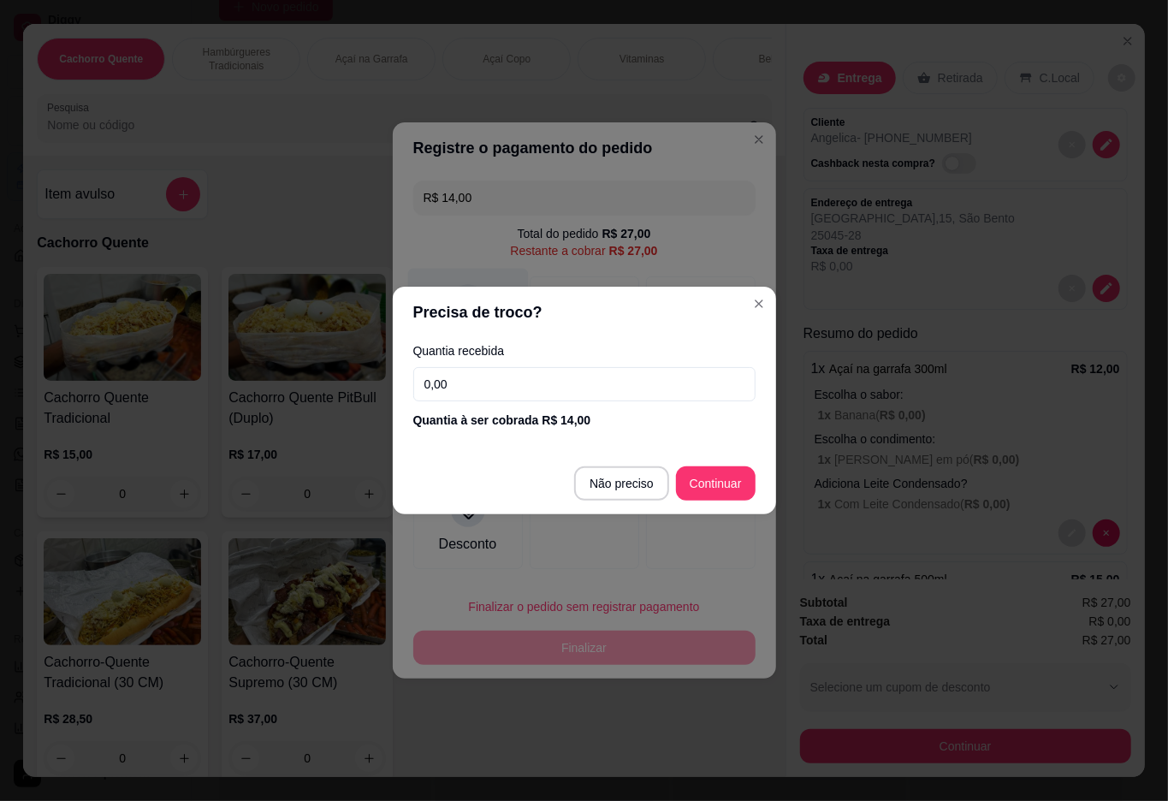
click at [569, 597] on button "Finalizar o pedido sem registrar pagamento" at bounding box center [584, 607] width 342 height 34
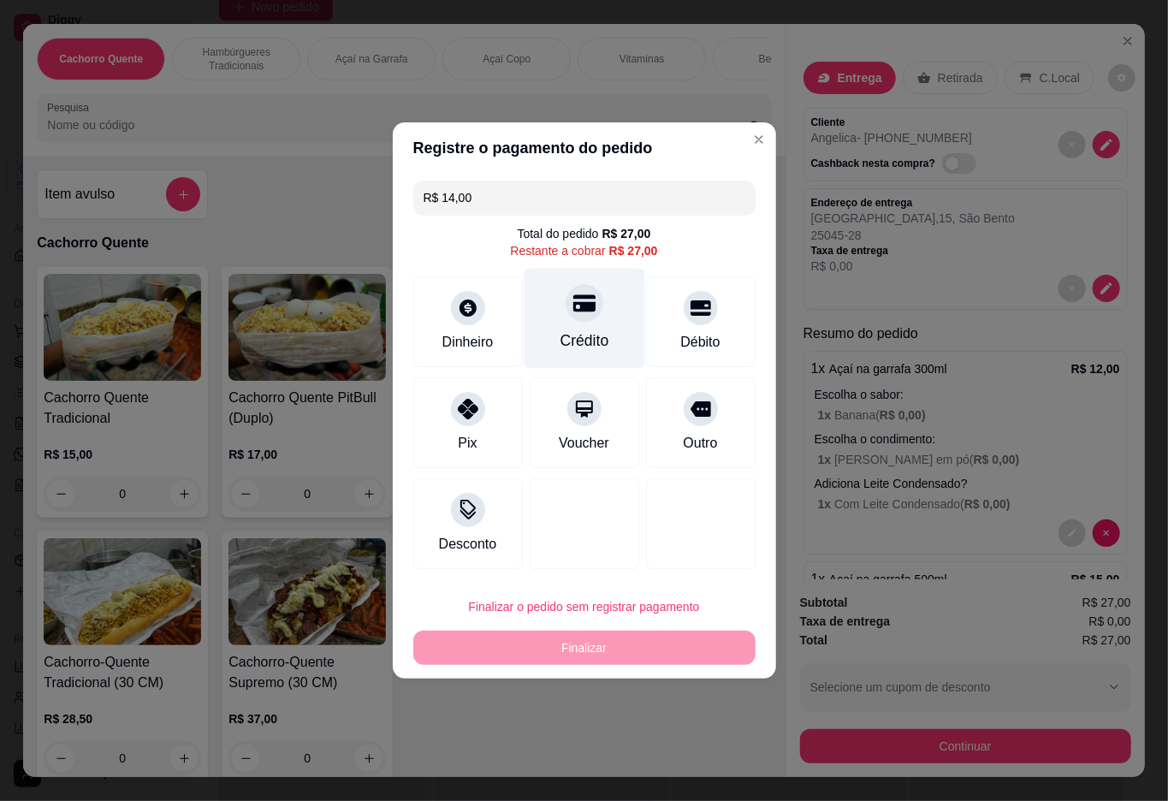
click at [575, 312] on icon at bounding box center [584, 303] width 22 height 17
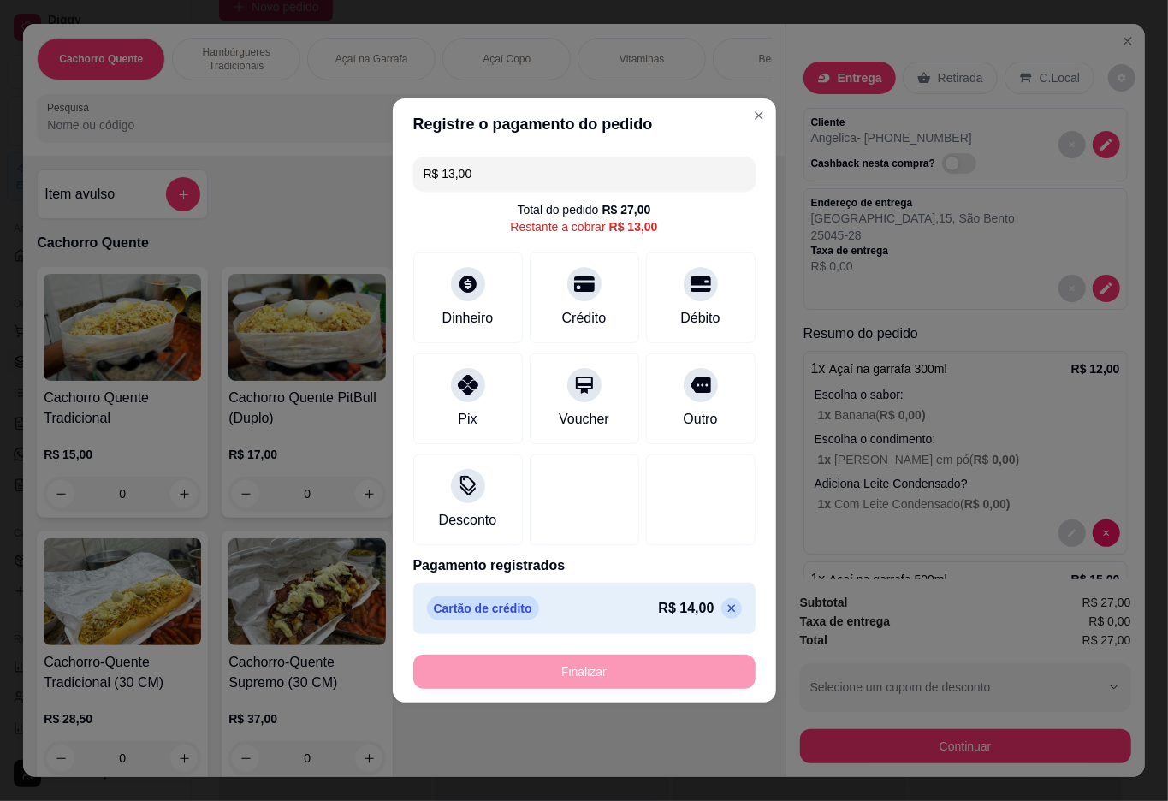
click at [528, 176] on input "R$ 13,00" at bounding box center [585, 174] width 322 height 34
click at [466, 284] on icon at bounding box center [467, 279] width 22 height 22
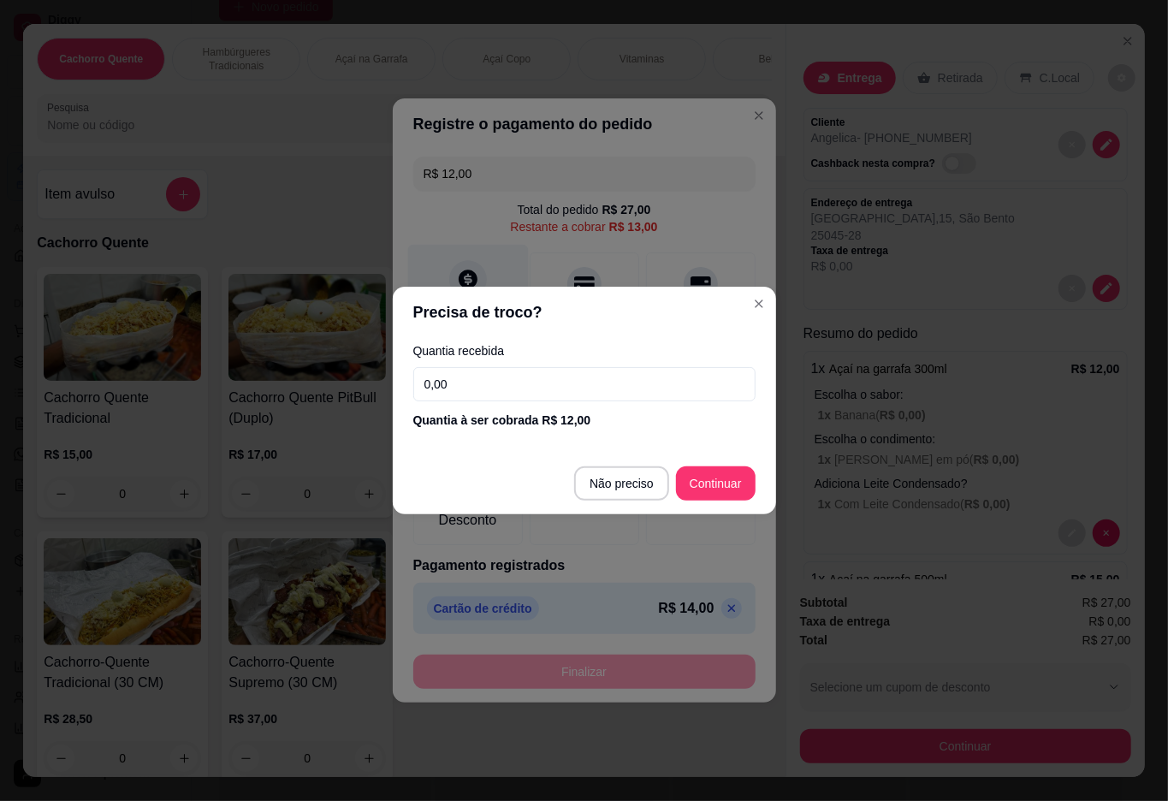
click at [621, 484] on div at bounding box center [585, 500] width 110 height 91
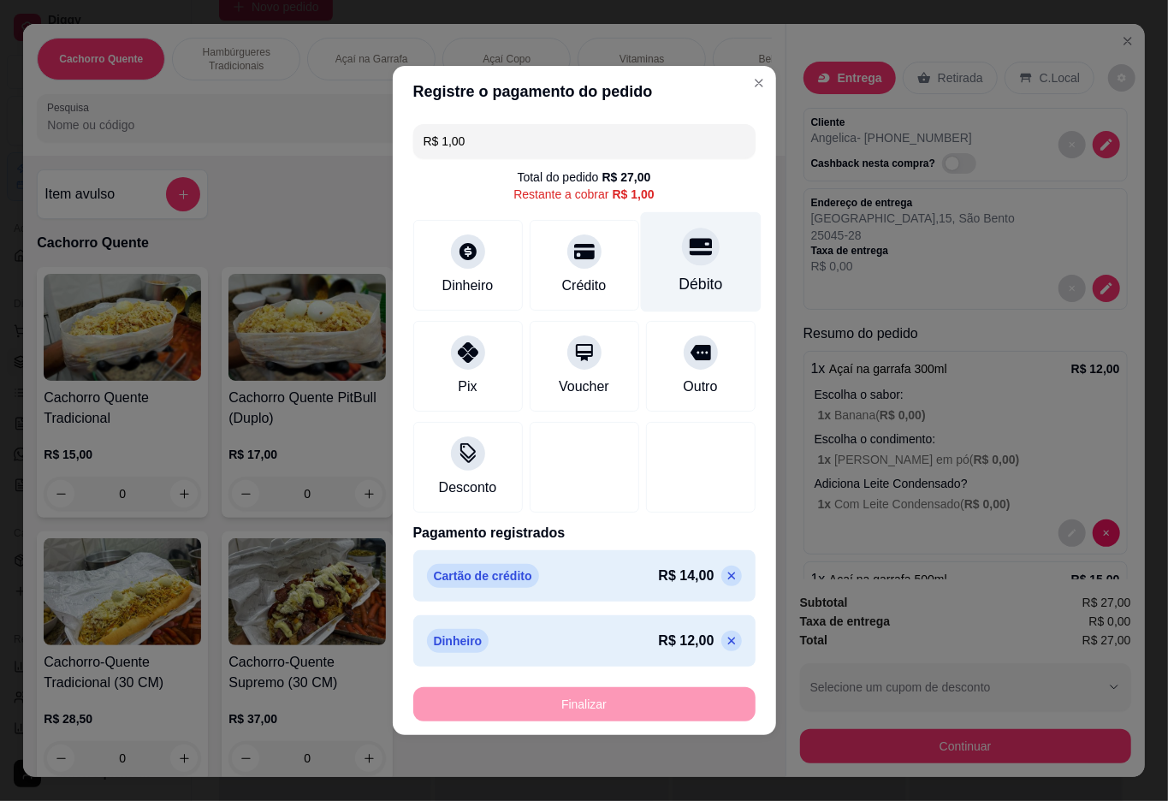
click at [682, 262] on div at bounding box center [701, 247] width 38 height 38
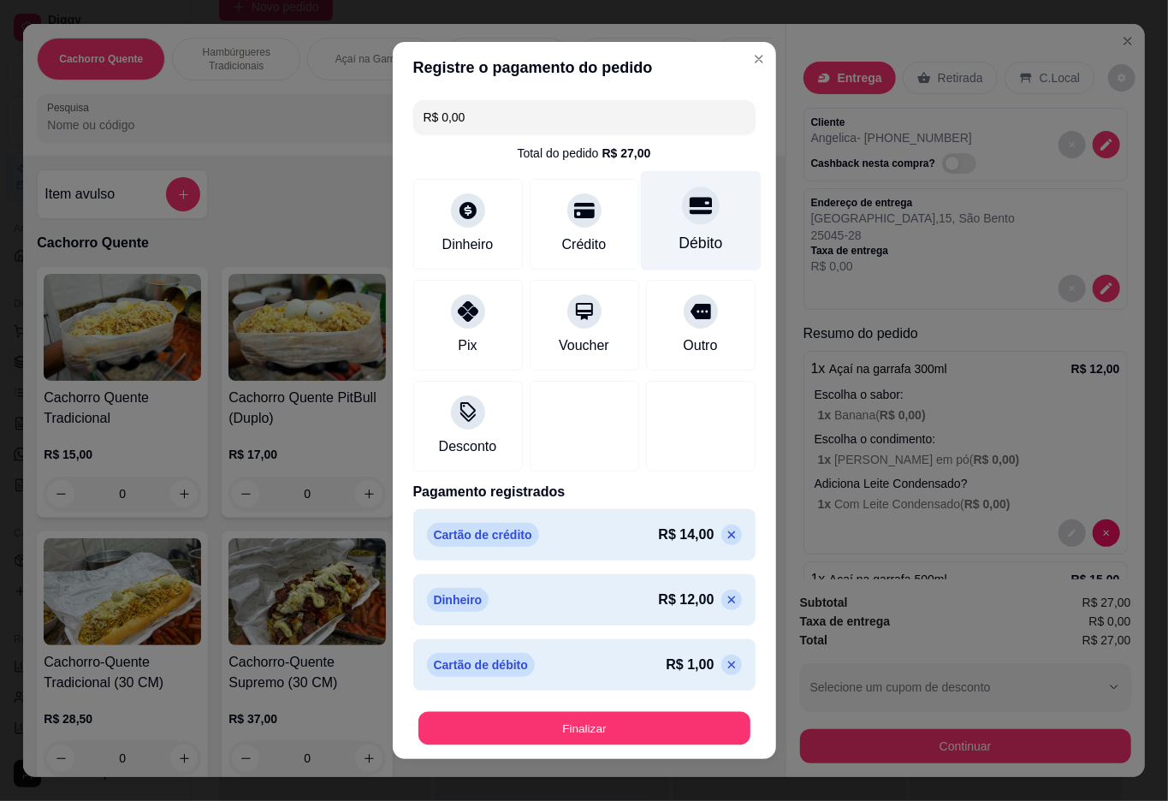
click at [606, 729] on button "Finalizar" at bounding box center [585, 728] width 332 height 33
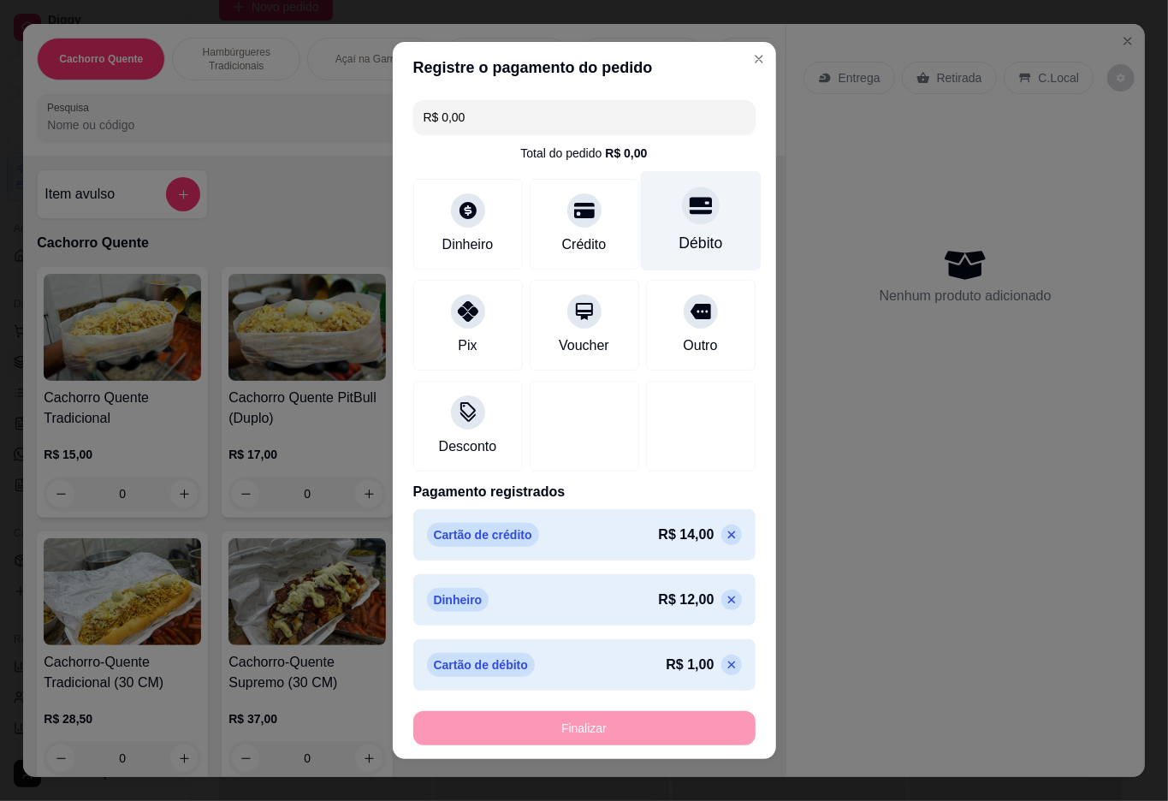
type input "-R$ 27,00"
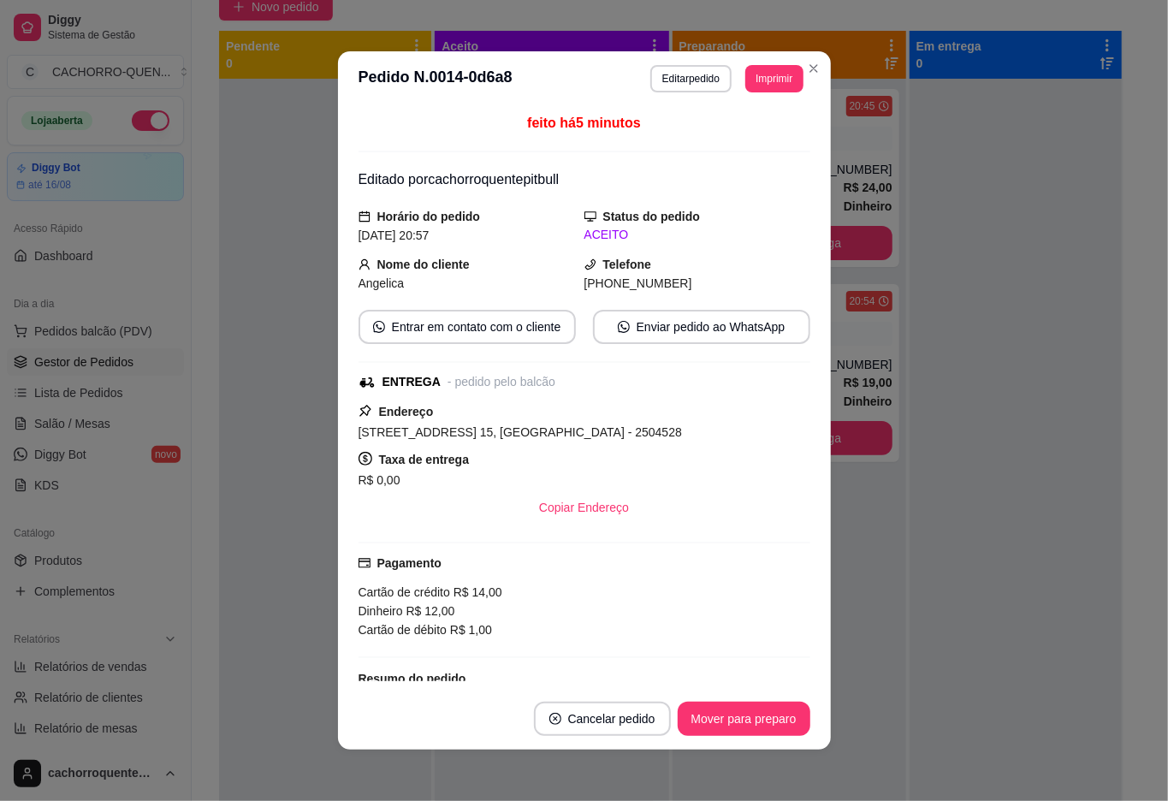
click at [722, 719] on button "Mover para preparo" at bounding box center [744, 719] width 133 height 34
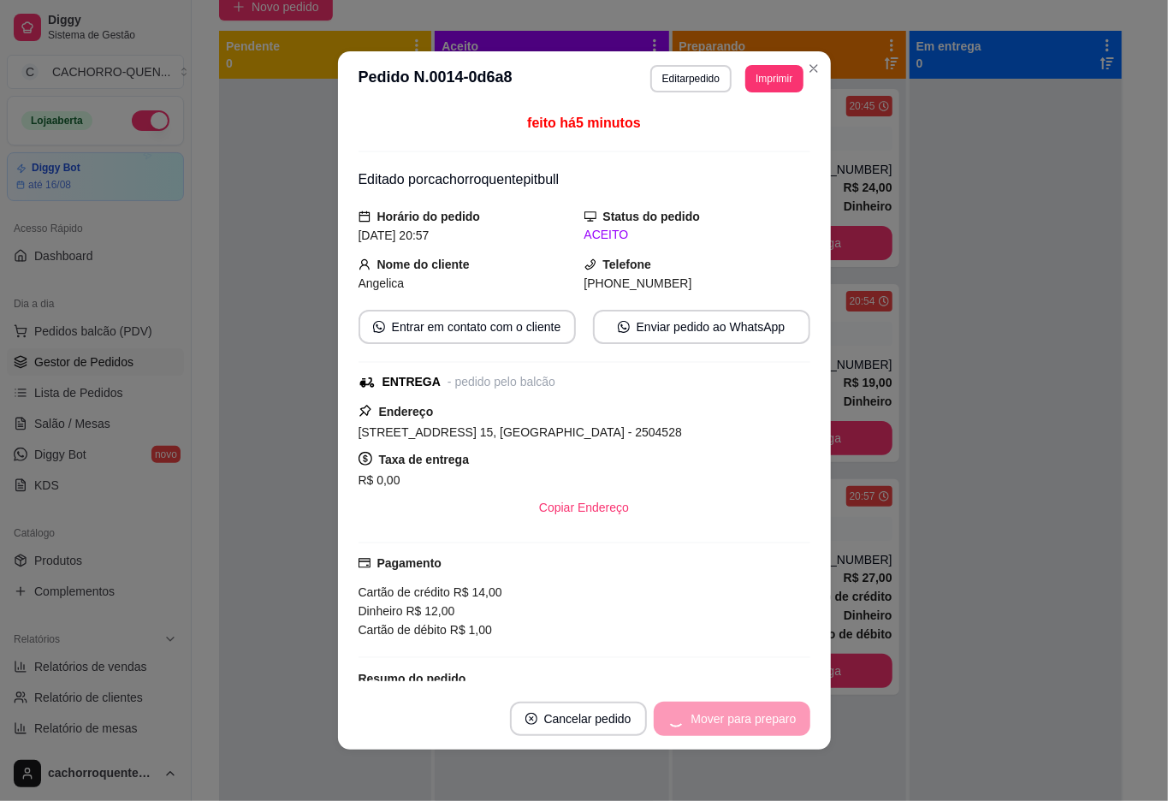
click at [261, 374] on div at bounding box center [325, 479] width 212 height 801
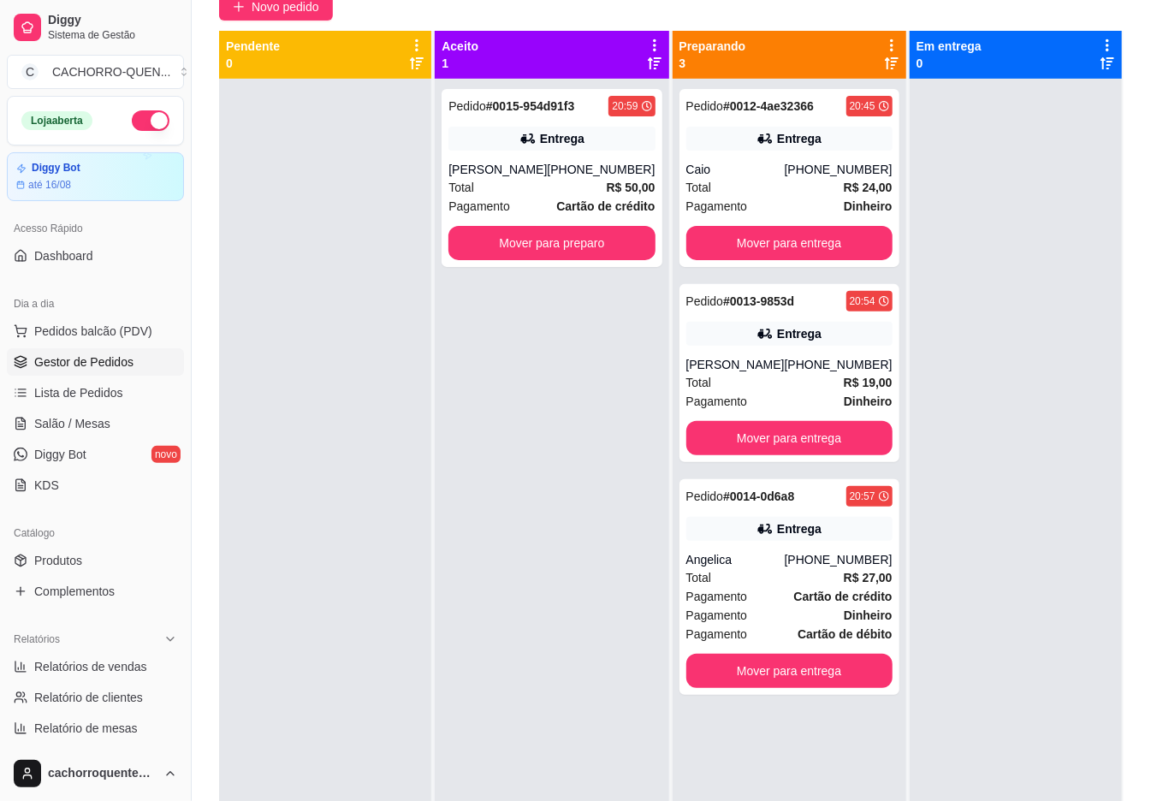
click at [521, 241] on button "Mover para preparo" at bounding box center [552, 243] width 206 height 34
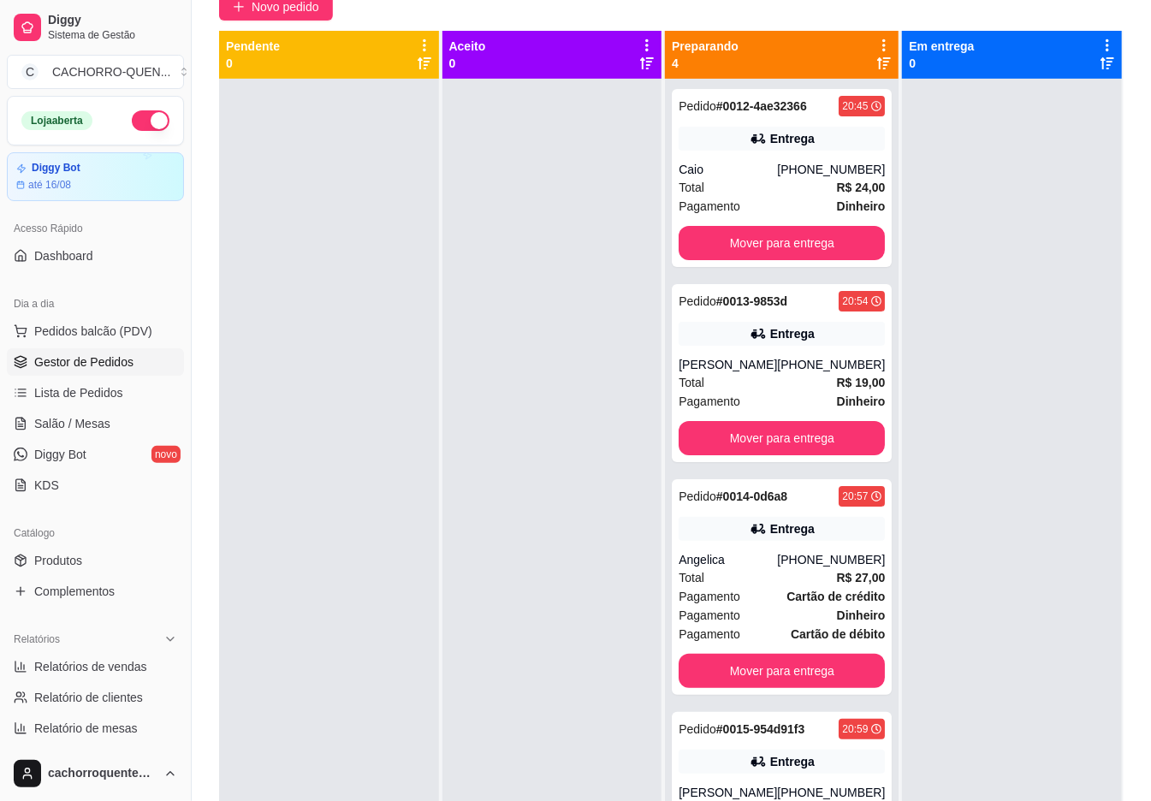
click at [785, 260] on button "Mover para entrega" at bounding box center [782, 243] width 206 height 34
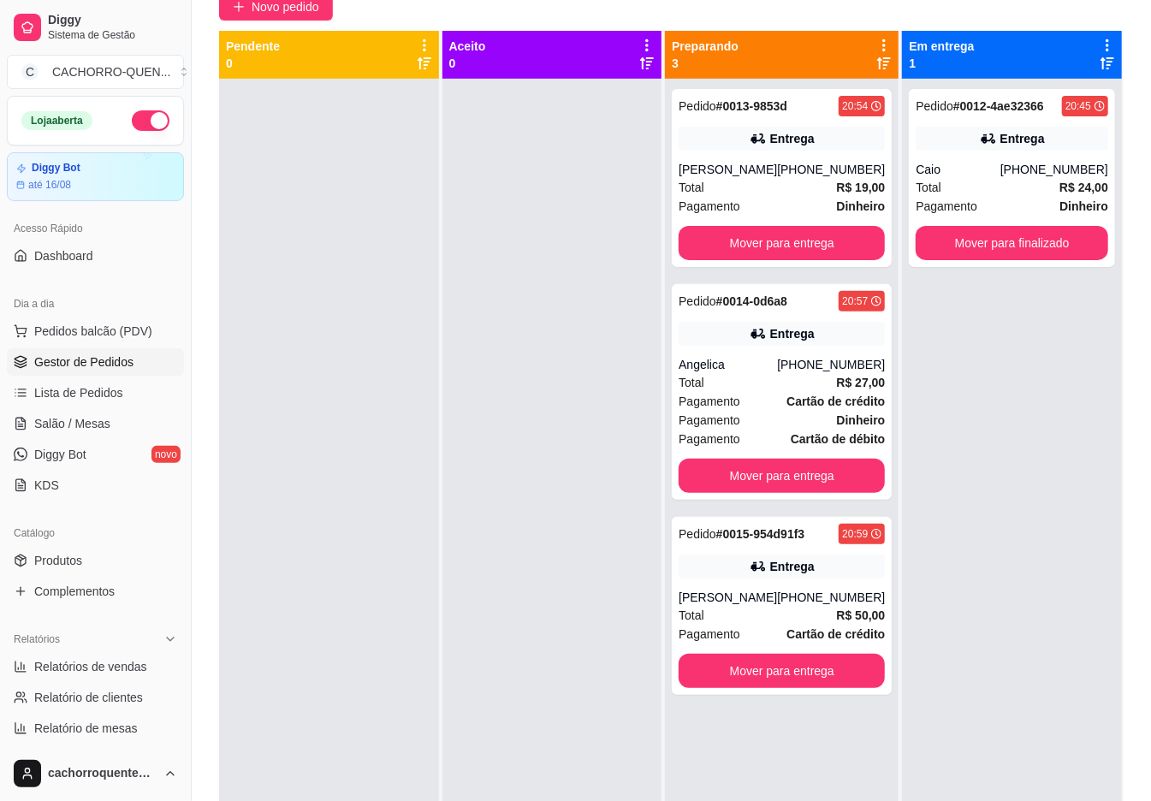
click at [781, 247] on button "Mover para entrega" at bounding box center [782, 243] width 206 height 34
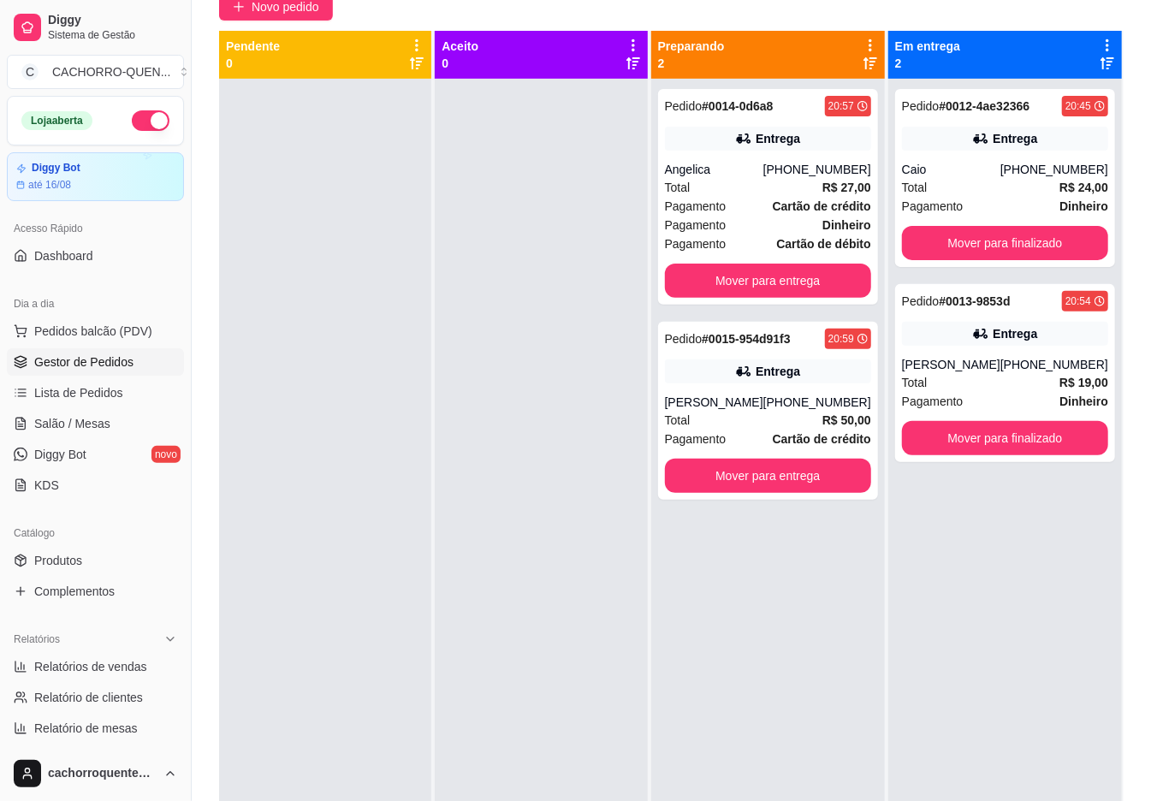
click at [784, 285] on button "Mover para entrega" at bounding box center [768, 281] width 206 height 34
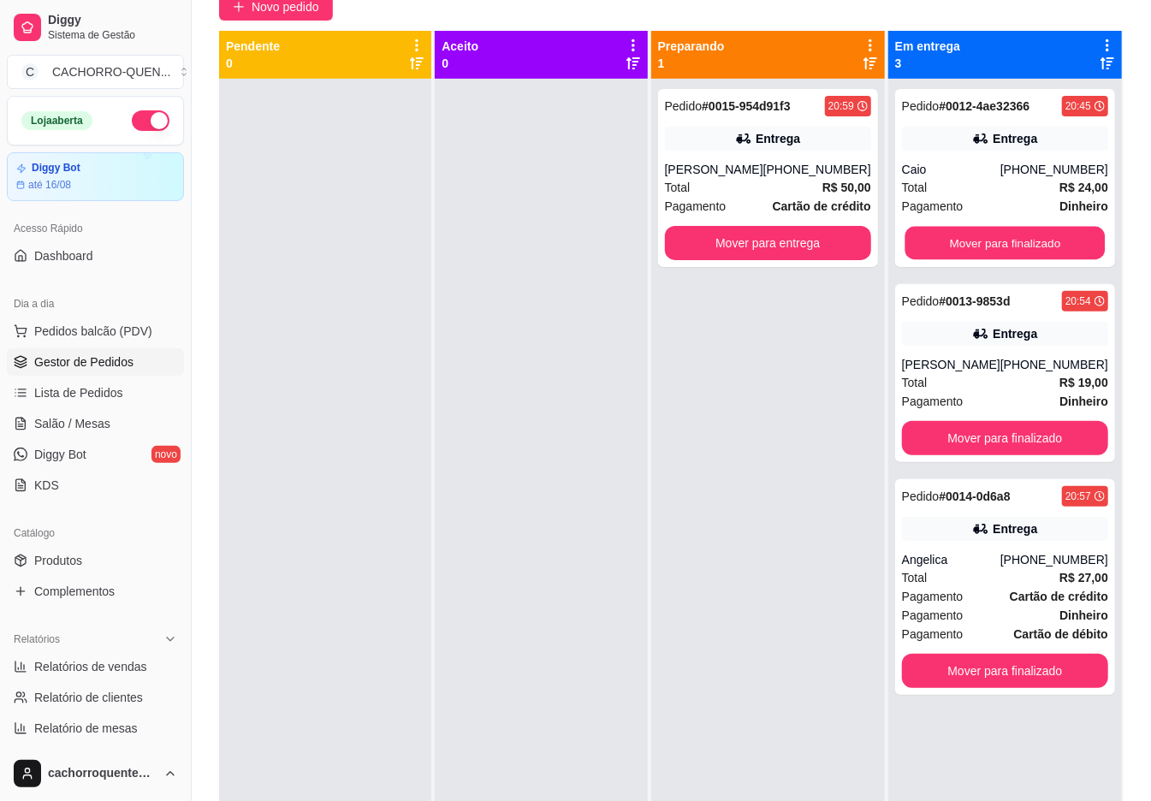
click at [995, 241] on button "Mover para finalizado" at bounding box center [1005, 243] width 200 height 33
click at [1005, 243] on button "Mover para finalizado" at bounding box center [1005, 243] width 200 height 33
click at [1000, 244] on button "Mover para finalizado" at bounding box center [1005, 243] width 206 height 34
click at [1007, 244] on button "Mover para finalizado" at bounding box center [1005, 243] width 206 height 34
click at [1025, 250] on button "Mover para finalizado" at bounding box center [1005, 243] width 206 height 34
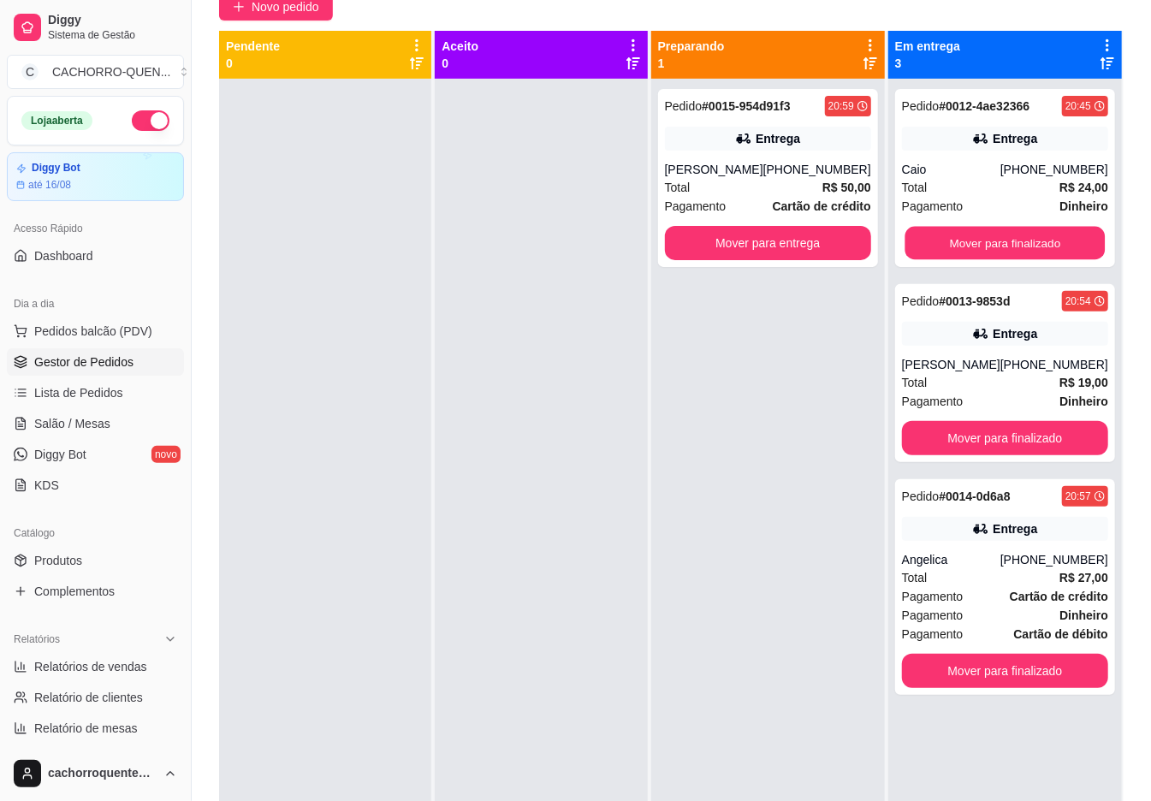
click at [1018, 243] on button "Mover para finalizado" at bounding box center [1005, 243] width 200 height 33
click at [1008, 258] on button "Mover para finalizado" at bounding box center [1005, 243] width 200 height 33
click at [1019, 247] on button "Mover para finalizado" at bounding box center [1005, 243] width 206 height 34
click at [997, 243] on button "Mover para finalizado" at bounding box center [1005, 243] width 206 height 34
click at [993, 244] on button "Mover para finalizado" at bounding box center [1005, 243] width 206 height 34
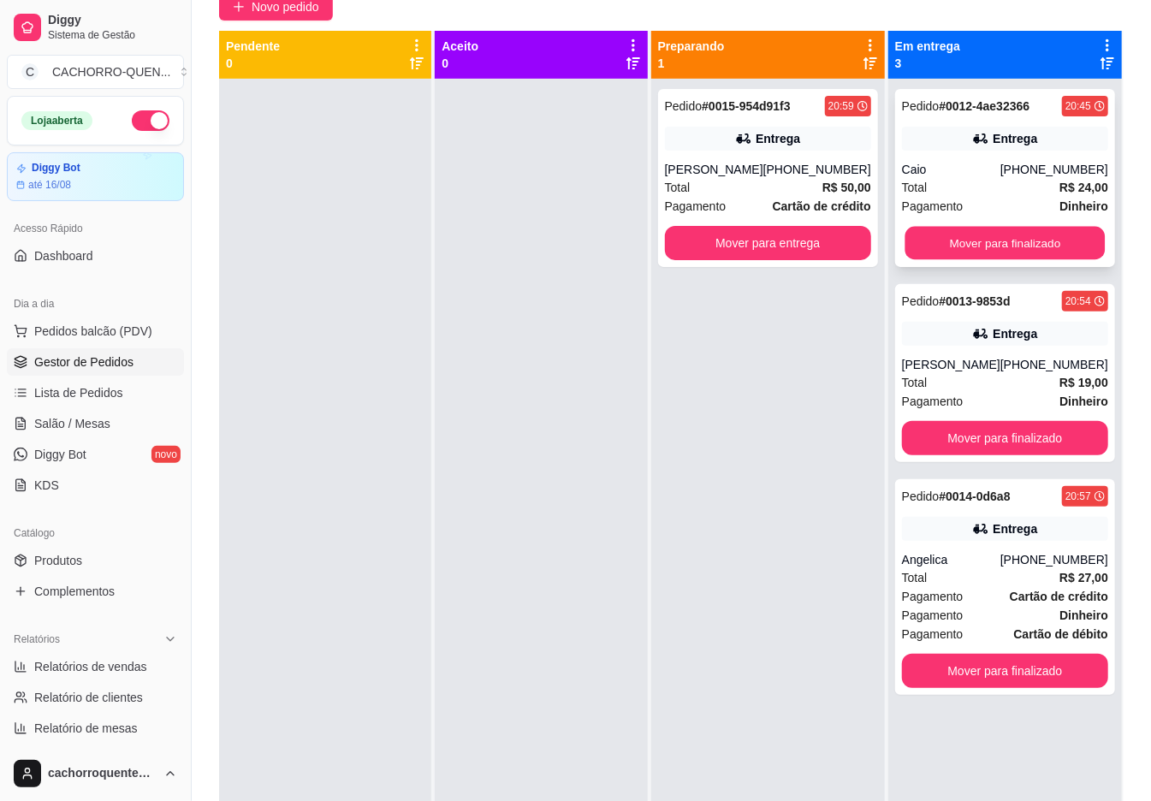
click at [988, 244] on button "Mover para finalizado" at bounding box center [1005, 243] width 200 height 33
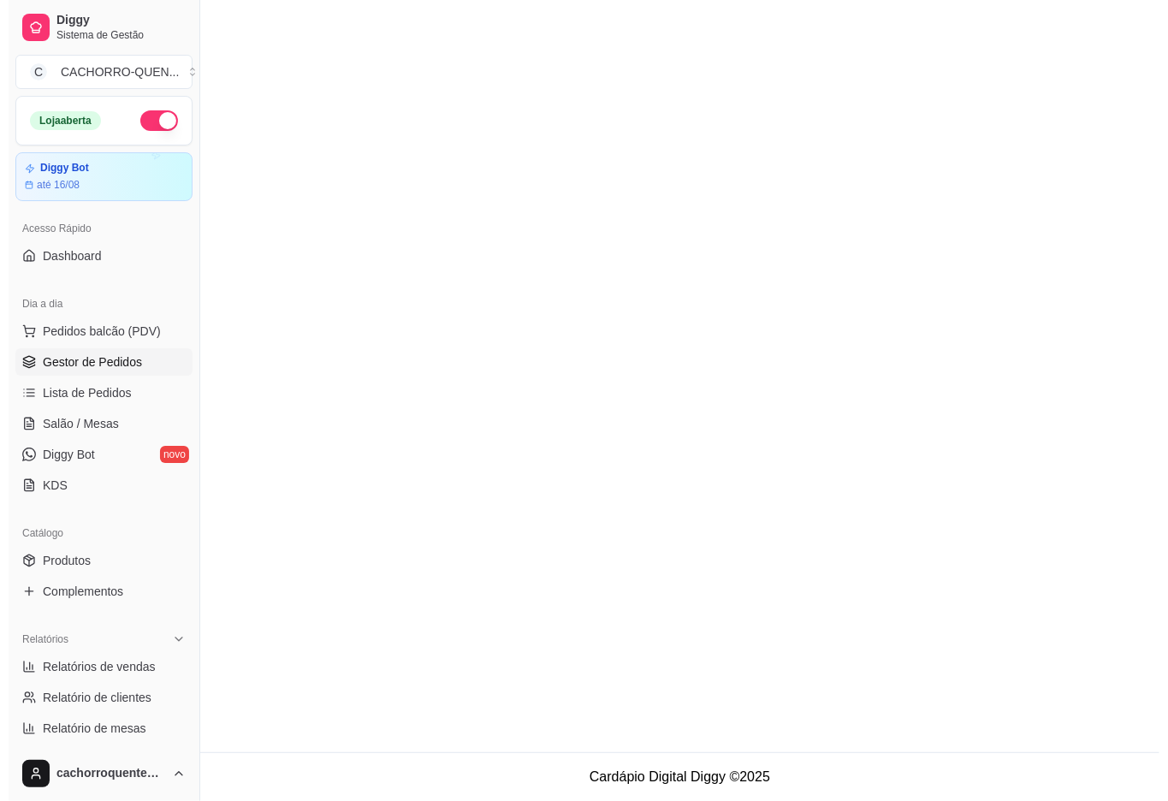
scroll to position [0, 0]
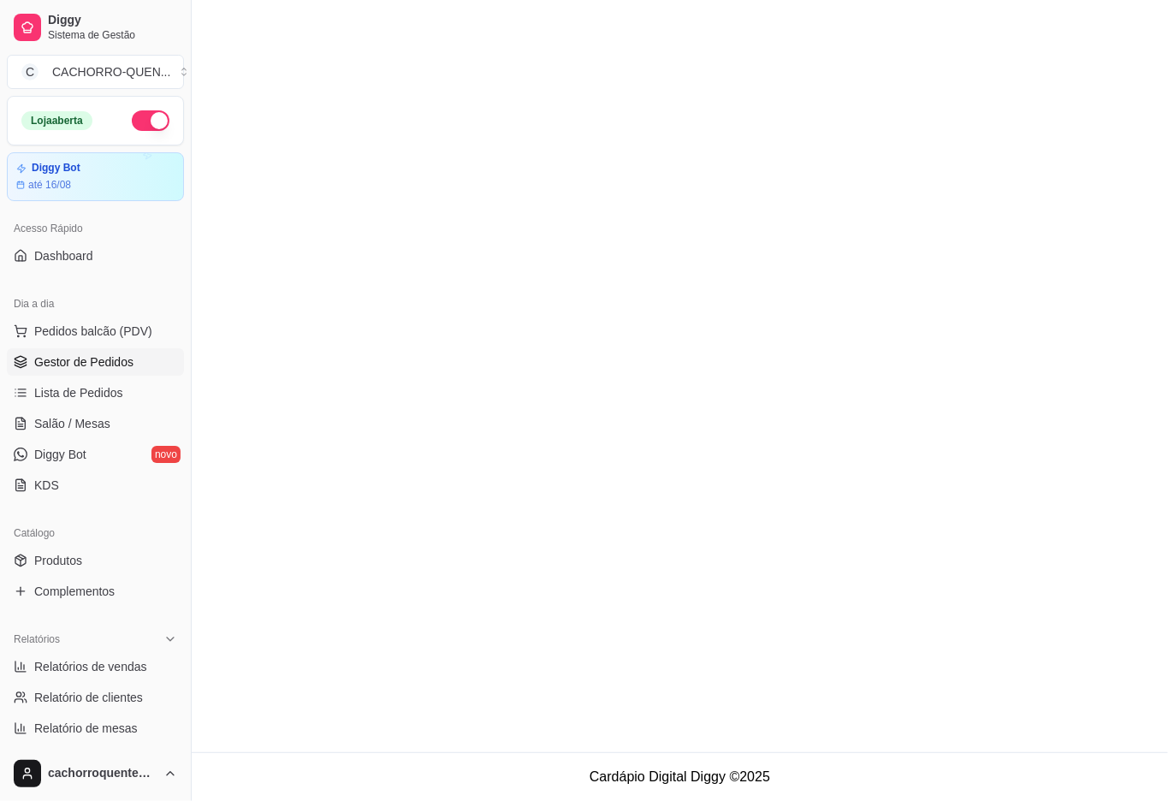
click at [996, 257] on main at bounding box center [680, 376] width 977 height 752
